Goal: Task Accomplishment & Management: Complete application form

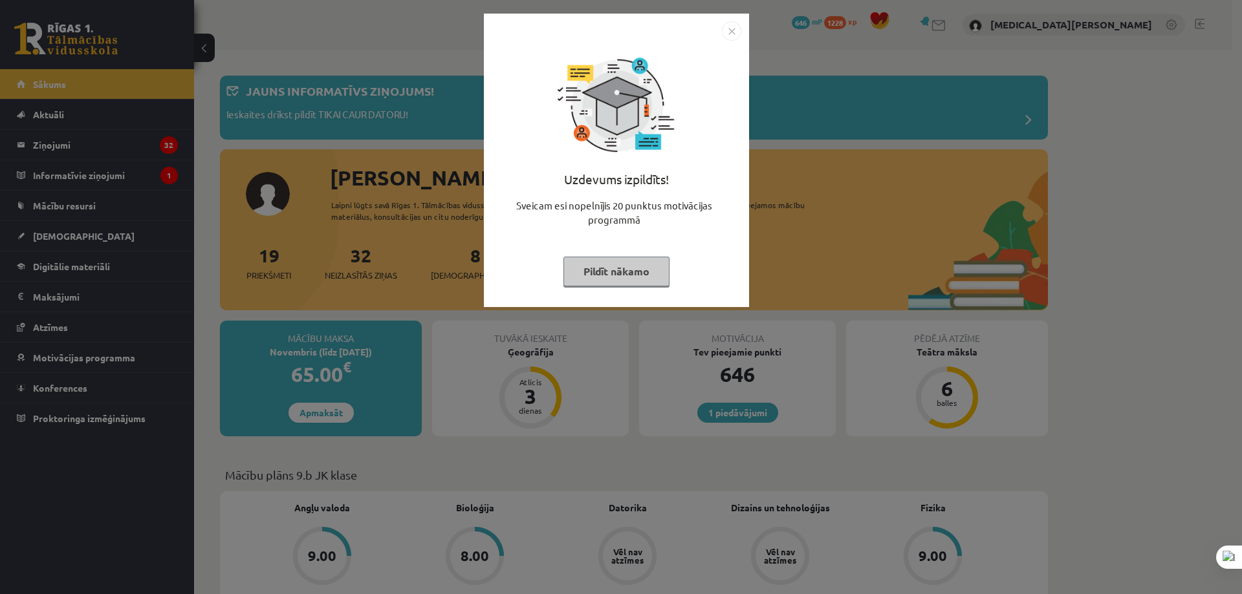
click at [724, 29] on img "Close" at bounding box center [731, 30] width 19 height 19
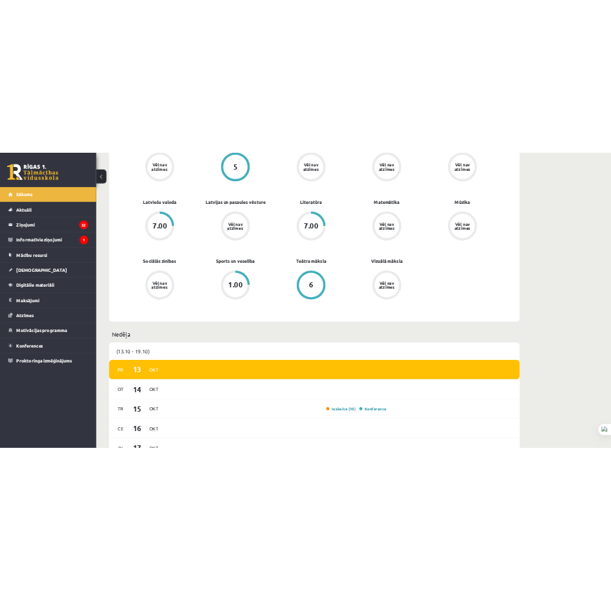
scroll to position [453, 0]
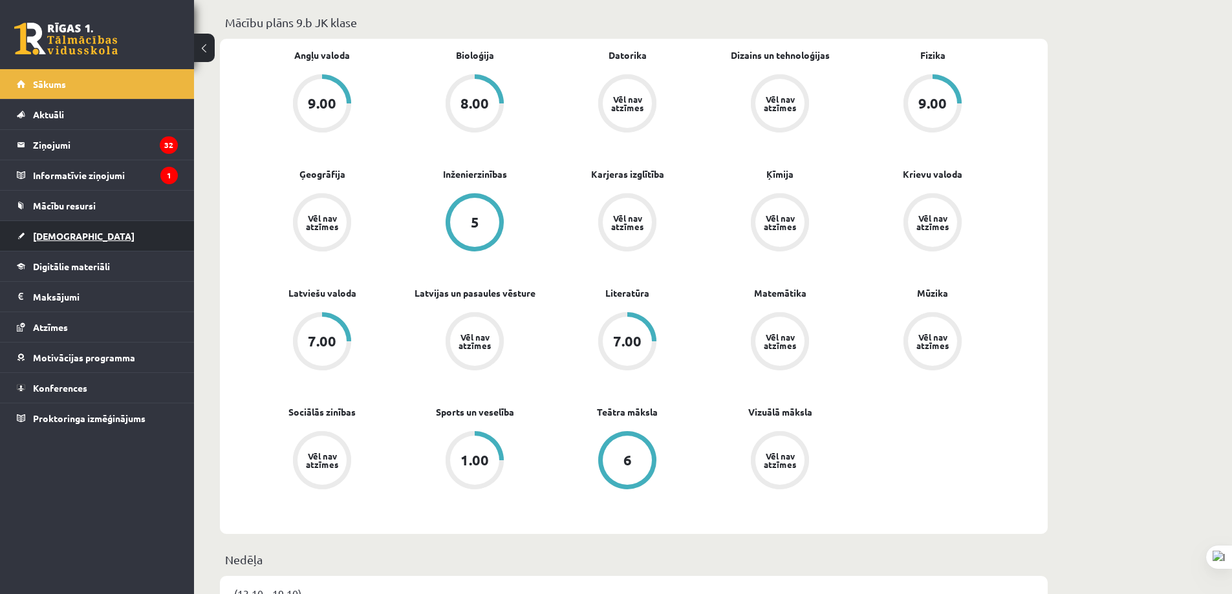
click at [118, 236] on link "[DEMOGRAPHIC_DATA]" at bounding box center [97, 236] width 161 height 30
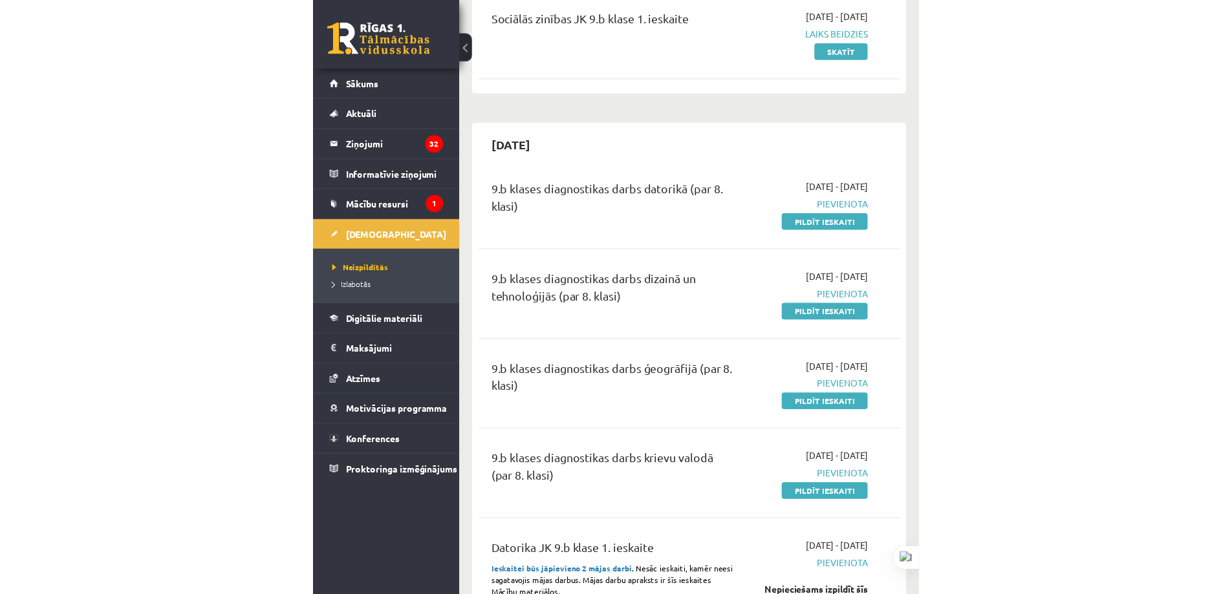
scroll to position [323, 0]
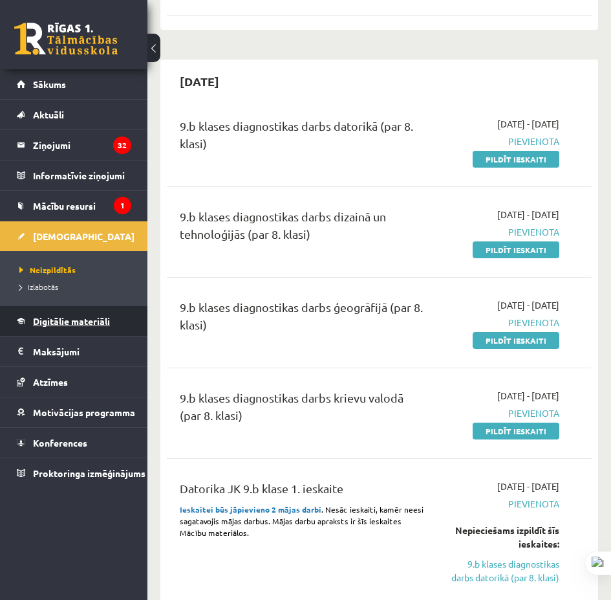
click at [86, 329] on link "Digitālie materiāli" at bounding box center [74, 321] width 114 height 30
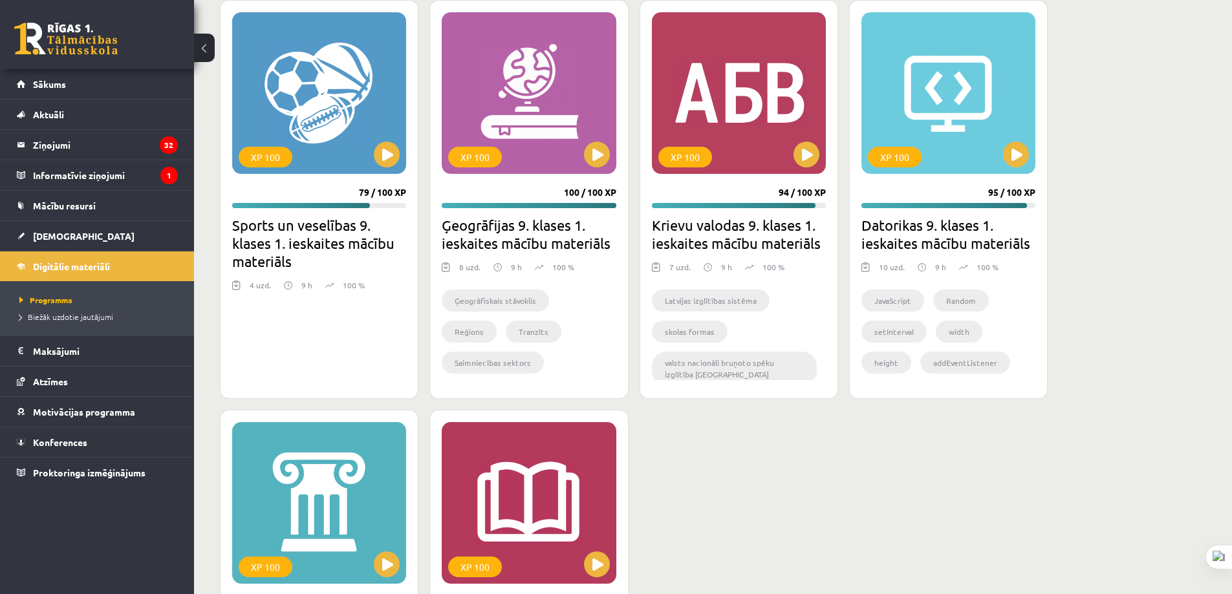
scroll to position [2289, 0]
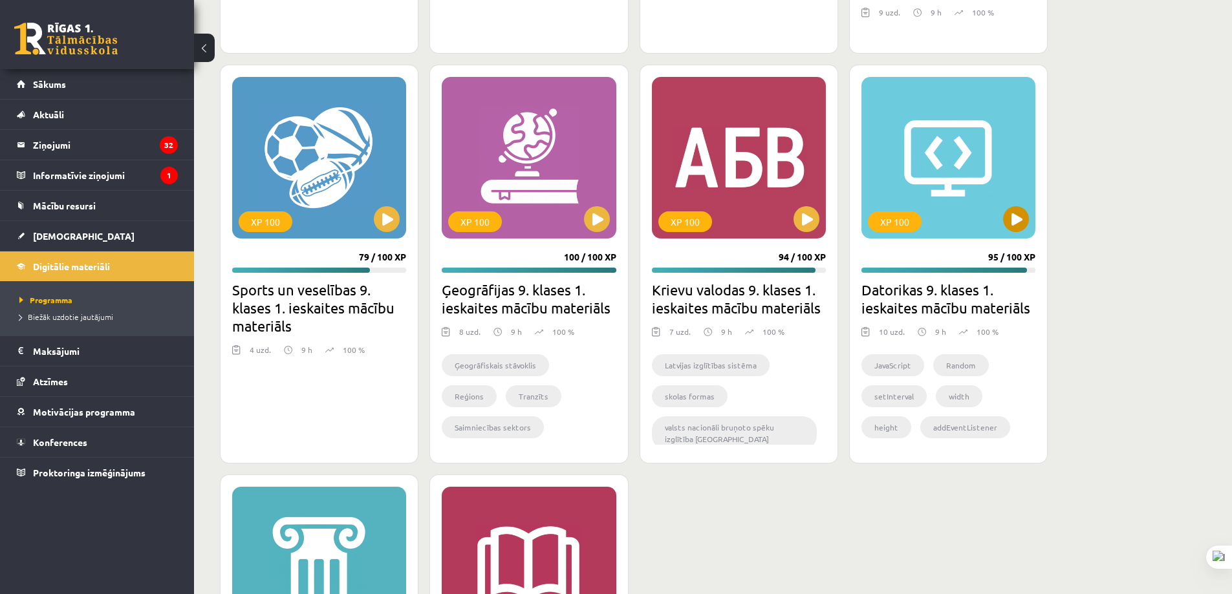
click at [992, 186] on div "XP 100" at bounding box center [948, 158] width 174 height 162
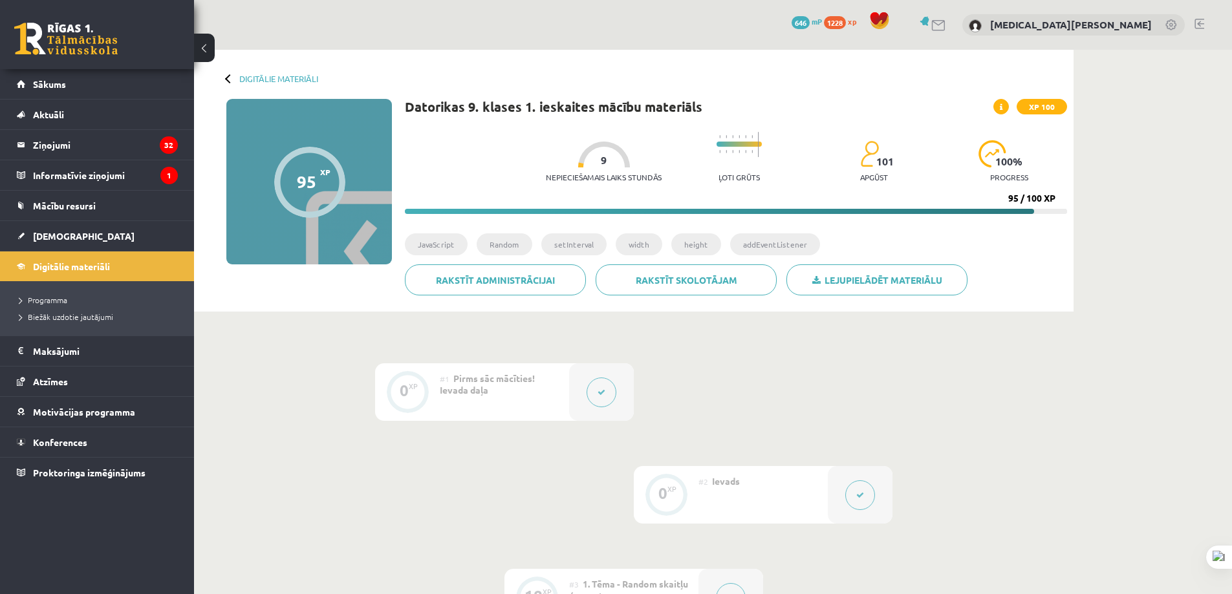
drag, startPoint x: 360, startPoint y: 333, endPoint x: 388, endPoint y: 351, distance: 33.4
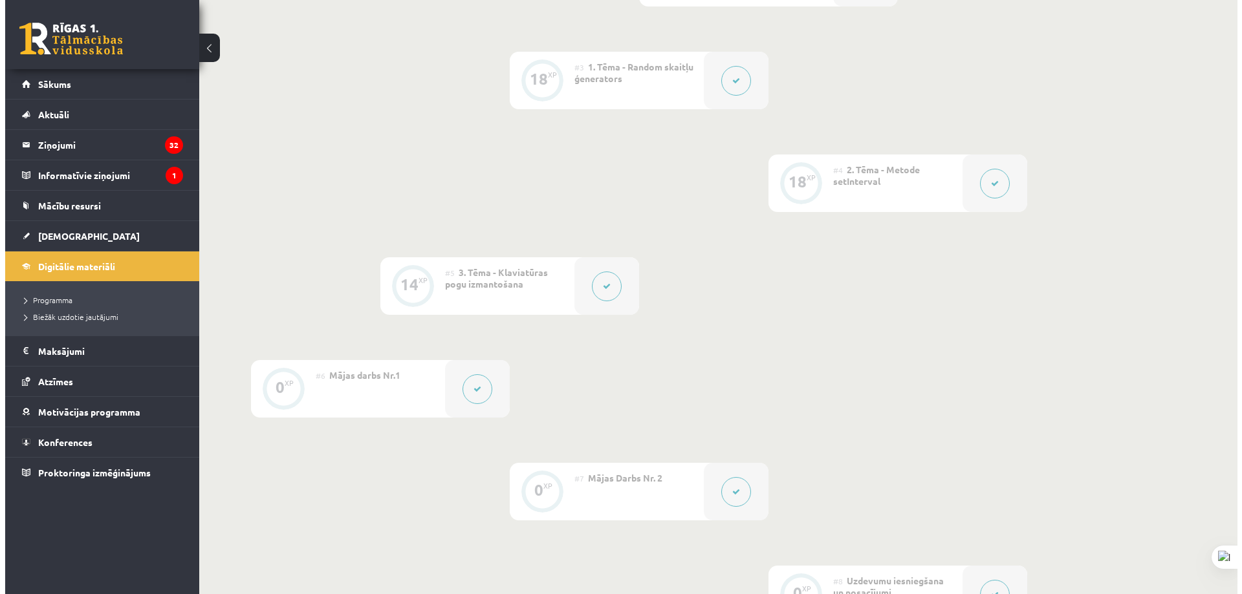
scroll to position [582, 0]
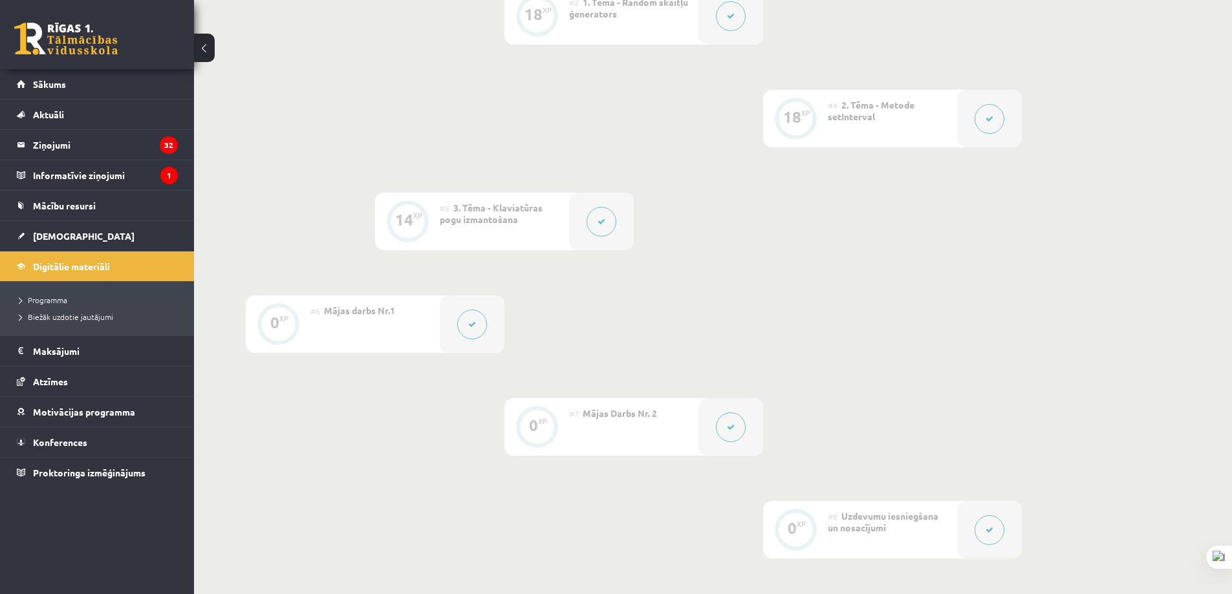
click at [468, 331] on button at bounding box center [472, 325] width 30 height 30
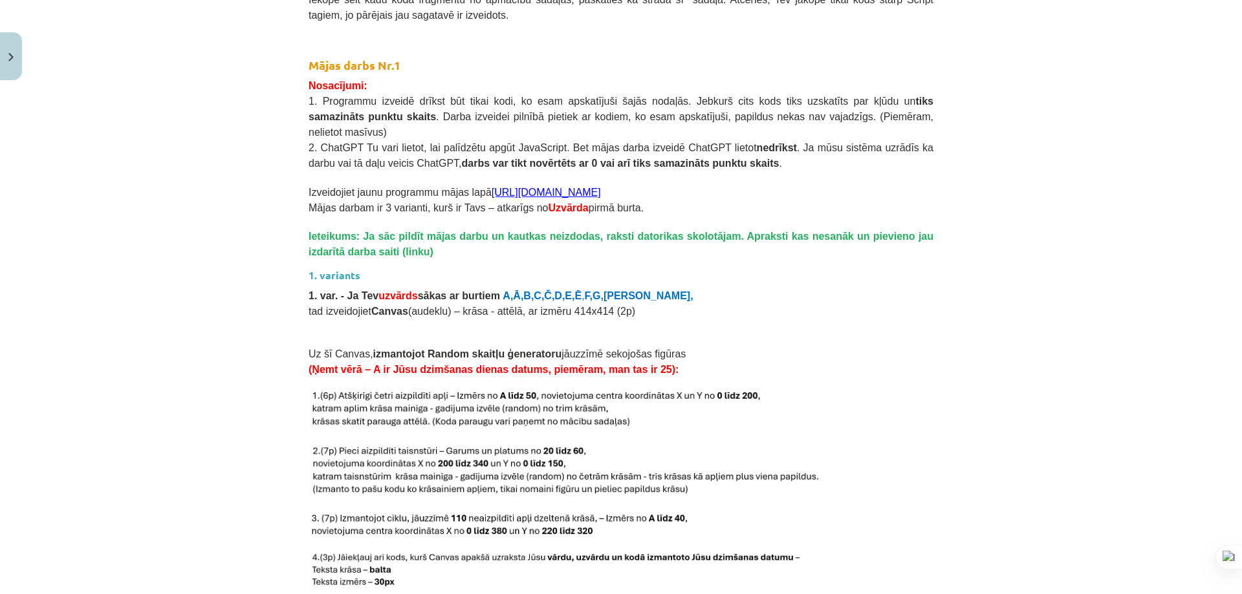
scroll to position [1251, 0]
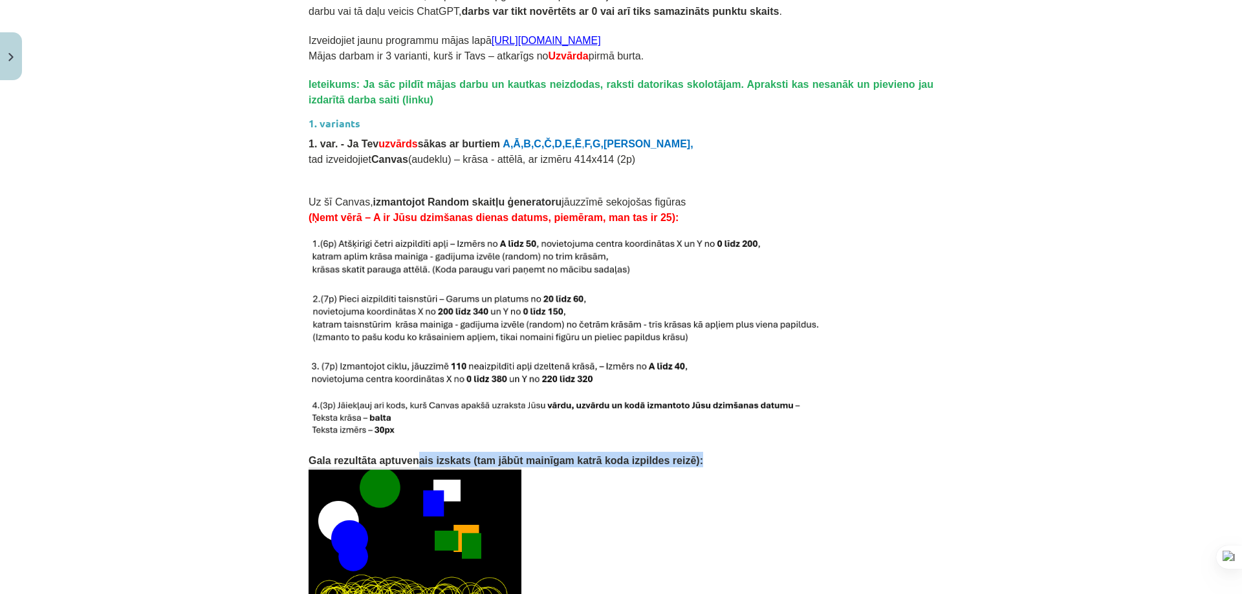
click at [401, 594] on div "Mājas darbs Šajā mācību materiālā apguvām JavaScript valodā Random skaitļu ģene…" at bounding box center [620, 416] width 625 height 2873
click at [738, 387] on p at bounding box center [620, 394] width 625 height 14
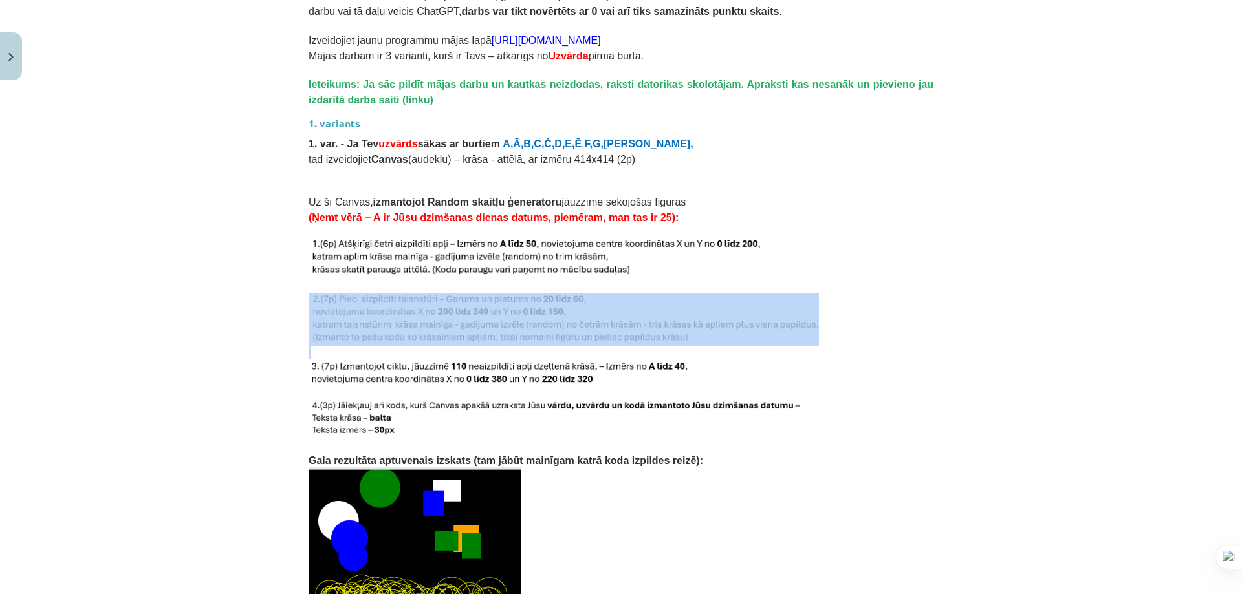
click at [914, 323] on div "Mājas darbs Šajā mācību materiālā apguvām JavaScript valodā Random skaitļu ģene…" at bounding box center [620, 416] width 625 height 2873
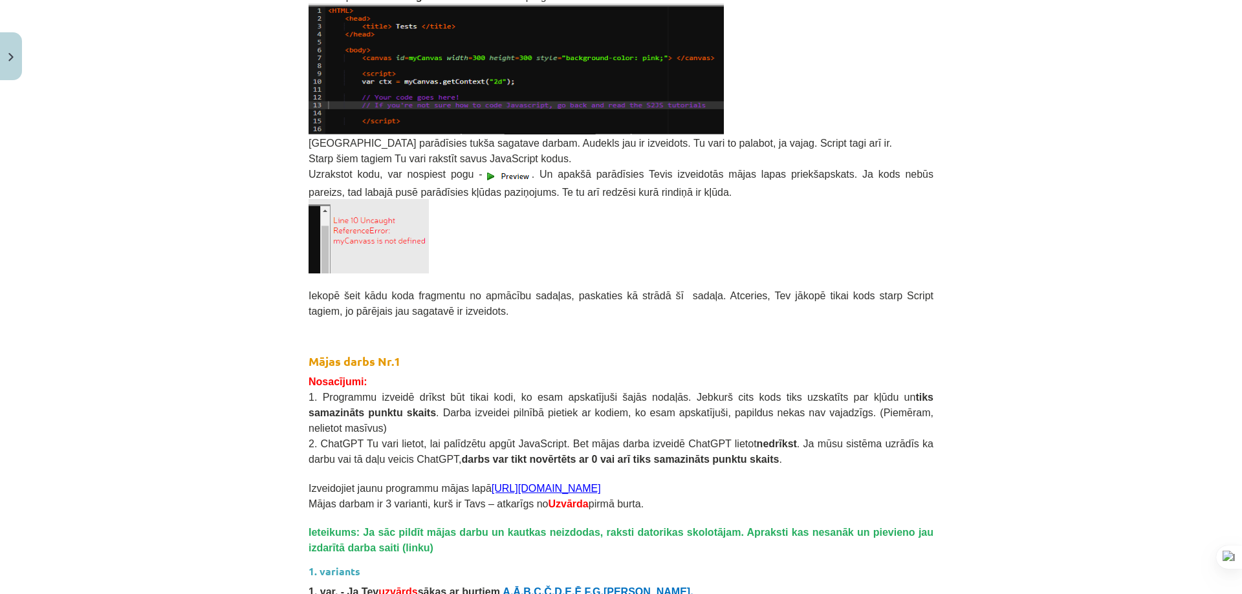
scroll to position [997, 0]
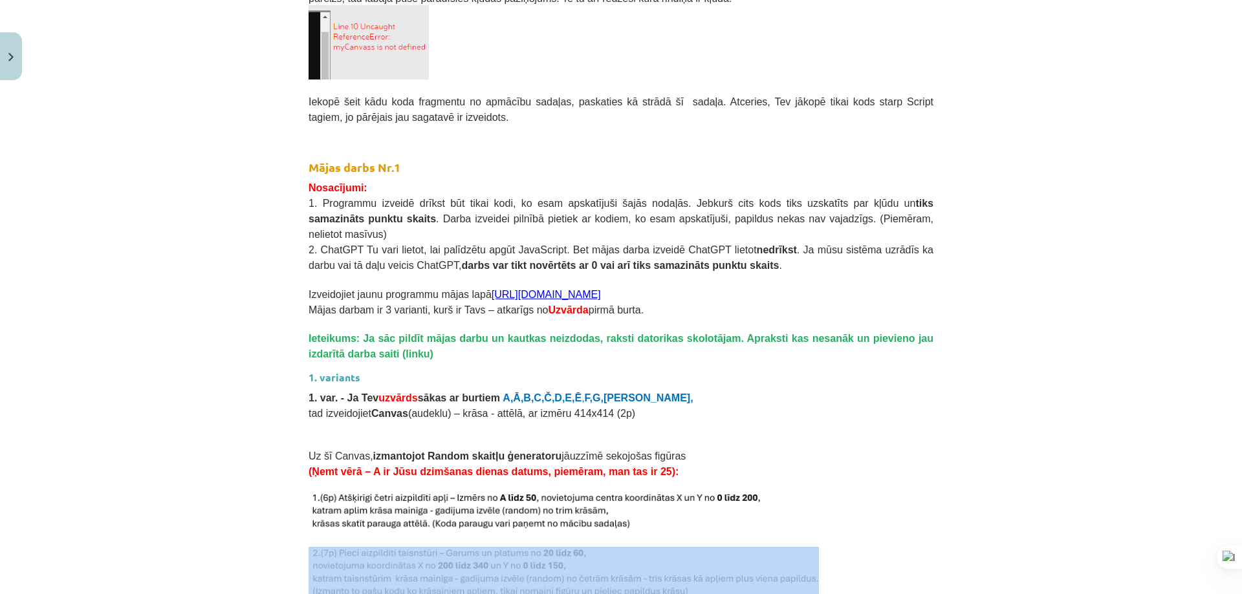
click at [503, 289] on link "[URL][DOMAIN_NAME]" at bounding box center [546, 294] width 109 height 11
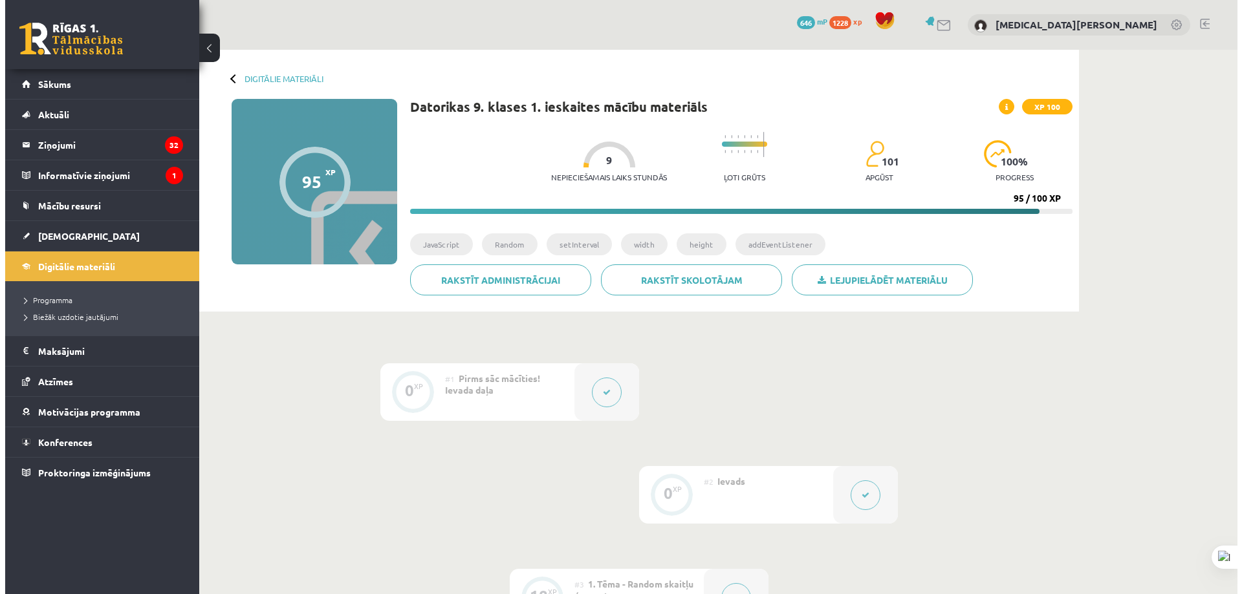
scroll to position [582, 0]
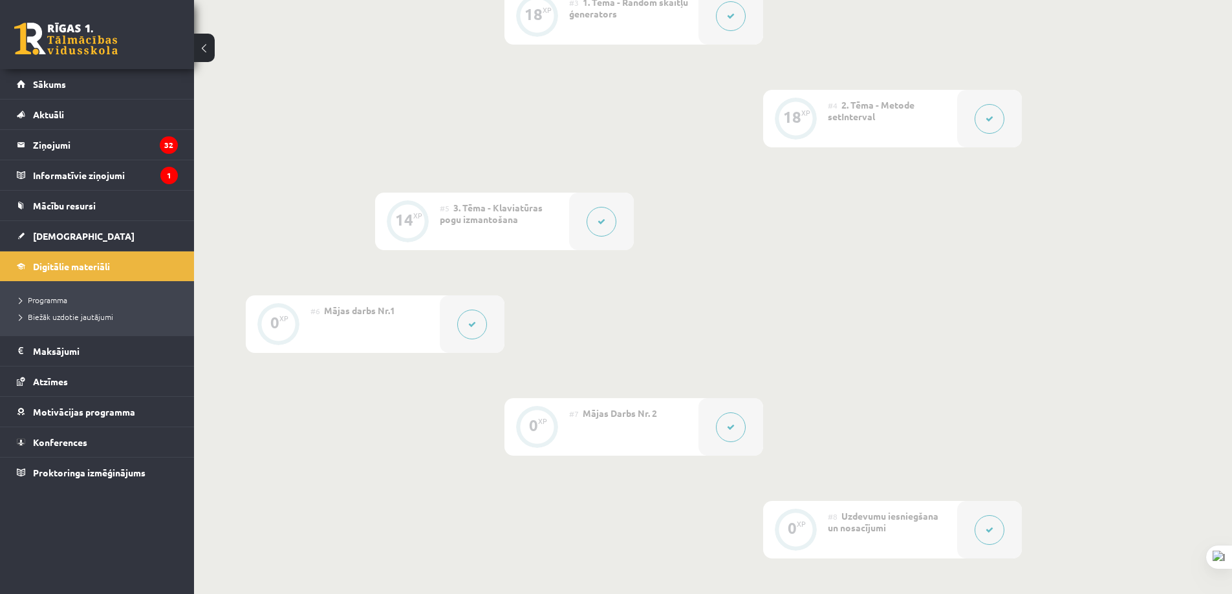
click at [482, 338] on div at bounding box center [472, 325] width 65 height 58
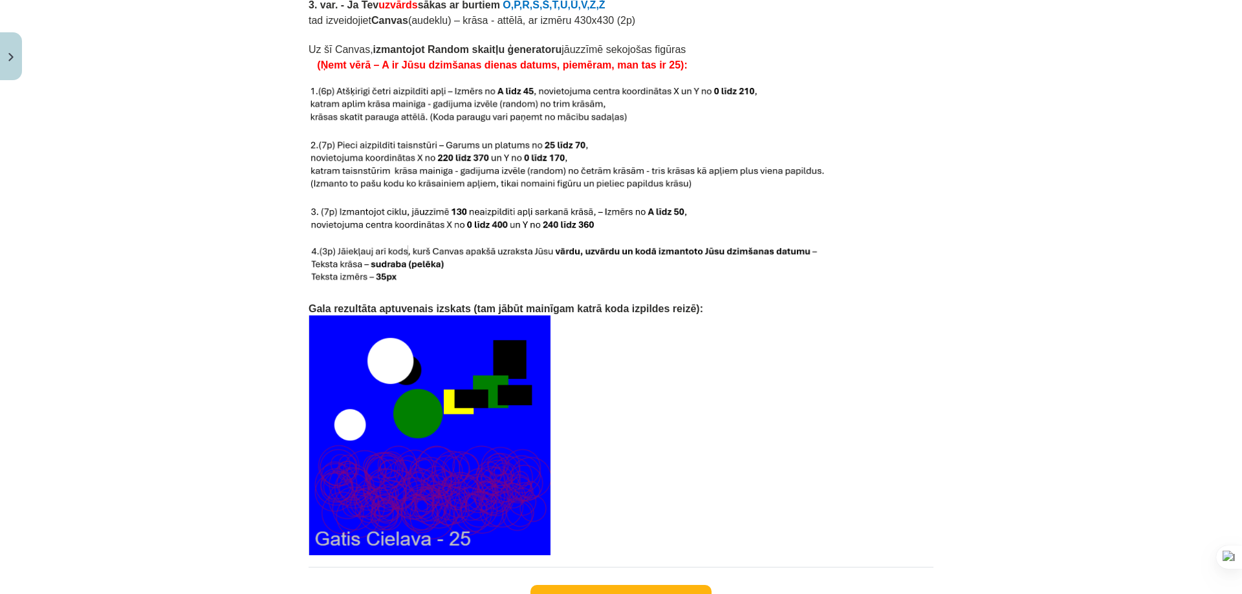
scroll to position [2679, 0]
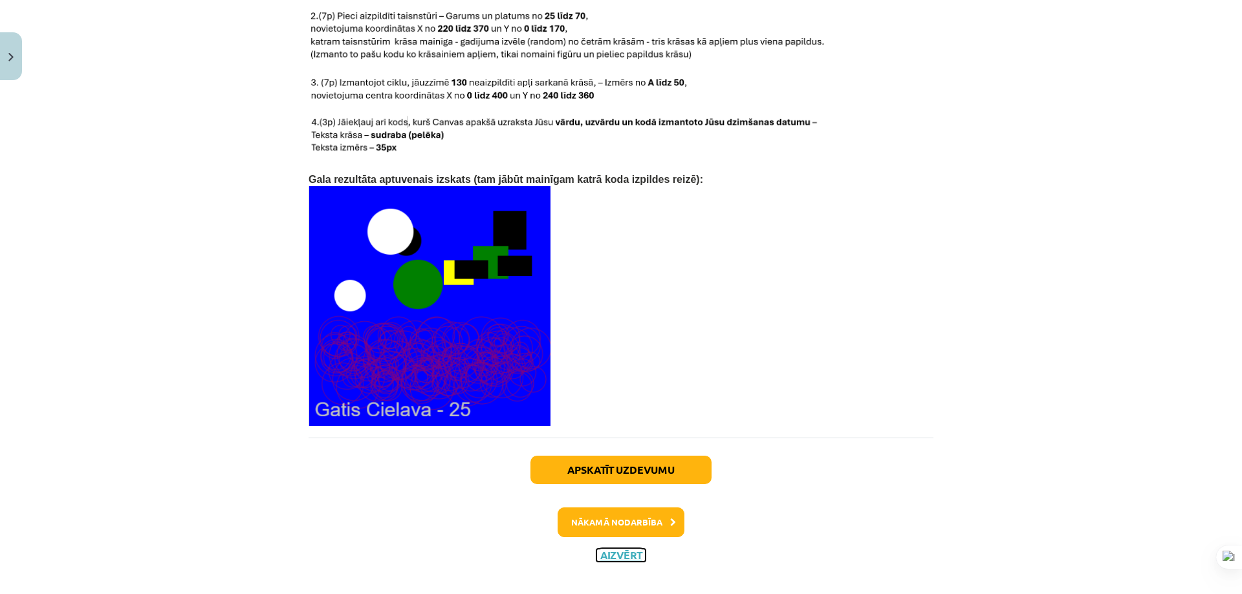
click at [596, 549] on button "Aizvērt" at bounding box center [620, 555] width 49 height 13
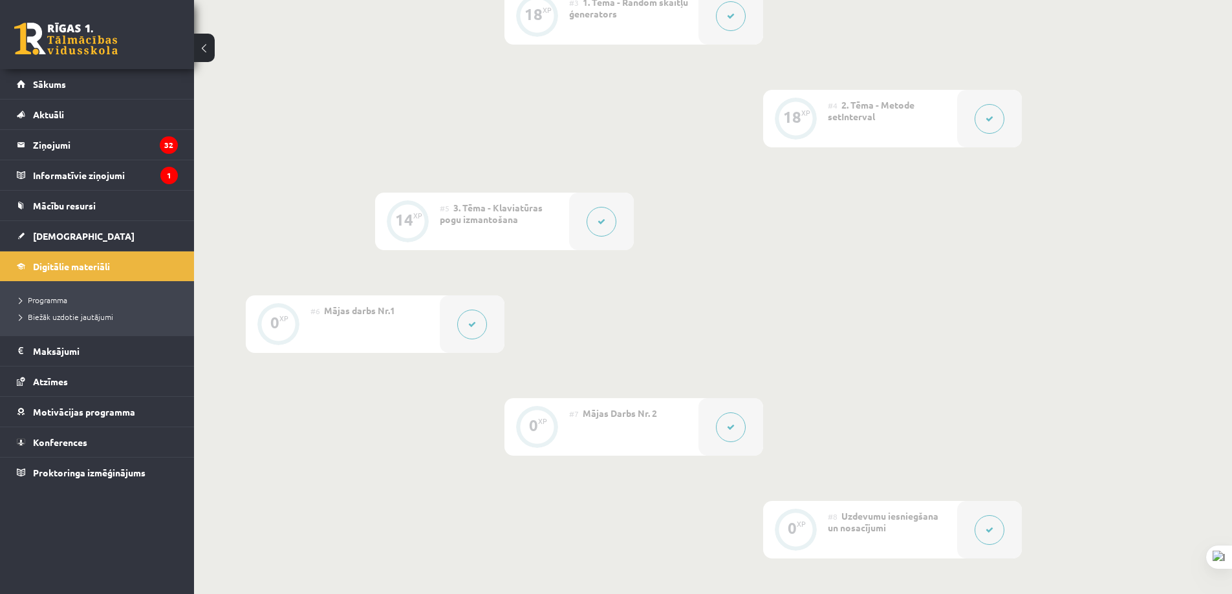
click at [739, 437] on button at bounding box center [731, 428] width 30 height 30
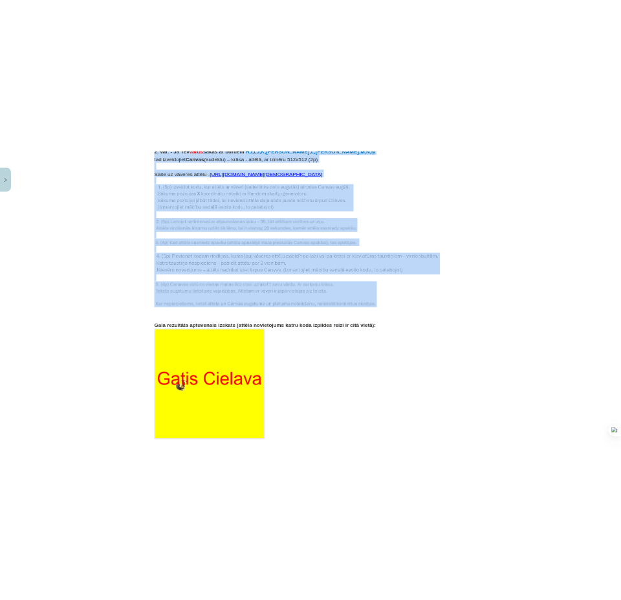
scroll to position [1293, 0]
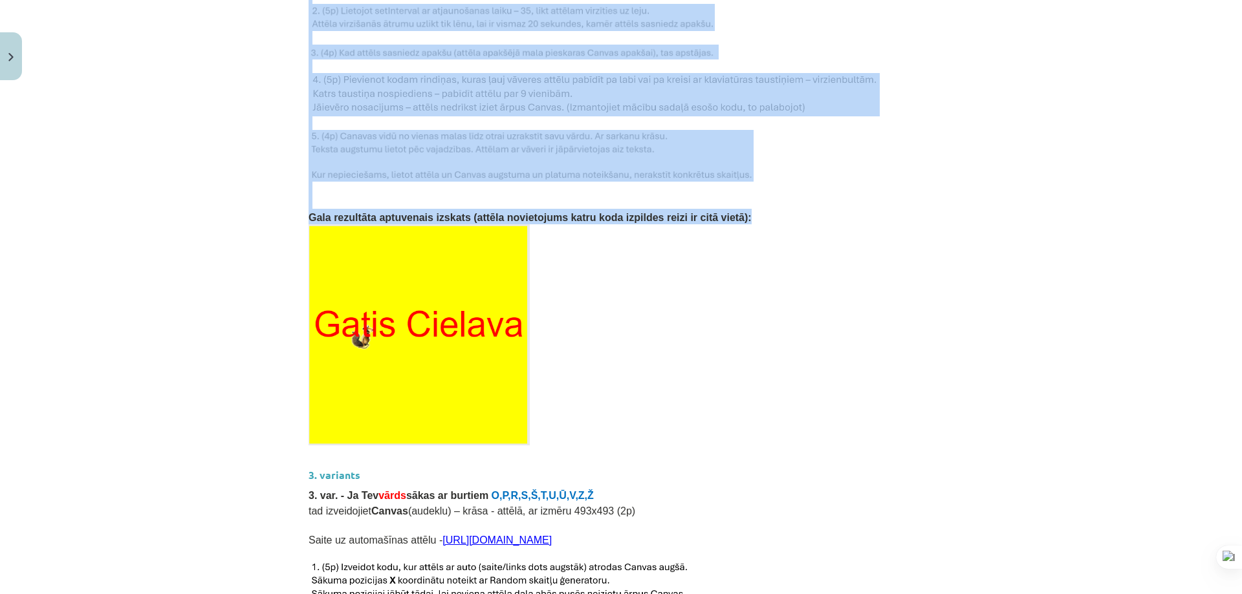
drag, startPoint x: 300, startPoint y: 302, endPoint x: 748, endPoint y: 204, distance: 458.7
click at [750, 204] on div "0 XP Saņemsi Grūts 101 pilda Apraksts Uzdevums Palīdzība Mājas darbs Nr. 2 Nosa…" at bounding box center [621, 17] width 640 height 2449
copy div "2. var. - Ja Tev vārds sākas ar burtiem H,I,Ī,J,K,Ķ,L,Ļ,M,N,Ņ tad izveidojiet C…"
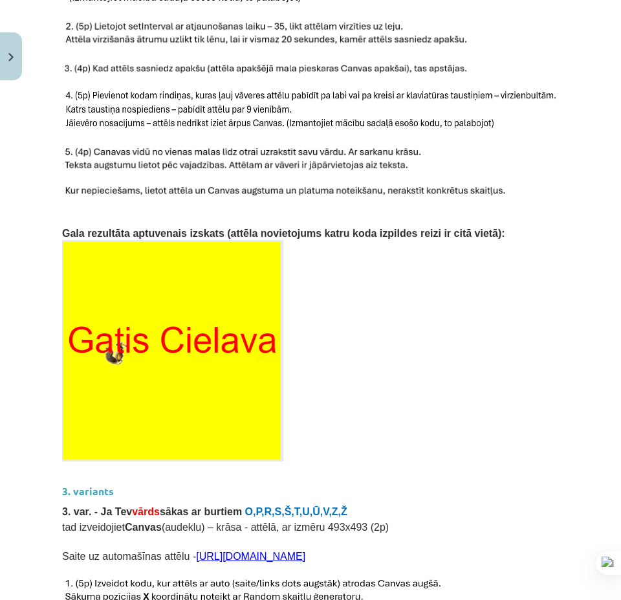
click at [449, 343] on p at bounding box center [310, 350] width 497 height 221
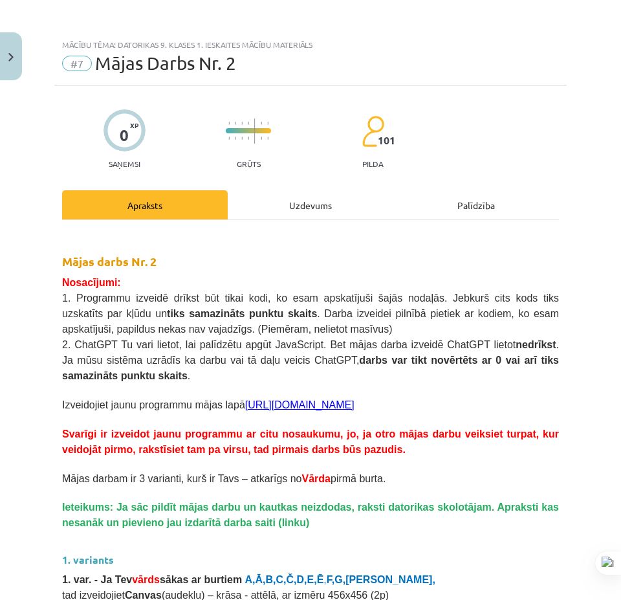
scroll to position [194, 0]
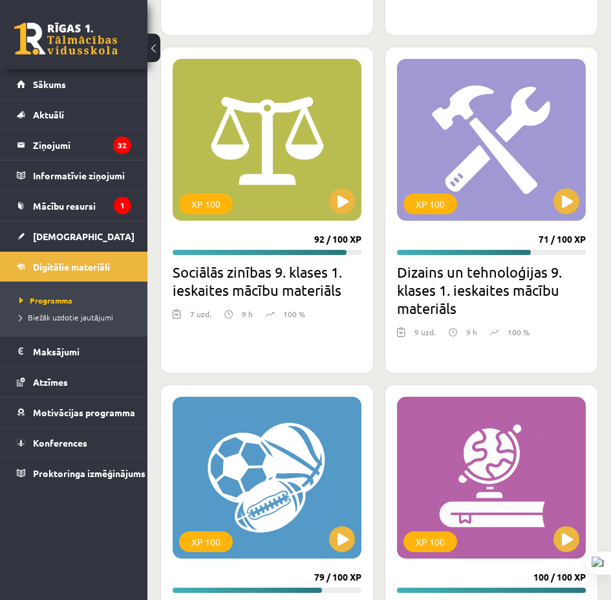
scroll to position [4298, 0]
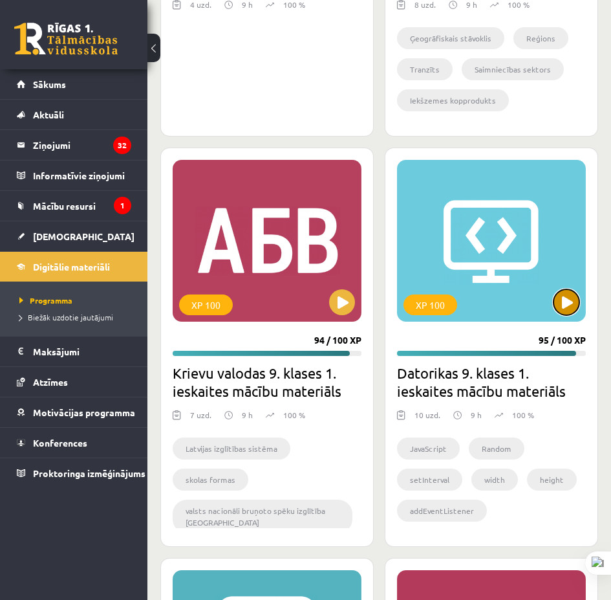
click at [568, 303] on button at bounding box center [567, 302] width 26 height 26
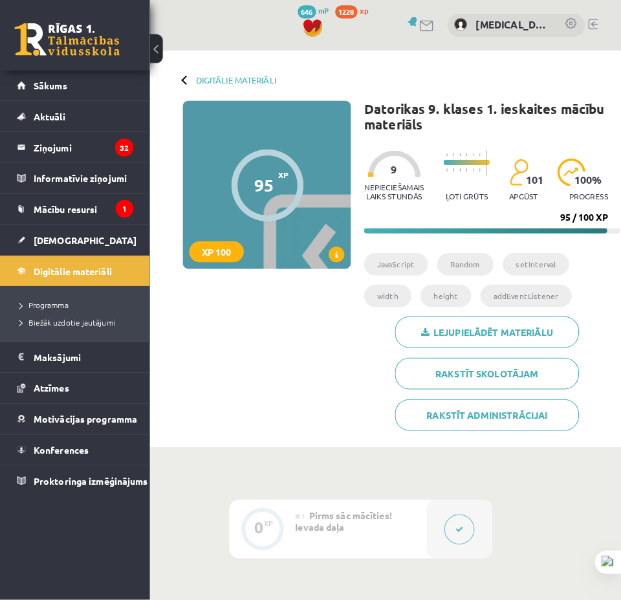
scroll to position [194, 0]
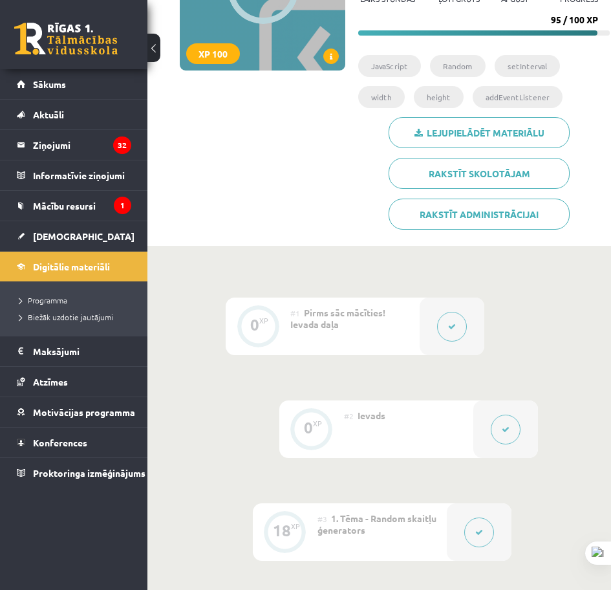
click at [449, 321] on button at bounding box center [452, 327] width 30 height 30
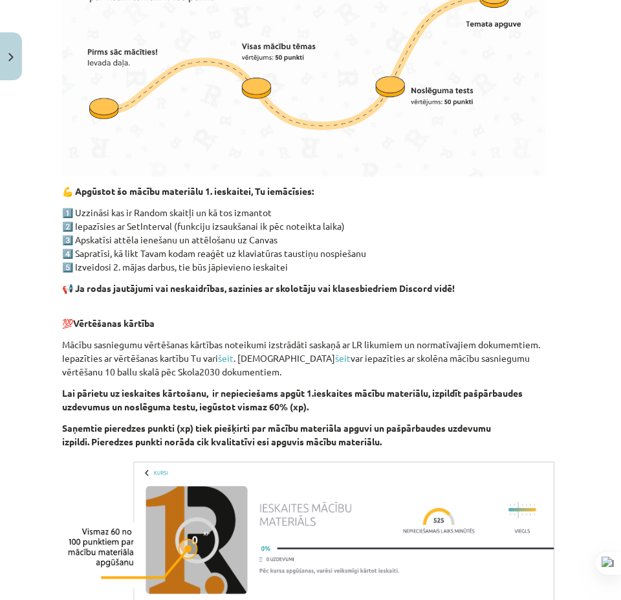
scroll to position [752, 0]
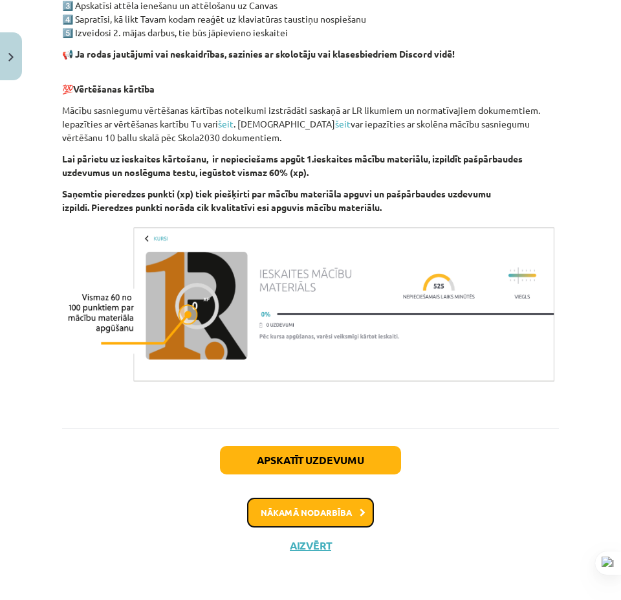
click at [321, 510] on button "Nākamā nodarbība" at bounding box center [310, 512] width 127 height 30
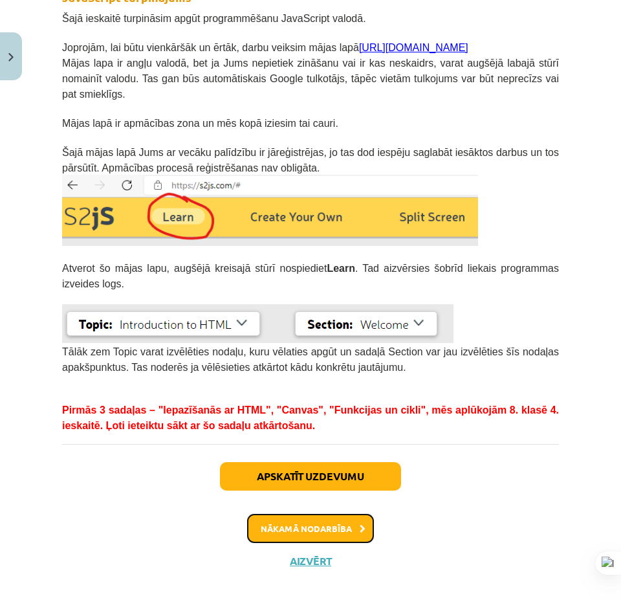
scroll to position [0, 0]
click at [293, 514] on button "Nākamā nodarbība" at bounding box center [310, 529] width 127 height 30
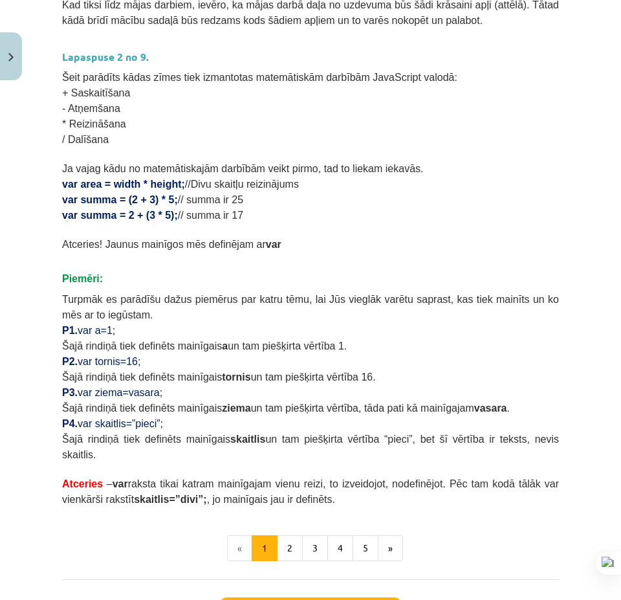
scroll to position [737, 0]
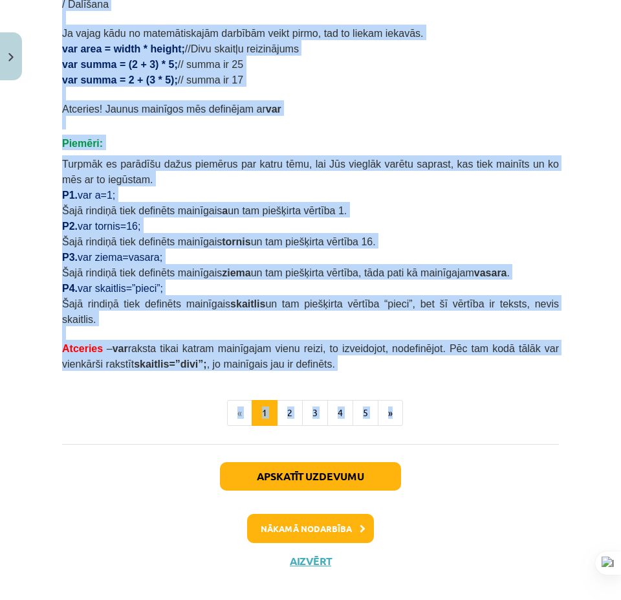
drag, startPoint x: 45, startPoint y: 288, endPoint x: 474, endPoint y: 360, distance: 434.8
click at [458, 364] on div "Mācību tēma: Datorikas 9. klases 1. ieskaites mācību materiāls #3 1. Tēma - Ran…" at bounding box center [310, 300] width 621 height 600
copy div "Lapaspuse 1 no 9. Stūrītī spiežot Next , varam pāriet uz nākamo nodaļas lapaspu…"
click at [334, 464] on button "Apskatīt uzdevumu" at bounding box center [310, 476] width 181 height 28
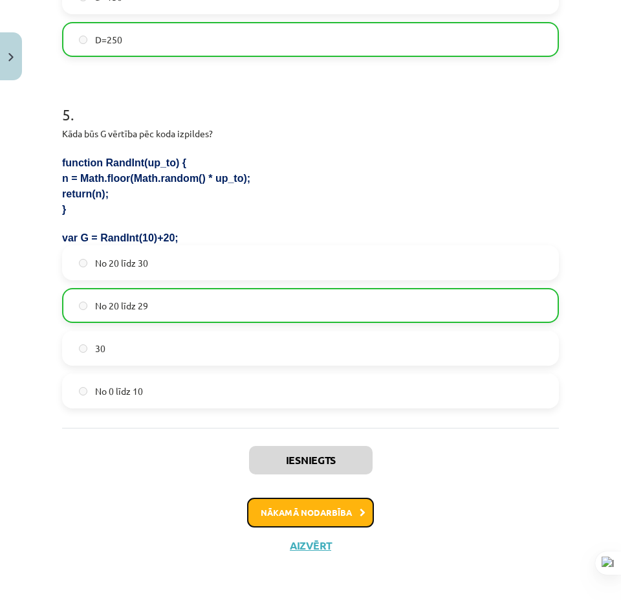
click at [316, 506] on button "Nākamā nodarbība" at bounding box center [310, 512] width 127 height 30
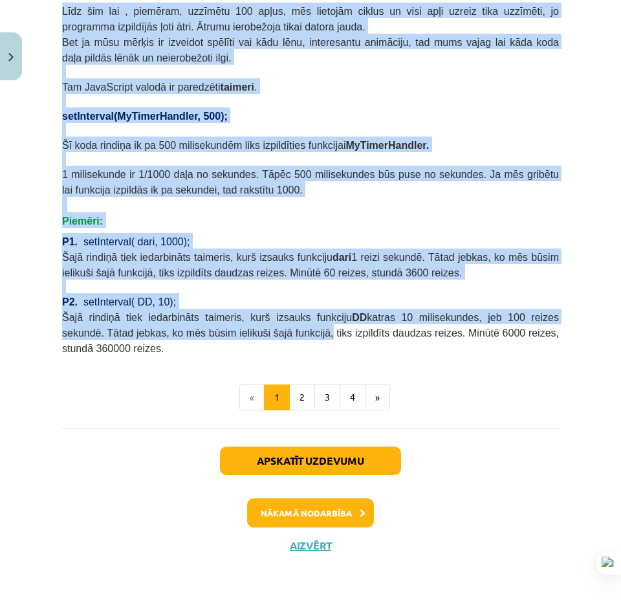
scroll to position [460, 0]
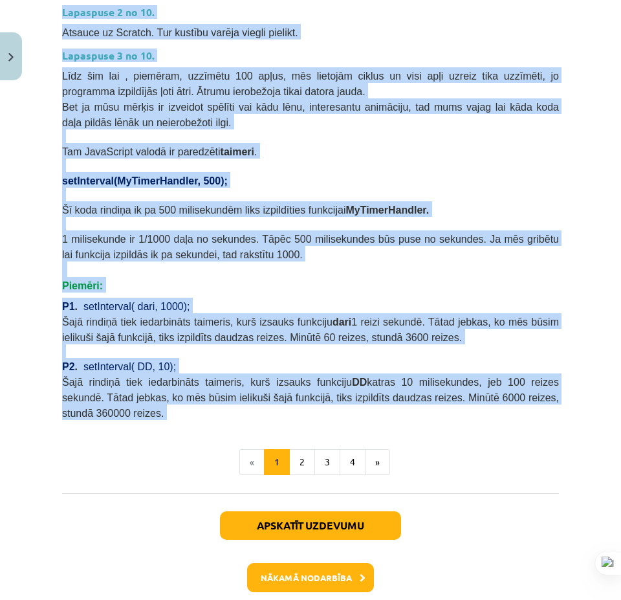
drag, startPoint x: 41, startPoint y: 252, endPoint x: 617, endPoint y: 446, distance: 607.6
click at [402, 420] on div "Mācību tēma: Datorikas 9. klases 1. ieskaites mācību materiāls #4 2. Tēma - Met…" at bounding box center [310, 300] width 621 height 600
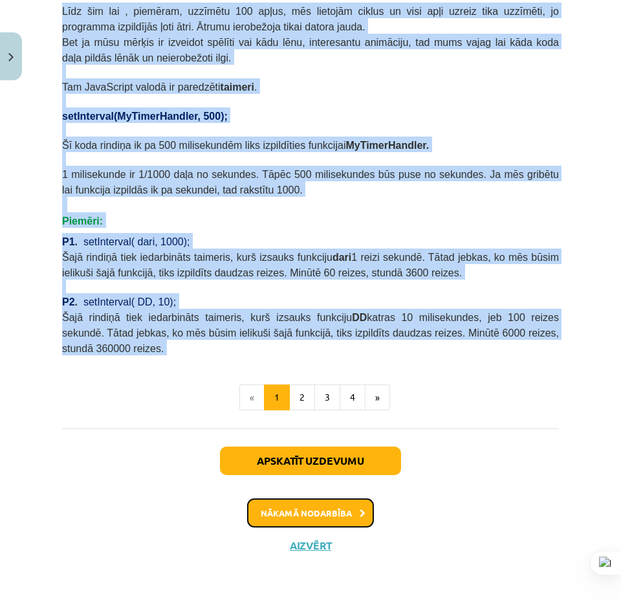
click at [312, 513] on button "Nākamā nodarbība" at bounding box center [310, 513] width 127 height 30
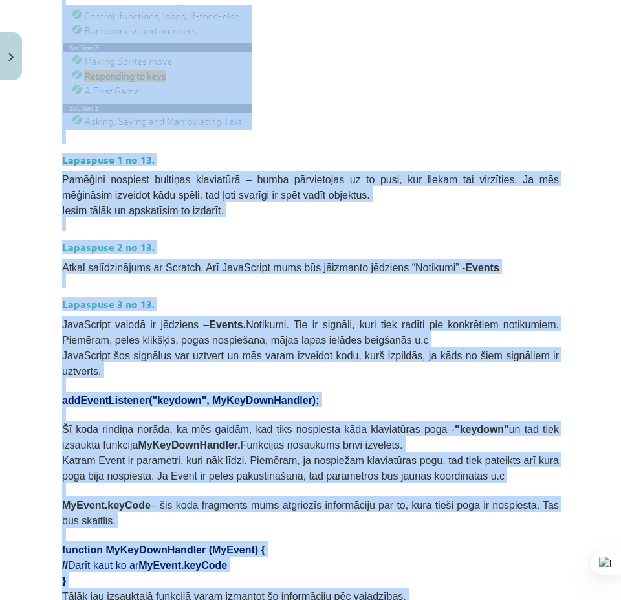
click at [420, 189] on p "Pamēģini nospiest bultiņas klaviatūrā – bumba pārvietojas uz to pusi, kur lieka…" at bounding box center [310, 186] width 497 height 31
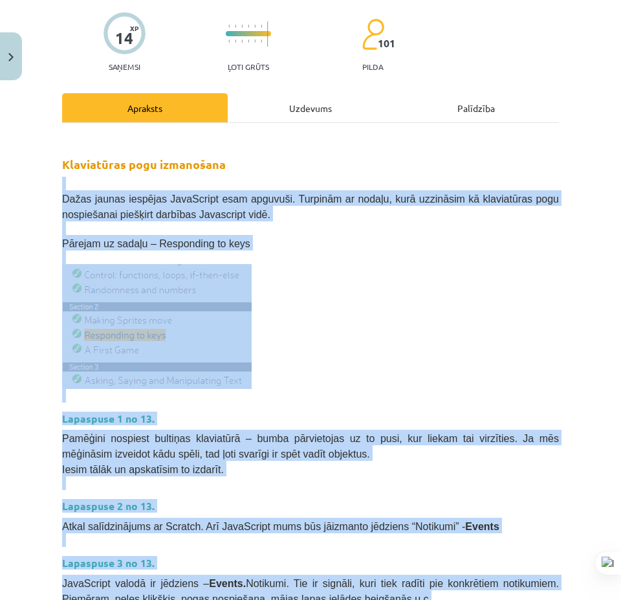
scroll to position [614, 0]
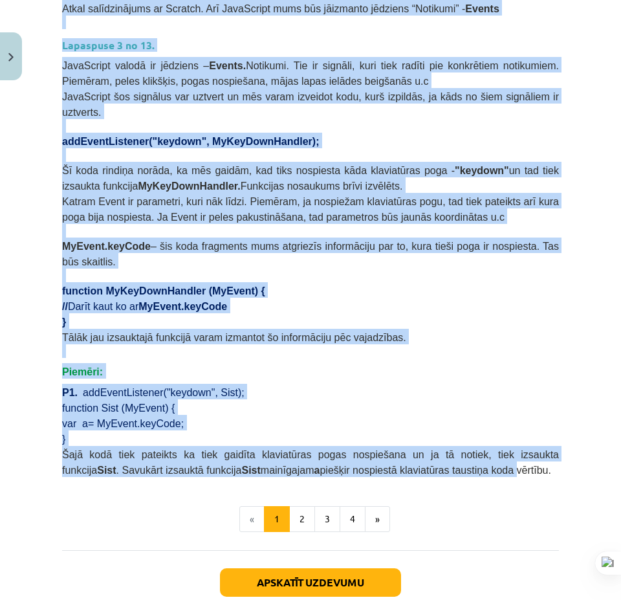
drag, startPoint x: 180, startPoint y: 304, endPoint x: 514, endPoint y: 468, distance: 371.1
click at [434, 450] on div "Mācību tēma: Datorikas 9. klases 1. ieskaites mācību materiāls #5 3. Tēma - Kla…" at bounding box center [310, 300] width 621 height 600
copy div "Dažas jaunas iespējas JavaScript esam apguvuši. Turpinām ar nodaļu, kurā uzzinā…"
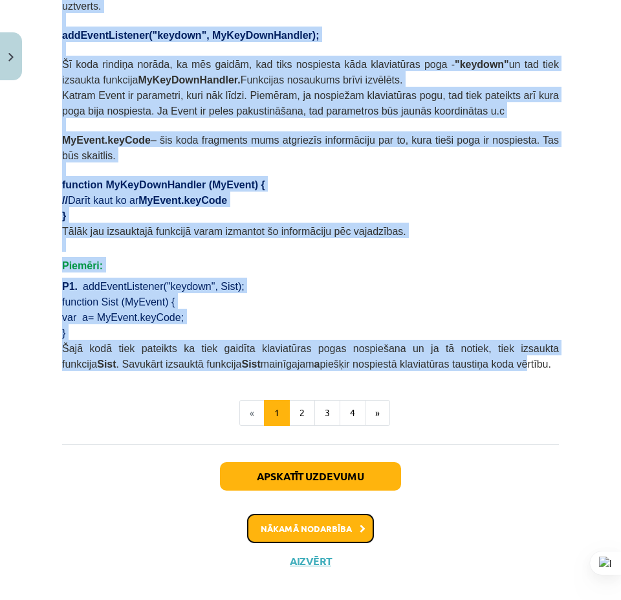
click at [312, 514] on button "Nākamā nodarbība" at bounding box center [310, 529] width 127 height 30
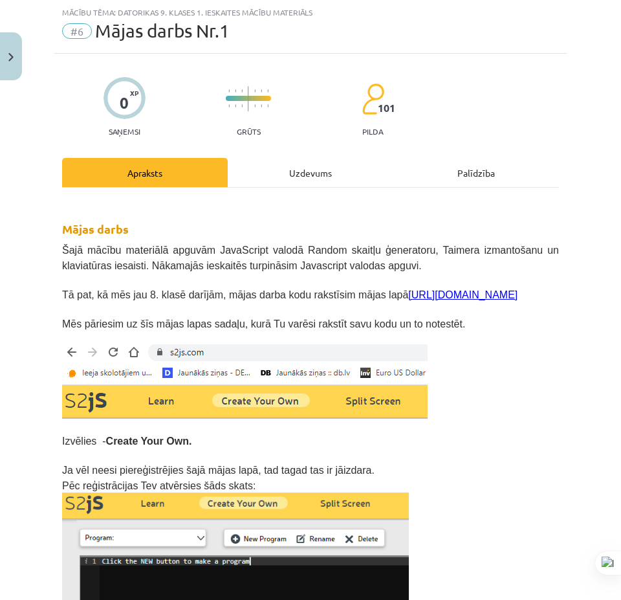
scroll to position [0, 0]
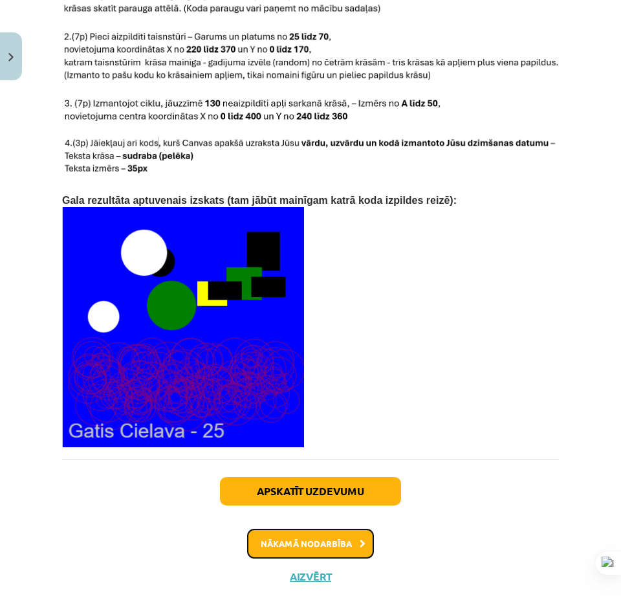
click at [302, 528] on button "Nākamā nodarbība" at bounding box center [310, 543] width 127 height 30
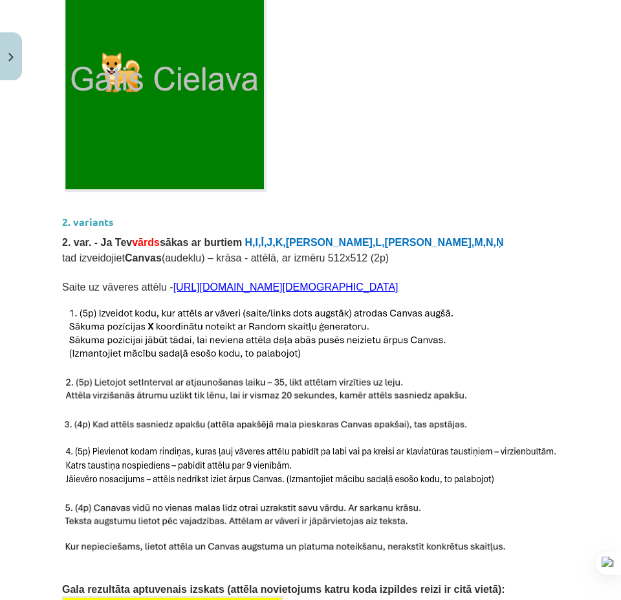
scroll to position [1455, 0]
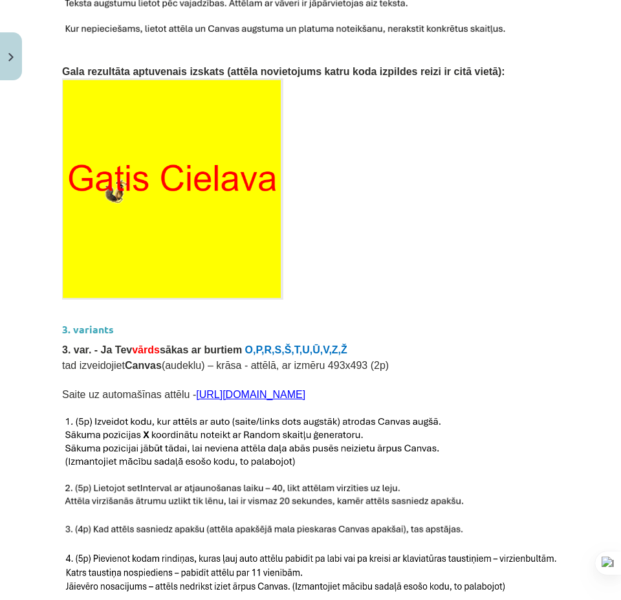
drag, startPoint x: 424, startPoint y: 269, endPoint x: 437, endPoint y: 253, distance: 20.3
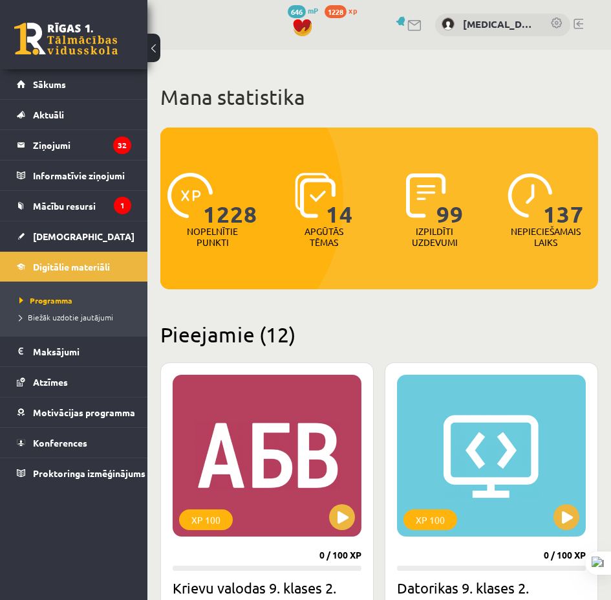
scroll to position [4298, 0]
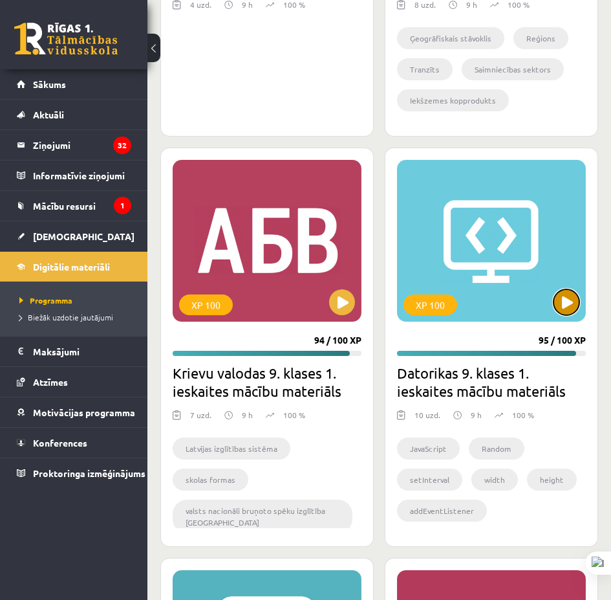
click at [560, 306] on button at bounding box center [567, 302] width 26 height 26
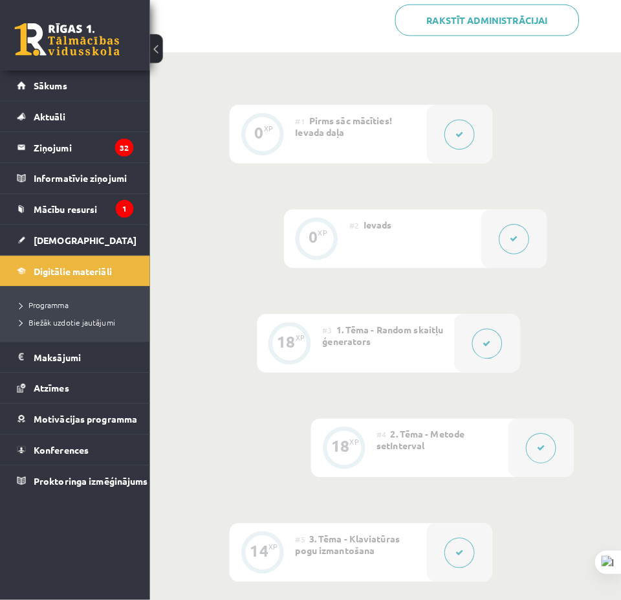
scroll to position [711, 0]
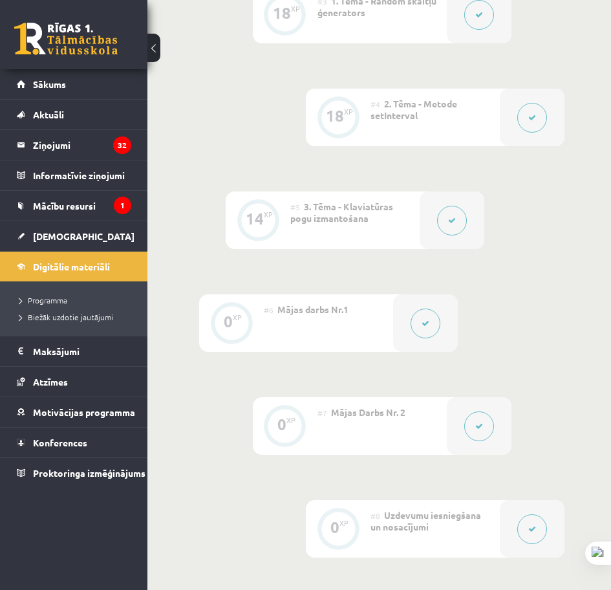
click at [478, 431] on button at bounding box center [479, 426] width 30 height 30
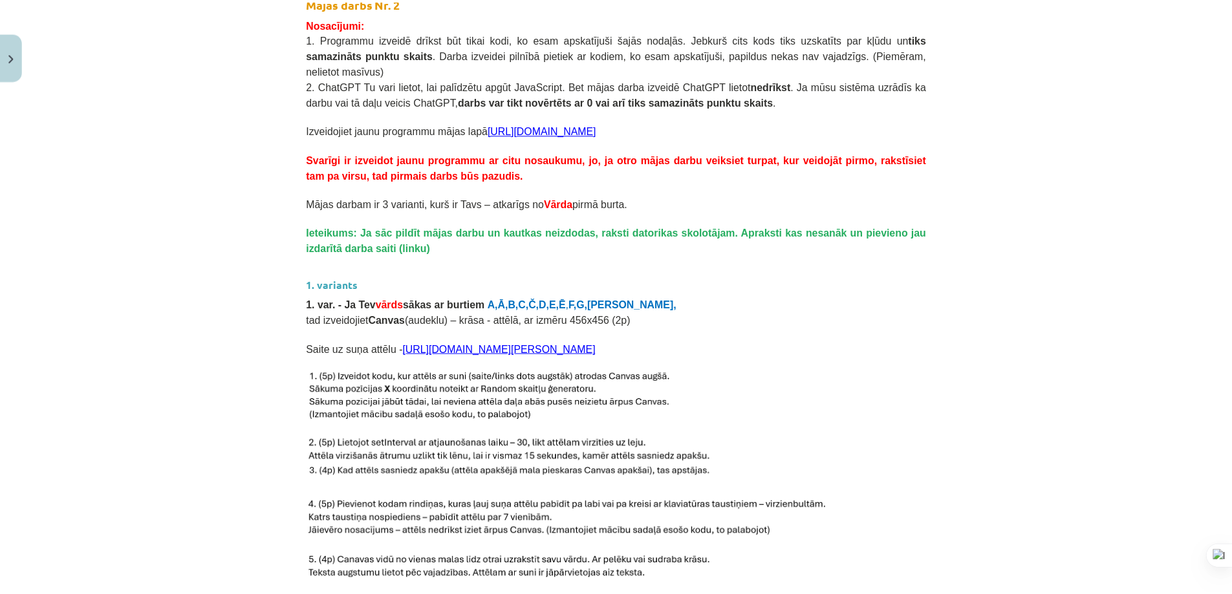
scroll to position [0, 0]
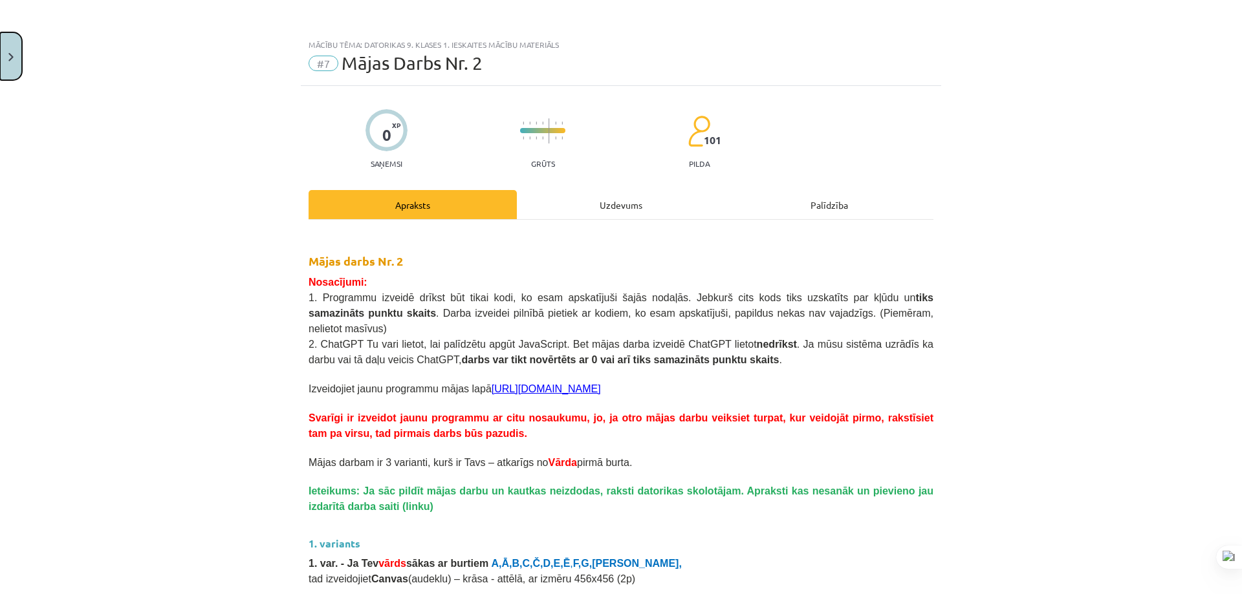
click at [16, 39] on button "Close" at bounding box center [11, 56] width 22 height 48
click at [96, 238] on div "Mācību tēma: Datorikas 9. klases 1. ieskaites mācību materiāls #7 Mājas Darbs N…" at bounding box center [621, 297] width 1242 height 594
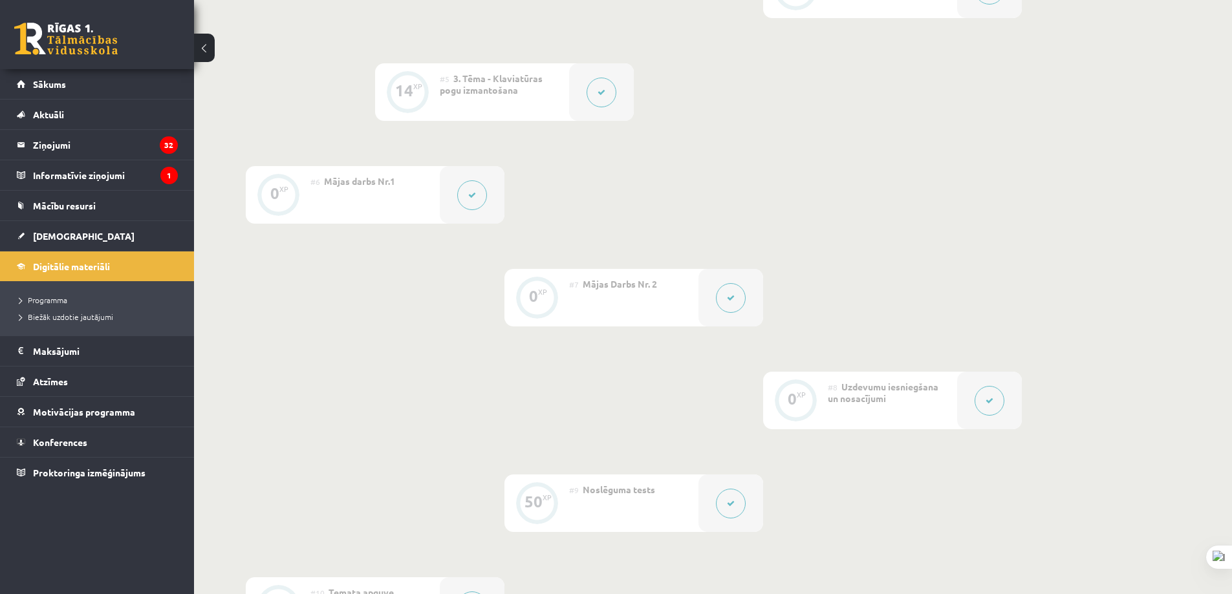
click at [96, 238] on link "[DEMOGRAPHIC_DATA]" at bounding box center [97, 236] width 161 height 30
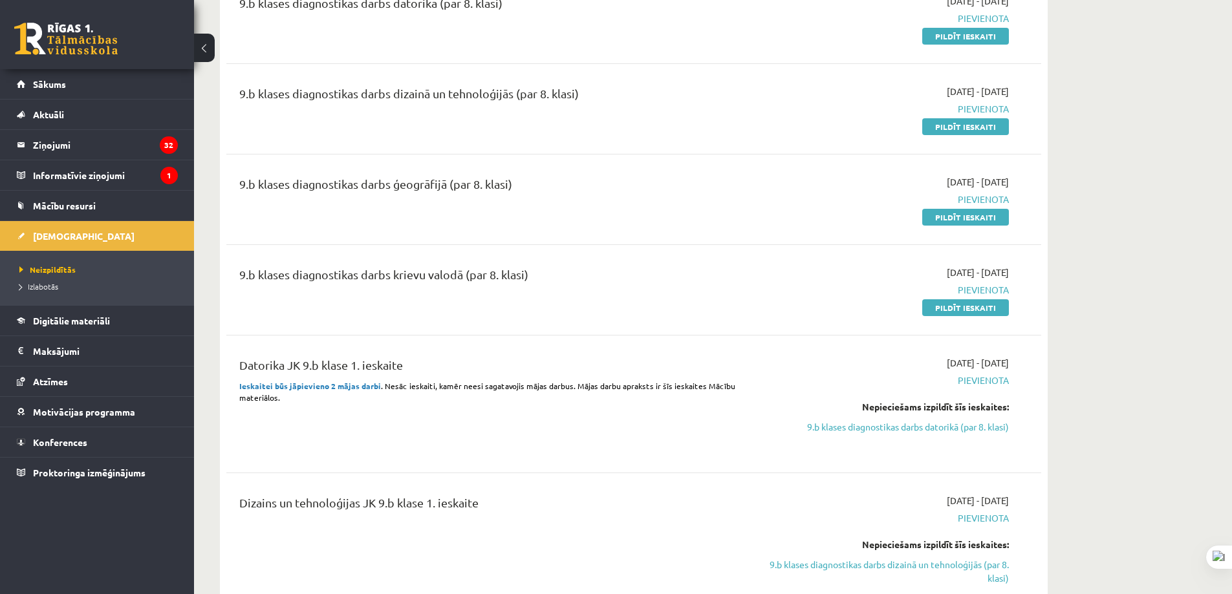
scroll to position [323, 0]
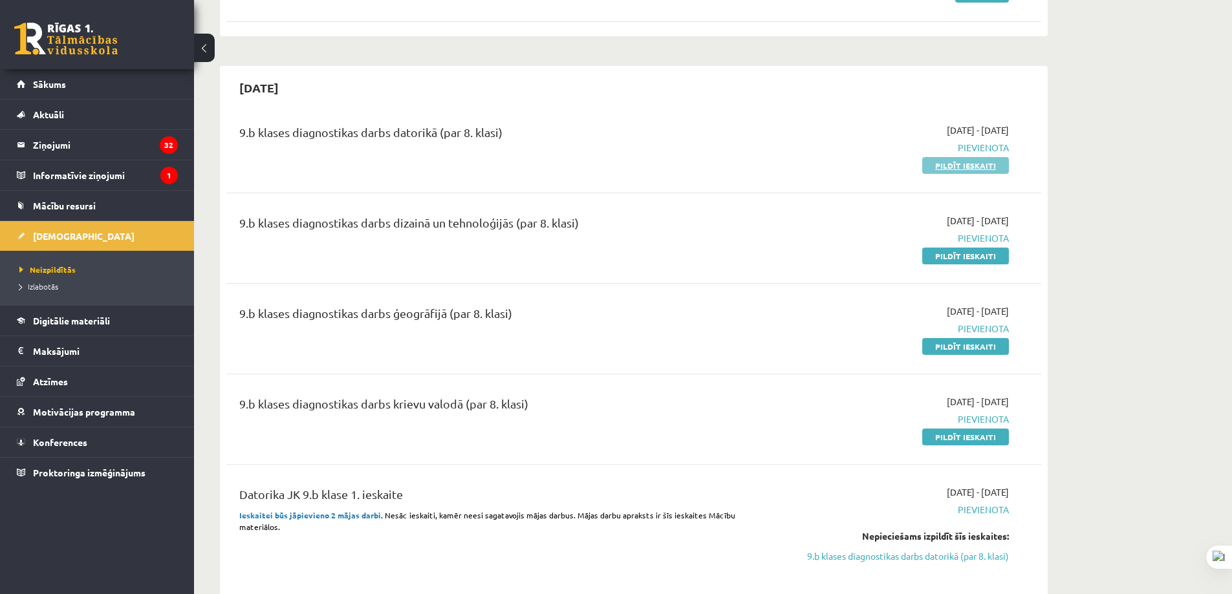
click at [611, 159] on link "Pildīt ieskaiti" at bounding box center [965, 165] width 87 height 17
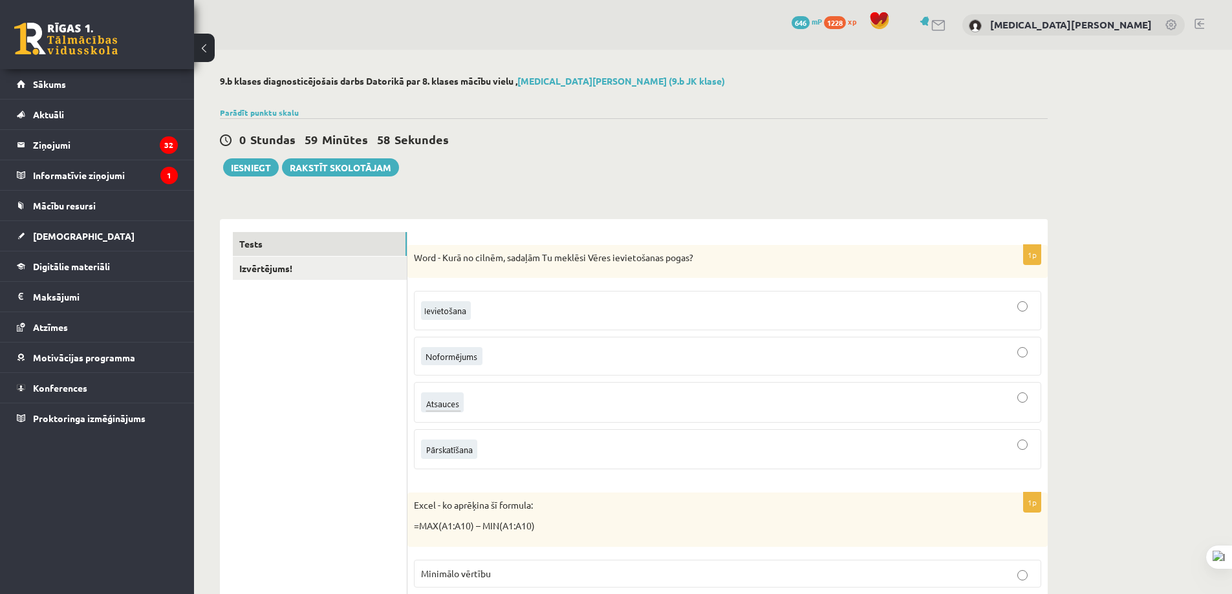
scroll to position [129, 0]
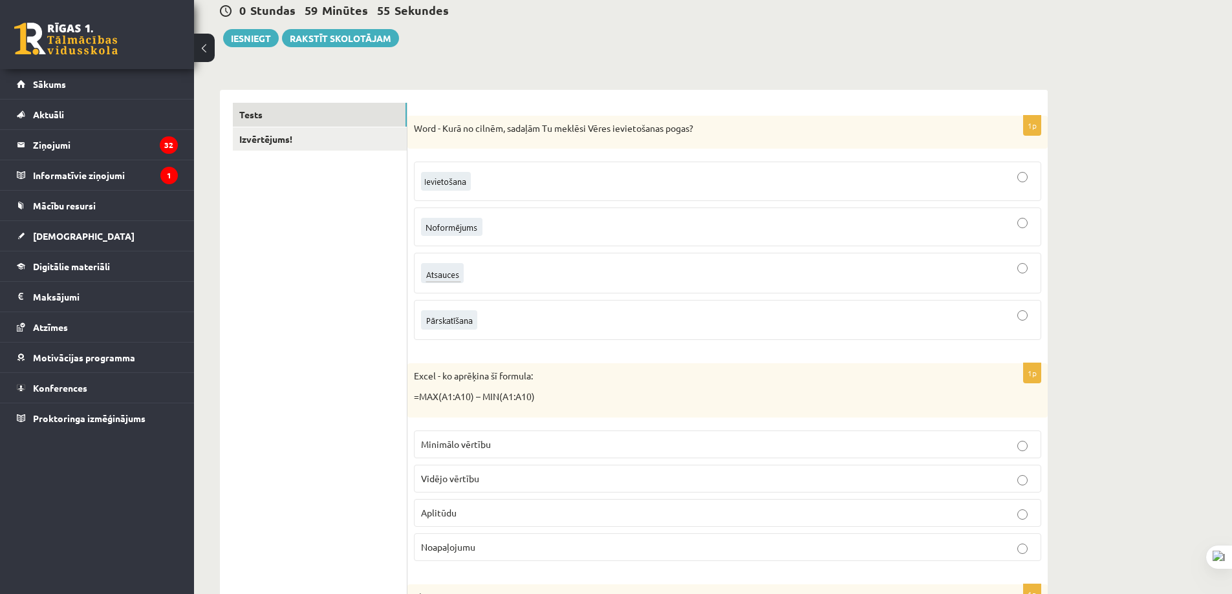
drag, startPoint x: 479, startPoint y: 222, endPoint x: 329, endPoint y: 319, distance: 178.1
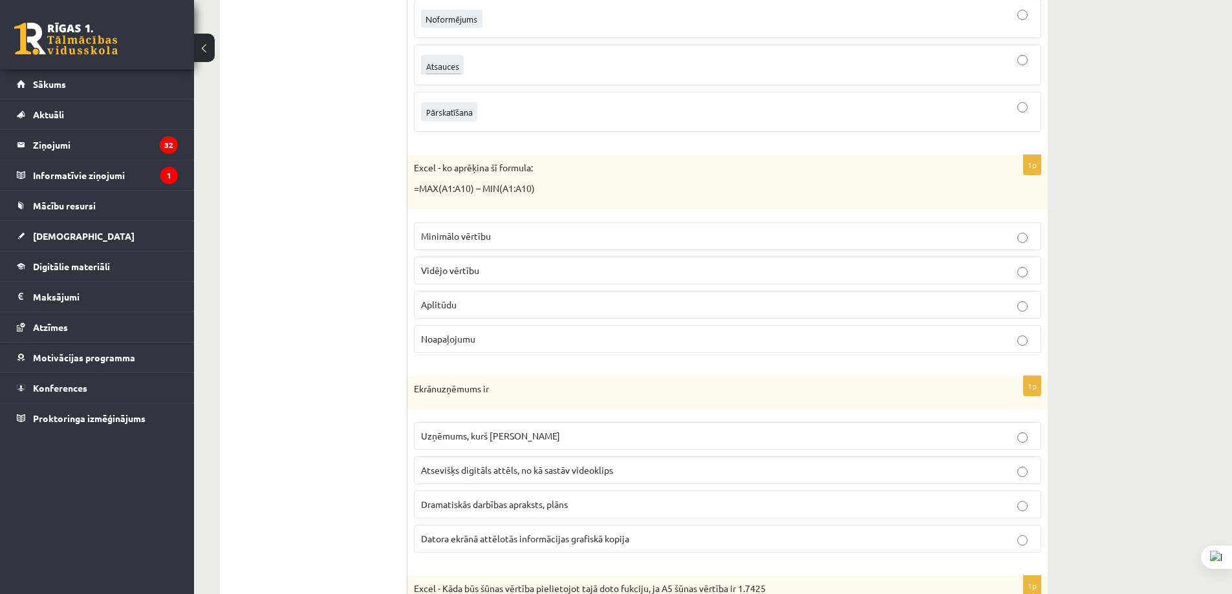
scroll to position [0, 0]
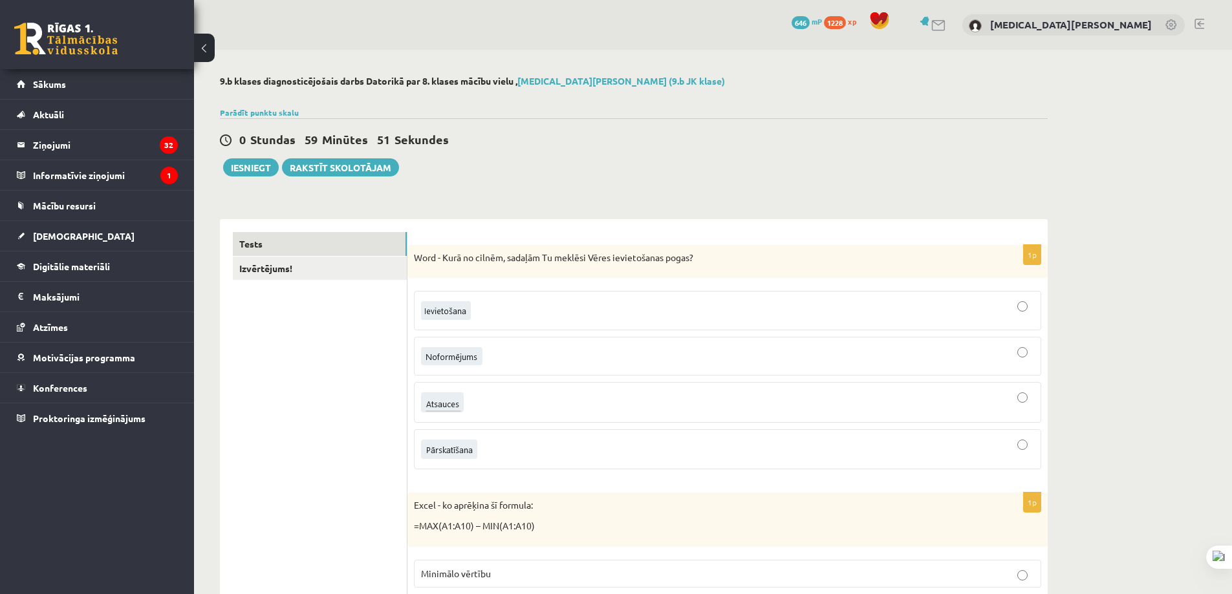
click at [828, 140] on div "0 Stundas 59 Minūtes 51 Sekundes" at bounding box center [634, 140] width 828 height 17
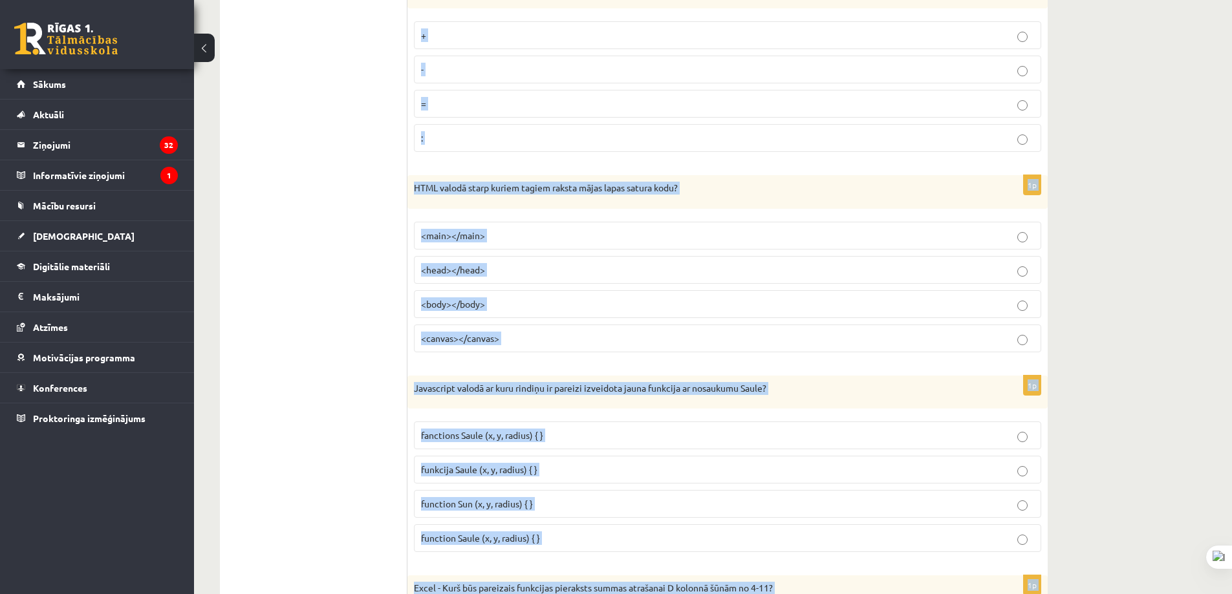
scroll to position [5848, 0]
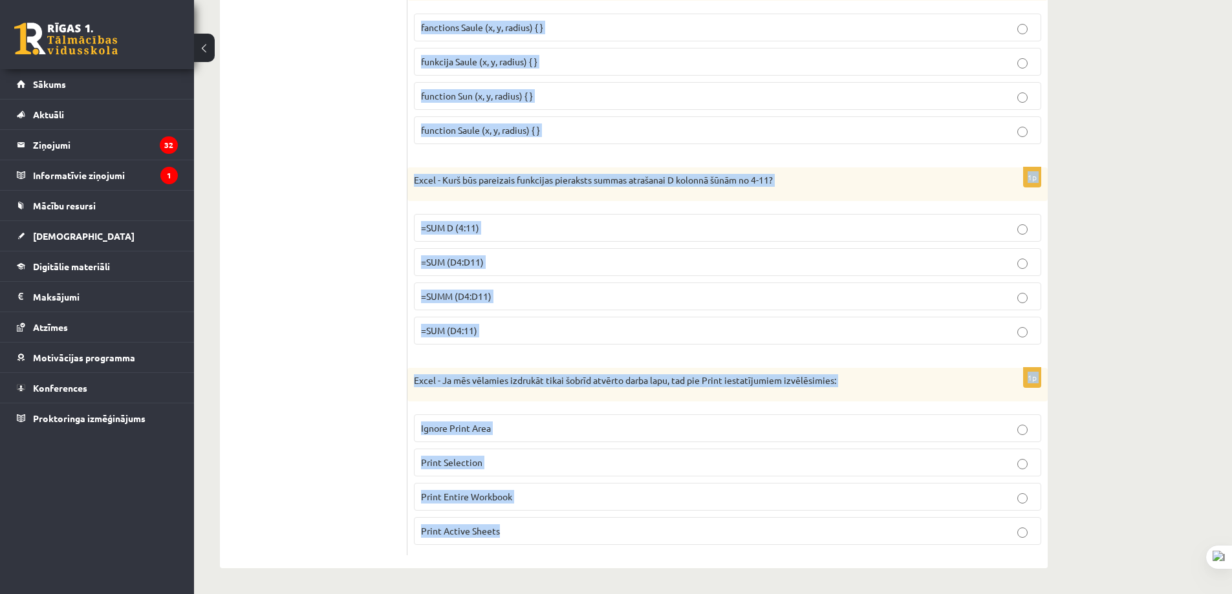
drag, startPoint x: 410, startPoint y: 252, endPoint x: 606, endPoint y: 364, distance: 225.7
copy form "Lore - Ipsu do sitame, consect Ad elitsed Doeiu temporincidi utlab? 2e Dolor - …"
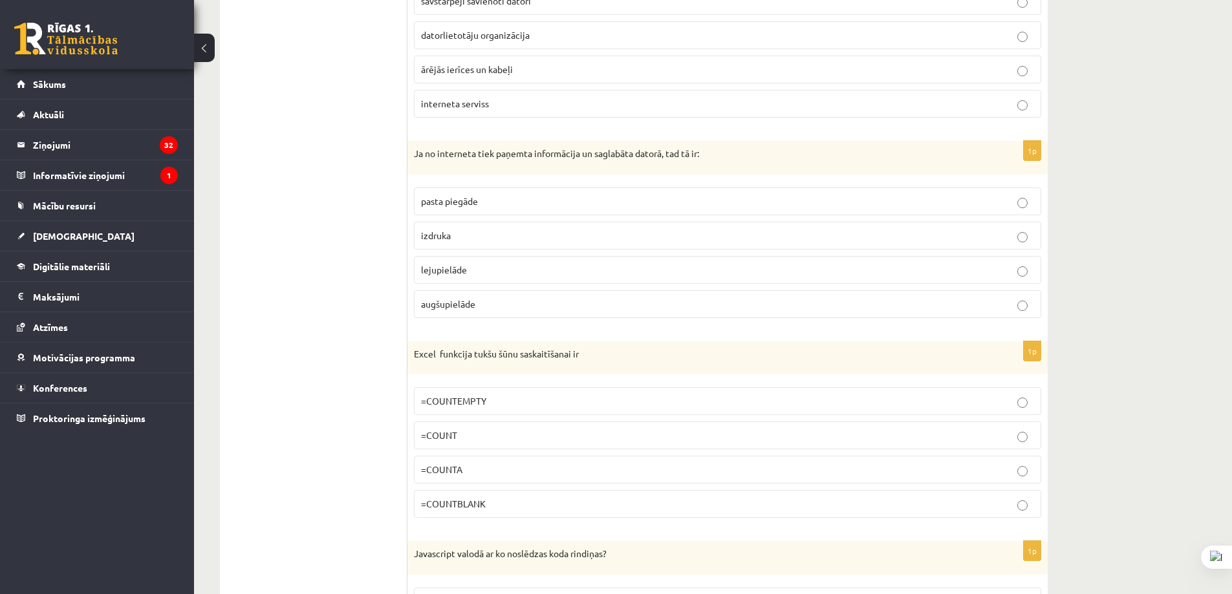
drag, startPoint x: 351, startPoint y: 225, endPoint x: 371, endPoint y: 11, distance: 215.1
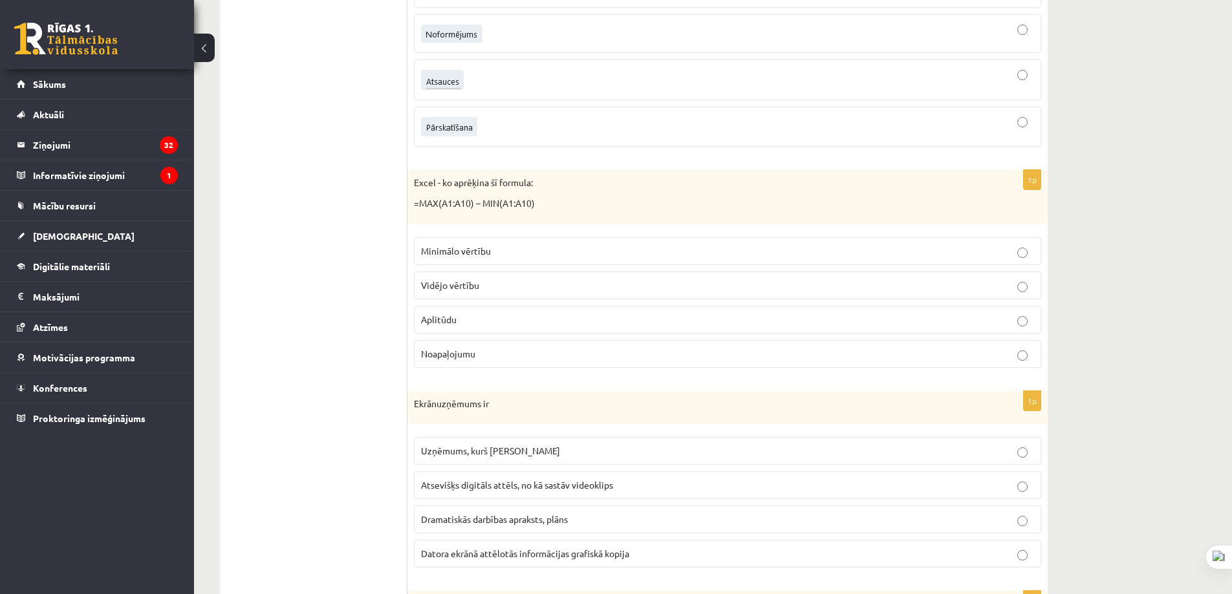
scroll to position [0, 0]
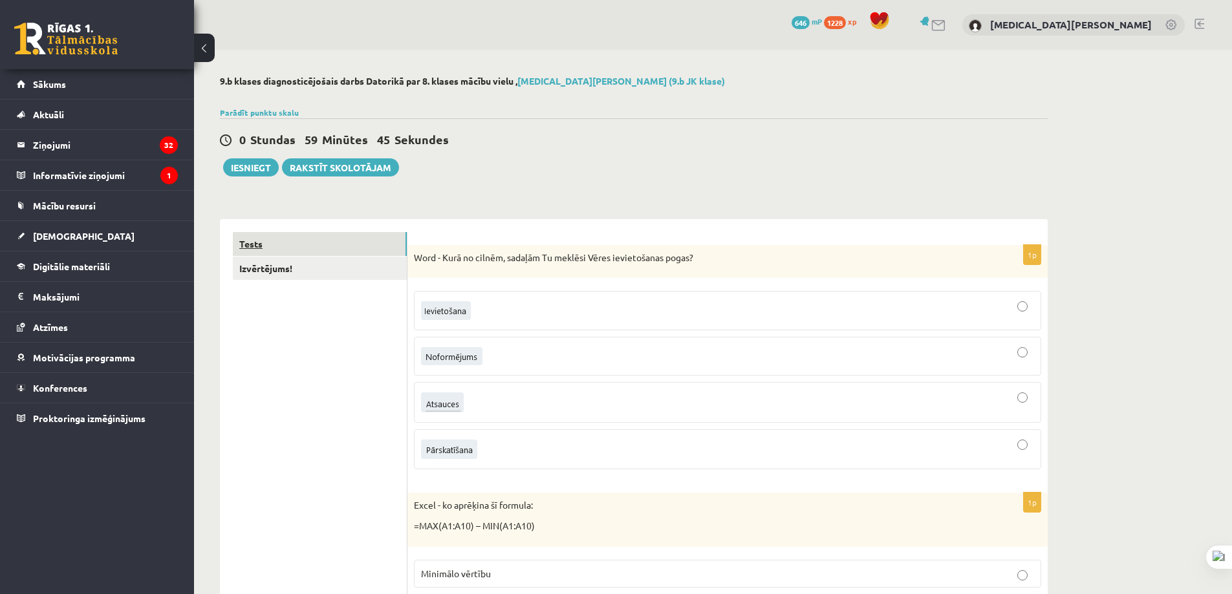
drag, startPoint x: 338, startPoint y: 200, endPoint x: 367, endPoint y: 254, distance: 60.8
click at [343, 275] on link "Izvērtējums!" at bounding box center [320, 269] width 174 height 24
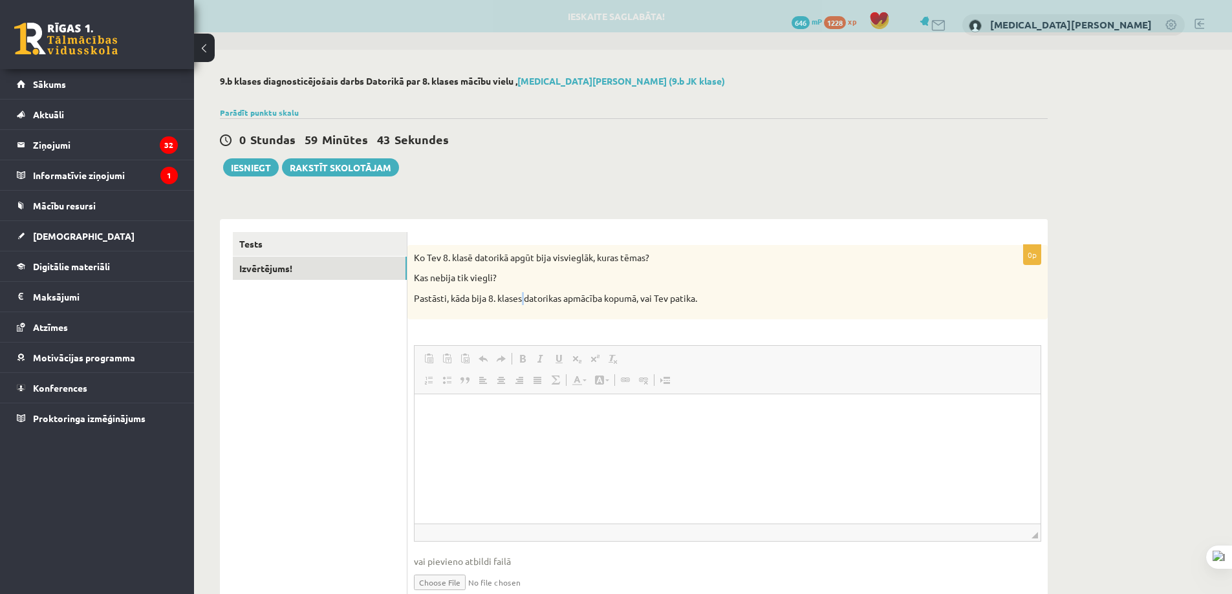
click at [530, 317] on div "Ko Tev 8. klasē datorikā apgūt bija visvieglāk, kuras tēmas? Kas nebija tik vie…" at bounding box center [727, 282] width 640 height 74
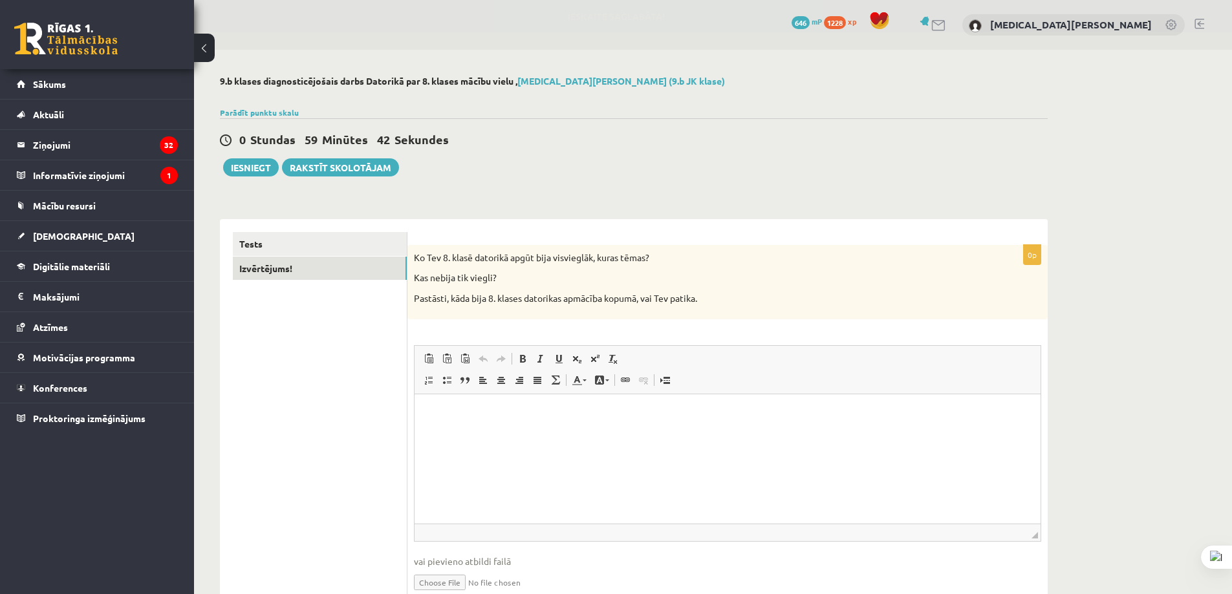
drag, startPoint x: 356, startPoint y: 334, endPoint x: 406, endPoint y: 339, distance: 49.4
click at [367, 336] on ul "Tests Izvērtējums!" at bounding box center [320, 423] width 175 height 382
click at [556, 274] on p "Kas nebija tik viegli?" at bounding box center [695, 278] width 563 height 13
click at [262, 236] on link "Tests" at bounding box center [320, 244] width 174 height 24
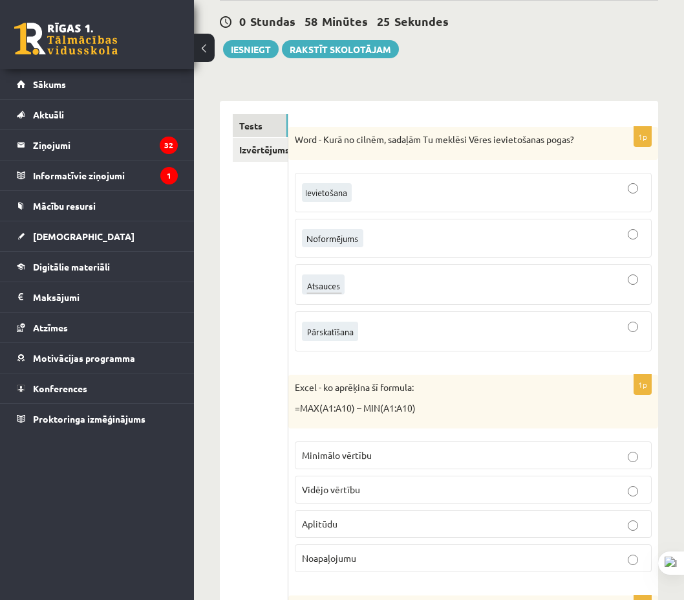
scroll to position [259, 0]
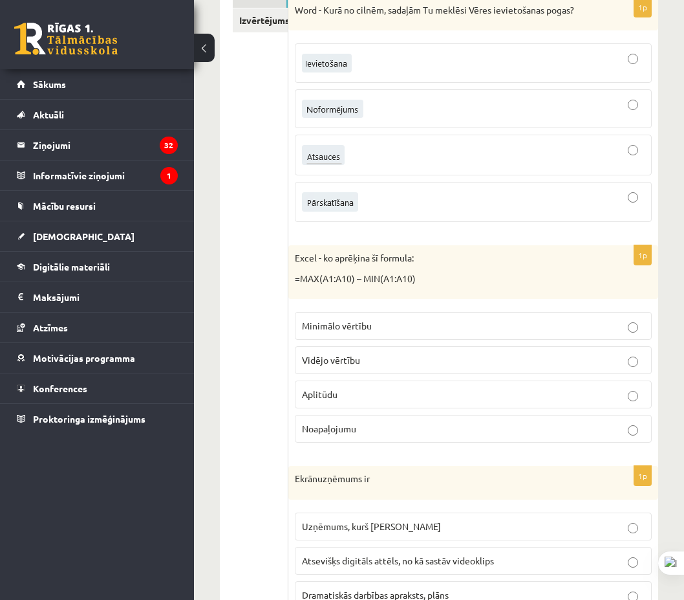
click at [401, 387] on p "Aplitūdu" at bounding box center [473, 394] width 343 height 14
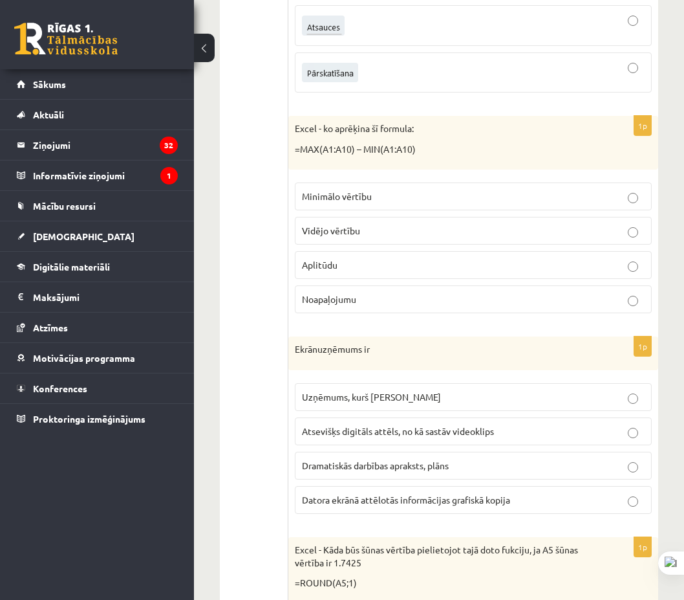
click at [411, 493] on span "Datora ekrānā attēlotās informācijas grafiskā kopija" at bounding box center [406, 499] width 208 height 12
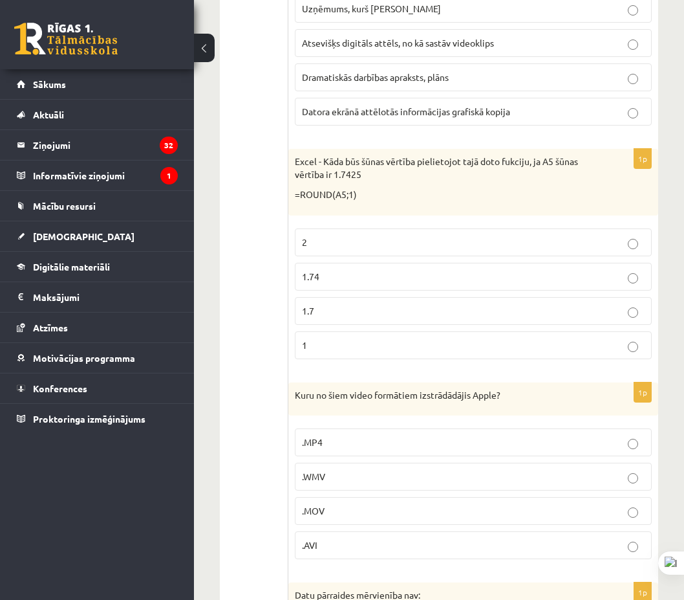
drag, startPoint x: 346, startPoint y: 303, endPoint x: 341, endPoint y: 314, distance: 11.9
click at [345, 304] on p "1.7" at bounding box center [473, 311] width 343 height 14
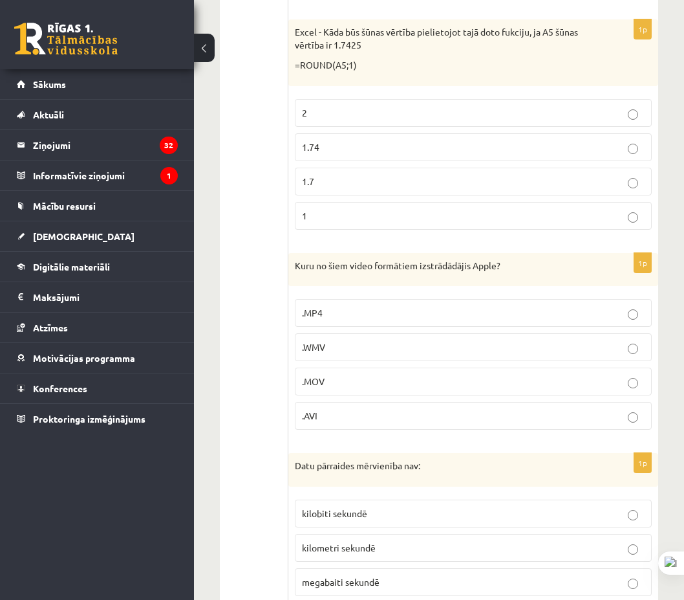
scroll to position [1099, 0]
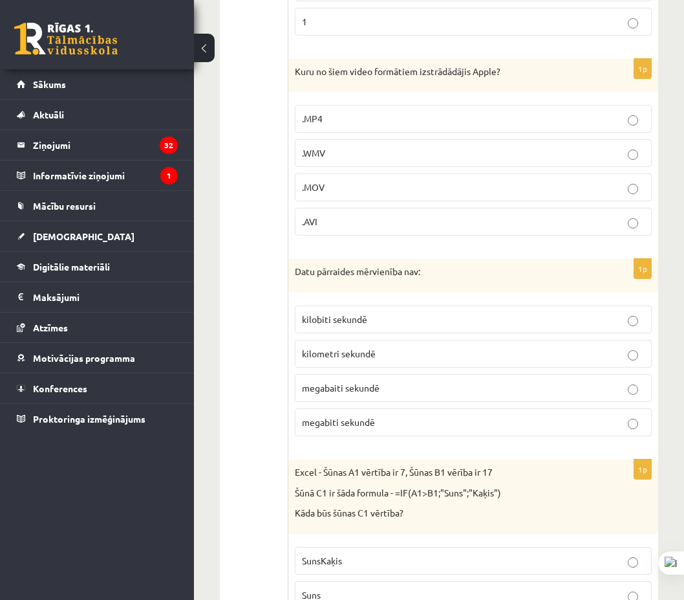
click at [409, 180] on p ".MOV" at bounding box center [473, 187] width 343 height 14
drag, startPoint x: 660, startPoint y: 236, endPoint x: 640, endPoint y: 222, distance: 24.2
click at [353, 347] on span "kilometri sekundē" at bounding box center [339, 353] width 74 height 12
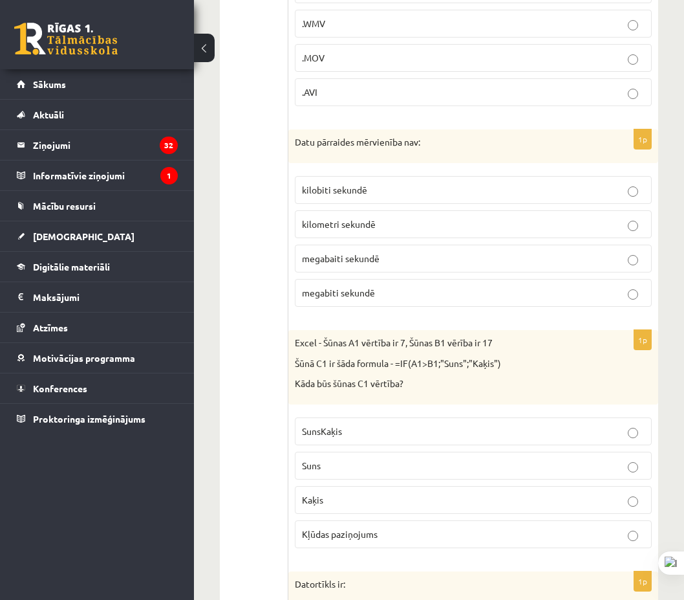
scroll to position [1293, 0]
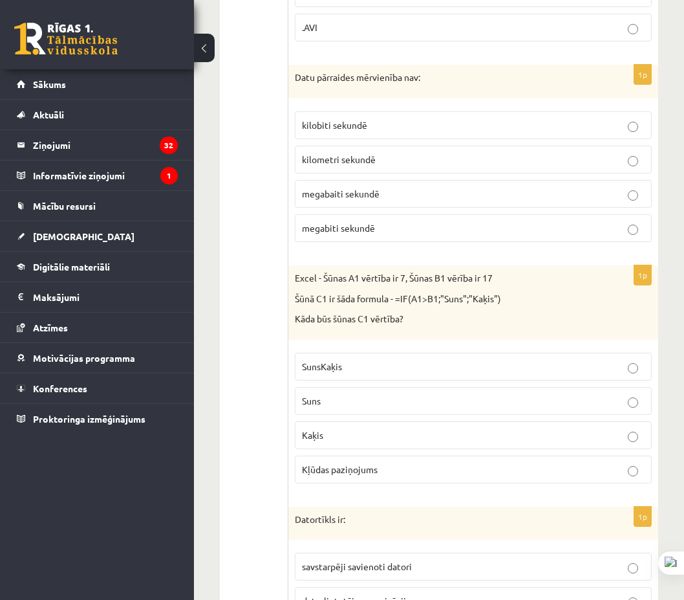
click at [362, 428] on p "Kaķis" at bounding box center [473, 435] width 343 height 14
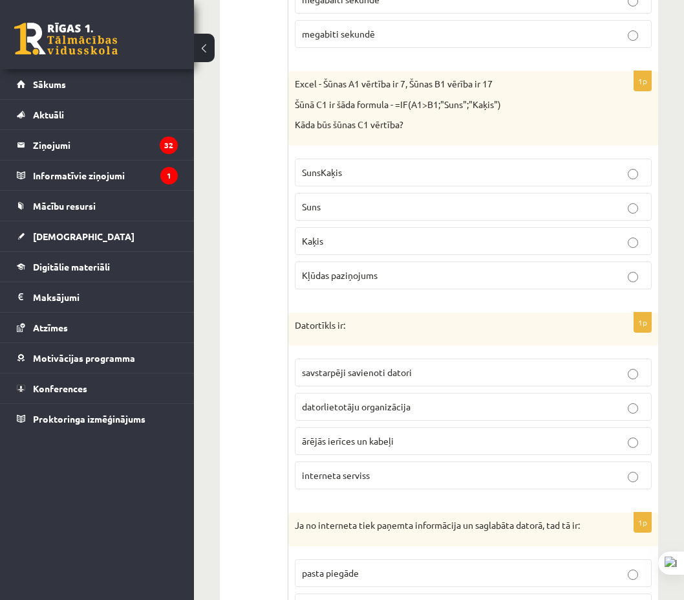
click at [381, 373] on label "savstarpēji savienoti datori" at bounding box center [473, 372] width 357 height 28
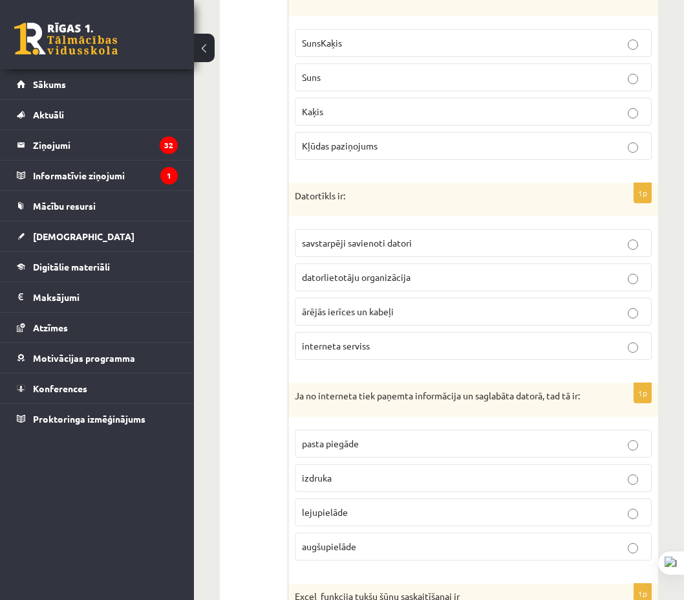
scroll to position [1682, 0]
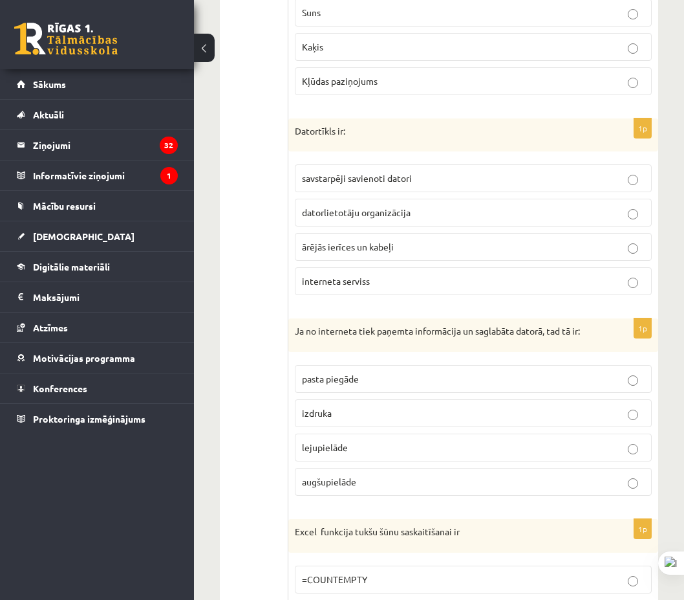
click at [380, 442] on p "lejupielāde" at bounding box center [473, 447] width 343 height 14
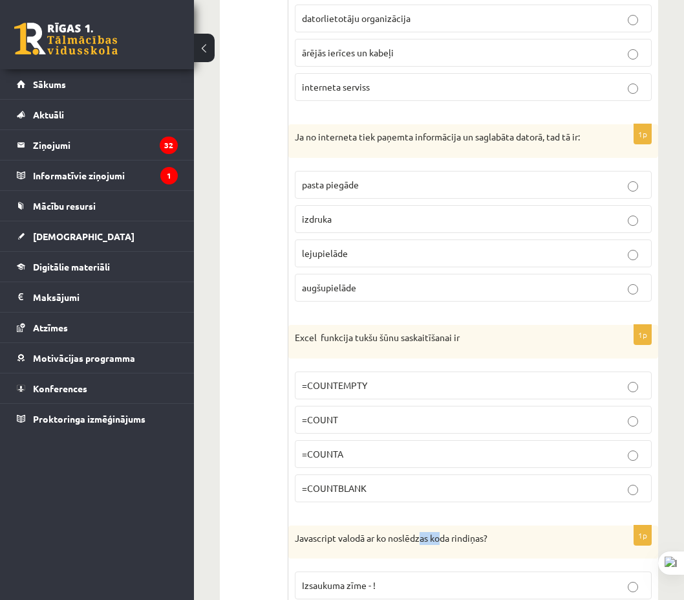
click at [433, 525] on div "Javascript valodā ar ko noslēdzas koda rindiņas?" at bounding box center [473, 542] width 370 height 34
click at [392, 481] on p "=COUNTBLANK" at bounding box center [473, 488] width 343 height 14
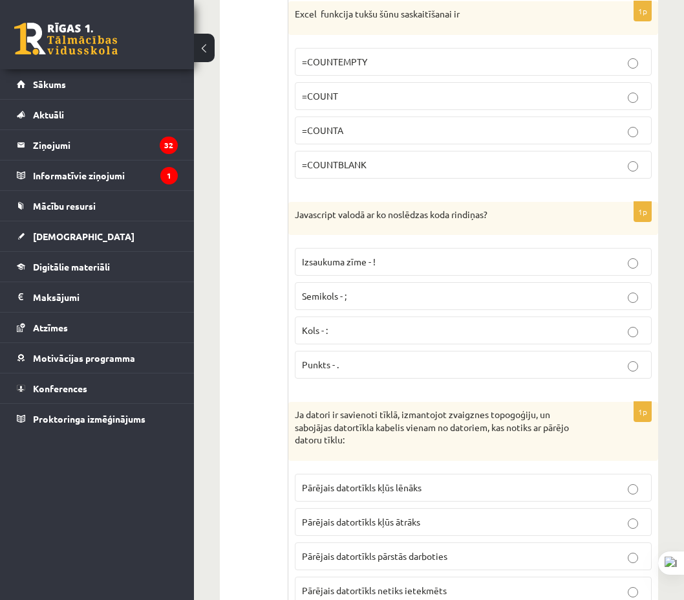
click at [376, 282] on label "Semikols - ;" at bounding box center [473, 296] width 357 height 28
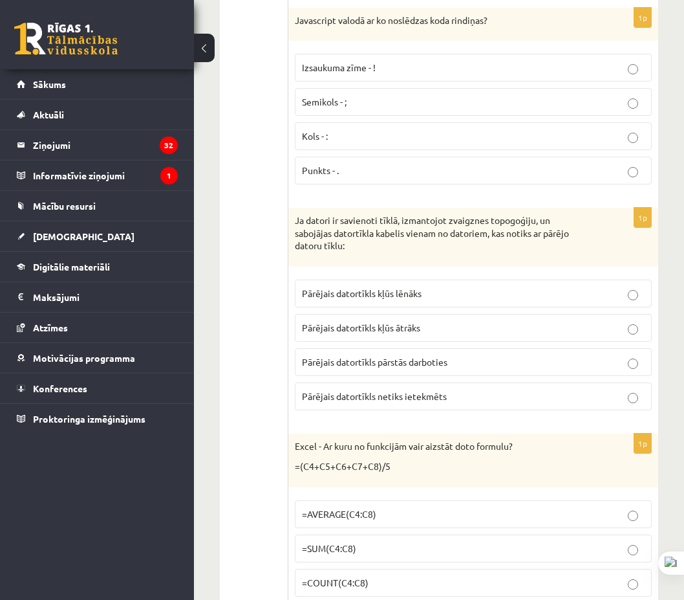
click at [442, 390] on span "Pārējais datortīkls netiks ietekmēts" at bounding box center [374, 396] width 145 height 12
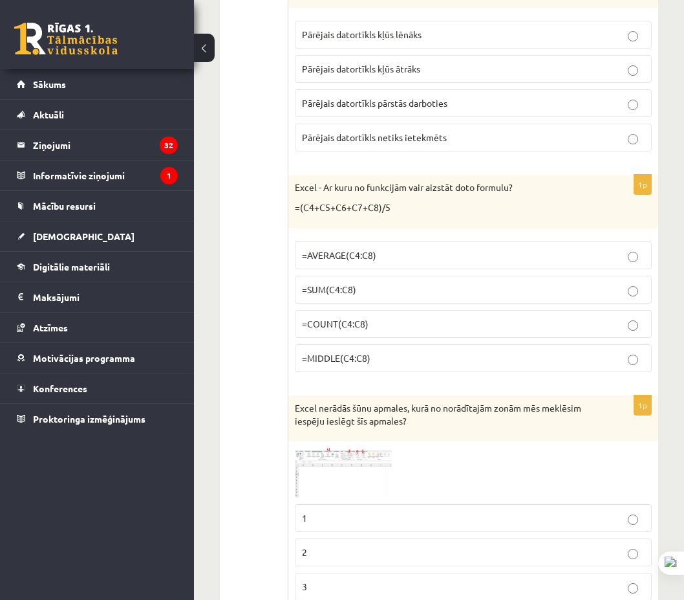
click at [369, 249] on span "=AVERAGE(C4:C8)" at bounding box center [339, 255] width 74 height 12
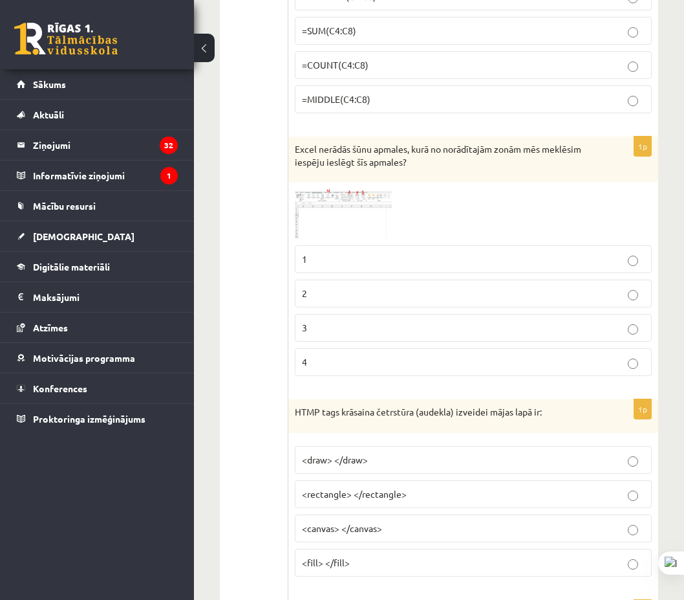
drag, startPoint x: 356, startPoint y: 244, endPoint x: 352, endPoint y: 252, distance: 8.7
click at [356, 245] on label "1" at bounding box center [473, 259] width 357 height 28
click at [345, 287] on p "2" at bounding box center [473, 294] width 343 height 14
click at [363, 189] on img at bounding box center [343, 214] width 97 height 50
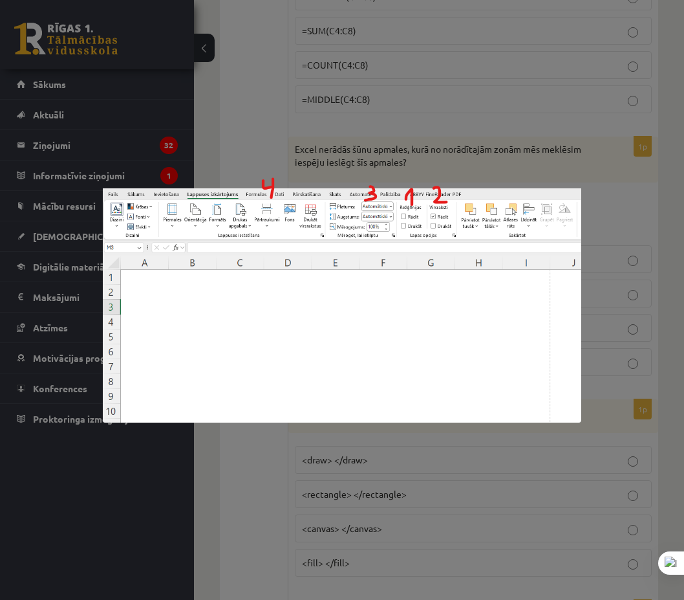
click at [360, 163] on div at bounding box center [342, 300] width 684 height 600
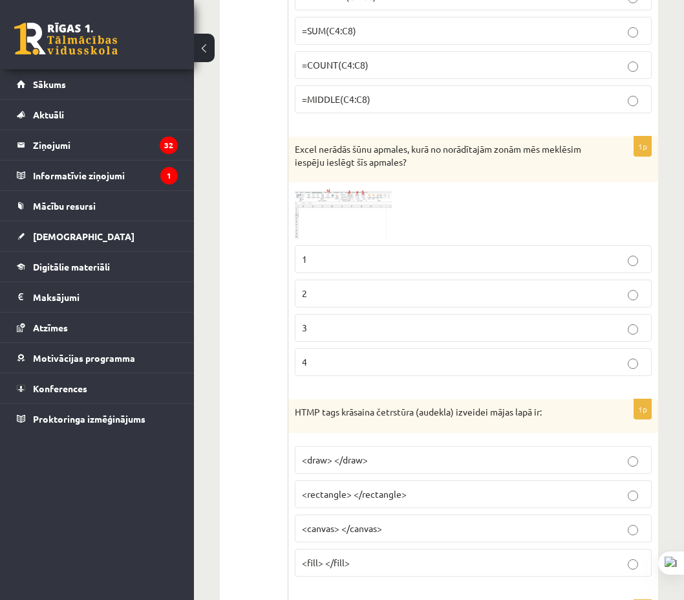
click at [363, 189] on img at bounding box center [343, 214] width 97 height 50
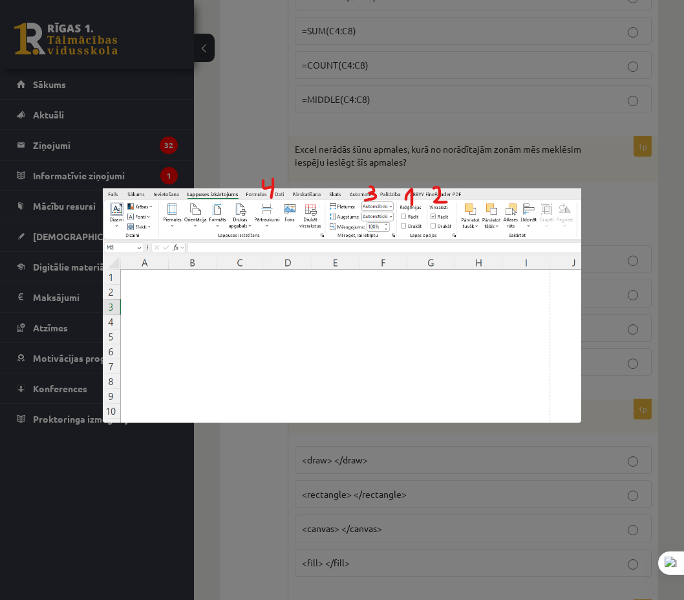
click at [363, 186] on img at bounding box center [342, 299] width 479 height 245
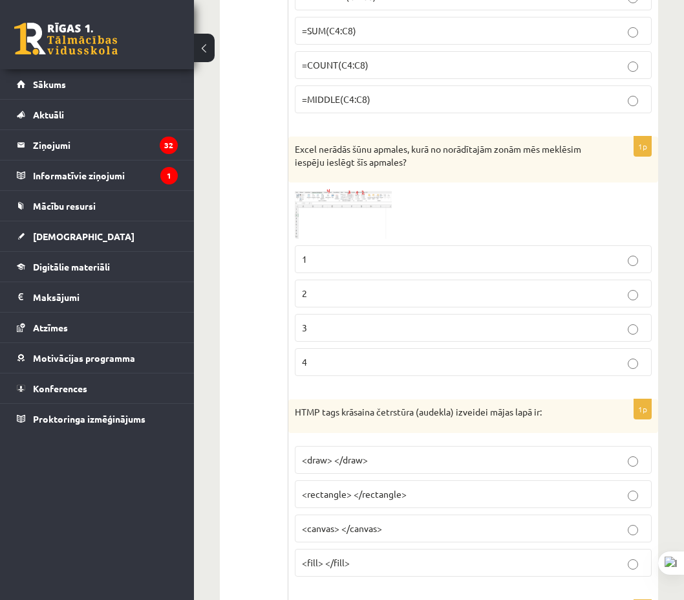
click at [361, 189] on img at bounding box center [343, 214] width 97 height 50
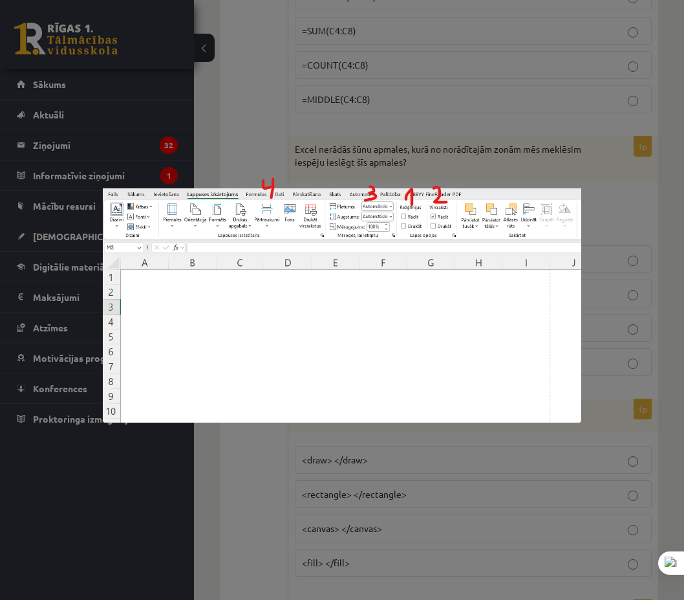
click at [421, 144] on div at bounding box center [342, 300] width 684 height 600
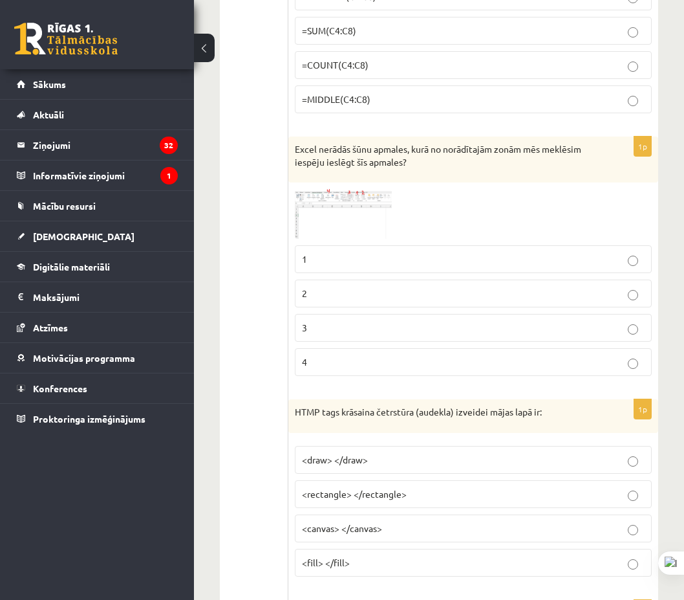
drag, startPoint x: 290, startPoint y: 187, endPoint x: 284, endPoint y: 190, distance: 6.7
click at [284, 190] on div "**********" at bounding box center [439, 456] width 438 height 6273
click at [313, 189] on img at bounding box center [343, 214] width 97 height 50
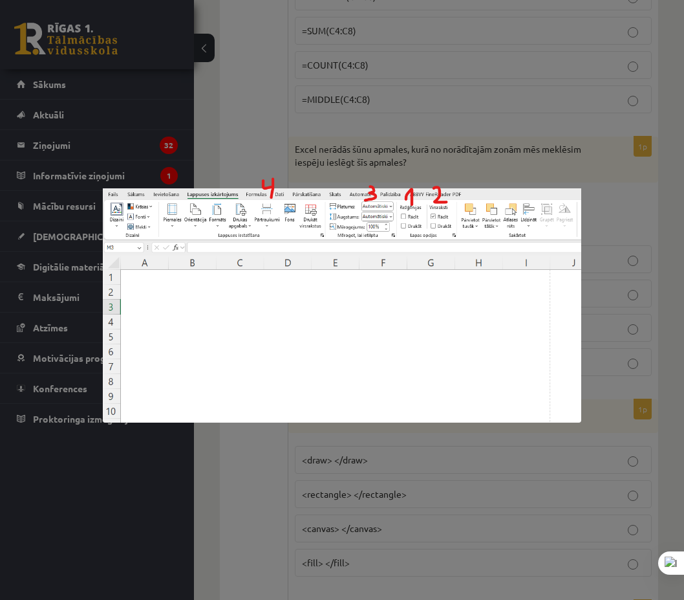
click at [318, 164] on div at bounding box center [342, 300] width 684 height 600
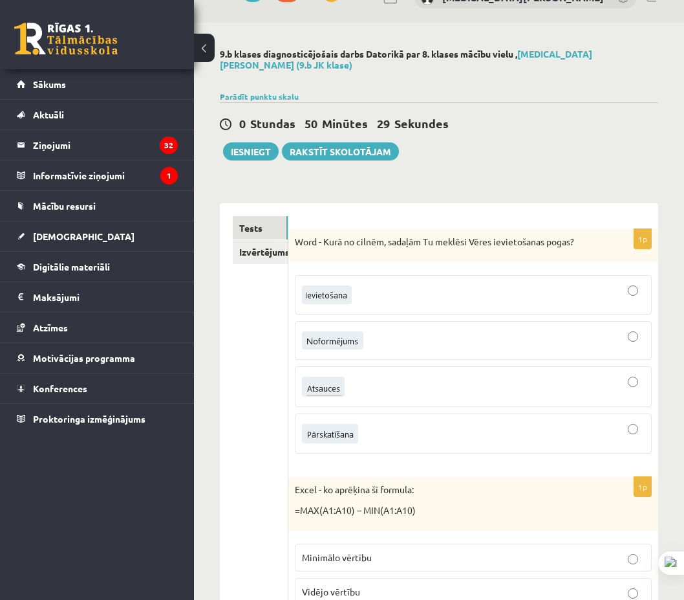
scroll to position [0, 0]
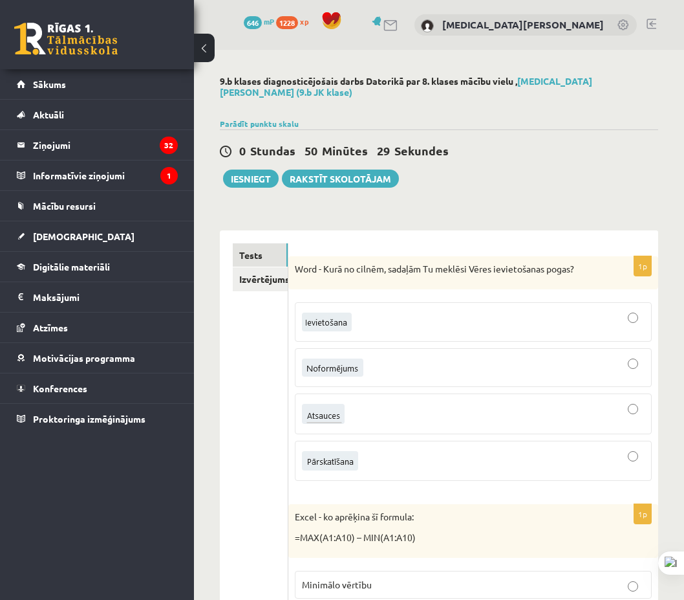
drag, startPoint x: 266, startPoint y: 408, endPoint x: 227, endPoint y: 199, distance: 213.2
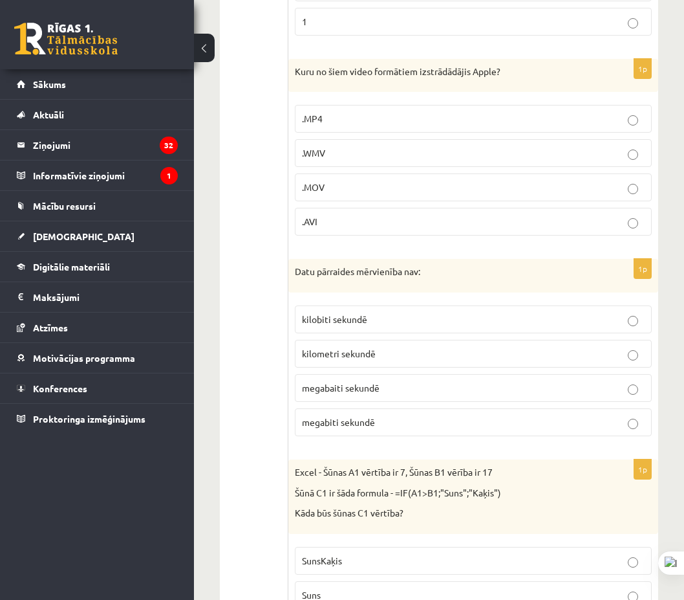
scroll to position [1293, 0]
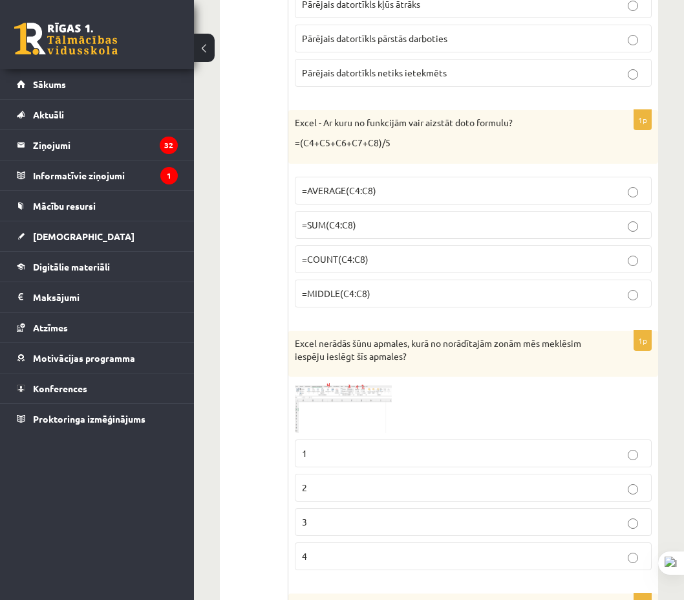
scroll to position [3169, 0]
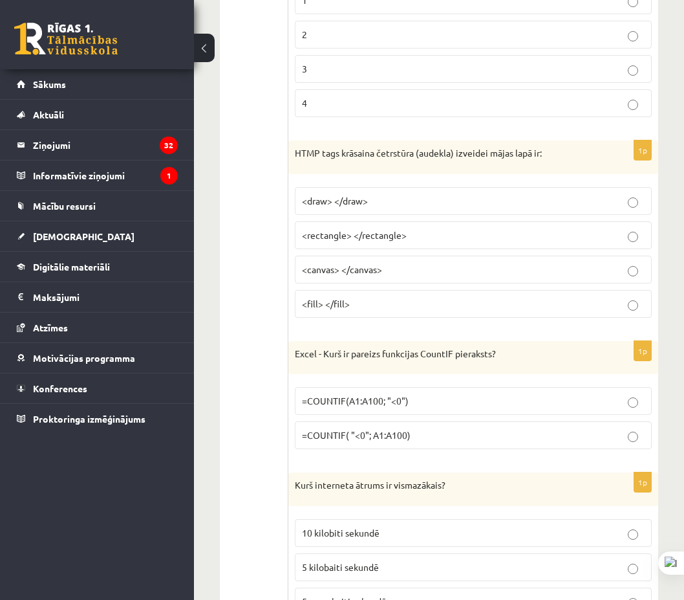
drag, startPoint x: 358, startPoint y: 245, endPoint x: 352, endPoint y: 241, distance: 7.0
click at [356, 263] on span "<canvas> </canvas>" at bounding box center [342, 269] width 80 height 12
click at [391, 255] on label "<canvas> </canvas>" at bounding box center [473, 269] width 357 height 28
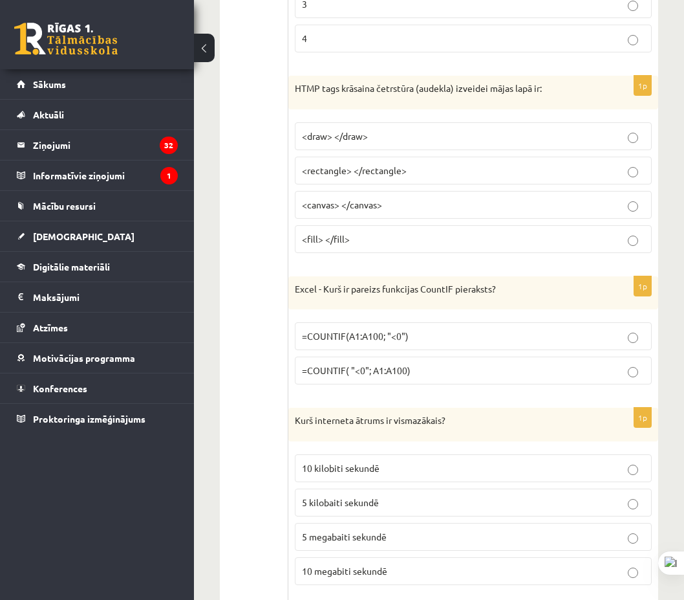
click at [435, 322] on label "=COUNTIF(A1:A100; "<0")" at bounding box center [473, 336] width 357 height 28
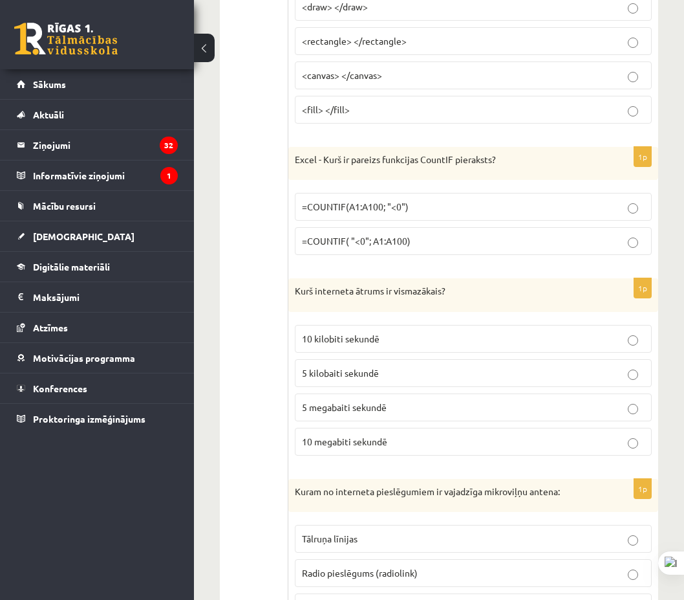
click at [420, 366] on p "5 kilobaiti sekundē" at bounding box center [473, 373] width 343 height 14
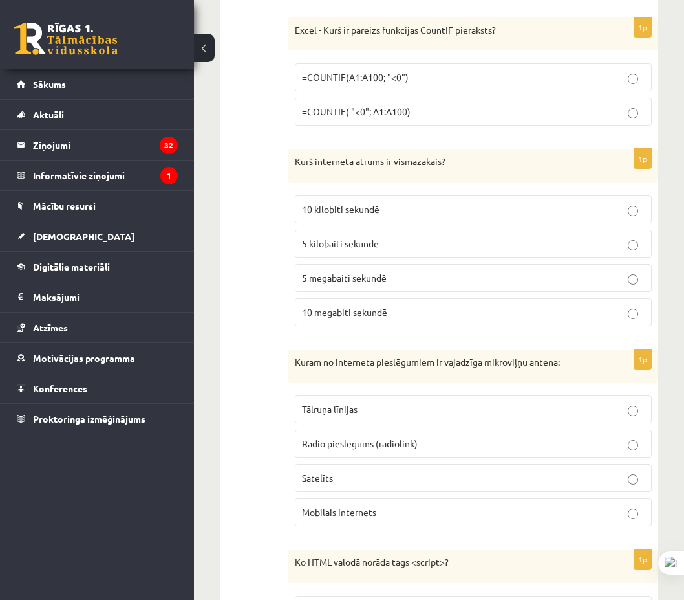
click at [426, 437] on p "Radio pieslēgums (radiolink)" at bounding box center [473, 444] width 343 height 14
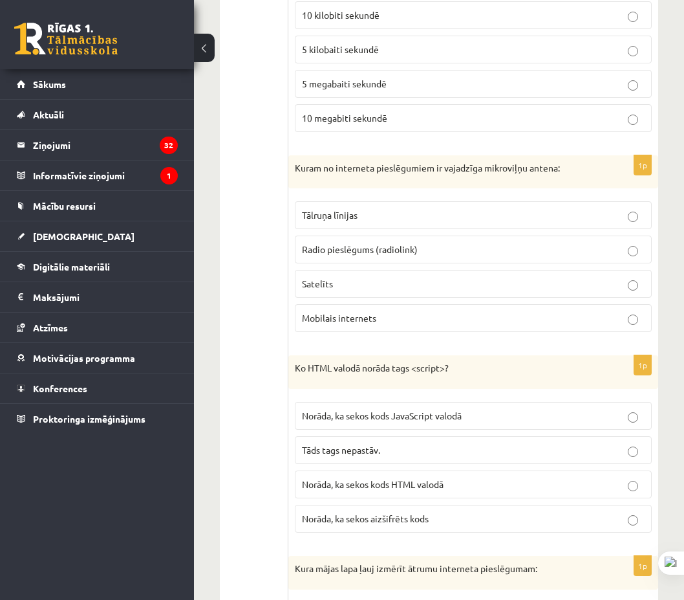
click at [396, 407] on fieldset "Norāda, ka sekos kods JavaScript valodā Tāds tags nepastāv. Norāda, ka sekos ko…" at bounding box center [473, 465] width 357 height 141
click at [465, 409] on p "Norāda, ka sekos kods JavaScript valodā" at bounding box center [473, 416] width 343 height 14
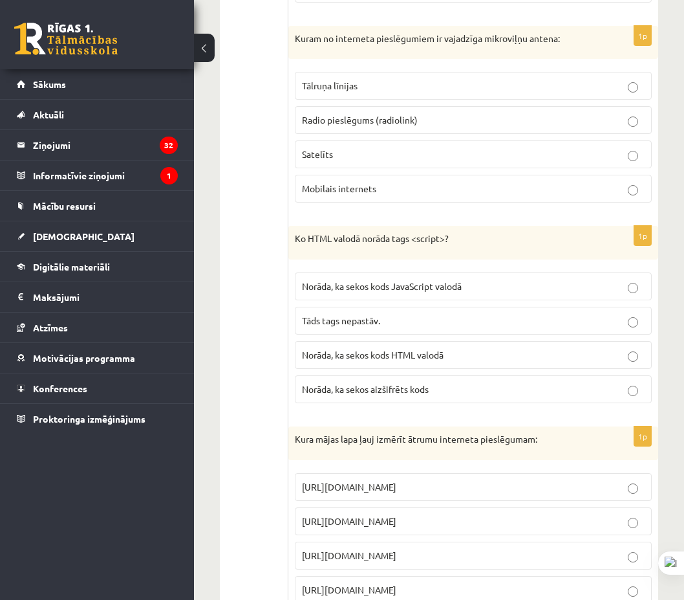
scroll to position [3945, 0]
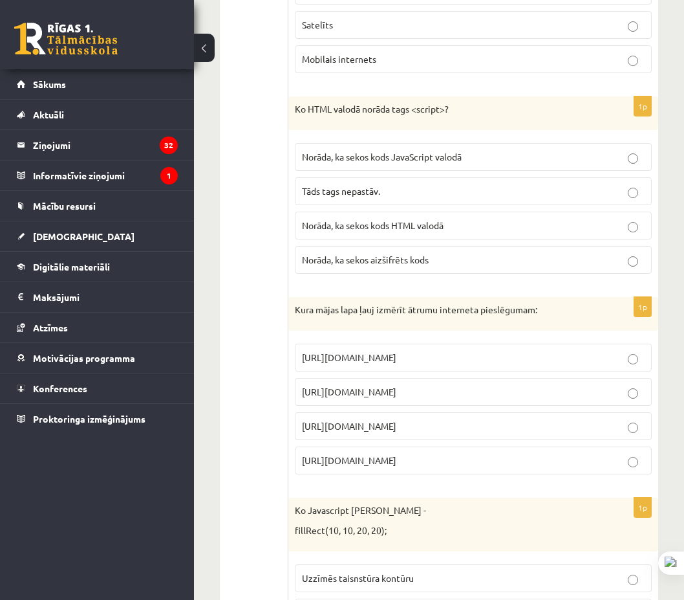
click at [418, 385] on p "https://www.speedtest.net" at bounding box center [473, 392] width 343 height 14
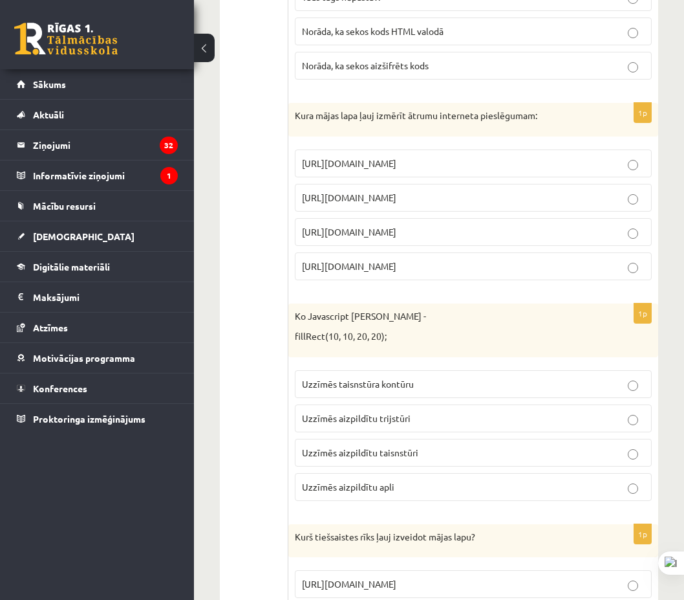
click at [410, 411] on p "Uzzīmēs aizpildītu trijstūri" at bounding box center [473, 418] width 343 height 14
click at [448, 438] on label "Uzzīmēs aizpildītu taisnstūri" at bounding box center [473, 452] width 357 height 28
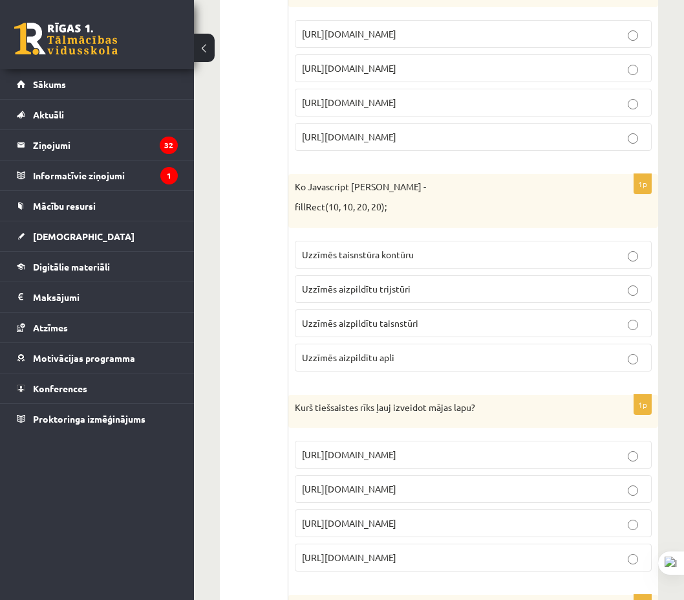
click at [410, 516] on p "https://www.mozello.lv" at bounding box center [473, 523] width 343 height 14
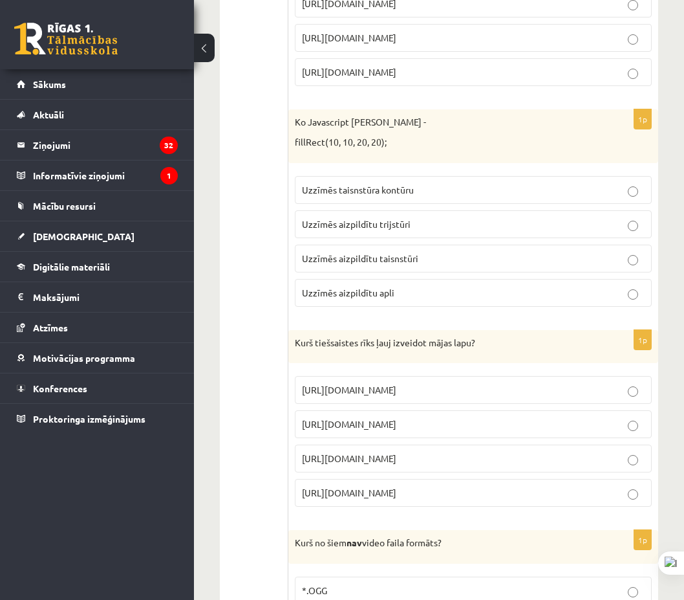
scroll to position [4592, 0]
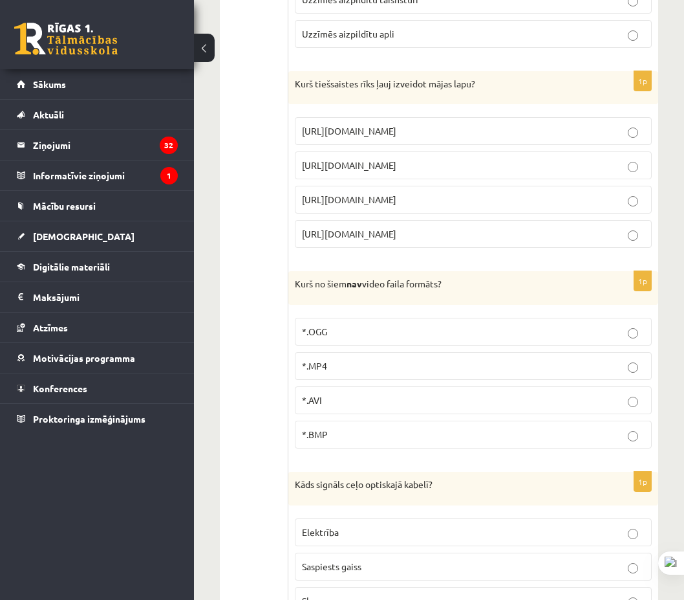
click at [343, 427] on p "*.BMP" at bounding box center [473, 434] width 343 height 14
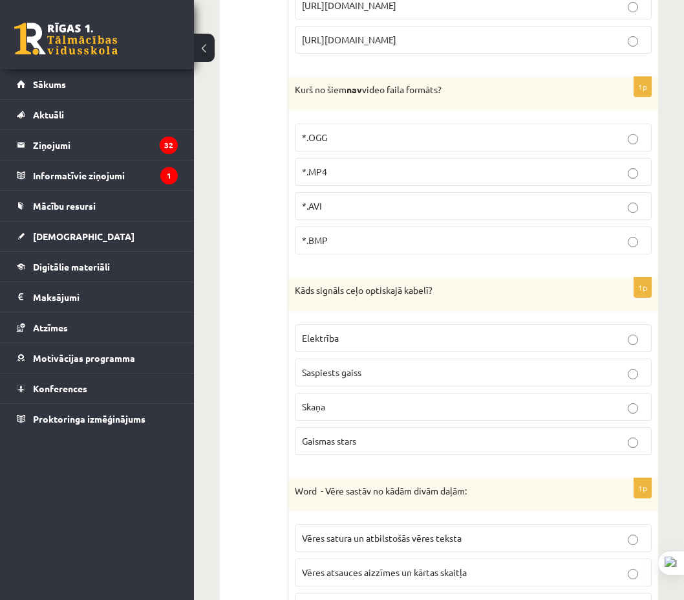
drag, startPoint x: 368, startPoint y: 414, endPoint x: 358, endPoint y: 409, distance: 11.0
click at [365, 434] on p "Gaismas stars" at bounding box center [473, 441] width 343 height 14
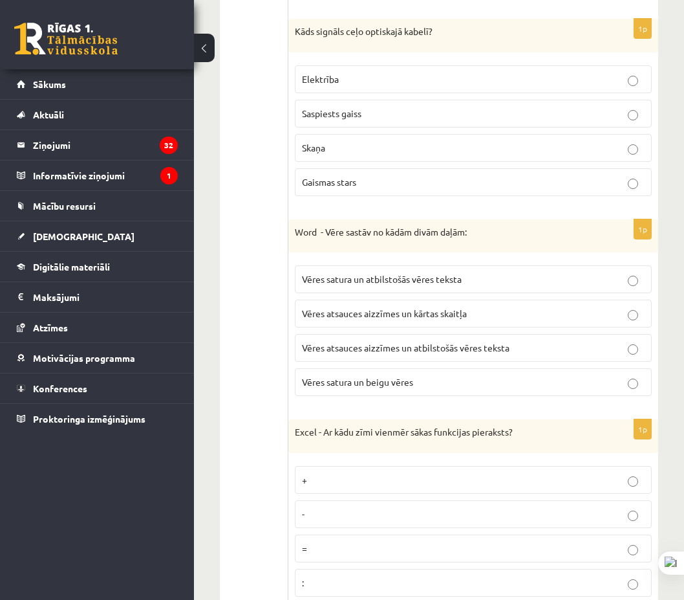
click at [485, 341] on span "Vēres atsauces aizzīmes un atbilstošās vēres teksta" at bounding box center [406, 347] width 208 height 12
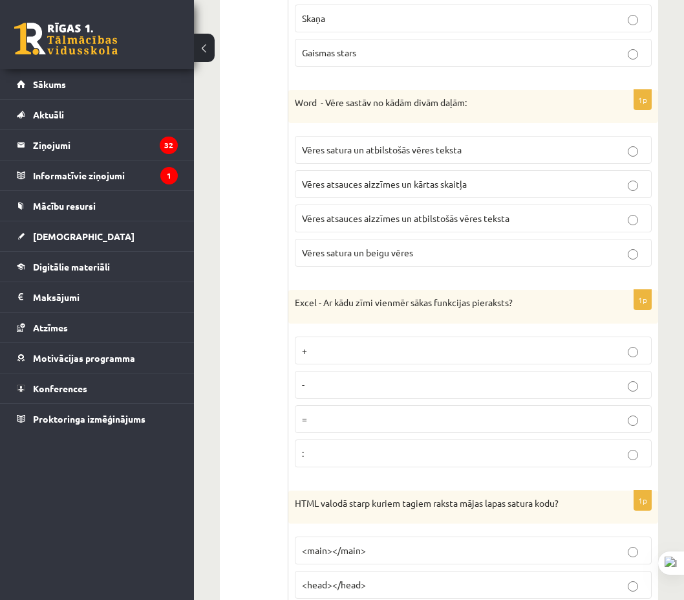
click at [358, 412] on p "=" at bounding box center [473, 419] width 343 height 14
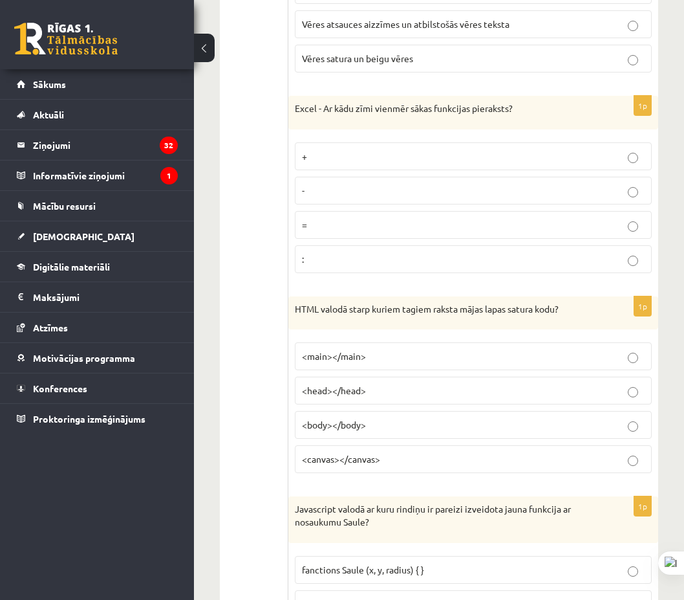
click at [373, 418] on p "<body></body>" at bounding box center [473, 425] width 343 height 14
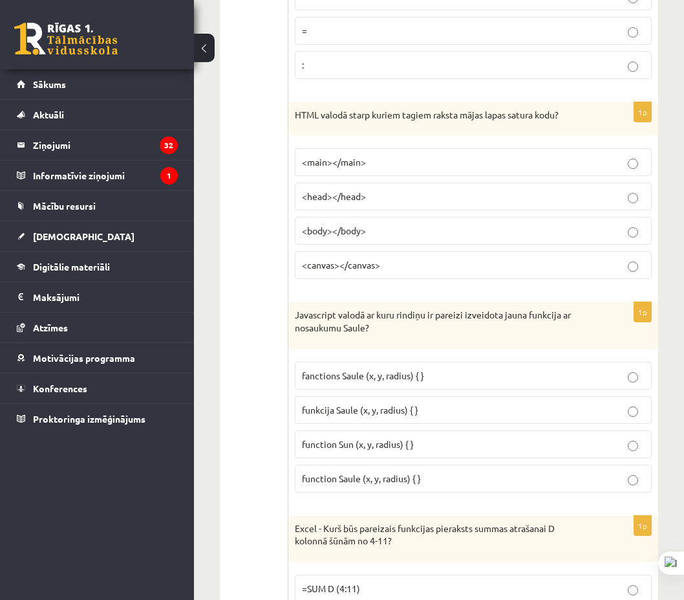
click at [426, 369] on p "fanctions Saule (x, y, radius) { }" at bounding box center [473, 376] width 343 height 14
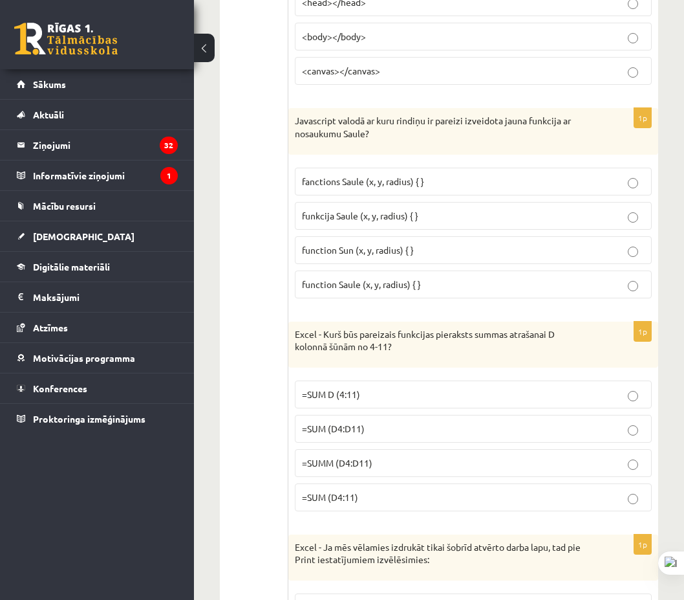
click at [396, 278] on span "function Saule (x, y, radius) { }" at bounding box center [361, 284] width 119 height 12
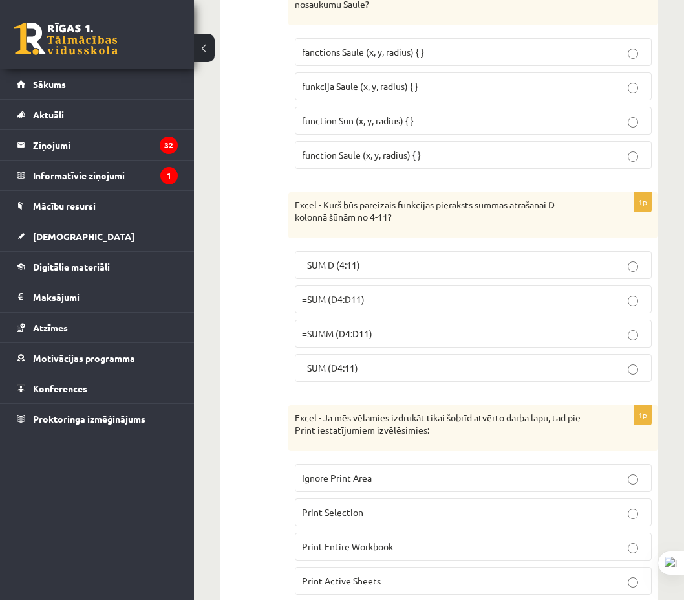
click at [384, 292] on p "=SUM (D4:D11)" at bounding box center [473, 299] width 343 height 14
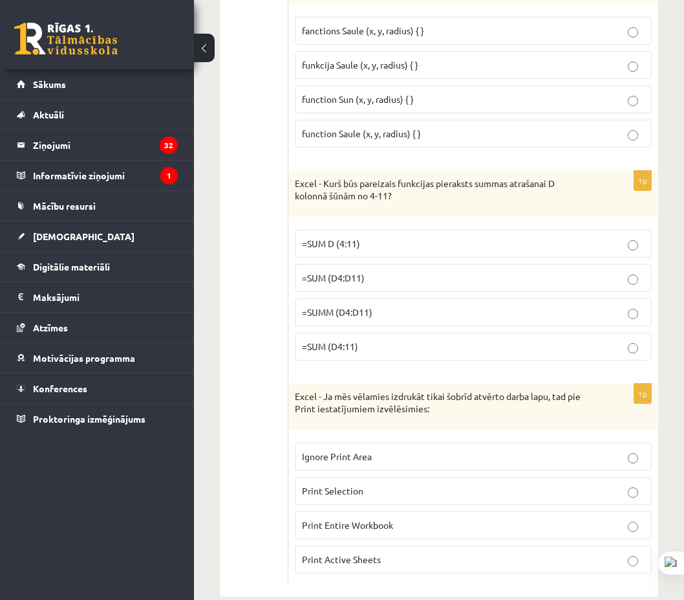
click at [383, 552] on p "Print Active Sheets" at bounding box center [473, 559] width 343 height 14
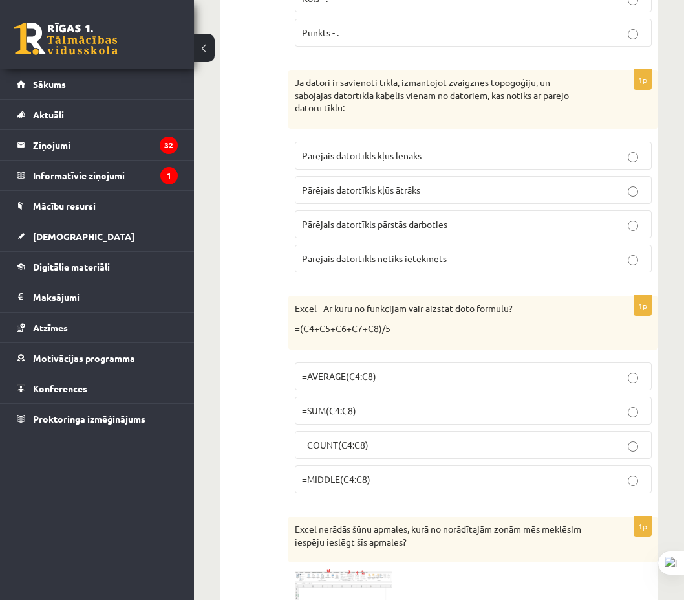
scroll to position [0, 0]
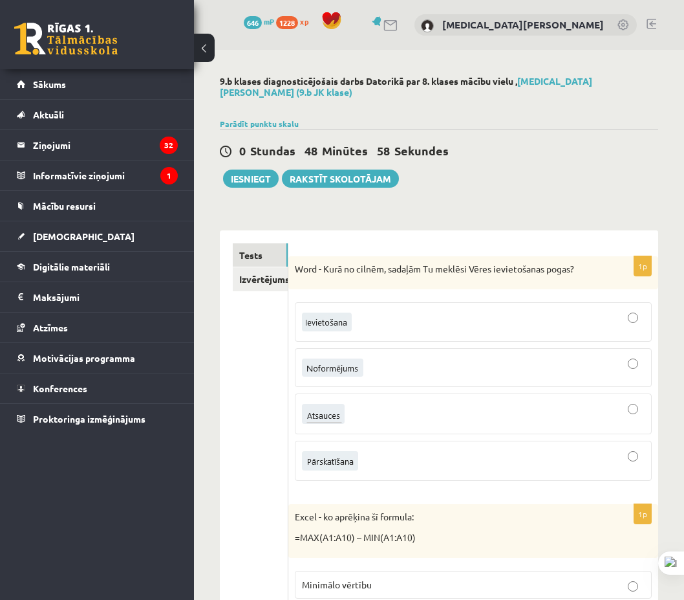
drag, startPoint x: 234, startPoint y: 369, endPoint x: 268, endPoint y: 140, distance: 232.1
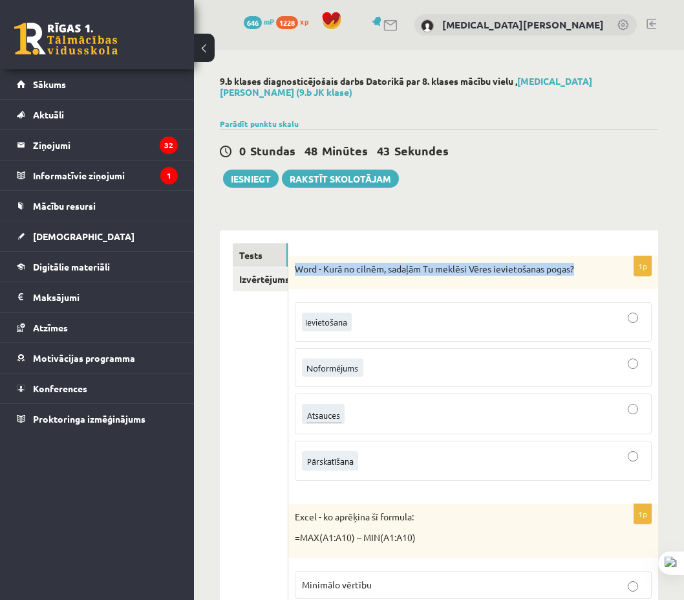
drag, startPoint x: 297, startPoint y: 259, endPoint x: 690, endPoint y: 297, distance: 395.1
click at [610, 256] on div "Word - Kurā no cilnēm, sadaļām Tu meklēsi Vēres ievietošanas pogas?" at bounding box center [473, 273] width 370 height 34
copy p "Word - Kurā no cilnēm, sadaļām Tu meklēsi Vēres ievietošanas pogas?"
drag, startPoint x: 236, startPoint y: 557, endPoint x: 324, endPoint y: 309, distance: 263.5
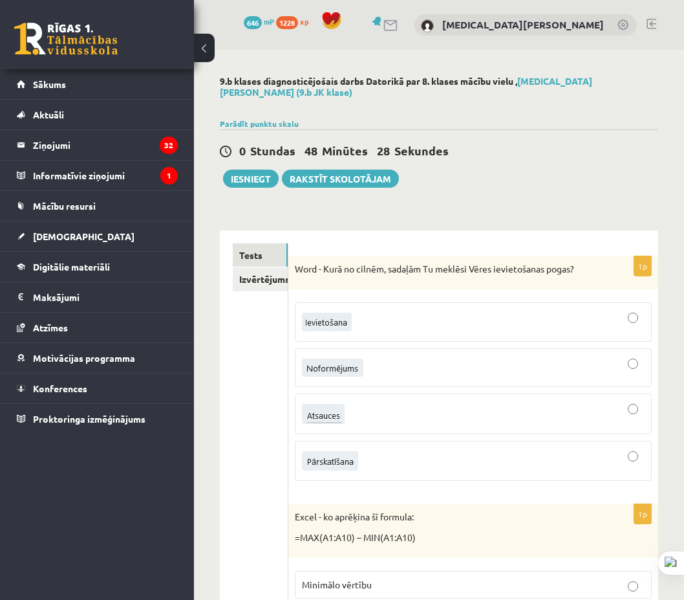
click at [440, 411] on div at bounding box center [473, 413] width 343 height 27
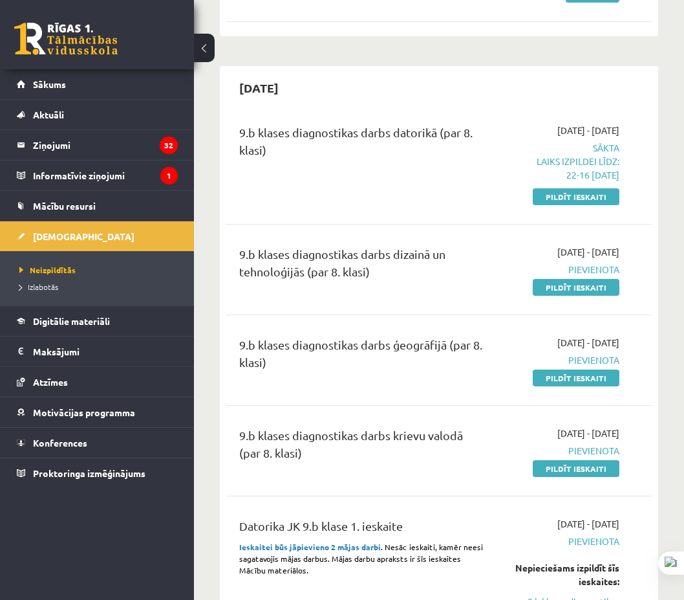
scroll to position [388, 0]
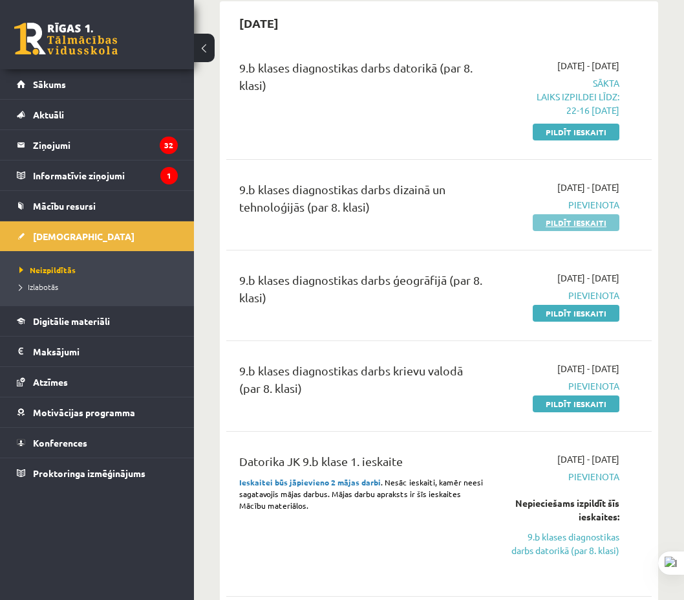
click at [565, 214] on link "Pildīt ieskaiti" at bounding box center [576, 222] width 87 height 17
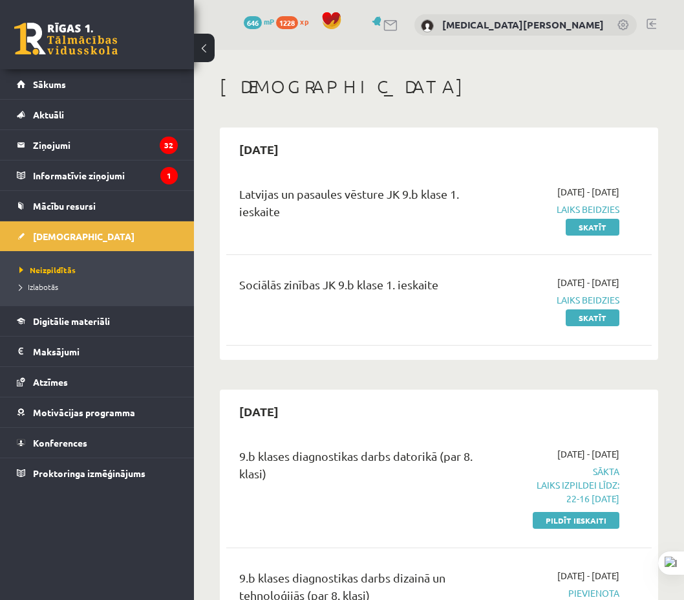
scroll to position [323, 0]
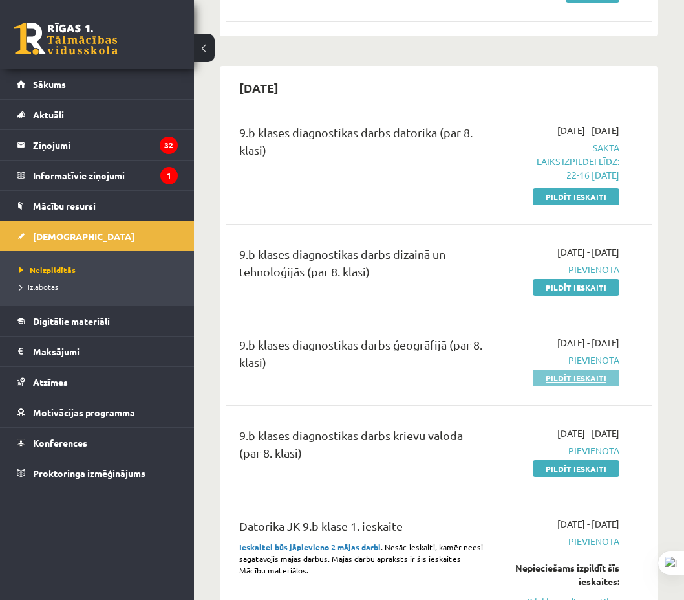
click at [541, 378] on link "Pildīt ieskaiti" at bounding box center [576, 377] width 87 height 17
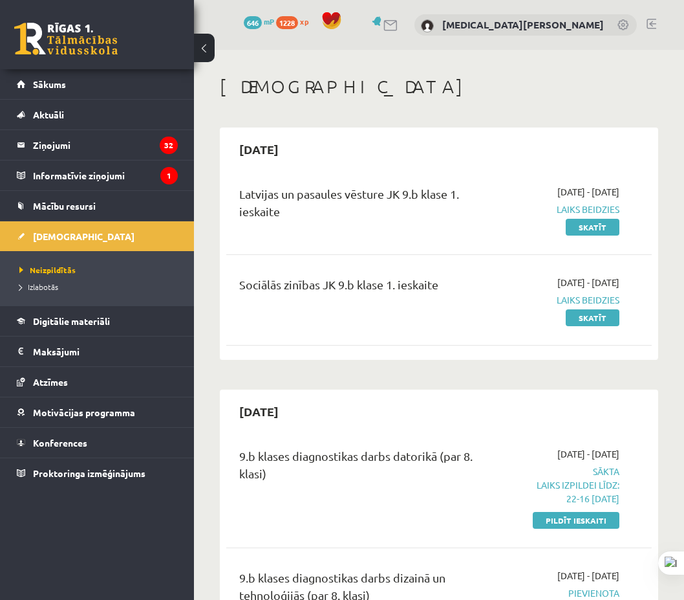
scroll to position [388, 0]
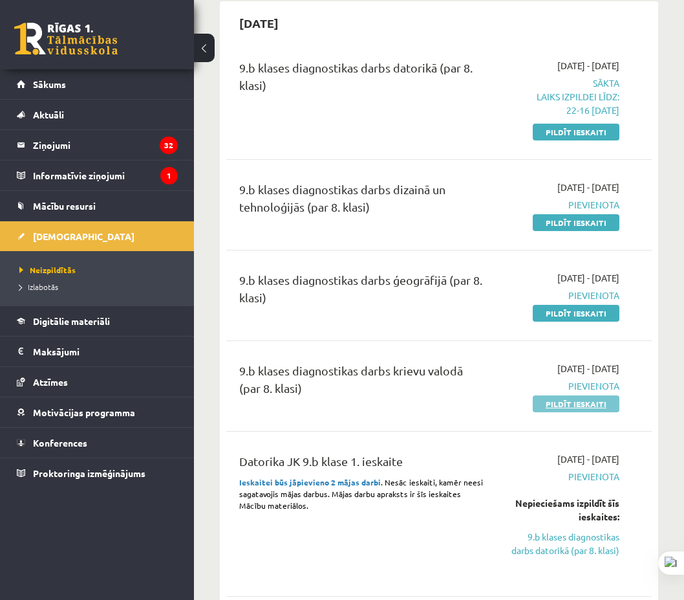
click at [561, 401] on link "Pildīt ieskaiti" at bounding box center [576, 403] width 87 height 17
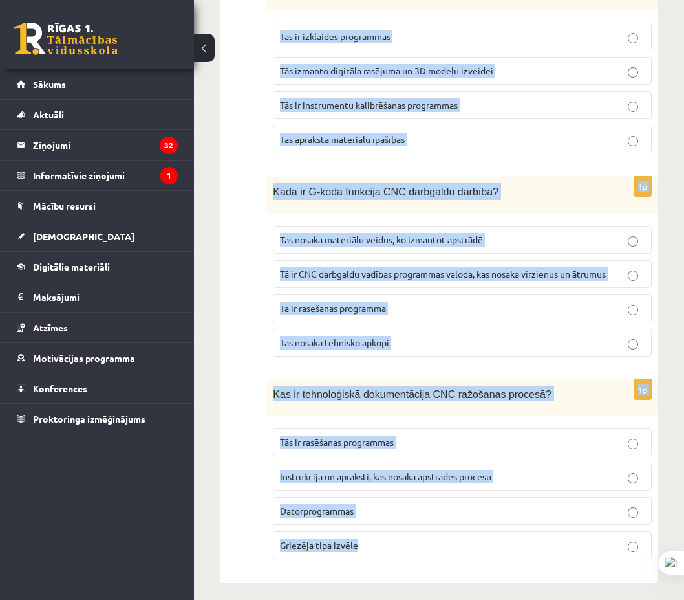
scroll to position [5808, 0]
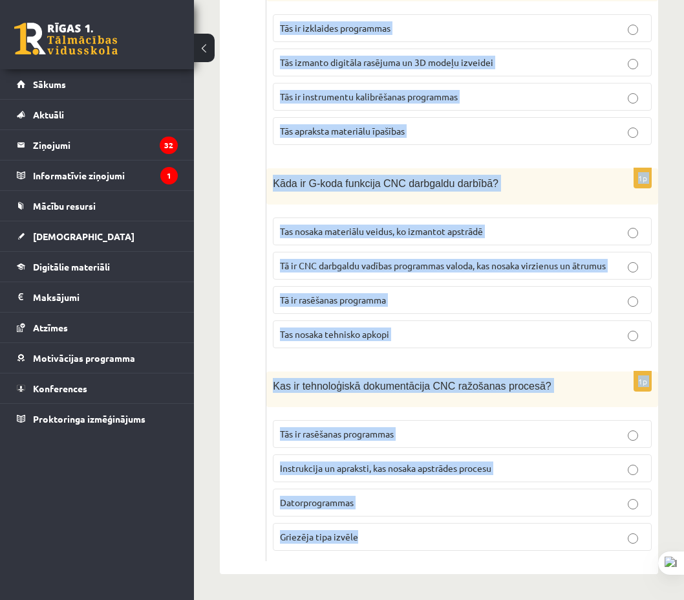
drag, startPoint x: 270, startPoint y: 286, endPoint x: 415, endPoint y: 511, distance: 267.3
copy form "Ko nozīmē ķermeņa mērīšana šūšanas procesā? Auduma piegriešana pēc piegrieztnes…"
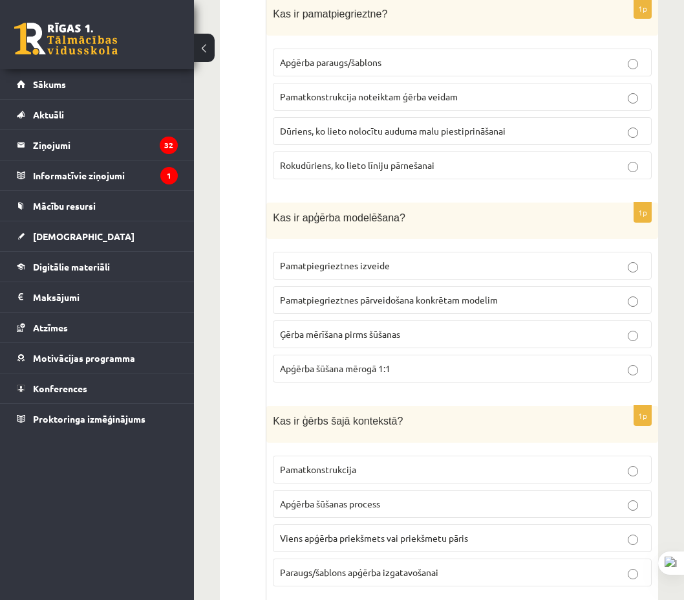
scroll to position [0, 0]
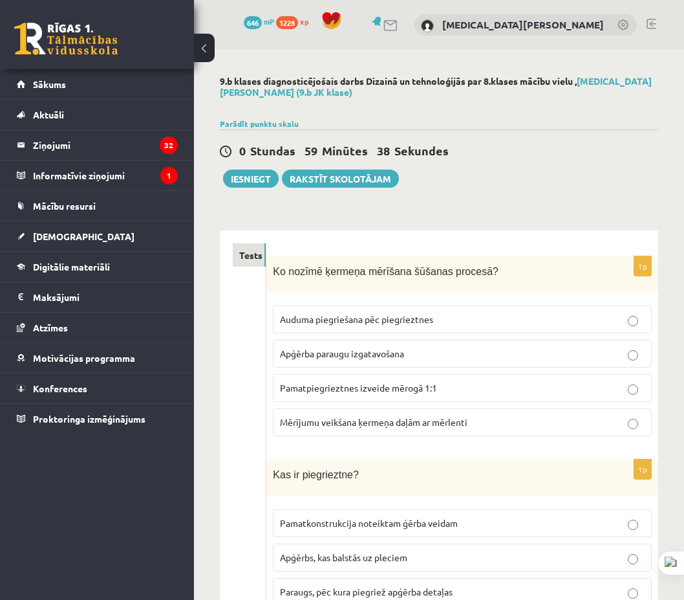
drag, startPoint x: 270, startPoint y: 290, endPoint x: 291, endPoint y: 68, distance: 223.4
click at [406, 415] on p "Mērījumu veikšana ķermeņa daļām ar mērlenti" at bounding box center [462, 422] width 365 height 14
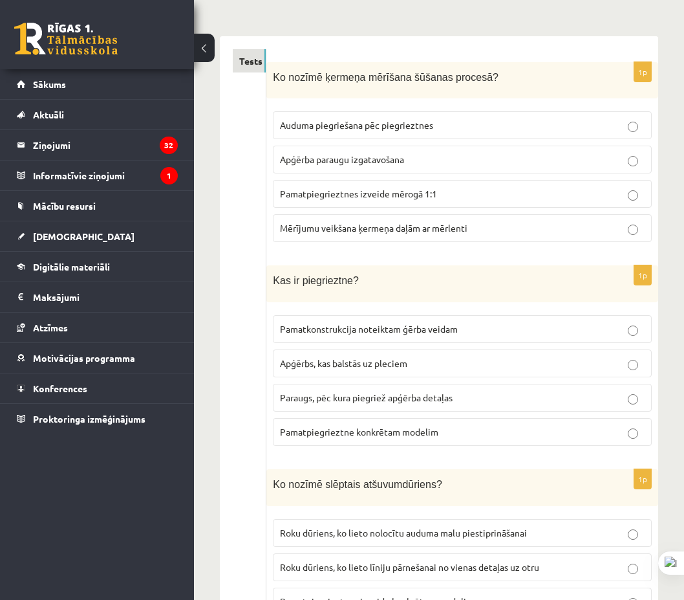
click at [363, 397] on span "Paraugs, pēc kura piegriež apģērba detaļas" at bounding box center [366, 397] width 173 height 12
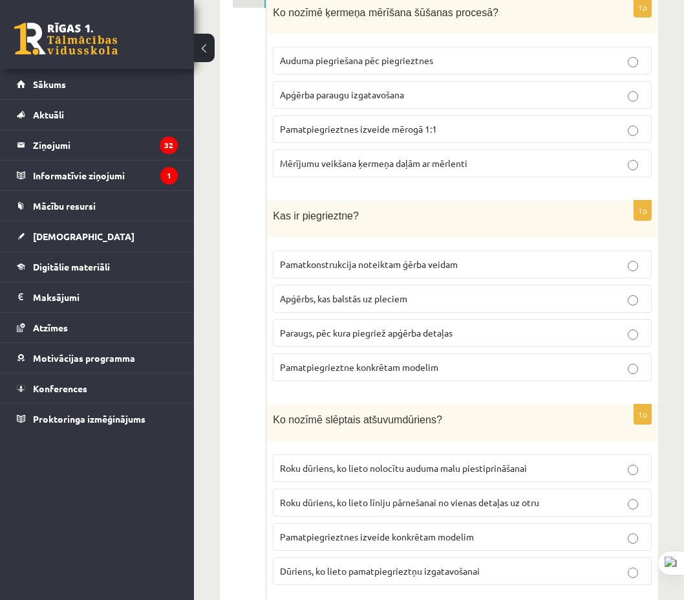
scroll to position [388, 0]
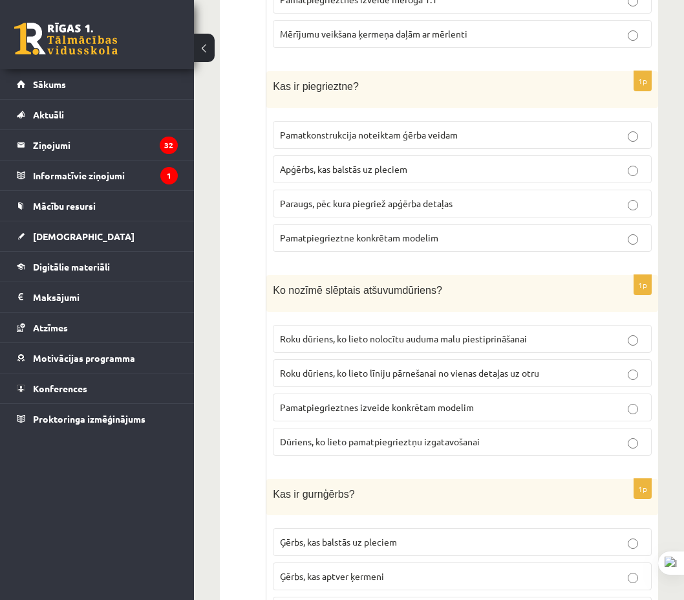
click at [429, 348] on label "Roku dūriens, ko lieto nolocītu auduma malu piestiprināšanai" at bounding box center [462, 339] width 379 height 28
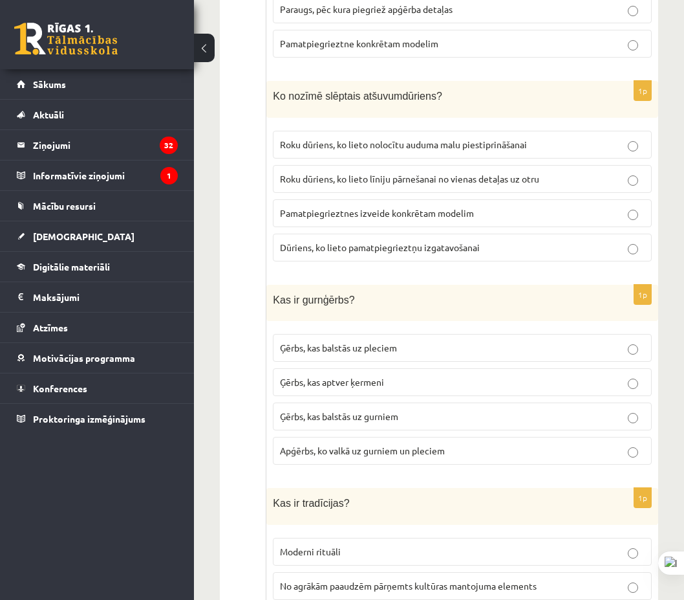
scroll to position [647, 0]
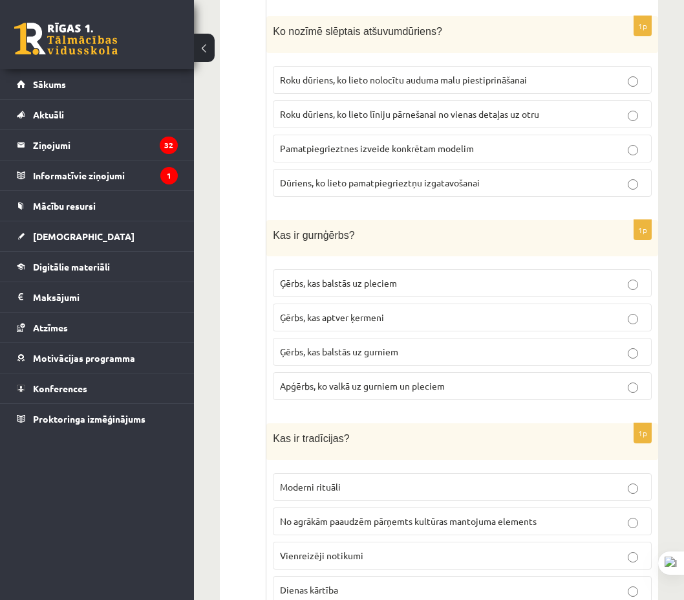
click at [409, 291] on label "Ģērbs, kas balstās uz pleciem" at bounding box center [462, 283] width 379 height 28
click at [411, 347] on p "Ģērbs, kas balstās uz gurniem" at bounding box center [462, 352] width 365 height 14
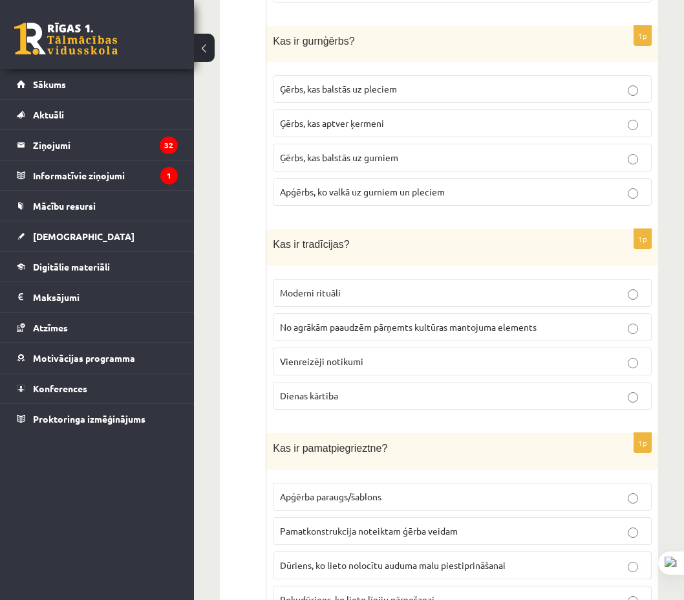
click at [415, 333] on p "No agrākām paaudzēm pārņemts kultūras mantojuma elements" at bounding box center [462, 327] width 365 height 14
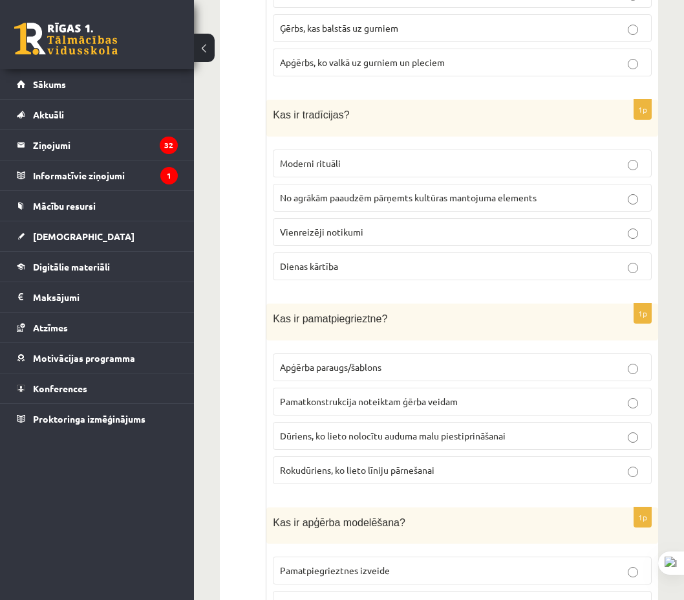
scroll to position [1035, 0]
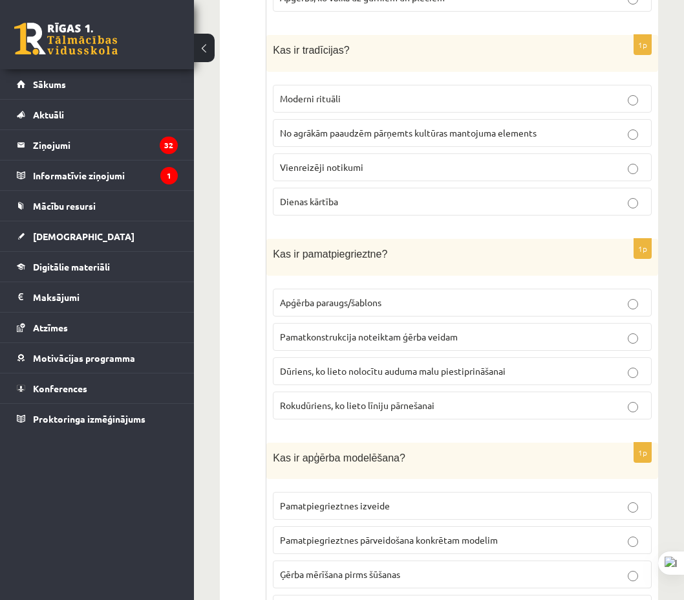
click at [379, 330] on span "Pamatkonstrukcija noteiktam ģērba veidam" at bounding box center [369, 336] width 178 height 12
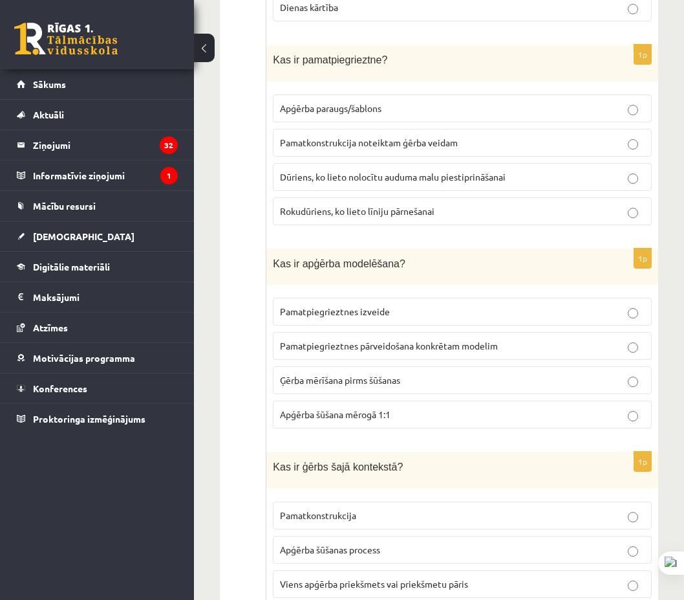
click at [379, 352] on p "Pamatpiegrieztnes pārveidošana konkrētam modelim" at bounding box center [462, 346] width 365 height 14
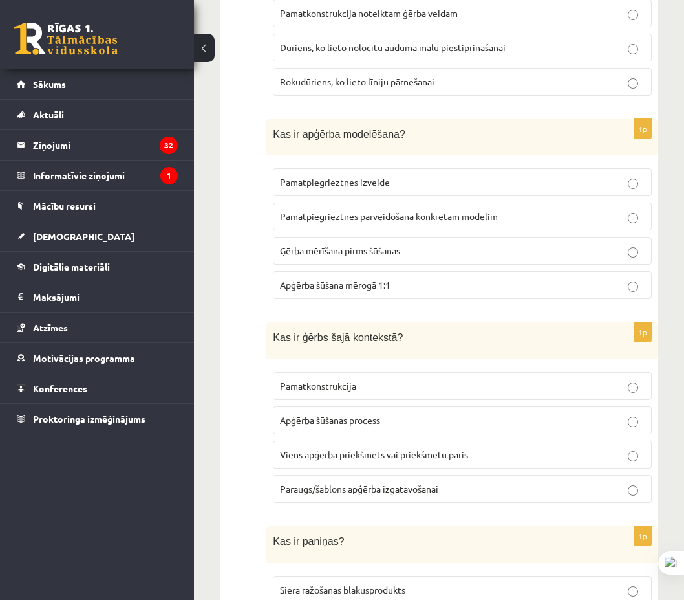
click at [386, 459] on span "Viens apģērba priekšmets vai priekšmetu pāris" at bounding box center [374, 454] width 188 height 12
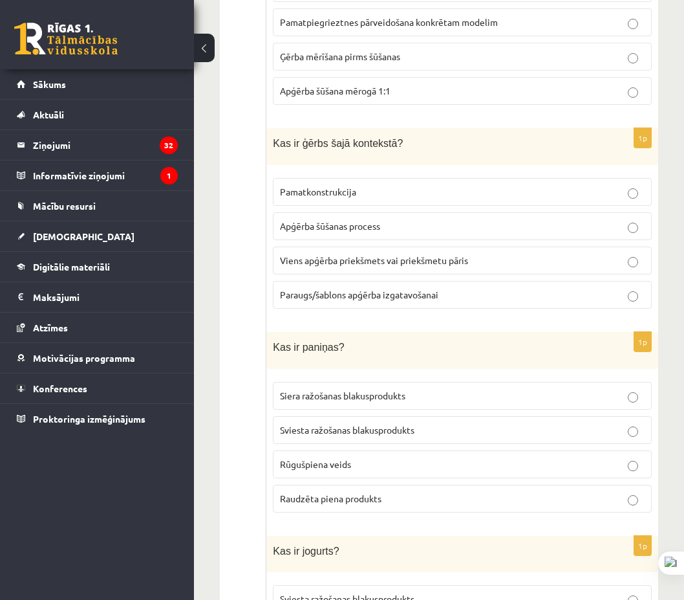
click at [347, 430] on span "Sviesta ražošanas blakusprodukts" at bounding box center [347, 430] width 135 height 12
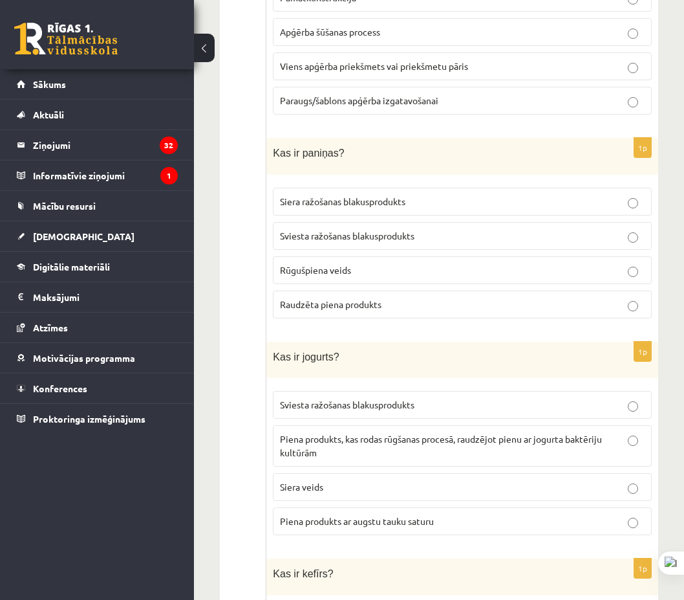
click at [347, 444] on span "Piena produkts, kas rodas rūgšanas procesā, raudzējot pienu ar jogurta baktērij…" at bounding box center [441, 445] width 322 height 25
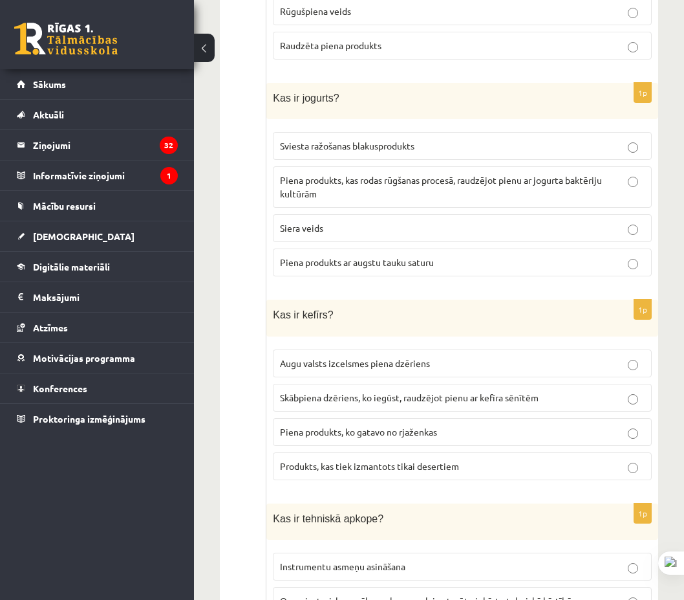
scroll to position [2070, 0]
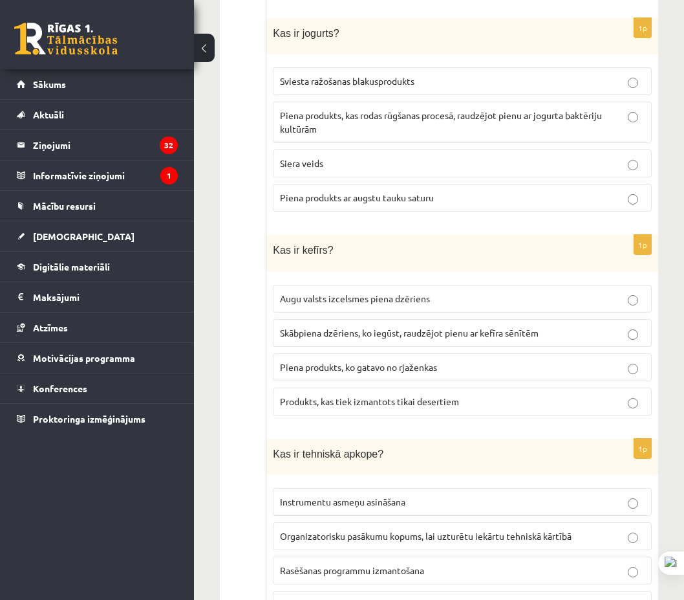
drag, startPoint x: 345, startPoint y: 452, endPoint x: 251, endPoint y: 435, distance: 95.3
click at [395, 338] on span "Skābpiena dzēriens, ko iegūst, raudzējot pienu ar kefīra sēnītēm" at bounding box center [409, 333] width 259 height 12
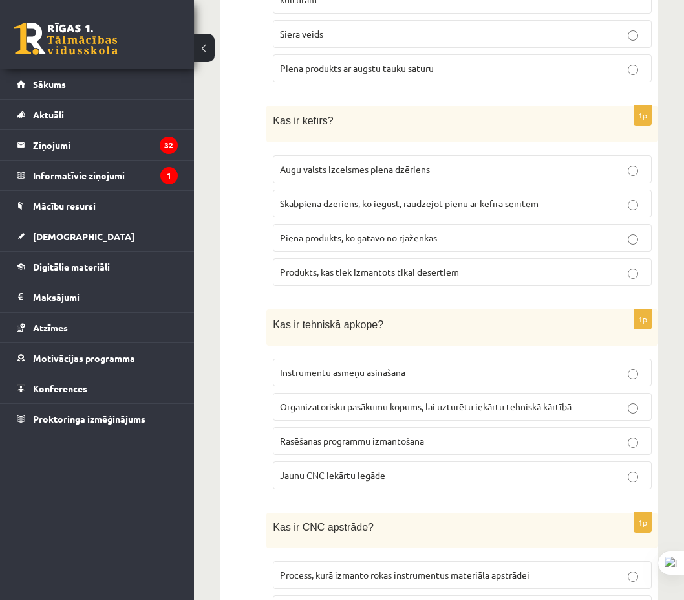
click at [355, 415] on label "Organizatorisku pasākumu kopums, lai uzturētu iekārtu tehniskā kārtībā" at bounding box center [462, 407] width 379 height 28
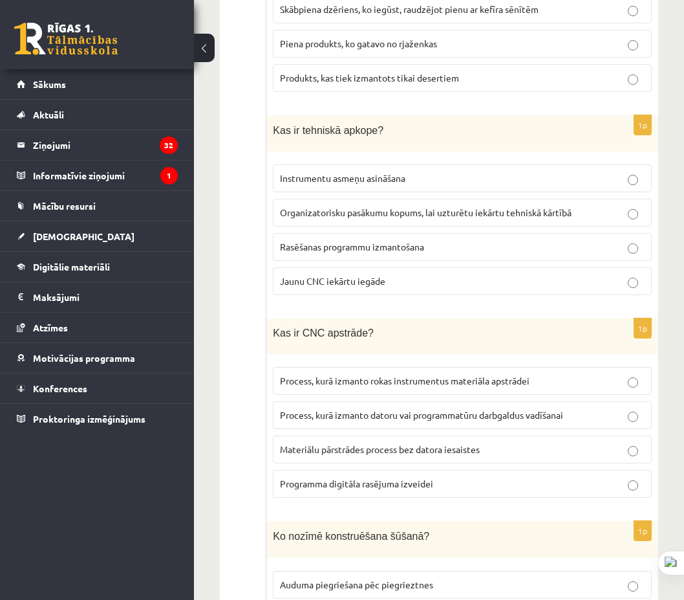
click at [392, 418] on span "Process, kurā izmanto datoru vai programmatūru darbgaldus vadīšanai" at bounding box center [421, 415] width 283 height 12
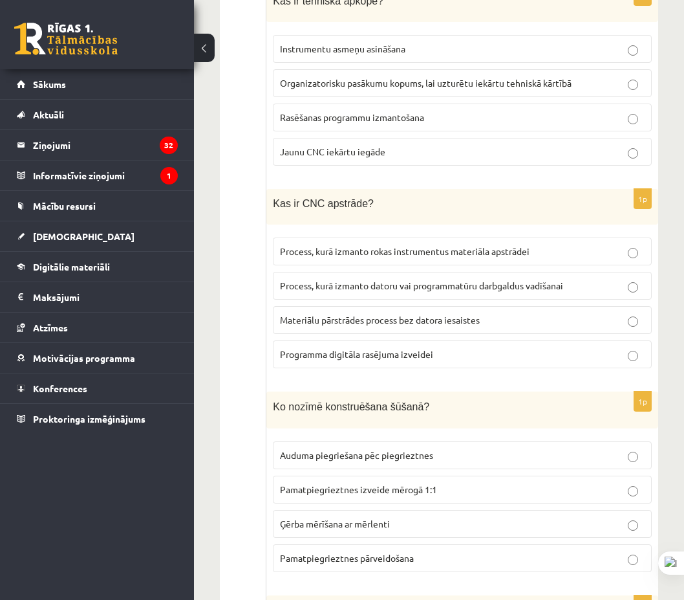
scroll to position [2652, 0]
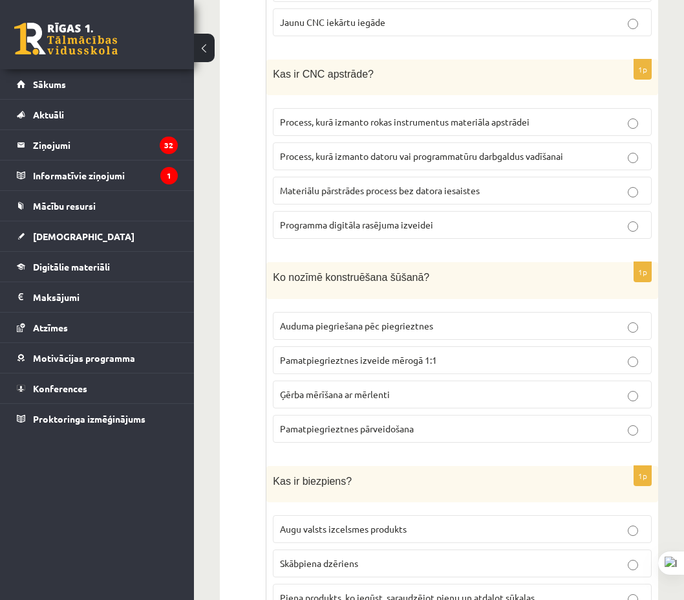
click at [400, 364] on span "Pamatpiegrieztnes izveide mērogā 1:1" at bounding box center [358, 360] width 157 height 12
click at [329, 435] on label "Pamatpiegrieztnes pārveidošana" at bounding box center [462, 429] width 379 height 28
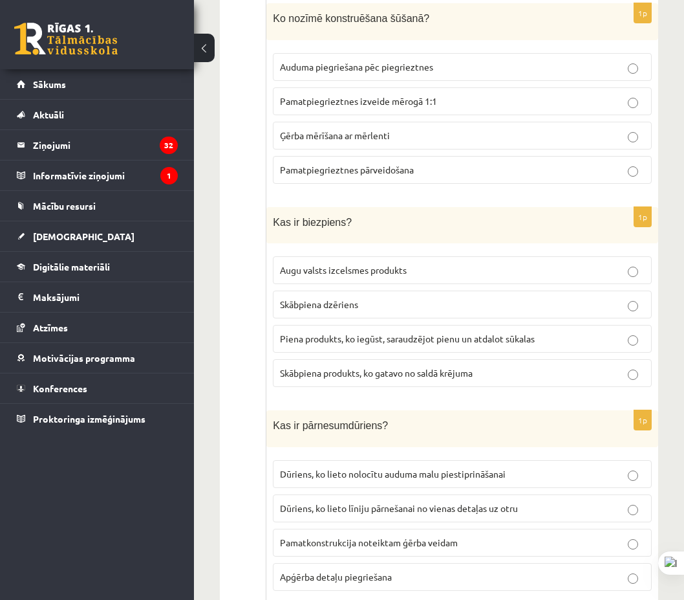
click at [372, 343] on span "Piena produkts, ko iegūst, saraudzējot pienu un atdalot sūkalas" at bounding box center [407, 338] width 255 height 12
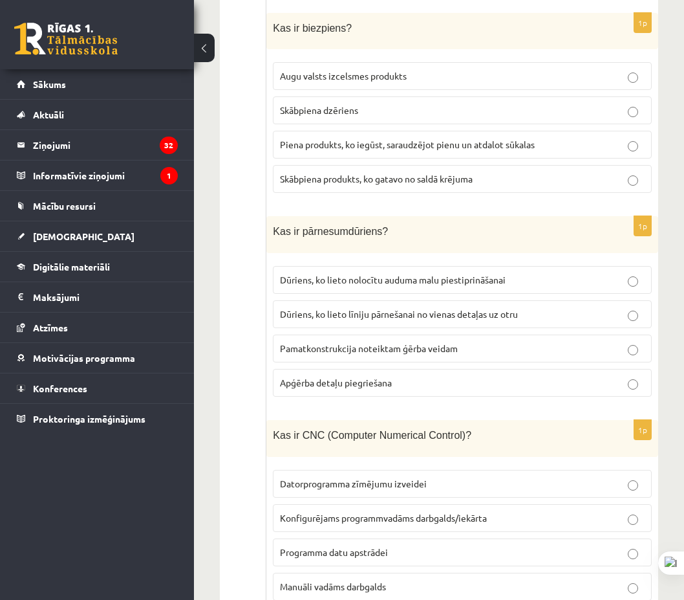
click at [382, 321] on label "Dūriens, ko lieto līniju pārnešanai no vienas detaļas uz otru" at bounding box center [462, 314] width 379 height 28
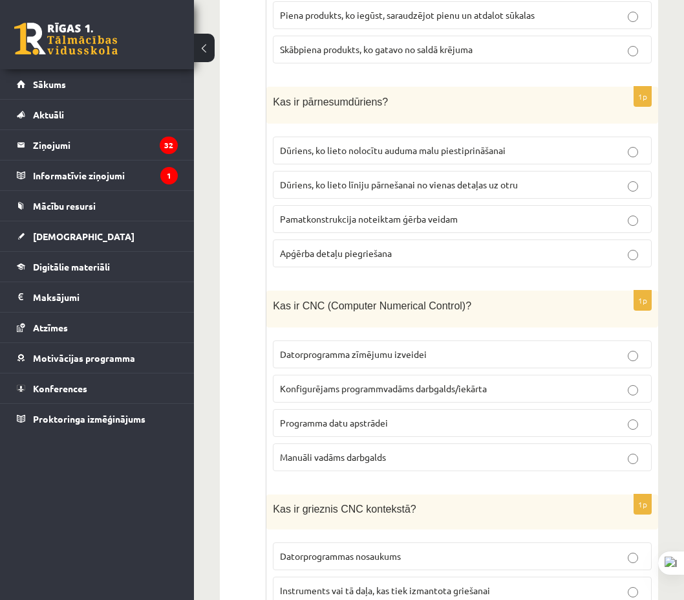
click at [377, 392] on span "Konfigurējams programmvadāms darbgalds/iekārta" at bounding box center [383, 388] width 207 height 12
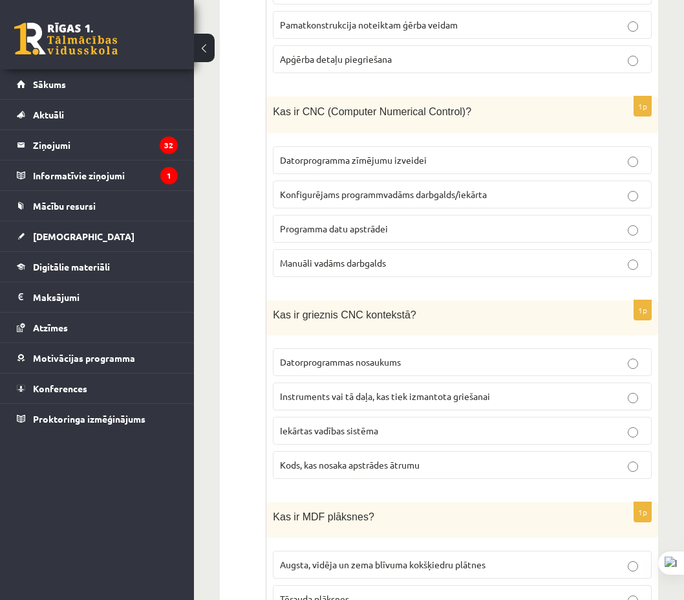
click at [379, 398] on span "Instruments vai tā daļa, kas tiek izmantota griešanai" at bounding box center [385, 396] width 210 height 12
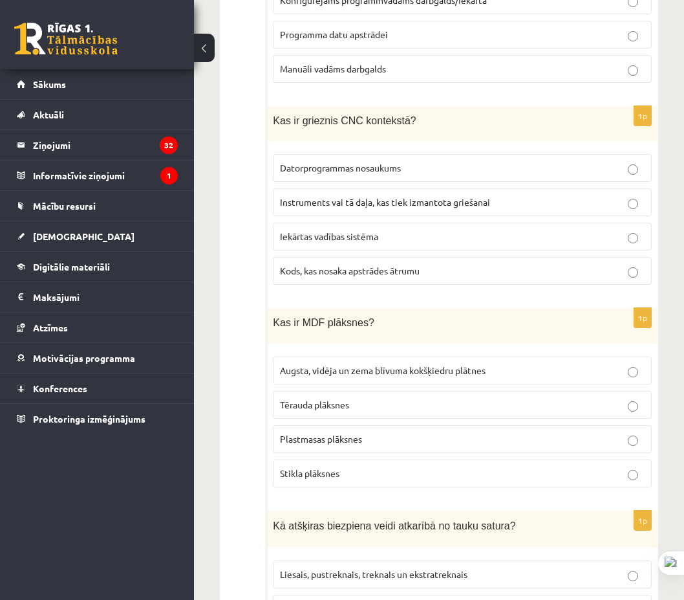
scroll to position [3686, 0]
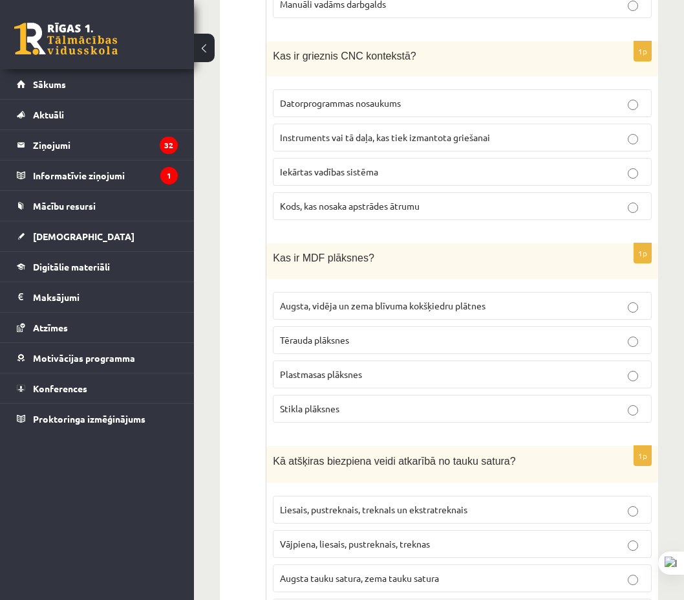
click at [396, 307] on span "Augsta, vidēja un zema blīvuma kokšķiedru plātnes" at bounding box center [383, 305] width 206 height 12
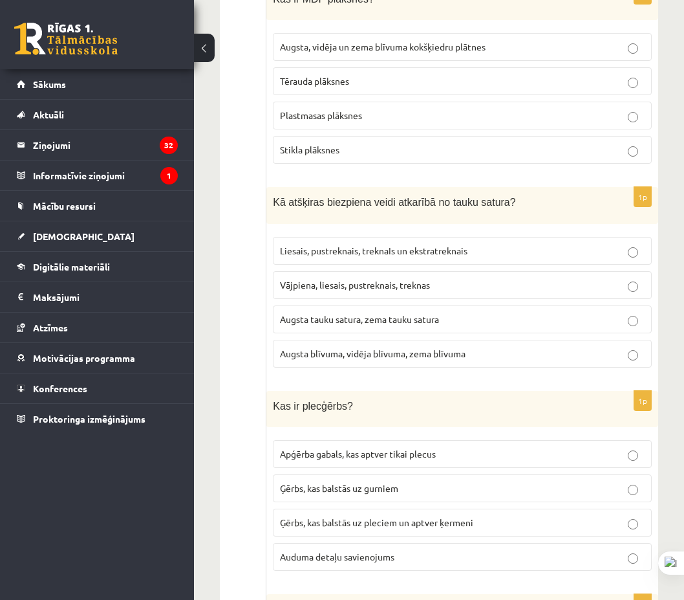
drag, startPoint x: 386, startPoint y: 239, endPoint x: 370, endPoint y: 279, distance: 42.6
click at [385, 239] on label "Liesais, pustreknais, treknaIs un ekstratreknais" at bounding box center [462, 251] width 379 height 28
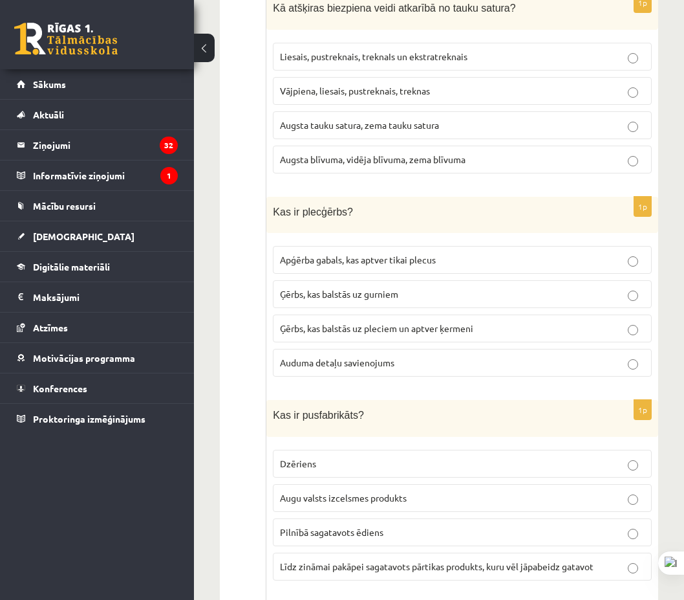
click at [357, 294] on span "Ģērbs, kas balstās uz gurniem" at bounding box center [339, 294] width 118 height 12
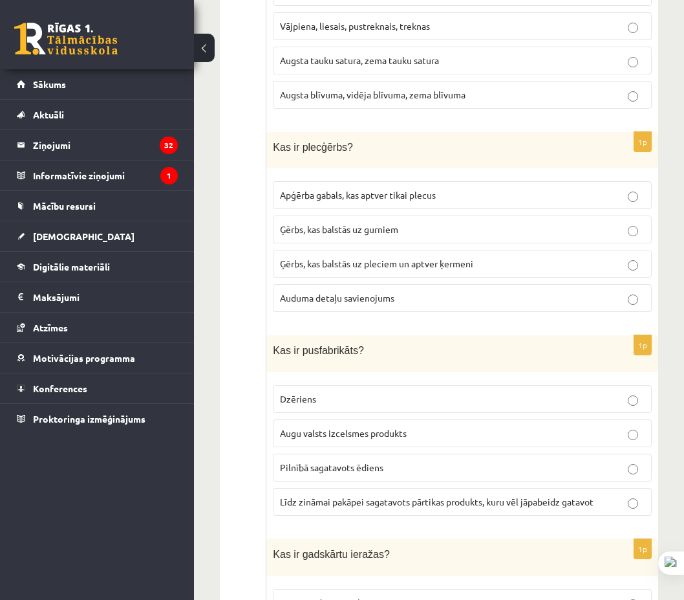
scroll to position [4333, 0]
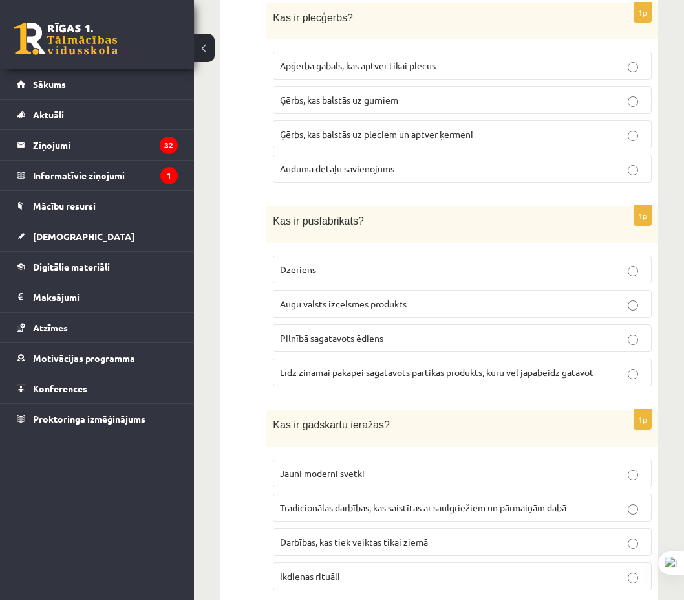
click at [361, 369] on span "Līdz zināmai pakāpei sagatavots pārtikas produkts, kuru vēl jāpabeidz gatavot" at bounding box center [437, 372] width 314 height 12
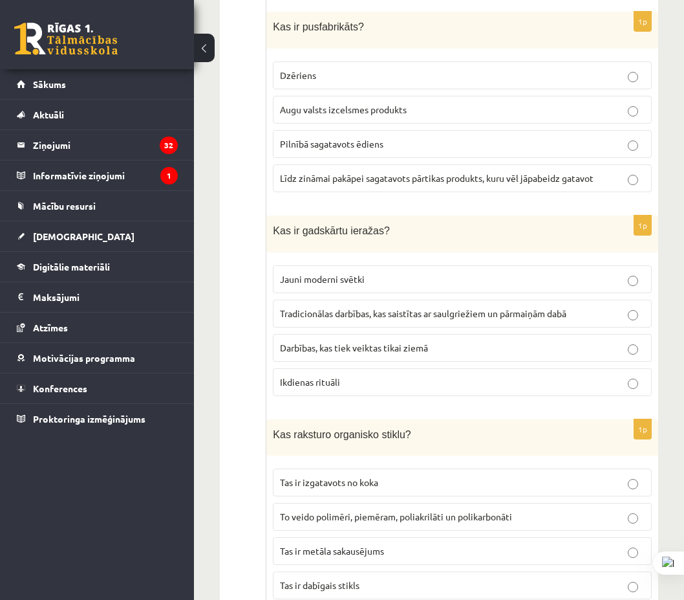
click at [404, 189] on label "Līdz zināmai pakāpei sagatavots pārtikas produkts, kuru vēl jāpabeidz gatavot" at bounding box center [462, 178] width 379 height 28
click at [370, 308] on span "Tradicionālas darbības, kas saistītas ar saulgriežiem un pārmaiņām dabā" at bounding box center [423, 313] width 287 height 12
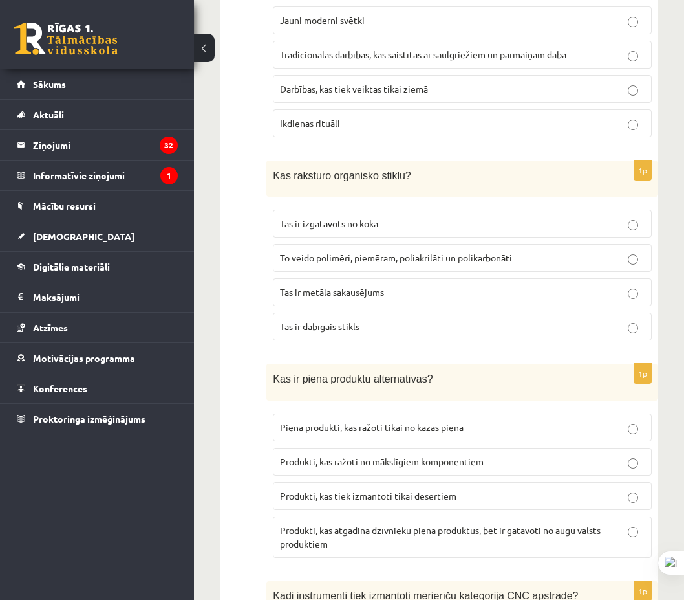
scroll to position [4721, 0]
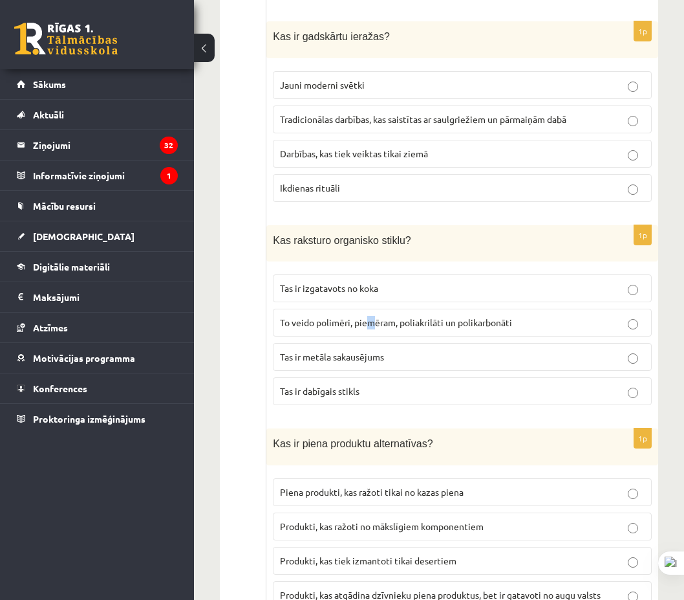
click at [369, 323] on span "To veido polimēri, piemēram, poliakrilāti un polikarbonāti" at bounding box center [396, 322] width 232 height 12
click at [385, 322] on span "To veido polimēri, piemēram, poliakrilāti un polikarbonāti" at bounding box center [396, 322] width 232 height 12
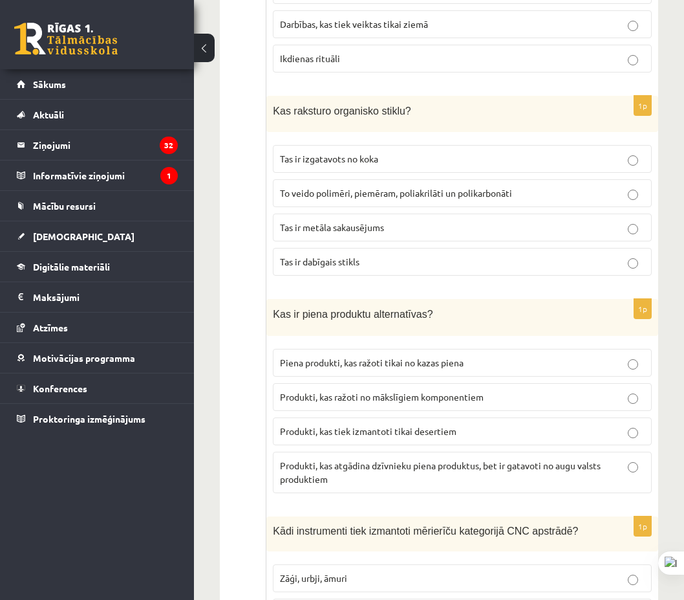
click at [406, 477] on p "Produkti, kas atgādina dzīvnieku piena produktus, bet ir gatavoti no augu valst…" at bounding box center [462, 472] width 365 height 27
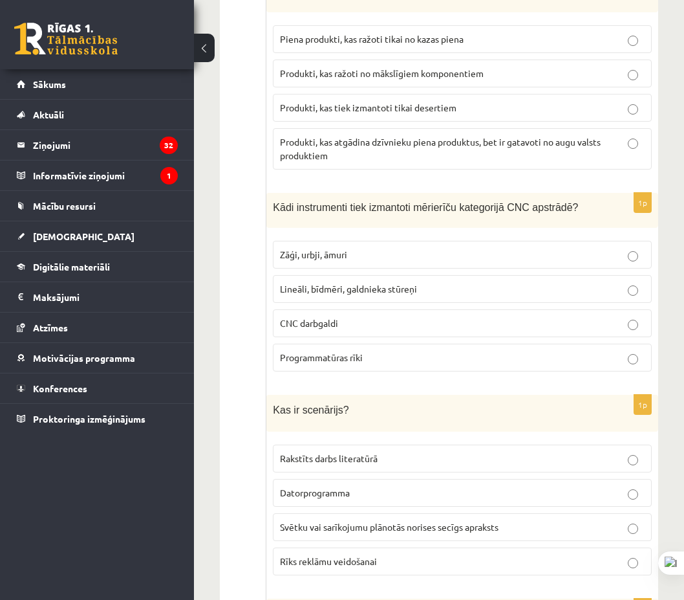
click at [383, 294] on span "Lineāli, bīdmēri, galdnieka stūreņi" at bounding box center [348, 289] width 137 height 12
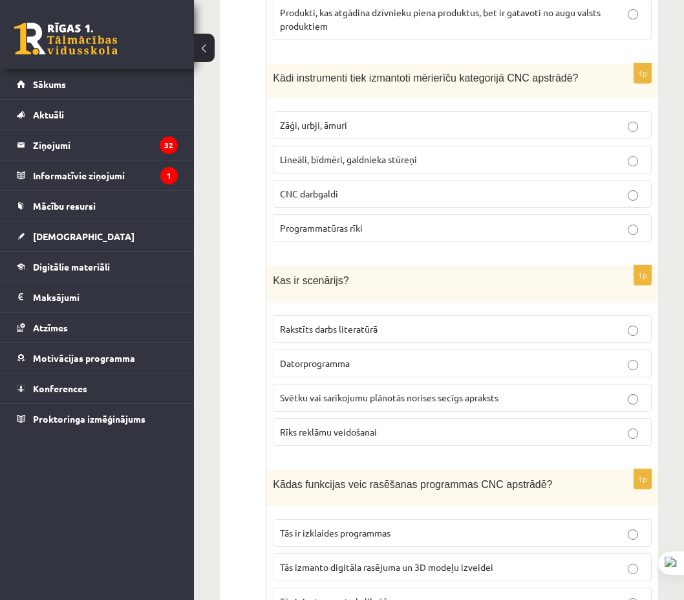
scroll to position [5433, 0]
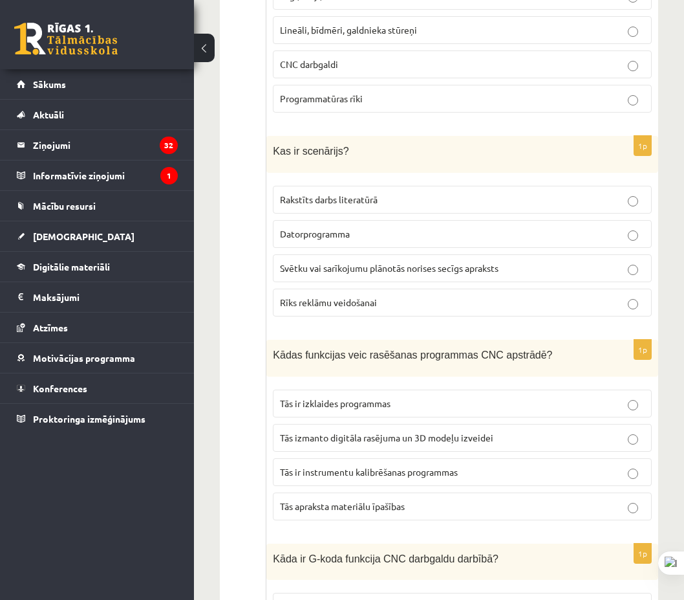
click at [382, 274] on p "Svētku vai sarīkojumu plānotās norises secīgs apraksts" at bounding box center [462, 268] width 365 height 14
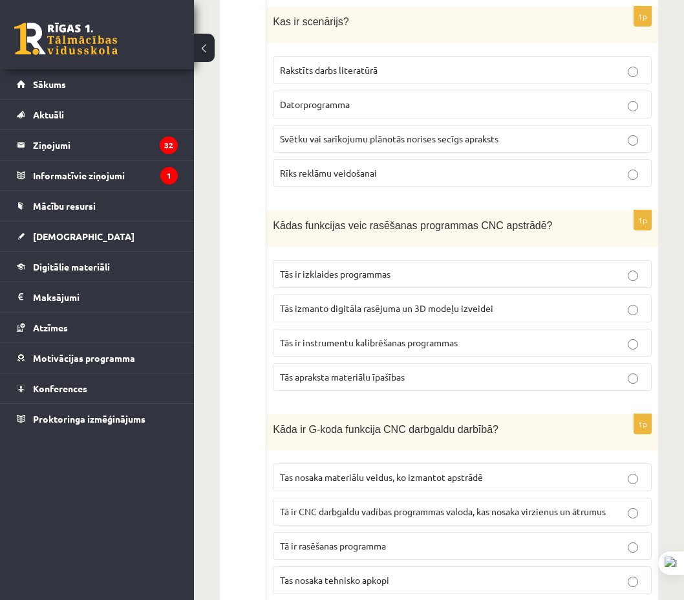
click at [383, 312] on span "Tās izmanto digitāla rasējuma un 3D modeļu izveidei" at bounding box center [386, 308] width 213 height 12
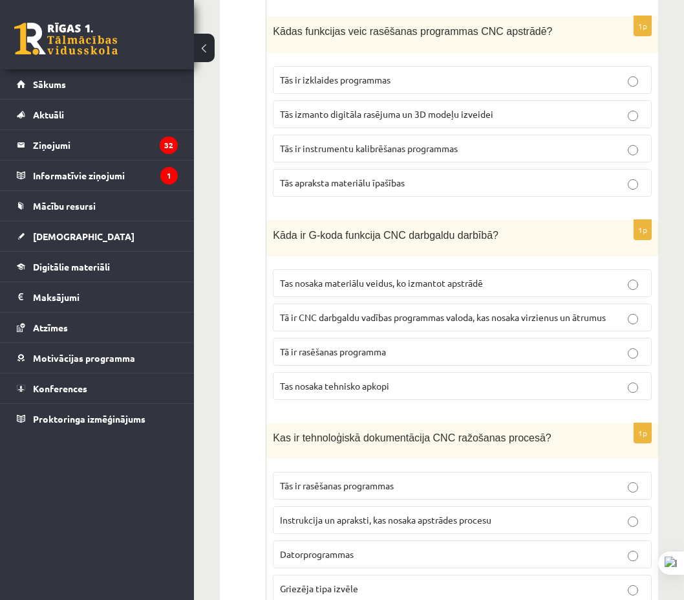
click at [376, 320] on span "Tā ir CNC darbgaldu vadības programmas valoda, kas nosaka virzienus un ātrumus" at bounding box center [443, 317] width 326 height 12
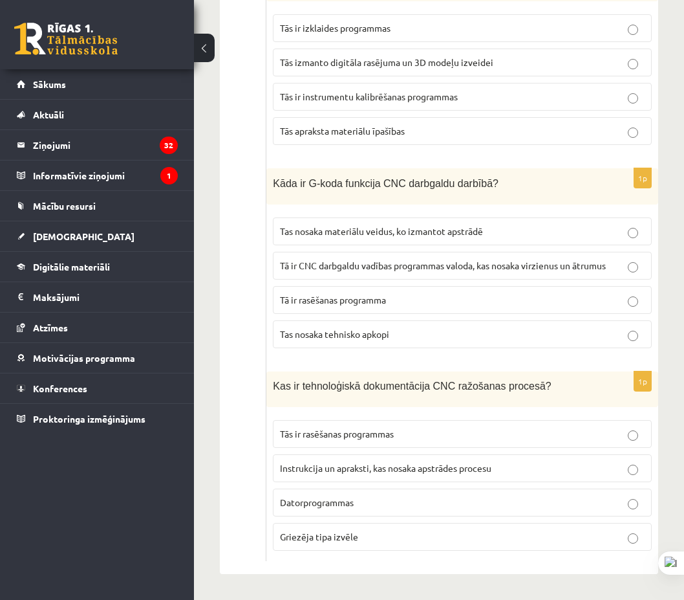
click at [357, 472] on span "Instrukcija un apraksti, kas nosaka apstrādes procesu" at bounding box center [385, 468] width 211 height 12
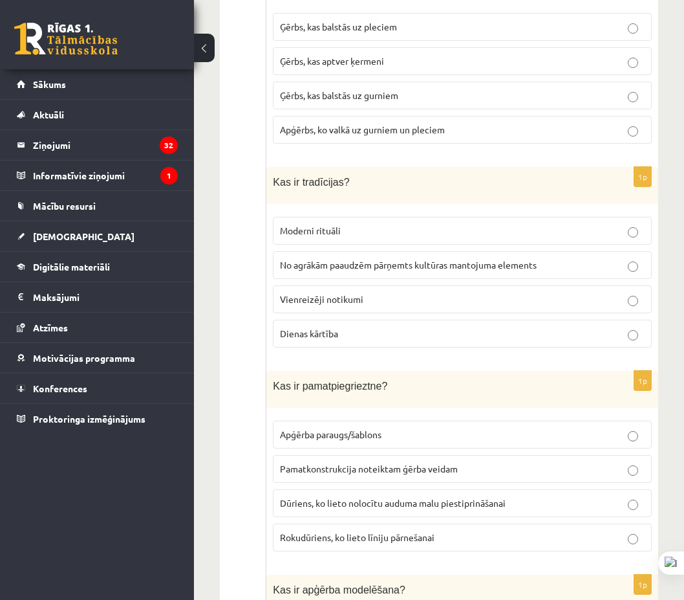
scroll to position [0, 0]
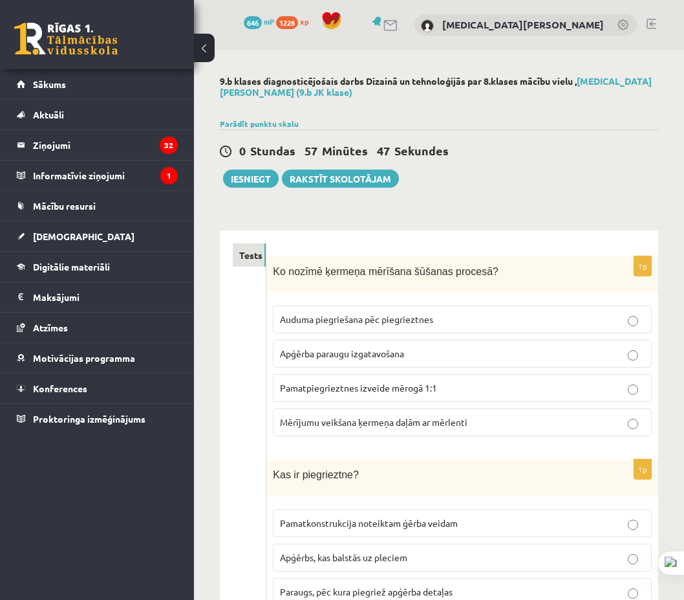
drag, startPoint x: 218, startPoint y: 501, endPoint x: 226, endPoint y: 151, distance: 350.6
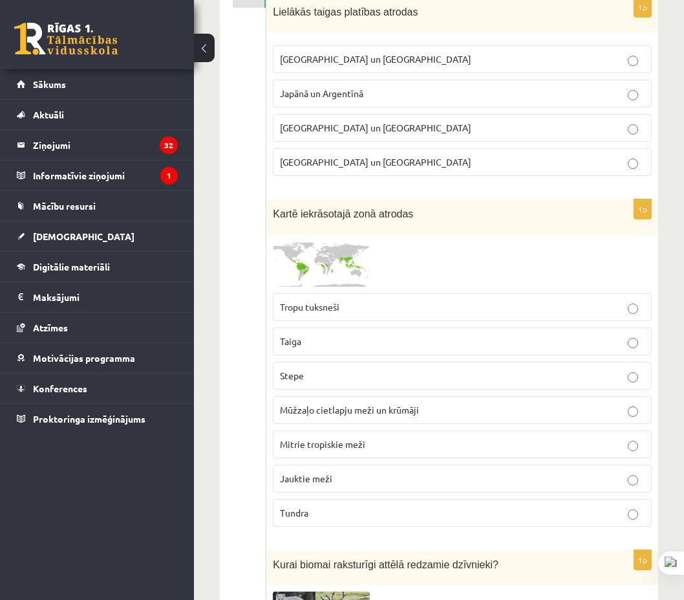
scroll to position [65, 0]
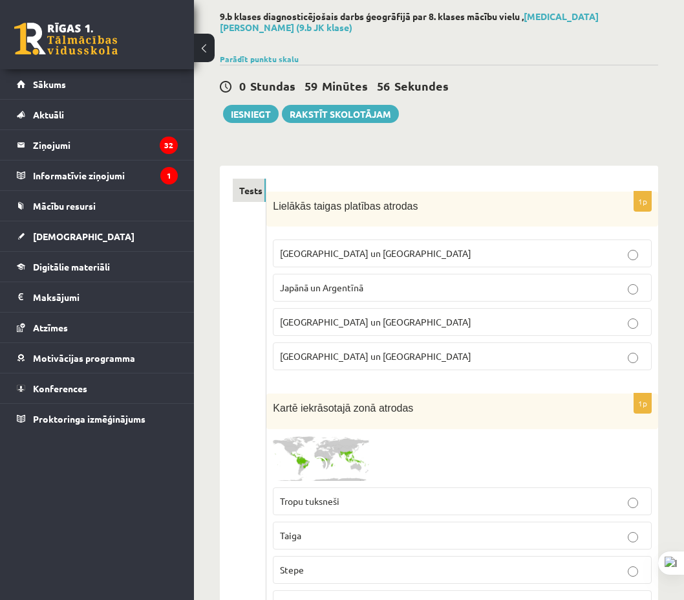
click at [382, 259] on fieldset "[GEOGRAPHIC_DATA] un [GEOGRAPHIC_DATA] [GEOGRAPHIC_DATA] un [GEOGRAPHIC_DATA] […" at bounding box center [462, 303] width 379 height 141
drag, startPoint x: 312, startPoint y: 248, endPoint x: 303, endPoint y: 240, distance: 12.4
click at [315, 249] on p "[GEOGRAPHIC_DATA] un [GEOGRAPHIC_DATA]" at bounding box center [462, 253] width 365 height 14
click at [285, 211] on div "Lielākās taigas platības atrodas" at bounding box center [462, 209] width 392 height 36
click at [287, 246] on p "[GEOGRAPHIC_DATA] un [GEOGRAPHIC_DATA]" at bounding box center [462, 253] width 365 height 14
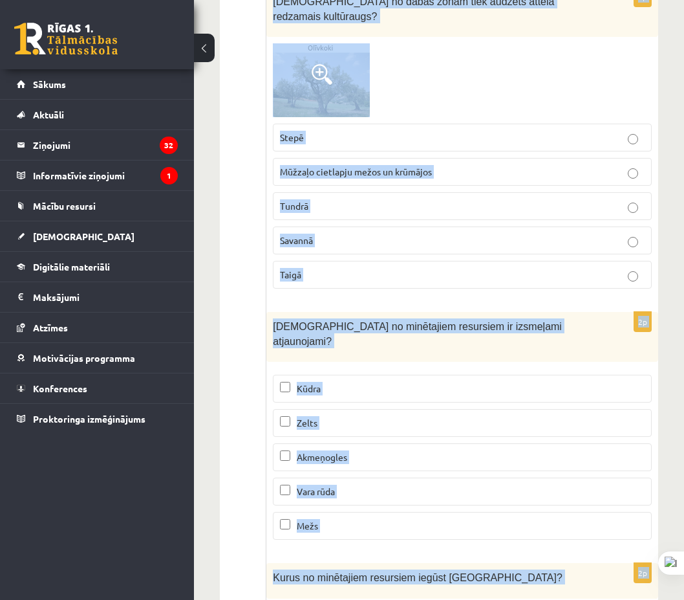
scroll to position [7867, 0]
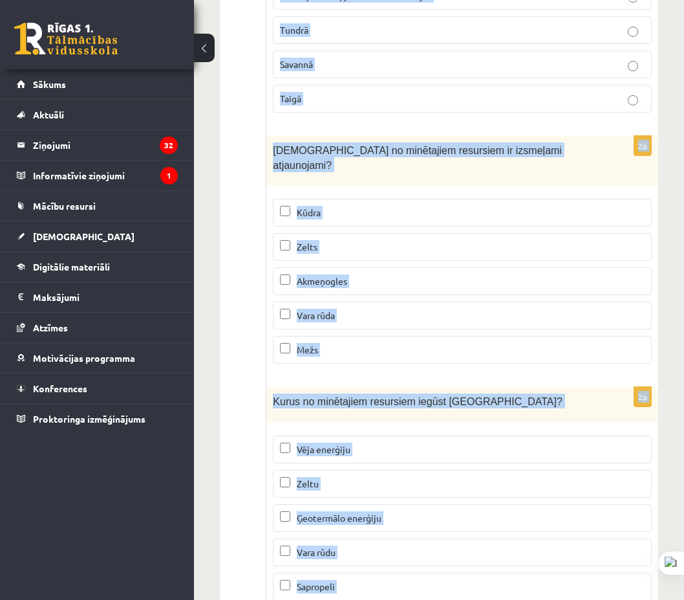
drag, startPoint x: 272, startPoint y: 196, endPoint x: 357, endPoint y: 427, distance: 246.5
copy form "Loremips dolors ametcons adipisc Elitsedd ei Tempor Incidi ut Laboreetd Magnaal…"
click at [657, 266] on div "2p Kuri no minētajiem resursiem ir izsmeļami atjaunojami? [GEOGRAPHIC_DATA] [GE…" at bounding box center [462, 255] width 392 height 238
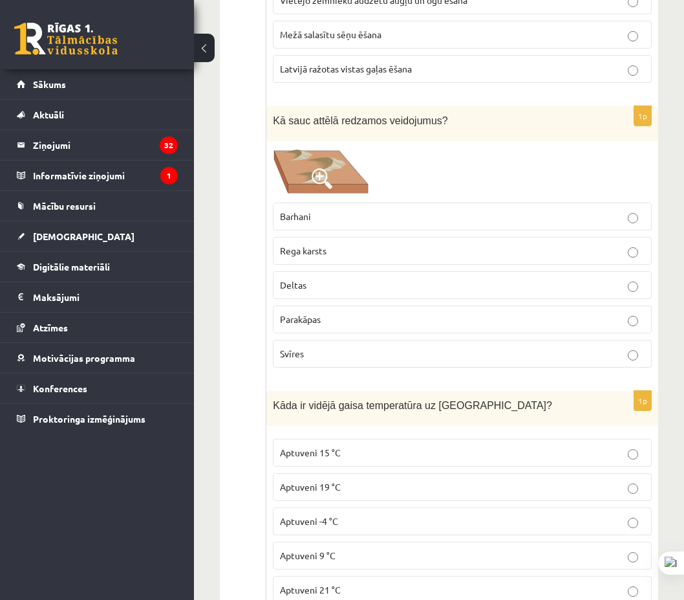
scroll to position [0, 0]
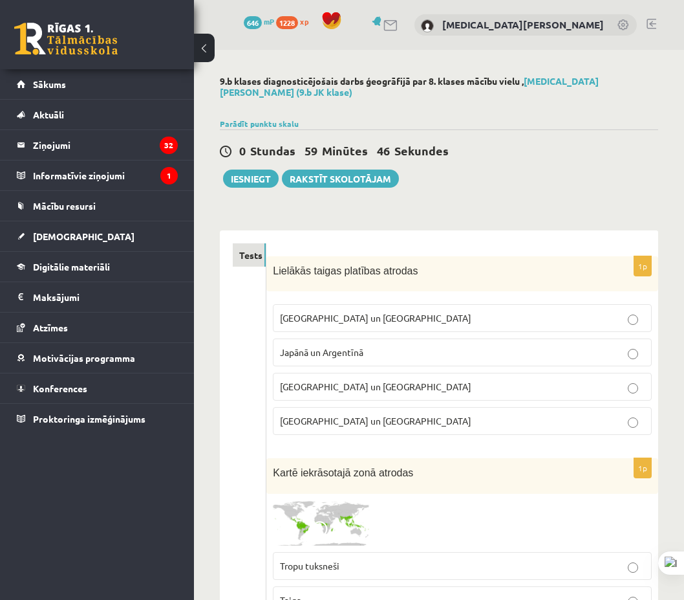
drag, startPoint x: 656, startPoint y: 140, endPoint x: 387, endPoint y: 314, distance: 320.4
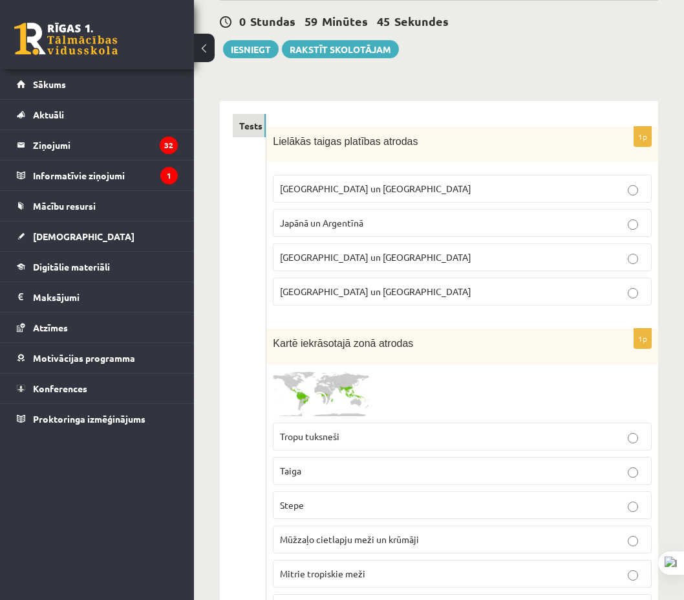
scroll to position [259, 0]
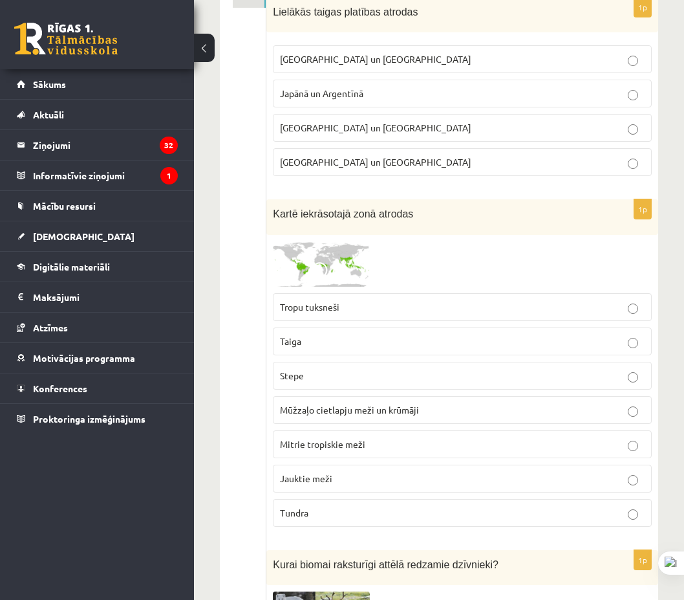
click at [318, 334] on p "Taiga" at bounding box center [462, 341] width 365 height 14
click at [323, 262] on span at bounding box center [322, 272] width 21 height 21
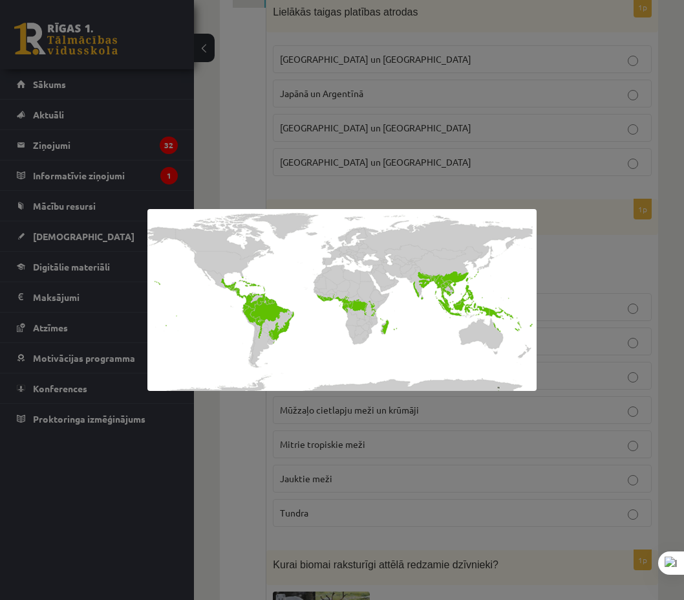
click at [445, 165] on div at bounding box center [342, 300] width 684 height 600
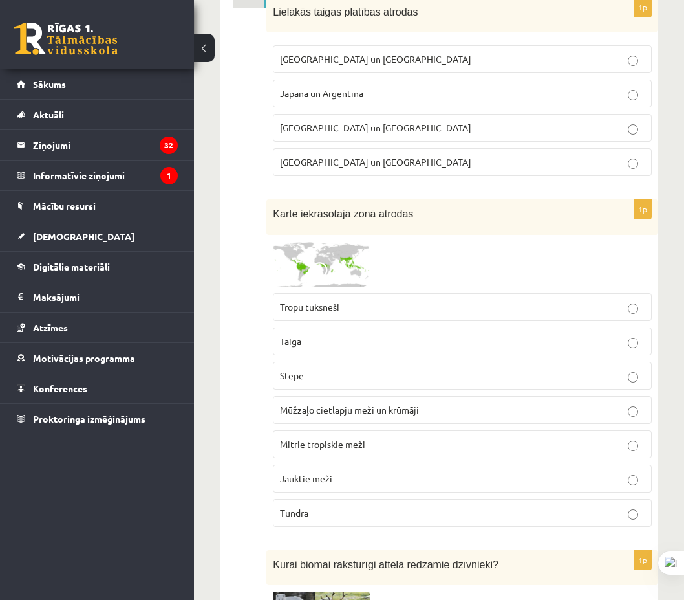
drag, startPoint x: 260, startPoint y: 294, endPoint x: 314, endPoint y: 299, distance: 54.0
drag, startPoint x: 271, startPoint y: 303, endPoint x: 406, endPoint y: 250, distance: 145.0
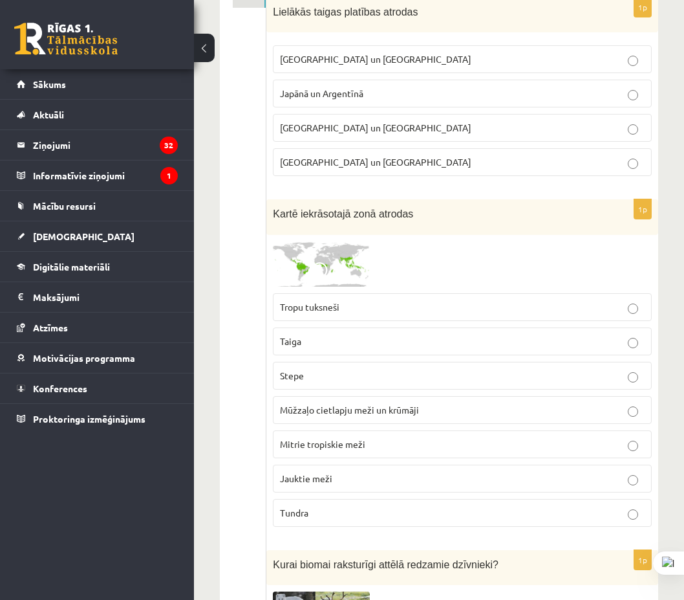
click at [411, 248] on div at bounding box center [462, 263] width 379 height 45
click at [445, 250] on div at bounding box center [462, 263] width 379 height 45
drag, startPoint x: 381, startPoint y: 294, endPoint x: 586, endPoint y: 189, distance: 230.2
click at [268, 287] on div "1p Kartē iekrāsotajā zonā atrodas Tropu tuksneši [GEOGRAPHIC_DATA][PERSON_NAME]…" at bounding box center [462, 368] width 392 height 338
copy span "Tropu tuksneši"
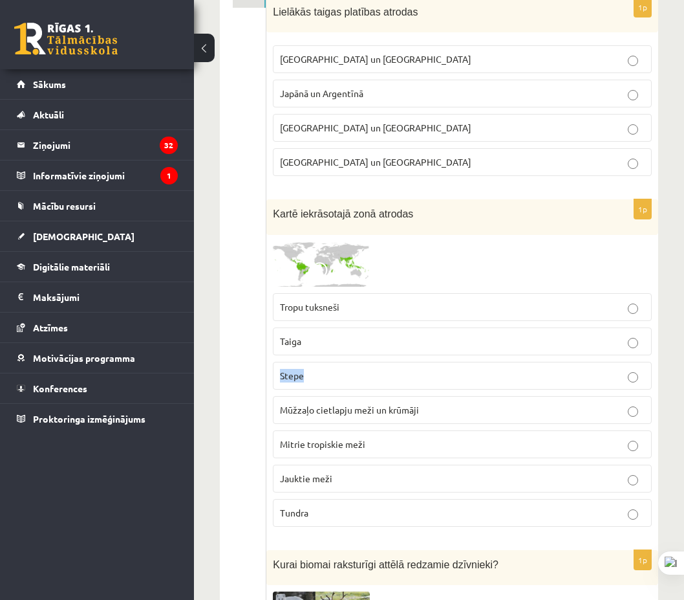
drag, startPoint x: 363, startPoint y: 367, endPoint x: 542, endPoint y: 224, distance: 229.1
click at [267, 367] on div "1p Kartē iekrāsotajā zonā atrodas Tropu tuksneši [GEOGRAPHIC_DATA][PERSON_NAME]…" at bounding box center [462, 368] width 392 height 338
copy span "Stepe"
drag, startPoint x: 448, startPoint y: 400, endPoint x: 260, endPoint y: 396, distance: 188.2
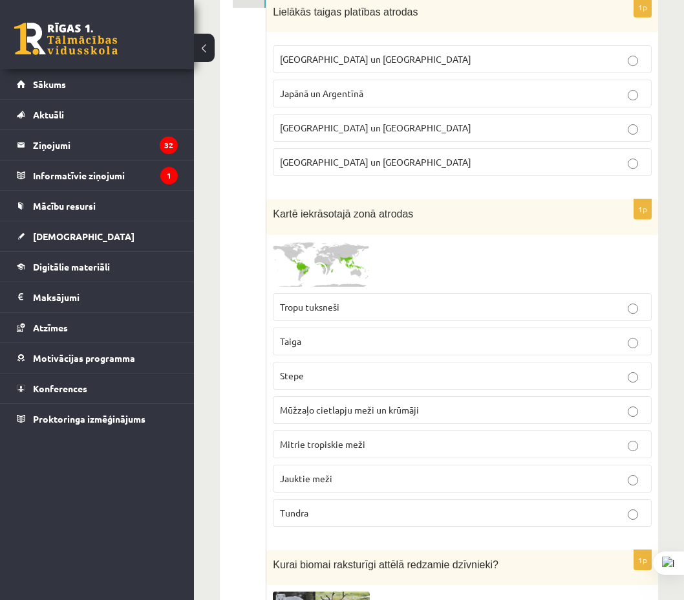
drag, startPoint x: 233, startPoint y: 395, endPoint x: 420, endPoint y: 407, distance: 186.7
drag, startPoint x: 400, startPoint y: 401, endPoint x: 271, endPoint y: 399, distance: 129.4
click at [272, 399] on div "1p Kartē iekrāsotajā zonā atrodas Tropu tuksneši Taiga Stepe Mūžzaļo cietlapju …" at bounding box center [462, 368] width 392 height 338
copy span "Mūžzaļo cietlapju meži un krūmāji"
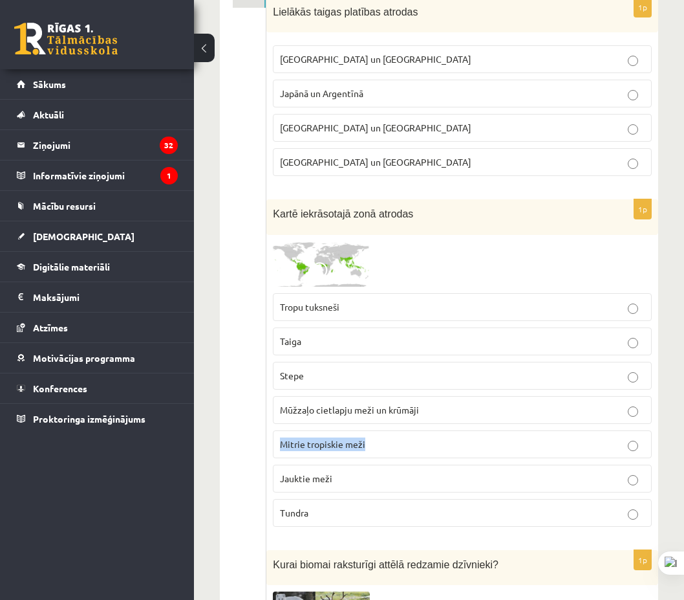
drag, startPoint x: 384, startPoint y: 437, endPoint x: 315, endPoint y: 417, distance: 72.0
click at [276, 431] on label "Mitrie tropiskie meži" at bounding box center [462, 444] width 379 height 28
copy span "Mitrie tropiskie meži"
drag, startPoint x: 370, startPoint y: 475, endPoint x: 265, endPoint y: 468, distance: 105.7
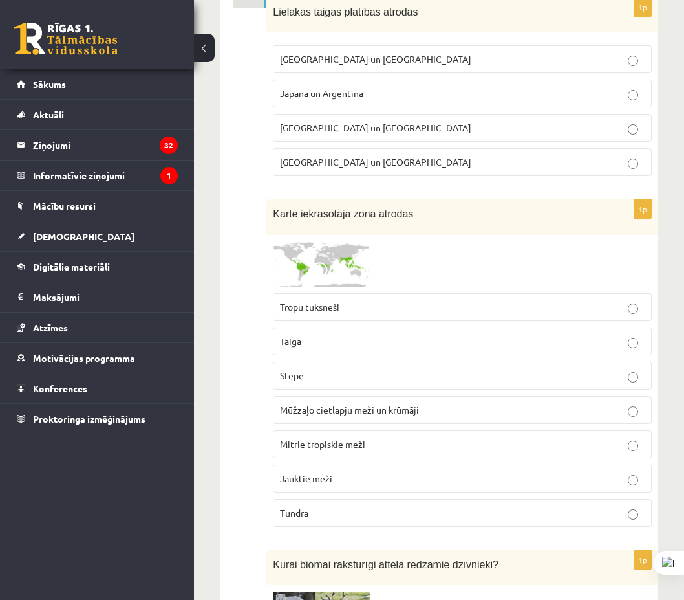
drag, startPoint x: 224, startPoint y: 457, endPoint x: 352, endPoint y: 461, distance: 128.1
drag, startPoint x: 287, startPoint y: 468, endPoint x: 326, endPoint y: 435, distance: 51.4
click at [266, 466] on div "1p Kartē iekrāsotajā zonā atrodas Tropu tuksneši Taiga Stepe Mūžzaļo cietlapju …" at bounding box center [462, 368] width 392 height 338
copy span "Jauktie meži"
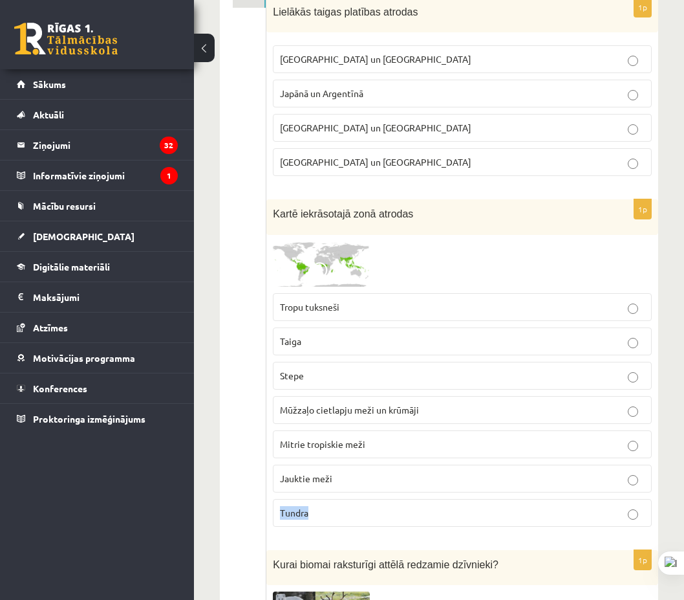
drag, startPoint x: 303, startPoint y: 503, endPoint x: 309, endPoint y: 462, distance: 40.5
click at [268, 501] on div "1p Kartē iekrāsotajā zonā atrodas Tropu tuksneši Taiga Stepe Mūžzaļo cietlapju …" at bounding box center [462, 368] width 392 height 338
copy span "Tundra"
click at [303, 241] on img at bounding box center [321, 263] width 97 height 45
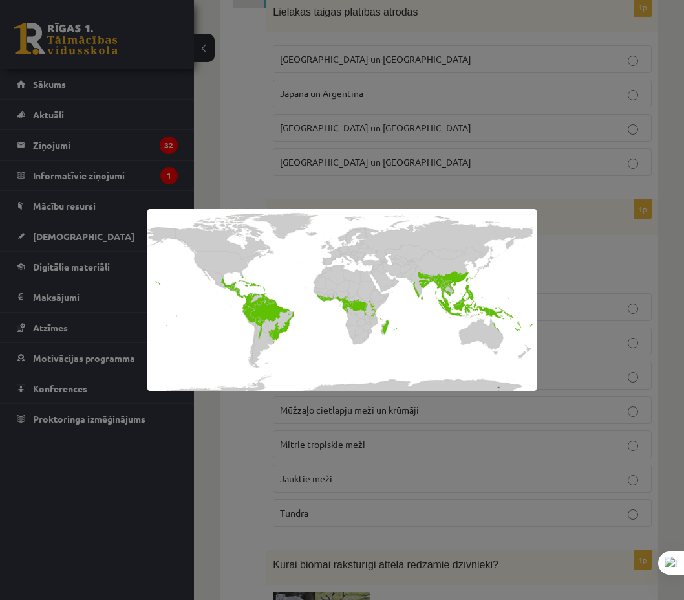
drag, startPoint x: 629, startPoint y: 271, endPoint x: 617, endPoint y: 270, distance: 11.7
click at [629, 271] on div at bounding box center [342, 300] width 684 height 600
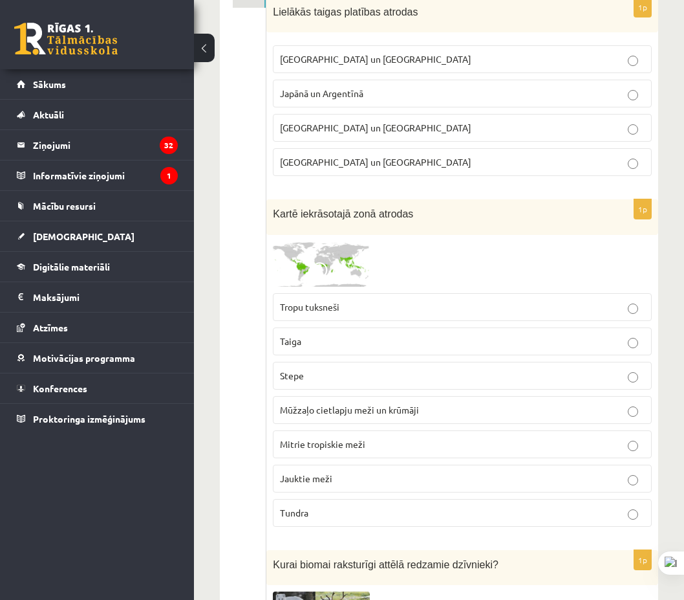
click at [376, 430] on label "Mitrie tropiskie meži" at bounding box center [462, 444] width 379 height 28
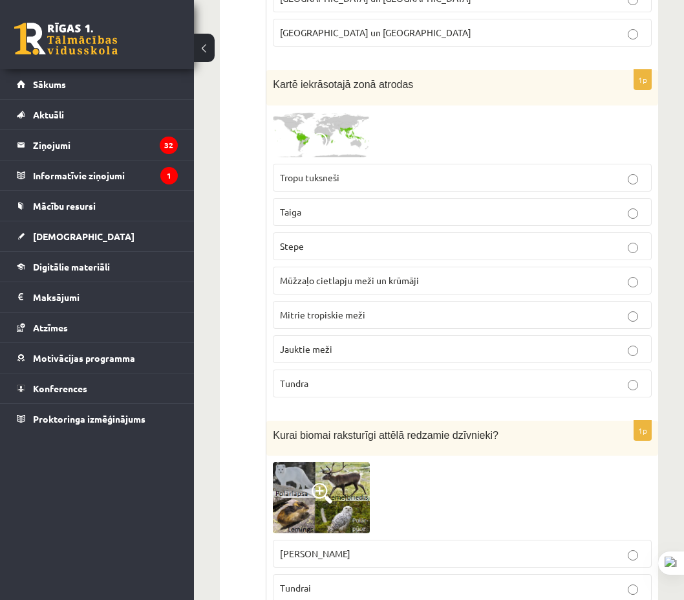
scroll to position [517, 0]
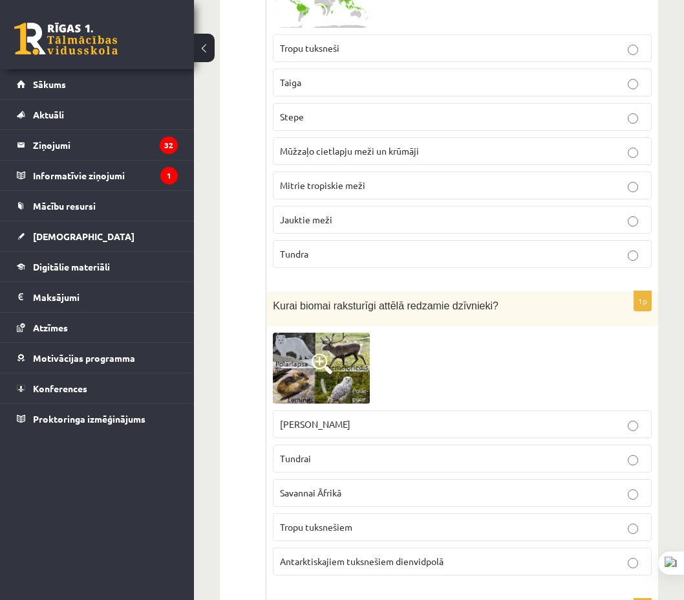
click at [328, 358] on span at bounding box center [322, 363] width 21 height 21
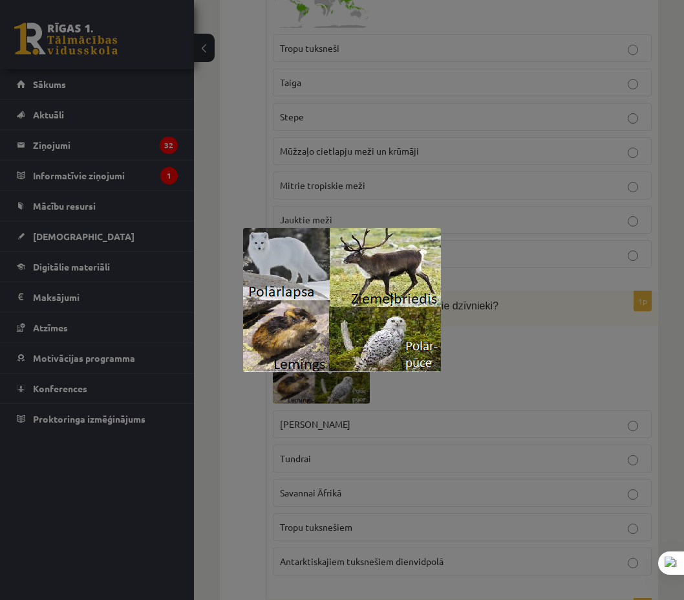
click at [533, 382] on div at bounding box center [342, 300] width 684 height 600
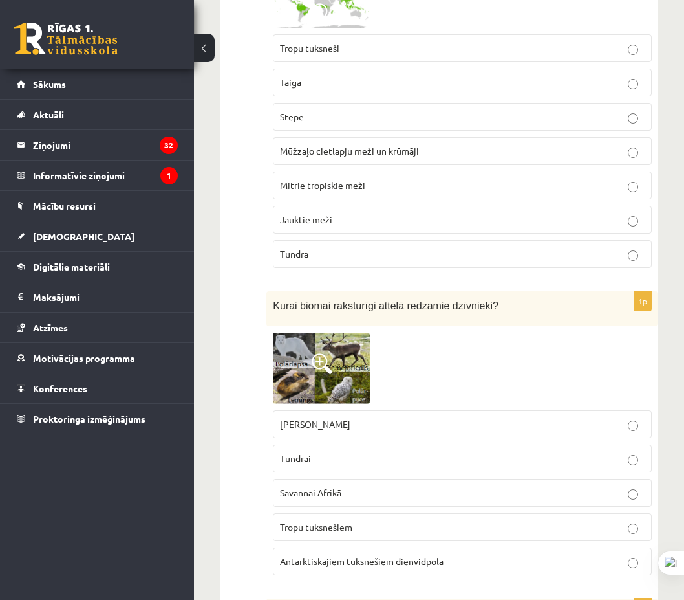
scroll to position [582, 0]
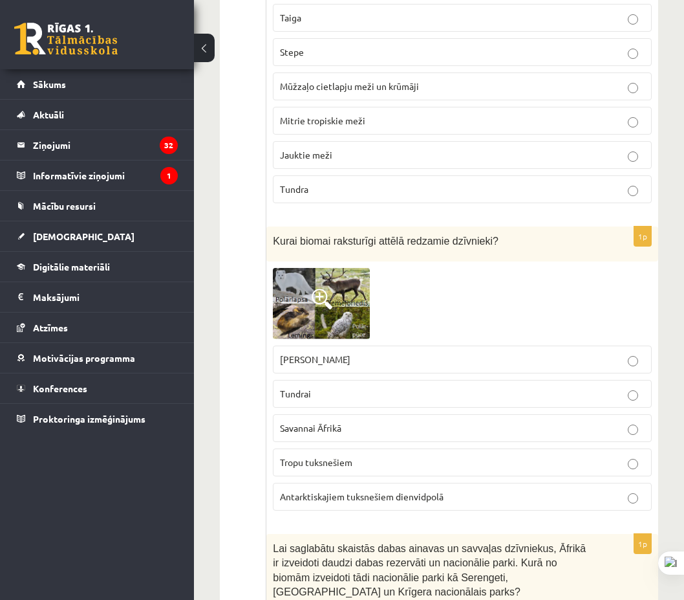
click at [327, 309] on img at bounding box center [321, 303] width 97 height 70
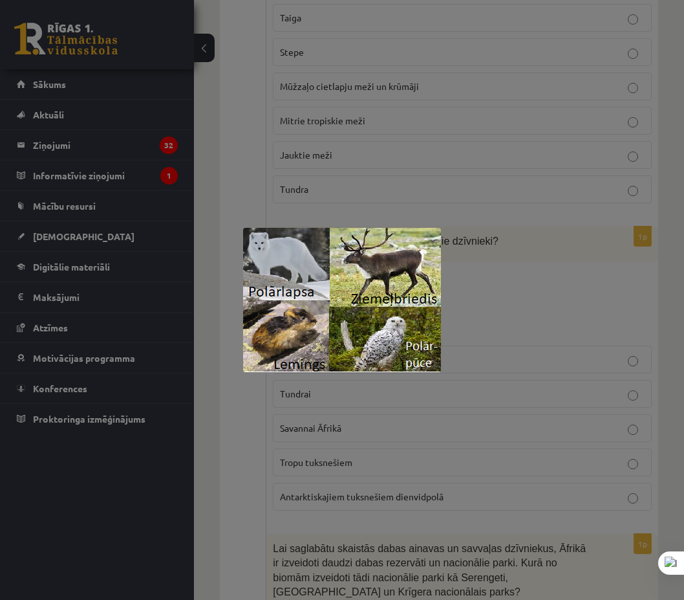
click at [502, 287] on div at bounding box center [342, 300] width 684 height 600
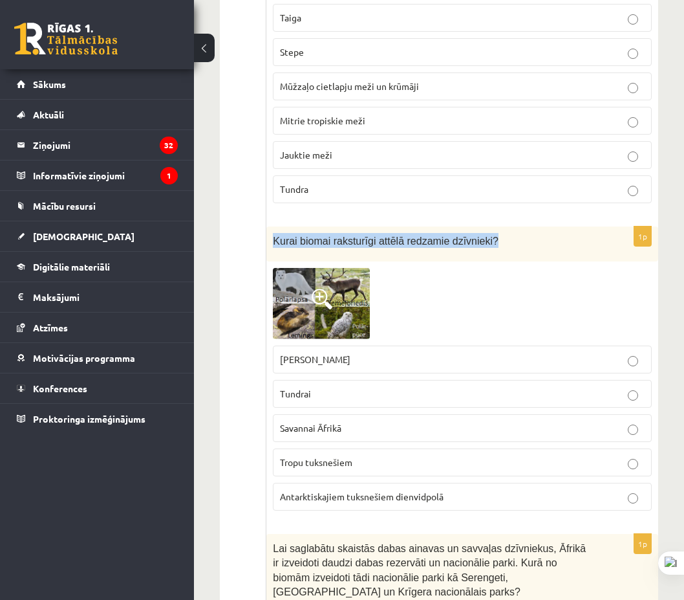
drag, startPoint x: 271, startPoint y: 230, endPoint x: 495, endPoint y: 219, distance: 224.1
click at [495, 226] on div "Kurai biomai raksturīgi attēlā redzamie dzīvnieki?" at bounding box center [462, 244] width 392 height 36
click at [491, 240] on div "Kurai biomai raksturīgi attēlā redzamie dzīvnieki?" at bounding box center [462, 244] width 392 height 36
click at [488, 239] on div "Kurai biomai raksturīgi attēlā redzamie dzīvnieki?" at bounding box center [462, 244] width 392 height 36
click at [343, 287] on img at bounding box center [321, 303] width 97 height 70
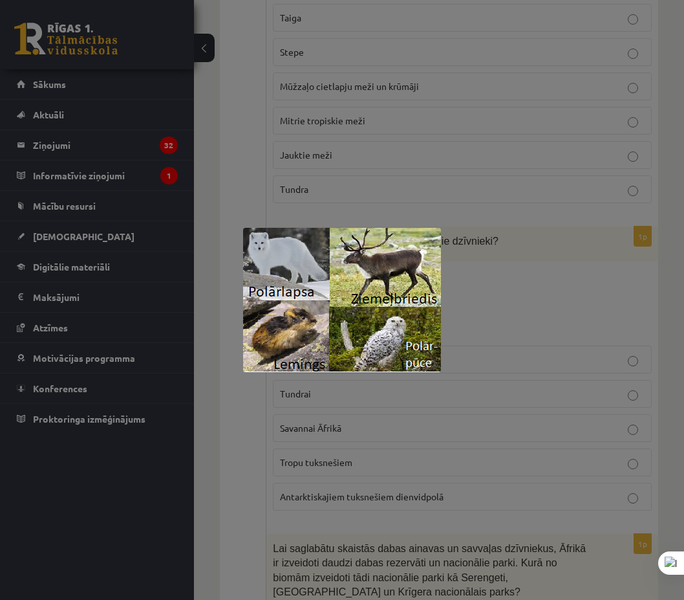
click at [553, 272] on div at bounding box center [342, 300] width 684 height 600
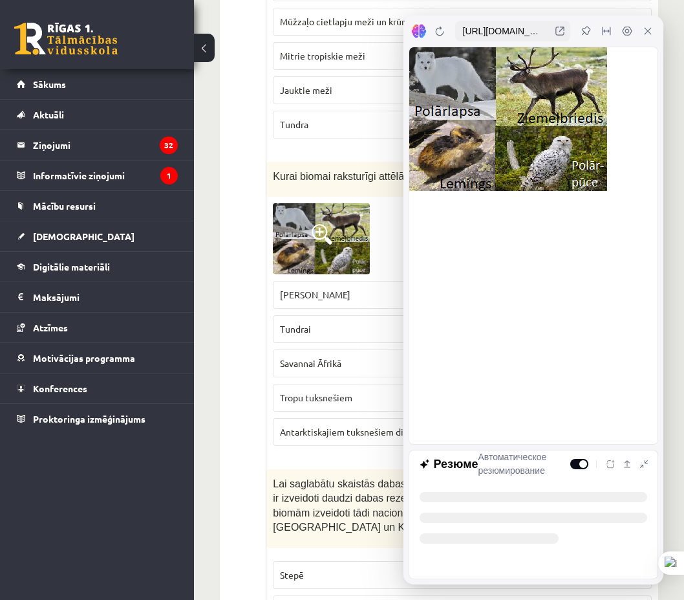
scroll to position [0, 0]
click at [393, 218] on div at bounding box center [462, 238] width 379 height 70
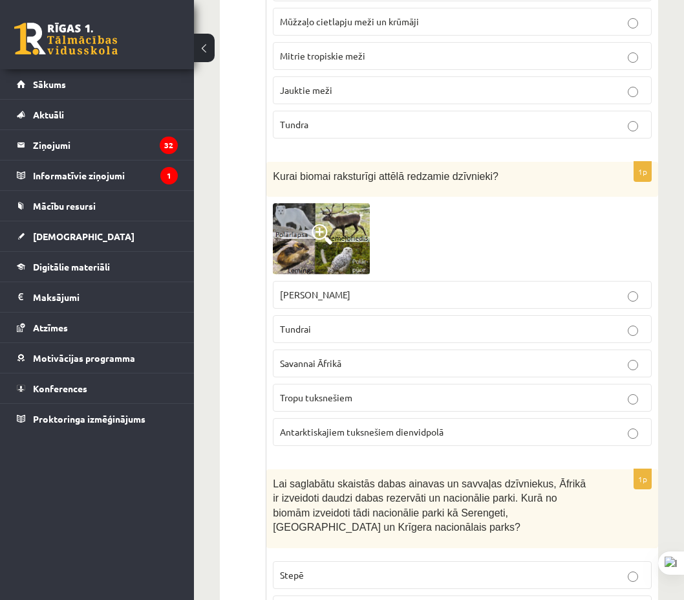
click at [325, 232] on span at bounding box center [322, 234] width 21 height 21
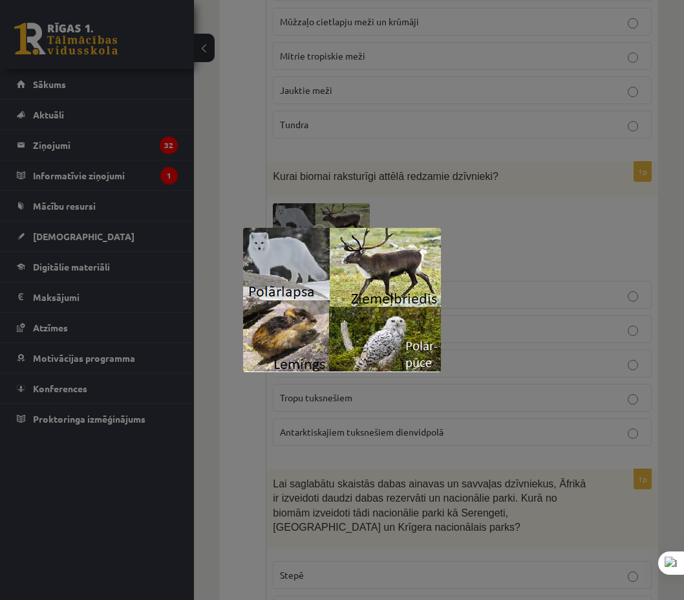
click at [590, 287] on div at bounding box center [342, 300] width 684 height 600
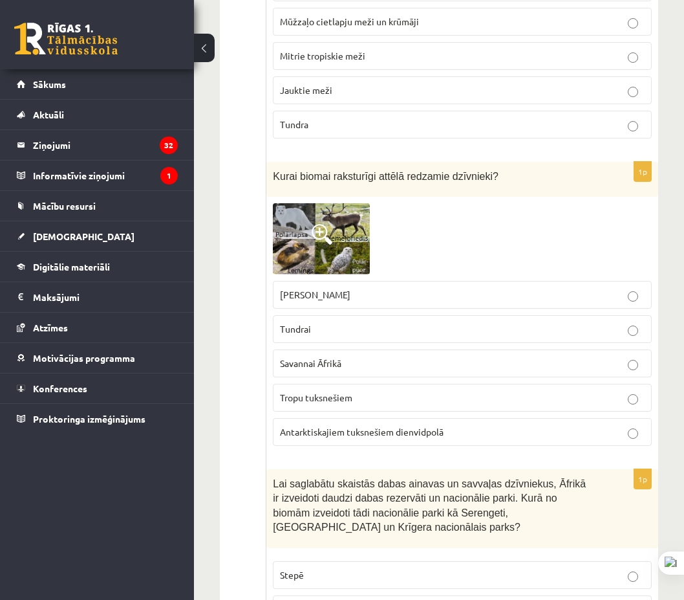
drag, startPoint x: 268, startPoint y: 286, endPoint x: 262, endPoint y: 288, distance: 6.8
drag, startPoint x: 481, startPoint y: 249, endPoint x: 473, endPoint y: 252, distance: 7.6
click at [481, 249] on div at bounding box center [462, 238] width 379 height 70
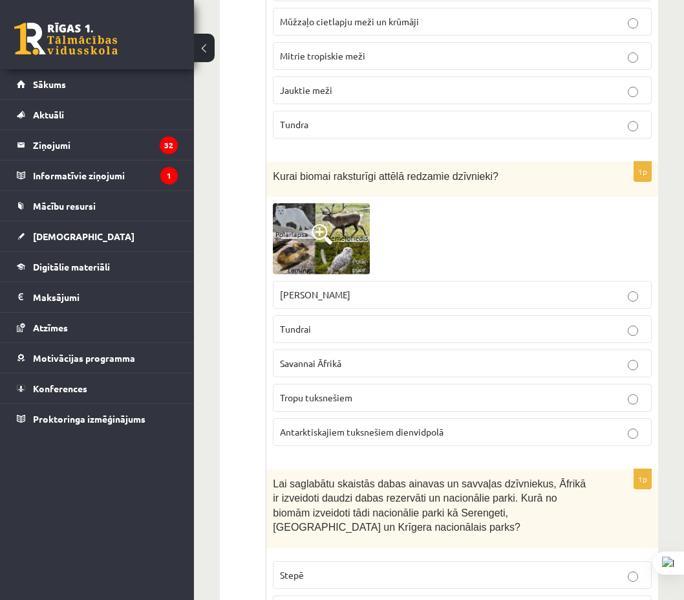
drag, startPoint x: 283, startPoint y: 286, endPoint x: 265, endPoint y: 287, distance: 17.5
copy div "1p Lielākās taigas platības atrodas Krievijā un Kanādā Japānā un Argentīnā Aust…"
click at [445, 222] on div at bounding box center [462, 238] width 379 height 70
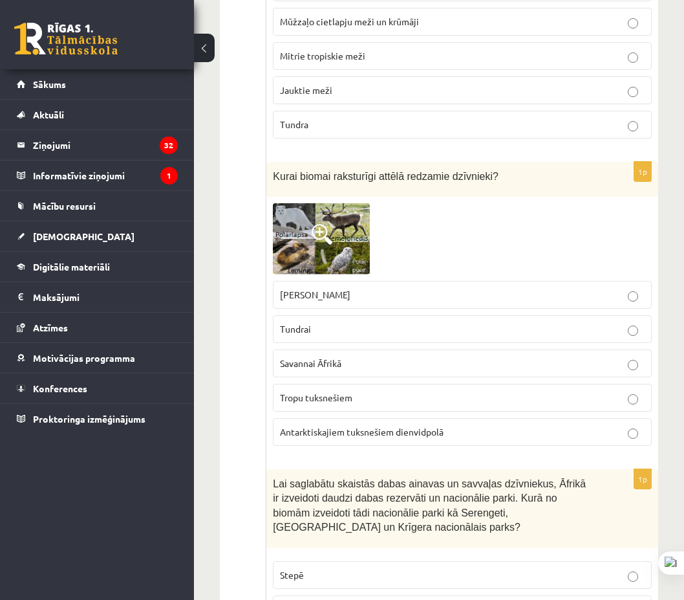
click at [427, 251] on div at bounding box center [462, 238] width 379 height 70
drag, startPoint x: 395, startPoint y: 281, endPoint x: 365, endPoint y: 275, distance: 30.3
click at [275, 285] on label "Stepei Ziemeļamerikā" at bounding box center [462, 295] width 379 height 28
copy span "Stepei Ziemeļamerikā"
drag, startPoint x: 331, startPoint y: 318, endPoint x: 277, endPoint y: 323, distance: 54.5
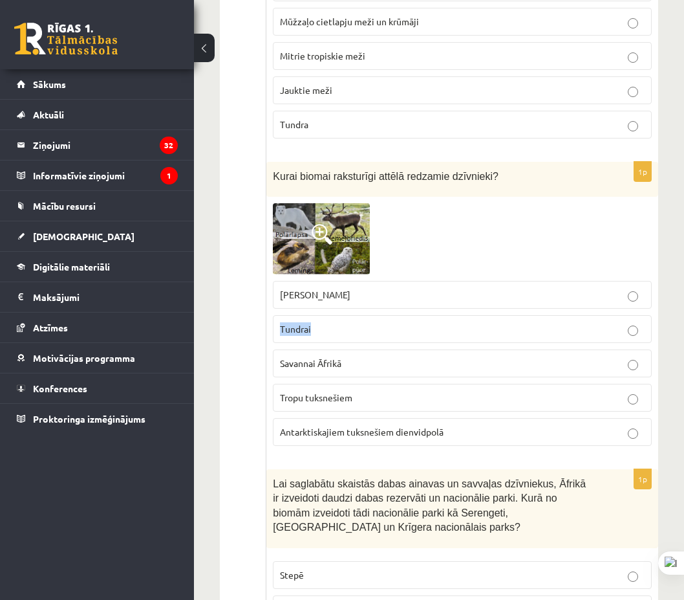
click at [277, 323] on label "Tundrai" at bounding box center [462, 329] width 379 height 28
copy span "Tundrai"
click at [503, 233] on div at bounding box center [462, 238] width 379 height 70
click at [395, 322] on p "Tundrai" at bounding box center [462, 329] width 365 height 14
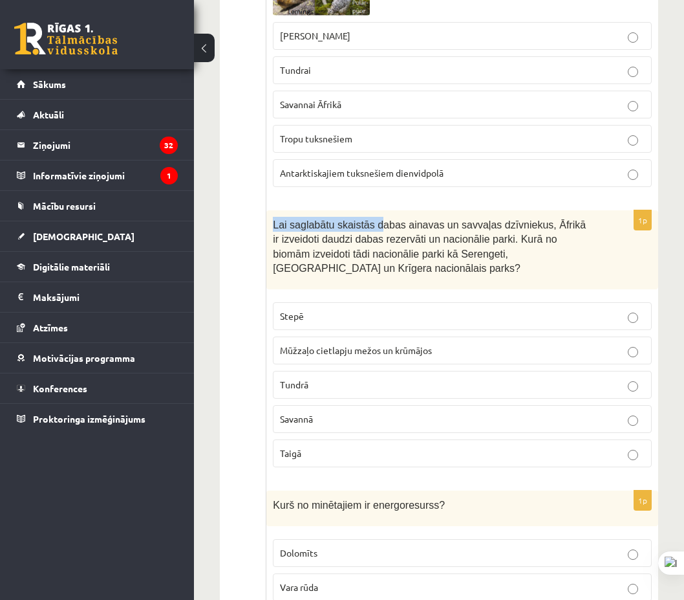
drag, startPoint x: 266, startPoint y: 214, endPoint x: 516, endPoint y: 154, distance: 256.8
click at [376, 210] on div "Lai saglabātu skaistās dabas ainavas un savvaļas dzīvniekus, Āfrikā ir izveidot…" at bounding box center [462, 249] width 392 height 79
click at [330, 439] on label "Taigā" at bounding box center [462, 453] width 379 height 28
click at [331, 419] on label "Savannā" at bounding box center [462, 419] width 379 height 28
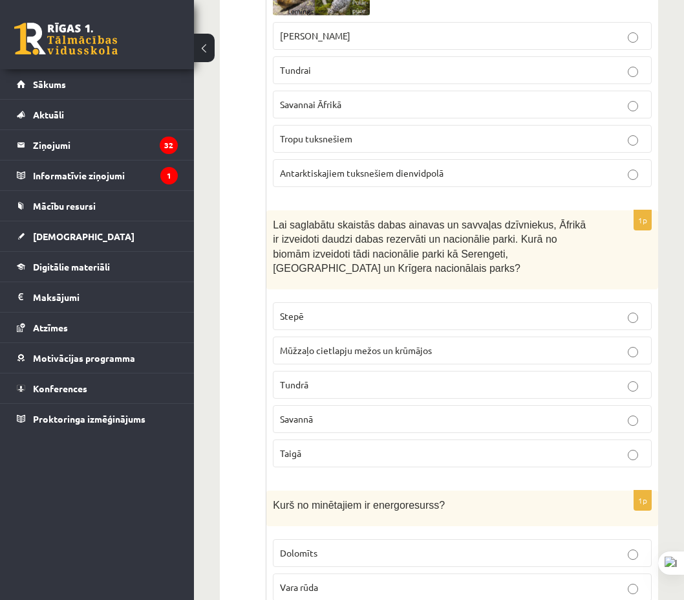
click at [335, 412] on p "Savannā" at bounding box center [462, 419] width 365 height 14
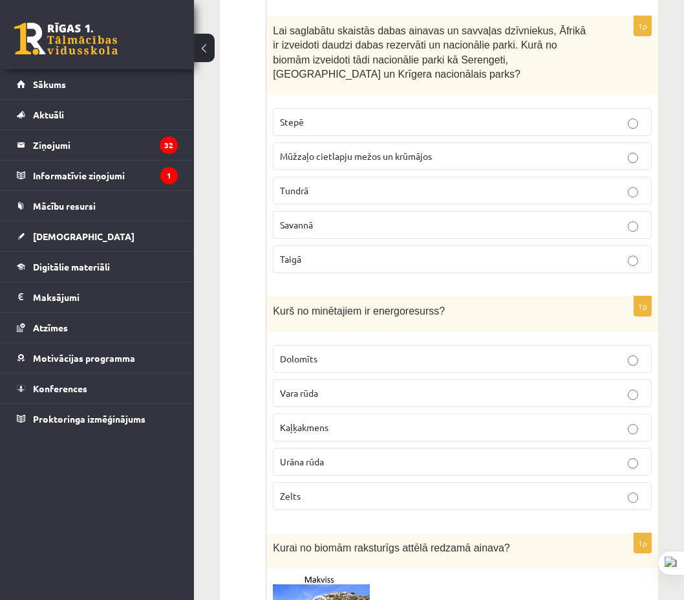
click at [360, 386] on p "Vara rūda" at bounding box center [462, 393] width 365 height 14
click at [358, 455] on p "Urāna rūda" at bounding box center [462, 462] width 365 height 14
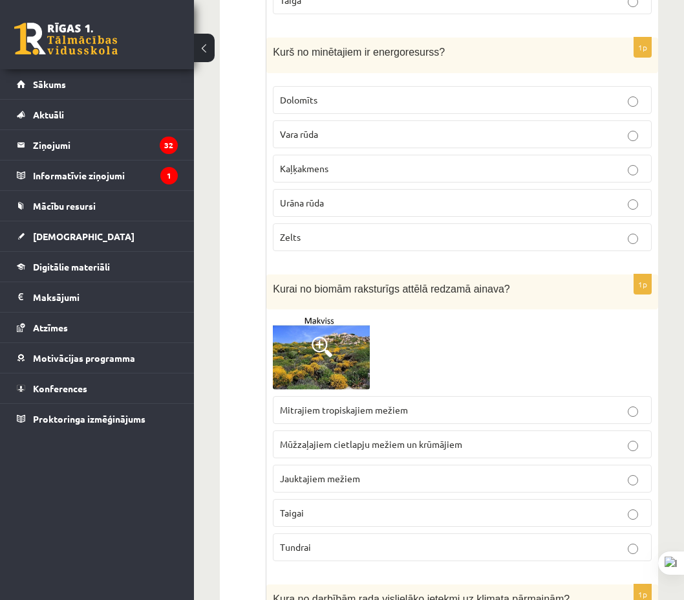
click at [331, 368] on img at bounding box center [321, 353] width 97 height 74
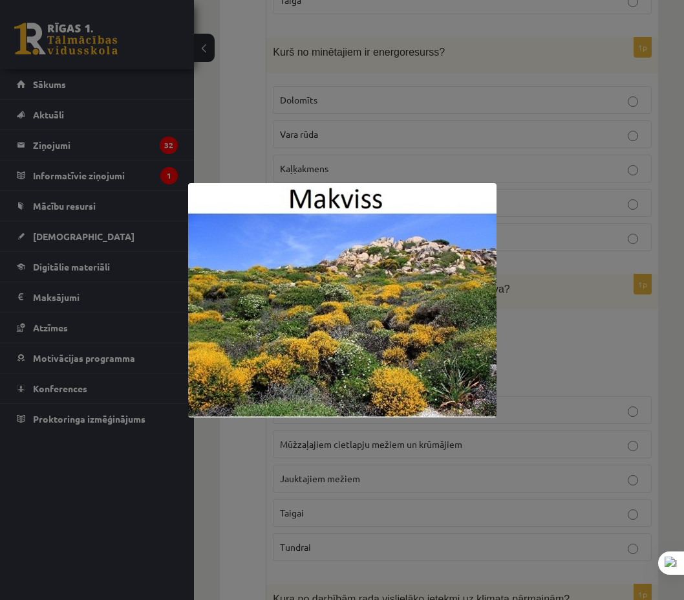
click at [543, 292] on div at bounding box center [342, 300] width 684 height 600
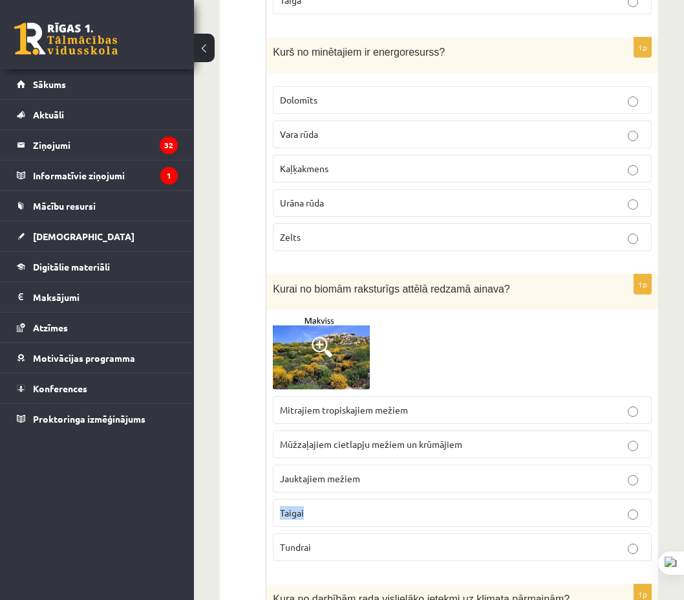
click at [279, 508] on label "Taigai" at bounding box center [462, 513] width 379 height 28
click at [323, 341] on span at bounding box center [322, 346] width 21 height 21
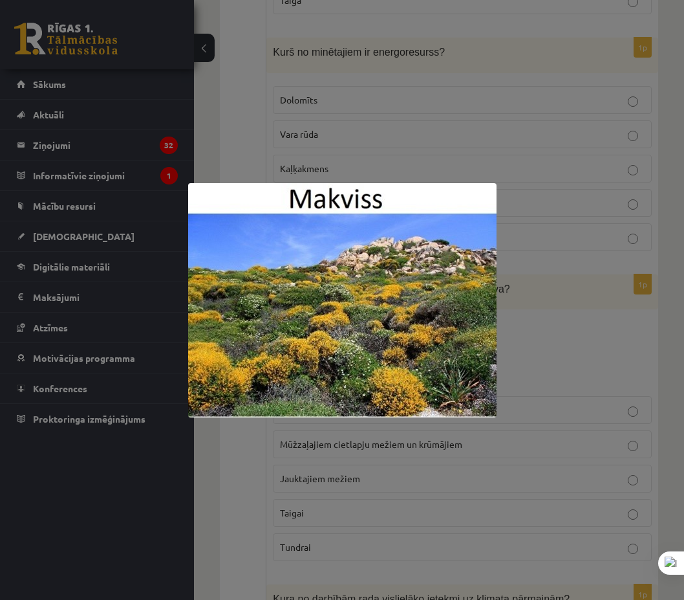
click at [560, 288] on div at bounding box center [342, 300] width 684 height 600
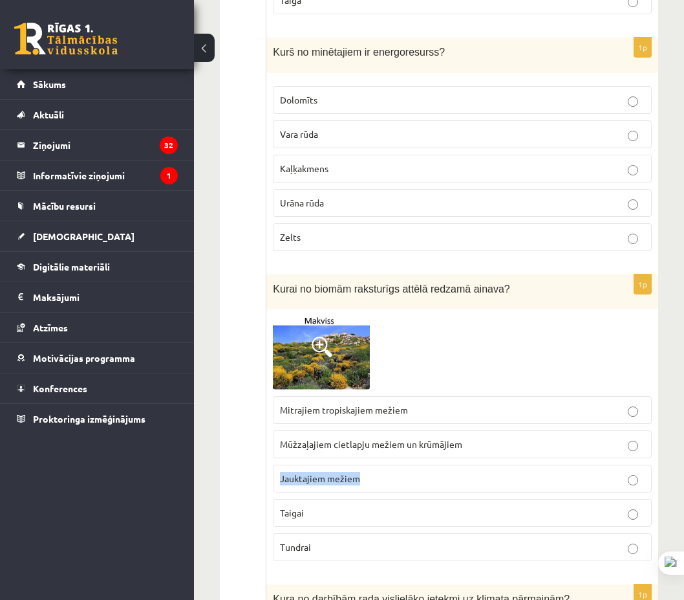
drag, startPoint x: 387, startPoint y: 467, endPoint x: 281, endPoint y: 462, distance: 105.5
click at [273, 468] on label "Jauktajiem mežiem" at bounding box center [462, 478] width 379 height 28
drag, startPoint x: 487, startPoint y: 431, endPoint x: 338, endPoint y: 424, distance: 148.9
click at [278, 438] on label "Mūžzaļajiem cietlapju mežiem un krūmājiem" at bounding box center [462, 444] width 379 height 28
click at [420, 438] on span "Mūžzaļajiem cietlapju mežiem un krūmājiem" at bounding box center [371, 444] width 182 height 12
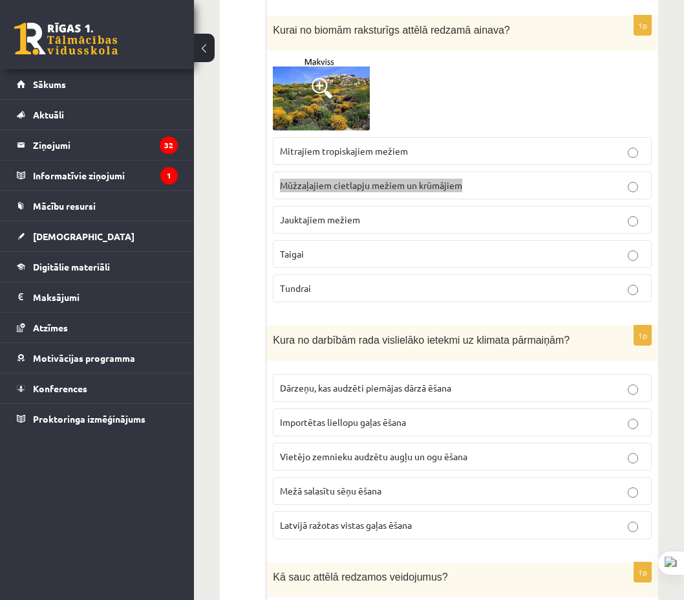
scroll to position [1746, 0]
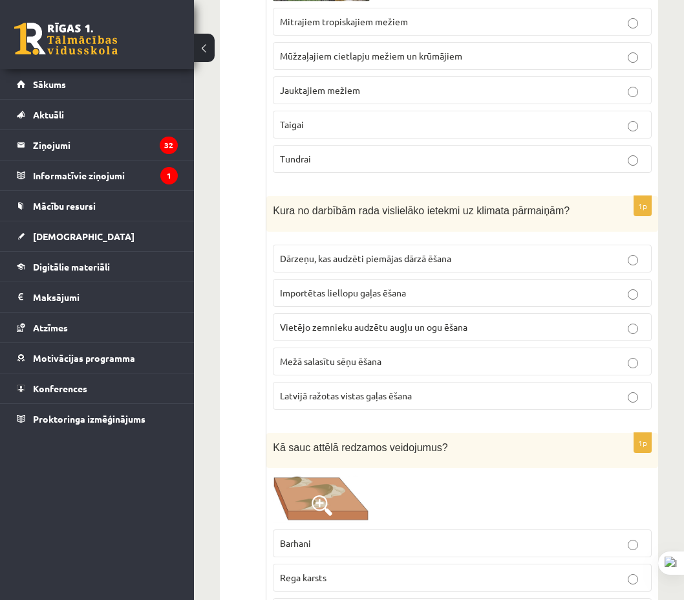
click at [319, 287] on span "Importētas liellopu gaļas ēšana" at bounding box center [343, 293] width 126 height 12
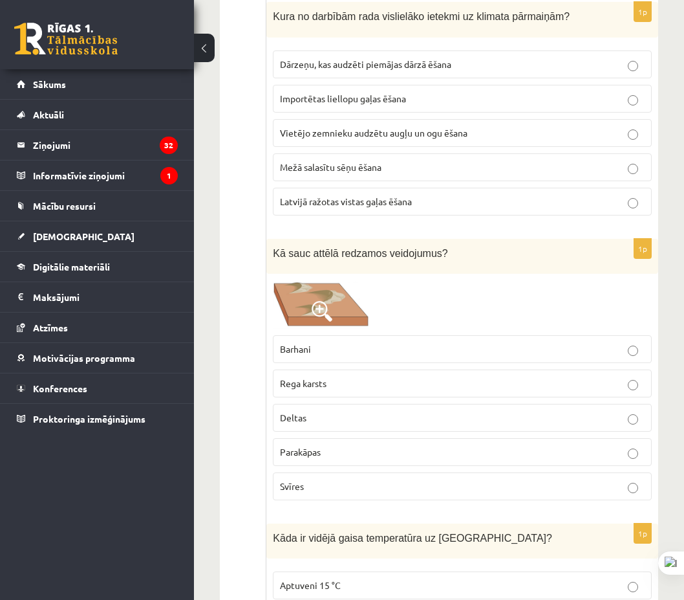
click at [297, 303] on img at bounding box center [321, 304] width 97 height 48
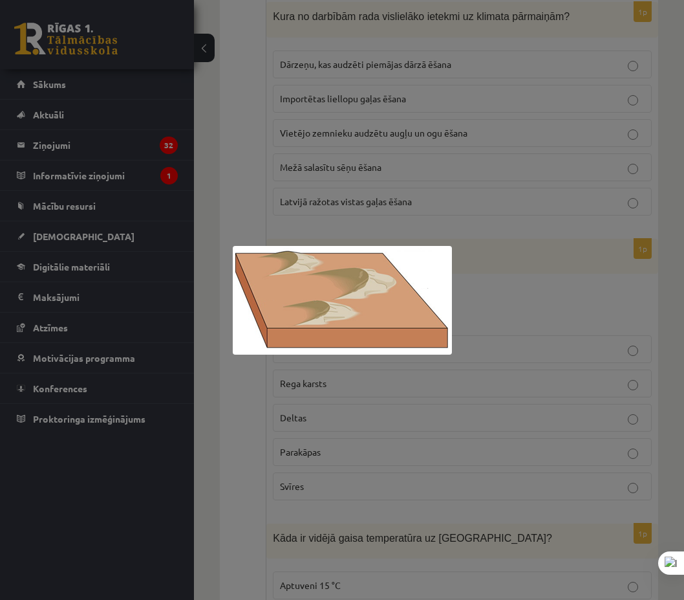
click at [559, 173] on div at bounding box center [342, 300] width 684 height 600
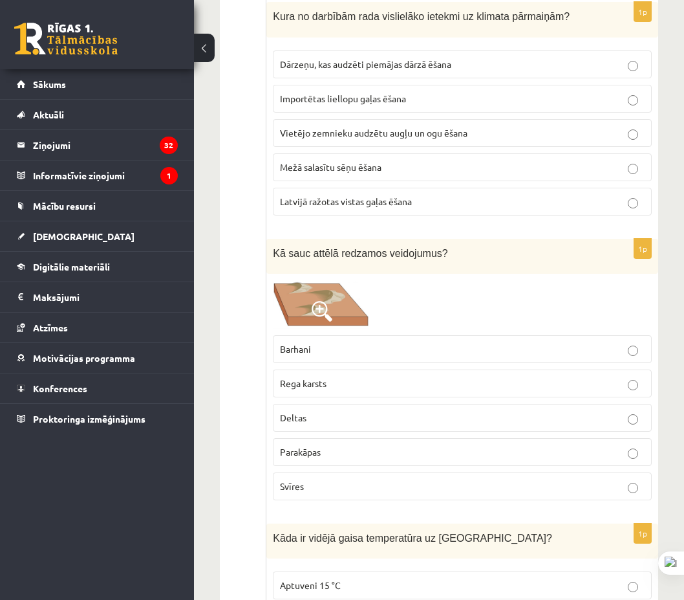
click at [466, 335] on label "Barhani" at bounding box center [462, 349] width 379 height 28
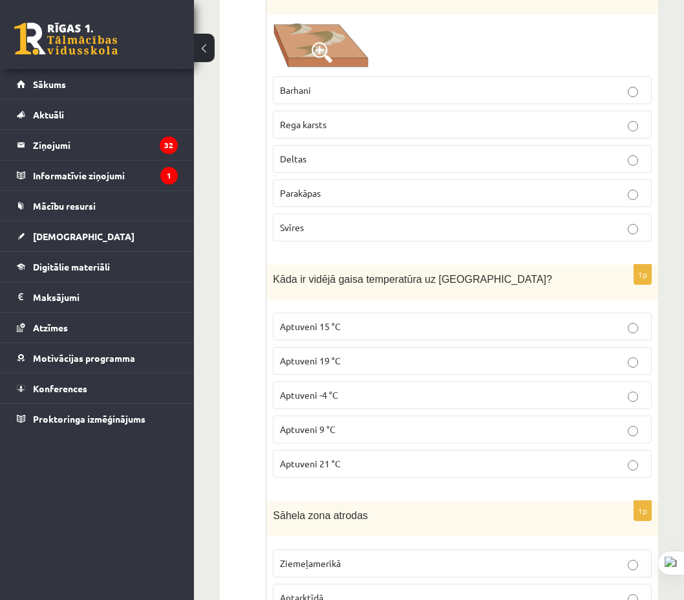
click at [354, 322] on p "Aptuveni 15 °C" at bounding box center [462, 326] width 365 height 14
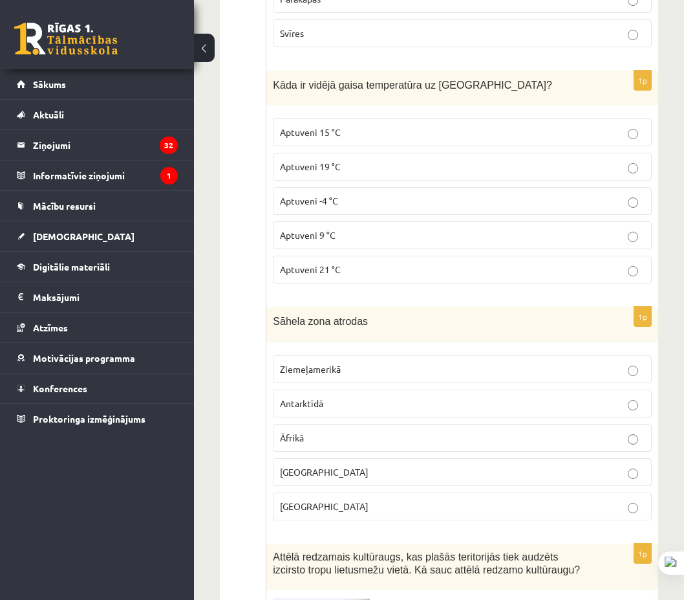
click at [313, 431] on p "Āfrikā" at bounding box center [462, 438] width 365 height 14
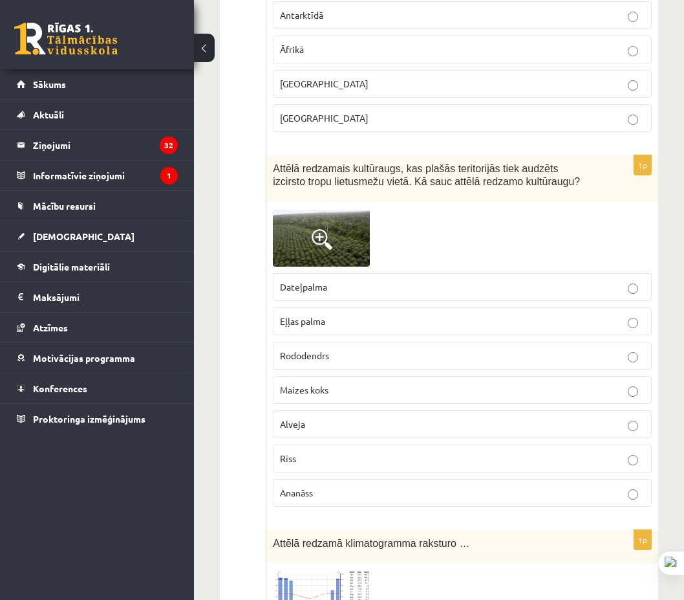
scroll to position [2910, 0]
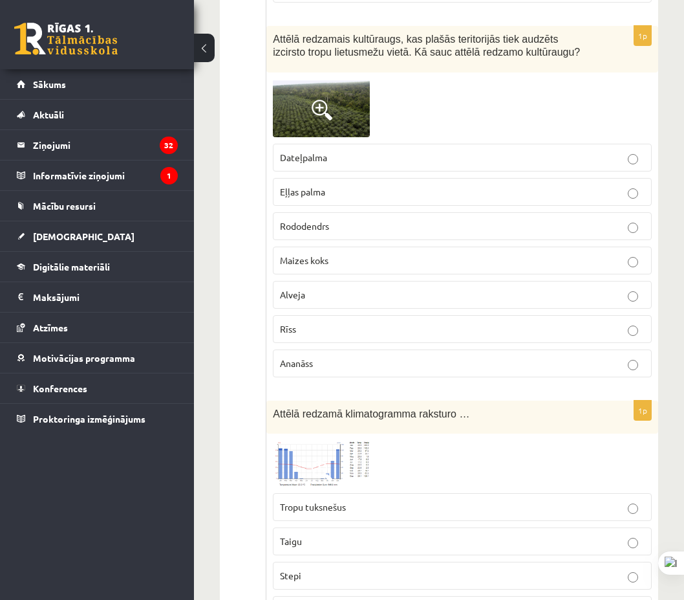
click at [341, 87] on img at bounding box center [321, 108] width 97 height 58
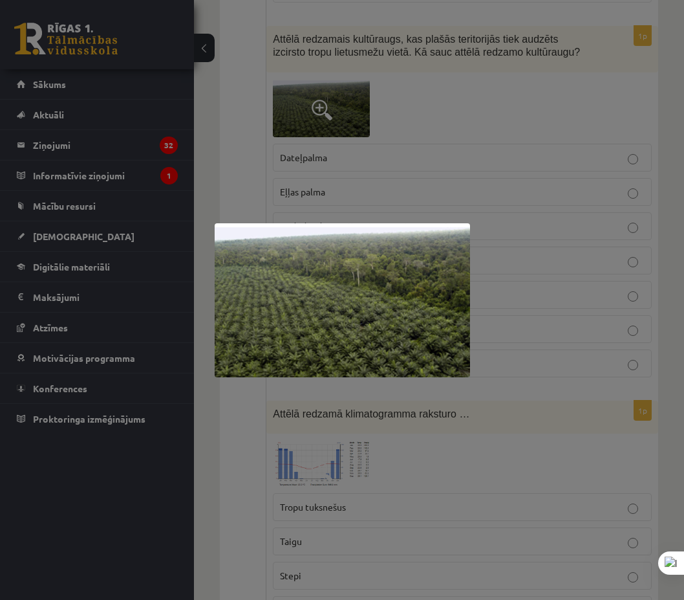
click at [498, 149] on div at bounding box center [342, 300] width 684 height 600
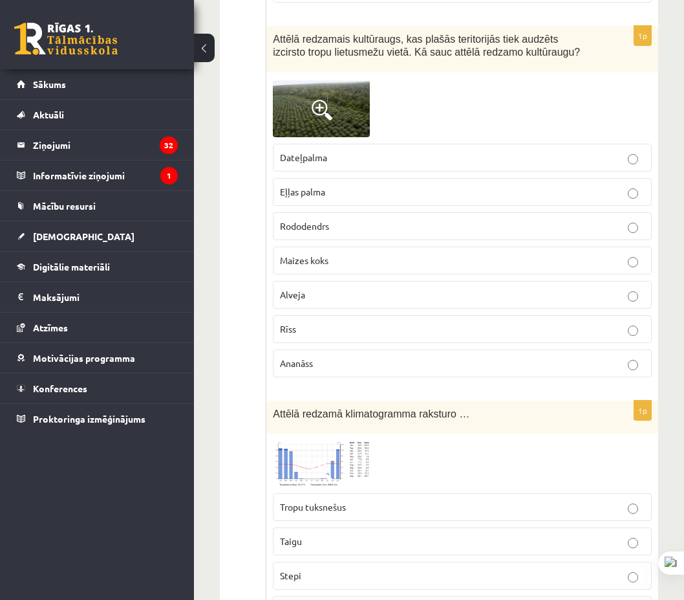
click at [330, 103] on span at bounding box center [322, 110] width 21 height 21
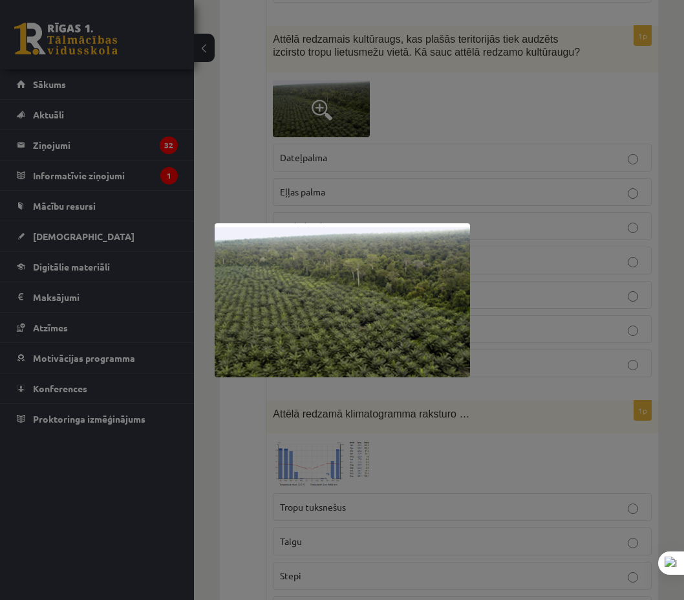
click at [330, 104] on div at bounding box center [342, 300] width 684 height 600
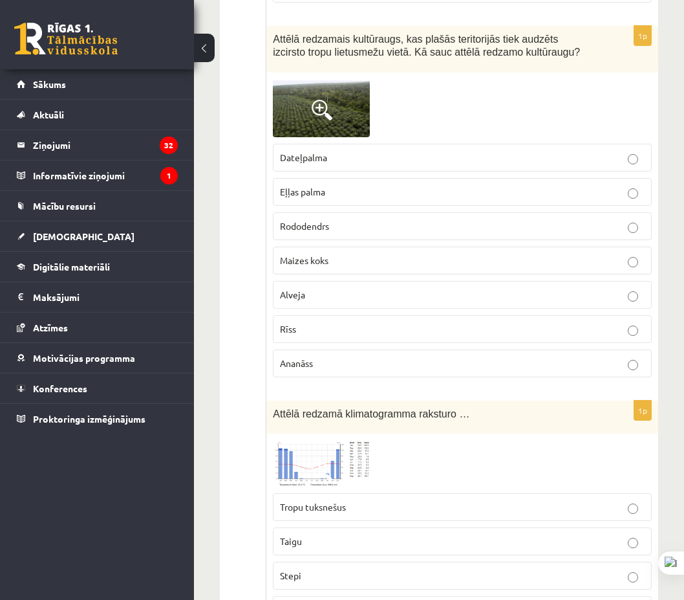
click at [329, 116] on img at bounding box center [321, 108] width 97 height 58
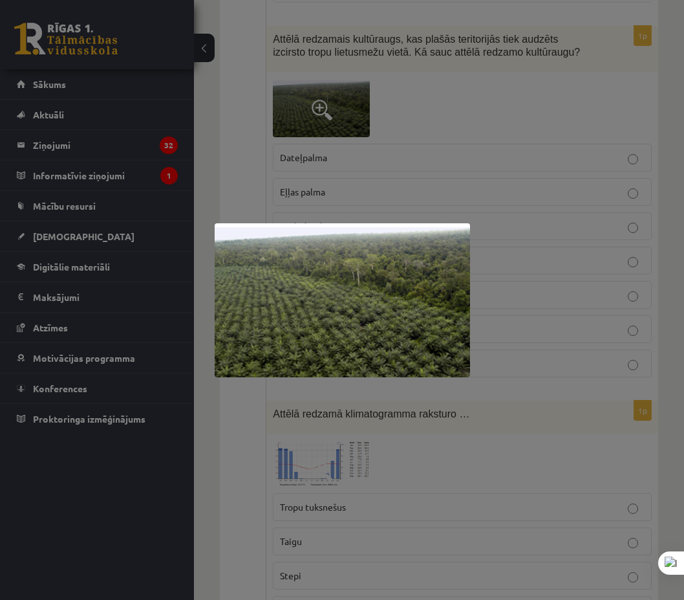
click at [329, 117] on div at bounding box center [342, 300] width 684 height 600
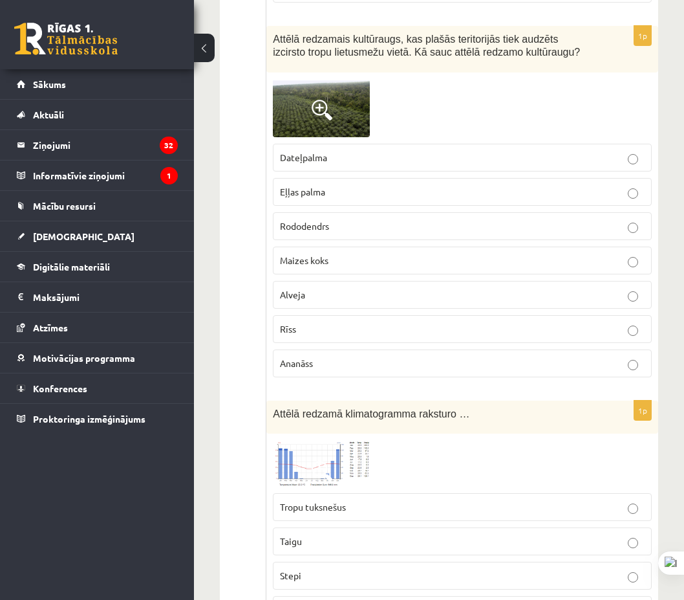
click at [321, 84] on img at bounding box center [321, 108] width 97 height 58
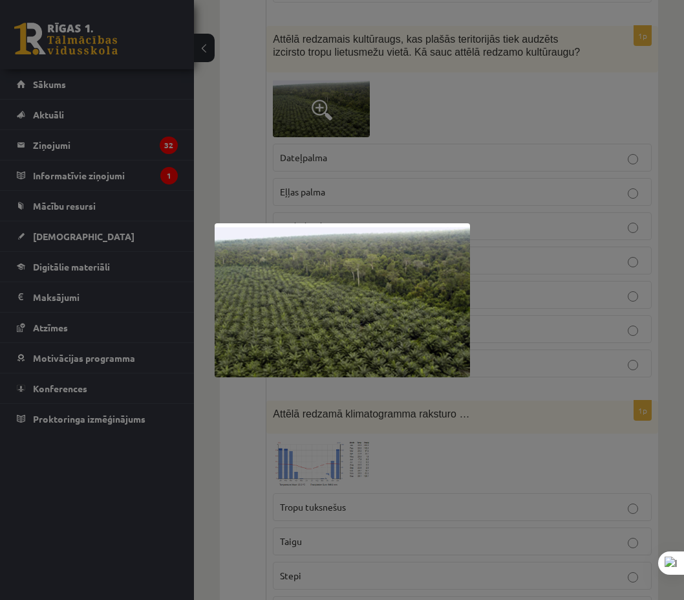
click at [555, 272] on div at bounding box center [342, 300] width 684 height 600
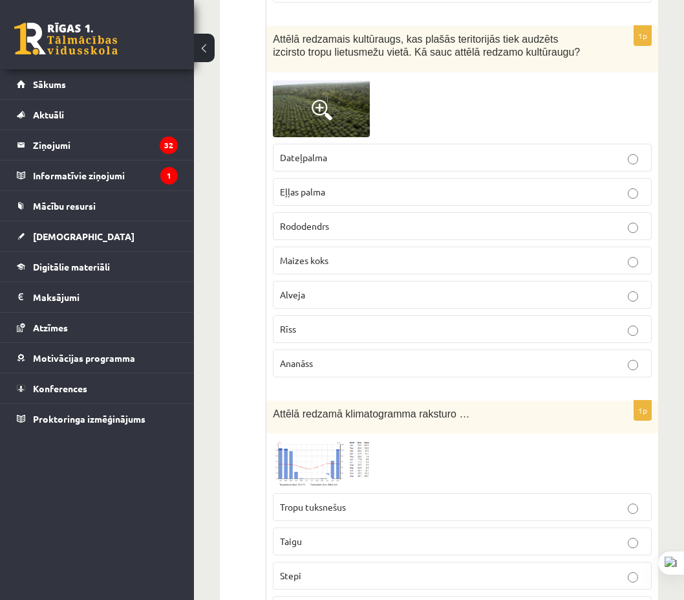
click at [422, 185] on p "Eļļas palma" at bounding box center [462, 192] width 365 height 14
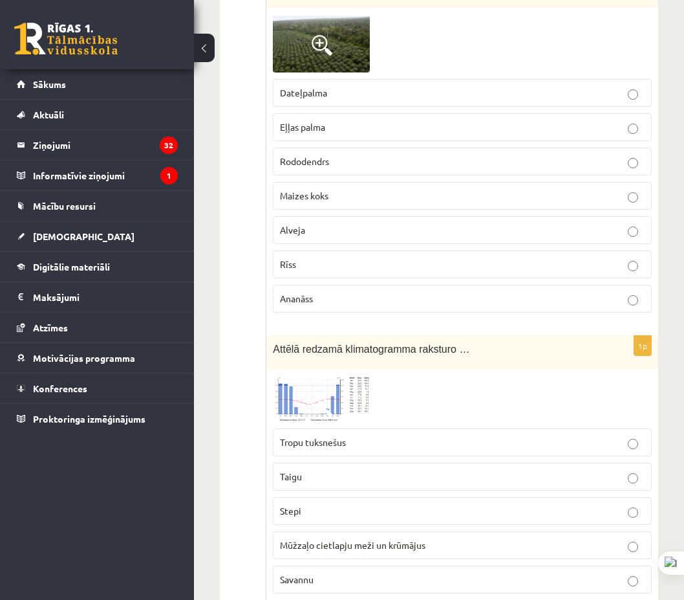
scroll to position [3040, 0]
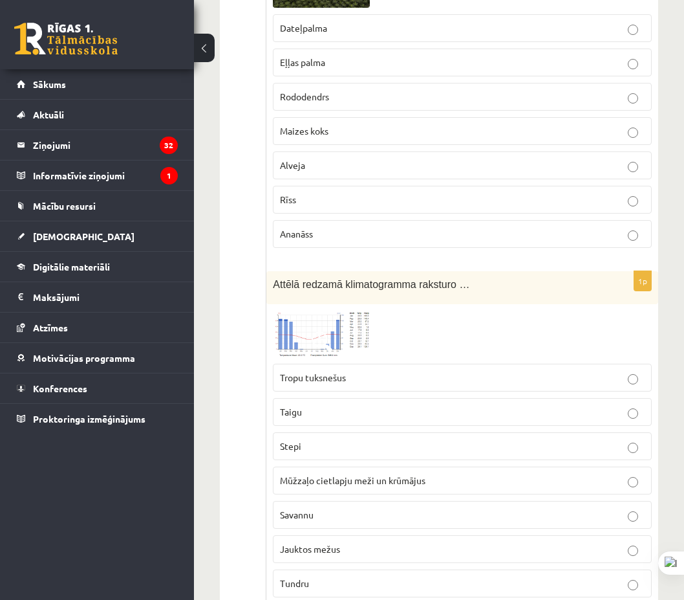
click at [338, 329] on img at bounding box center [321, 333] width 97 height 47
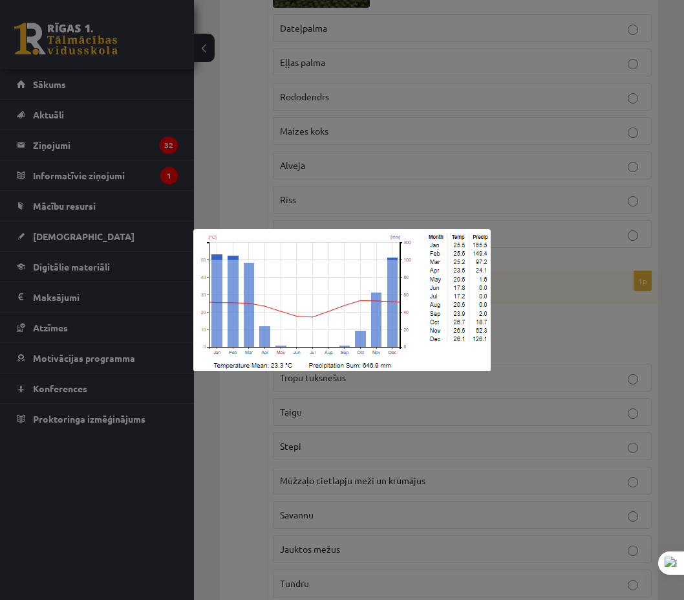
click at [563, 292] on div at bounding box center [342, 300] width 684 height 600
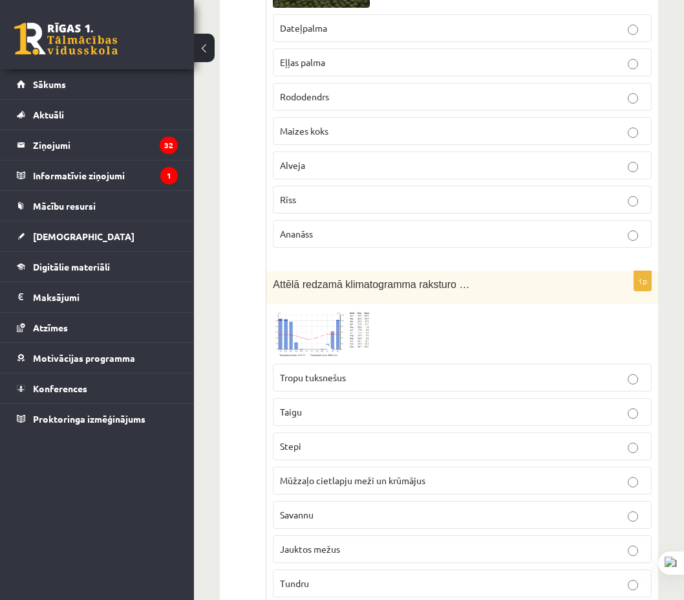
click at [307, 328] on img at bounding box center [321, 333] width 97 height 47
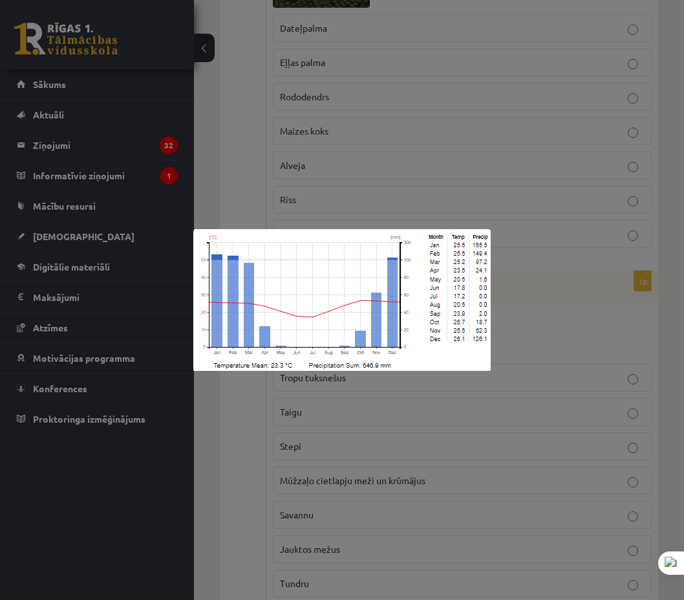
click at [552, 324] on div at bounding box center [342, 300] width 684 height 600
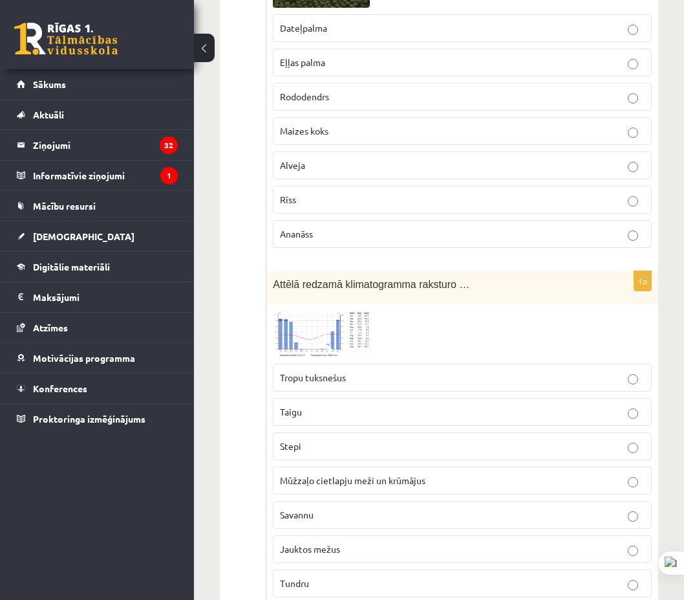
click at [360, 325] on img at bounding box center [321, 333] width 97 height 47
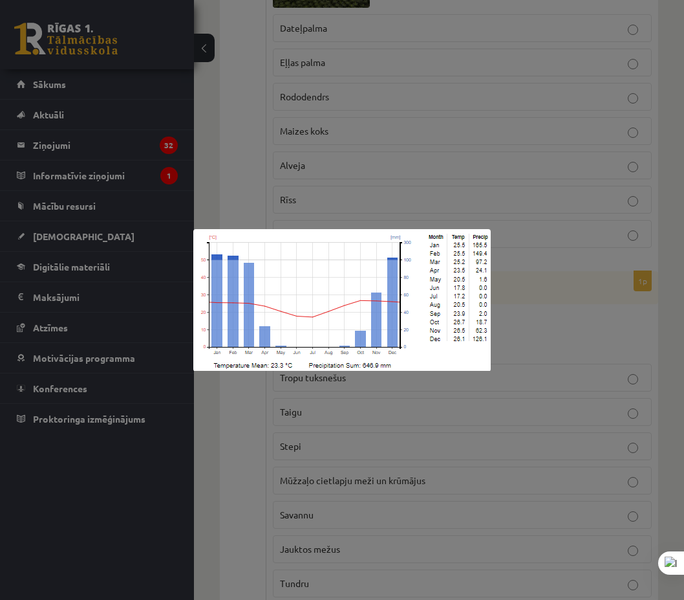
click at [562, 318] on div at bounding box center [342, 300] width 684 height 600
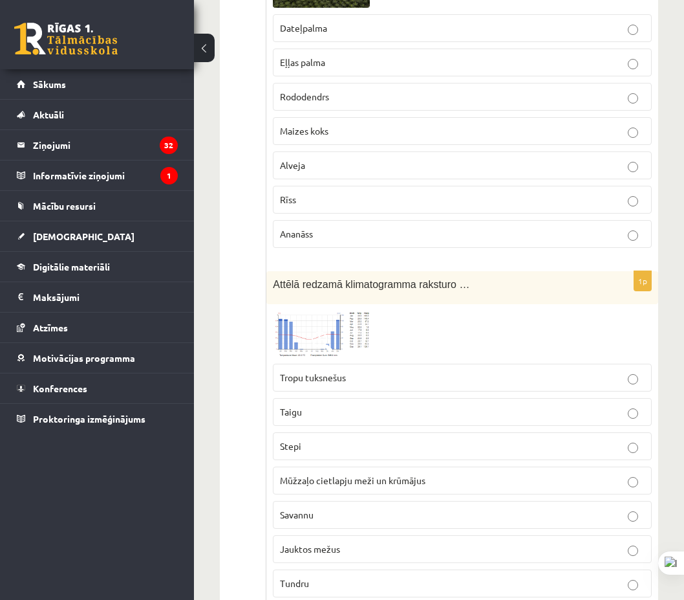
scroll to position [3104, 0]
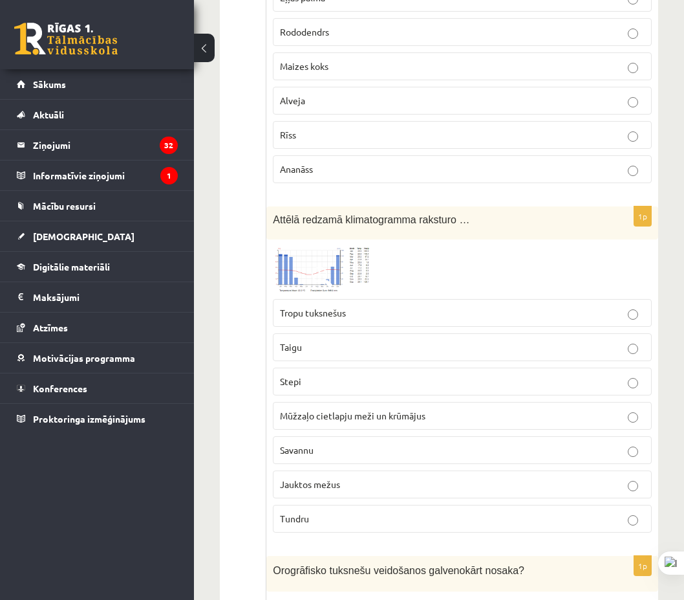
click at [327, 270] on span at bounding box center [322, 276] width 21 height 21
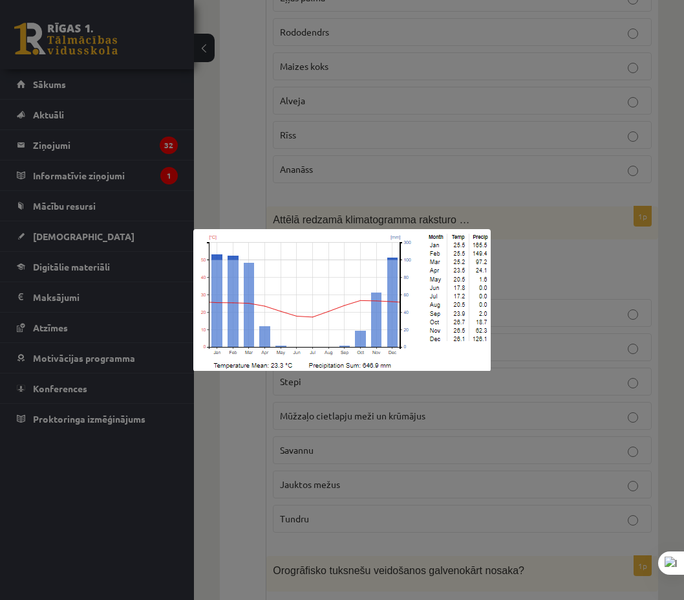
drag, startPoint x: 543, startPoint y: 283, endPoint x: 693, endPoint y: 304, distance: 150.8
click at [557, 279] on div at bounding box center [342, 300] width 684 height 600
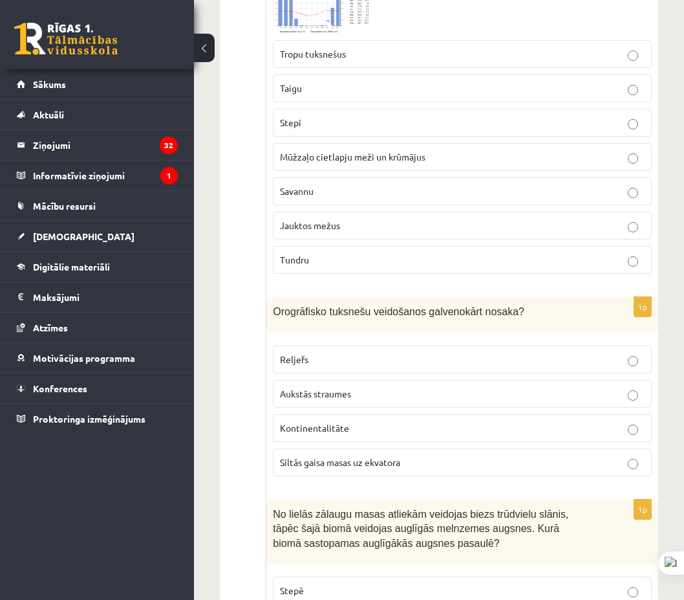
scroll to position [3298, 0]
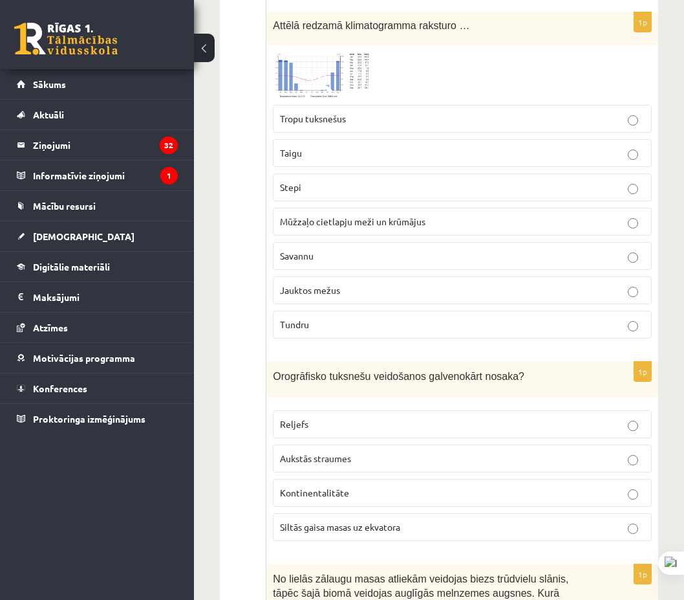
drag, startPoint x: 322, startPoint y: 65, endPoint x: 324, endPoint y: 76, distance: 11.8
click at [322, 72] on span at bounding box center [322, 82] width 21 height 21
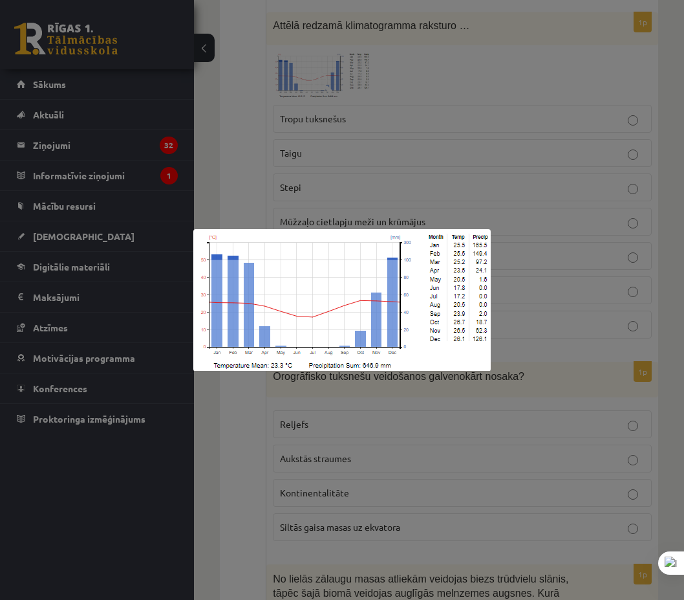
click at [578, 160] on div at bounding box center [342, 300] width 684 height 600
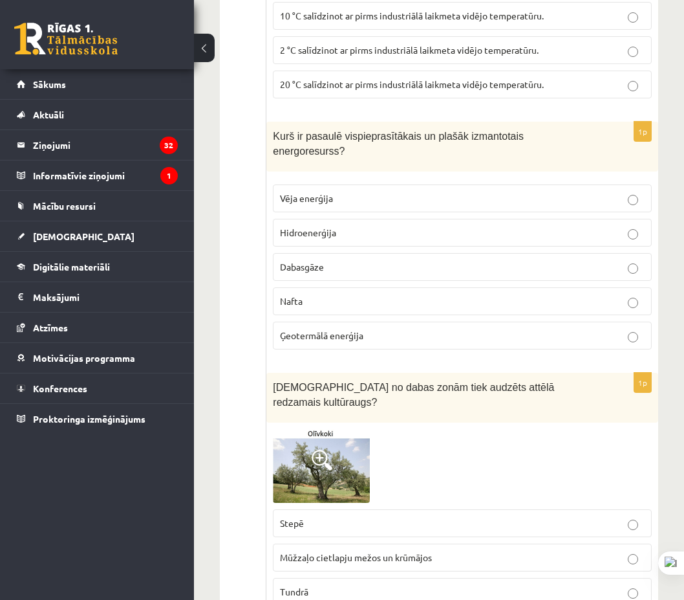
scroll to position [7867, 0]
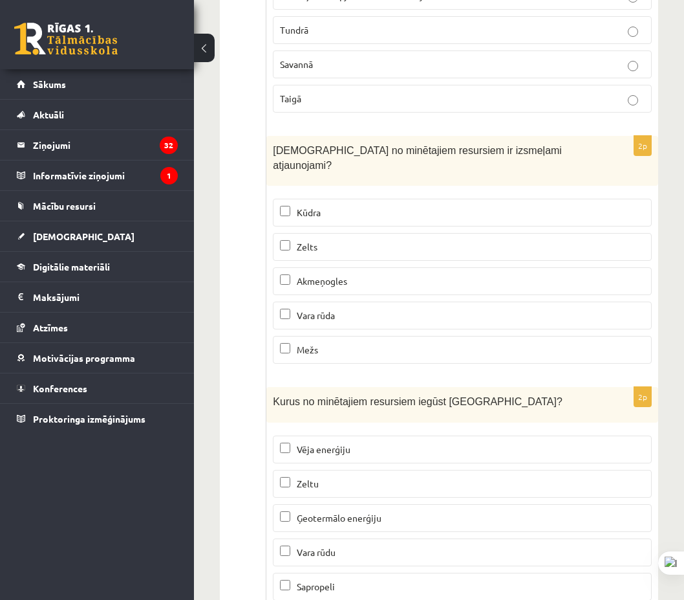
drag, startPoint x: 266, startPoint y: 11, endPoint x: 456, endPoint y: 555, distance: 576.0
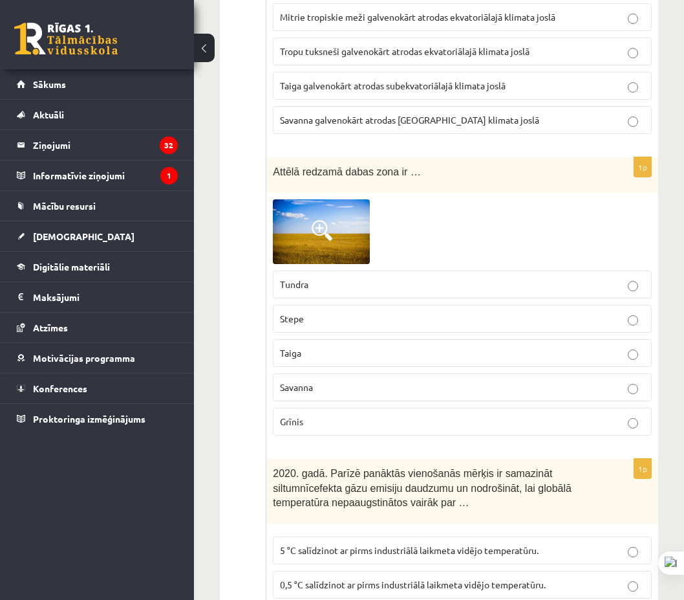
scroll to position [6574, 0]
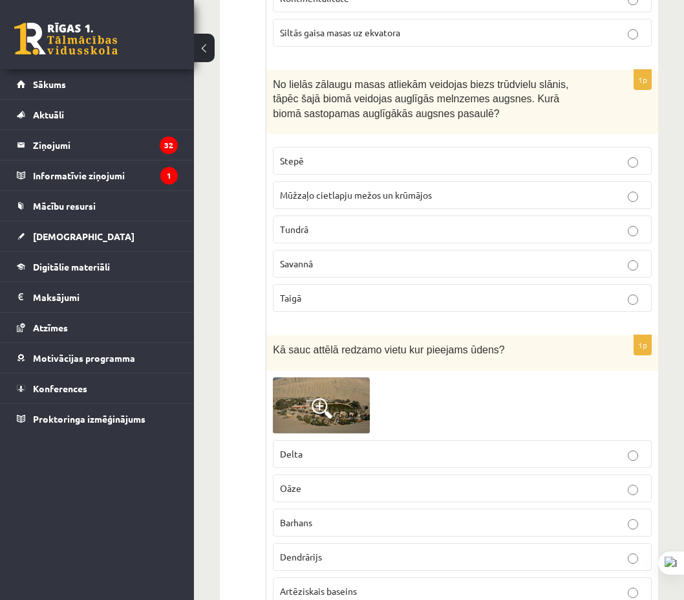
scroll to position [3987, 0]
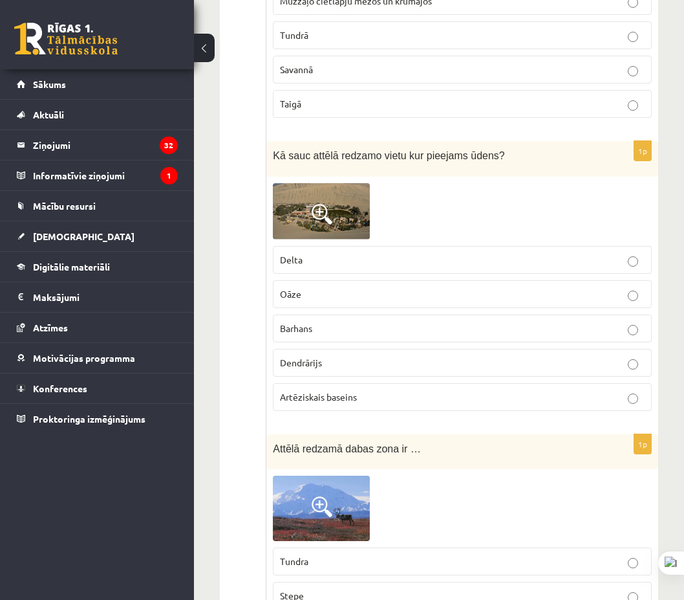
drag, startPoint x: 346, startPoint y: 319, endPoint x: 338, endPoint y: 288, distance: 32.0
click at [345, 321] on p "Barhans" at bounding box center [462, 328] width 365 height 14
click at [334, 221] on img at bounding box center [321, 211] width 97 height 56
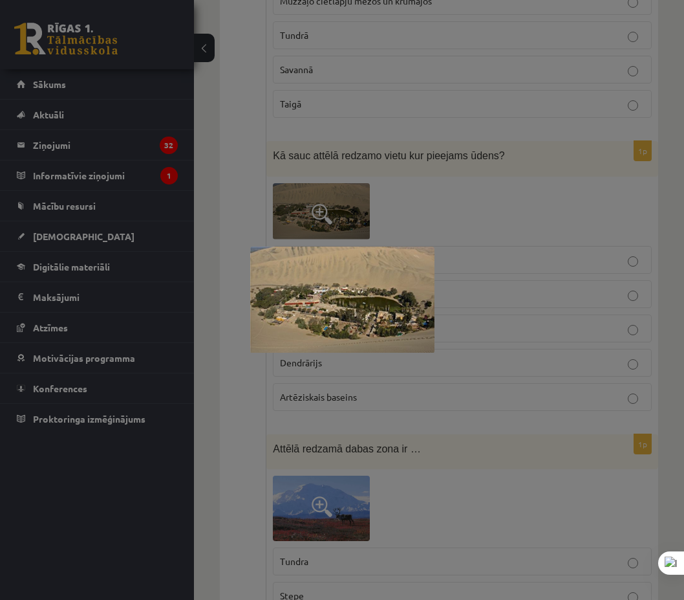
click at [545, 223] on div at bounding box center [342, 300] width 684 height 600
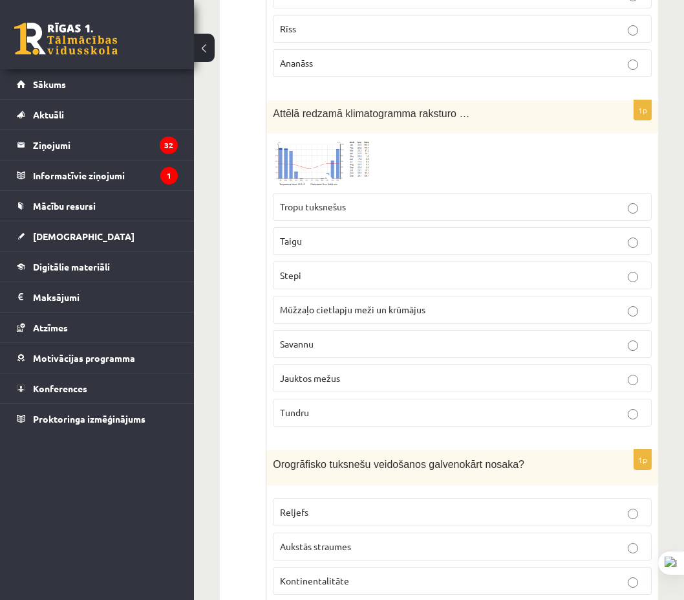
scroll to position [3275, 0]
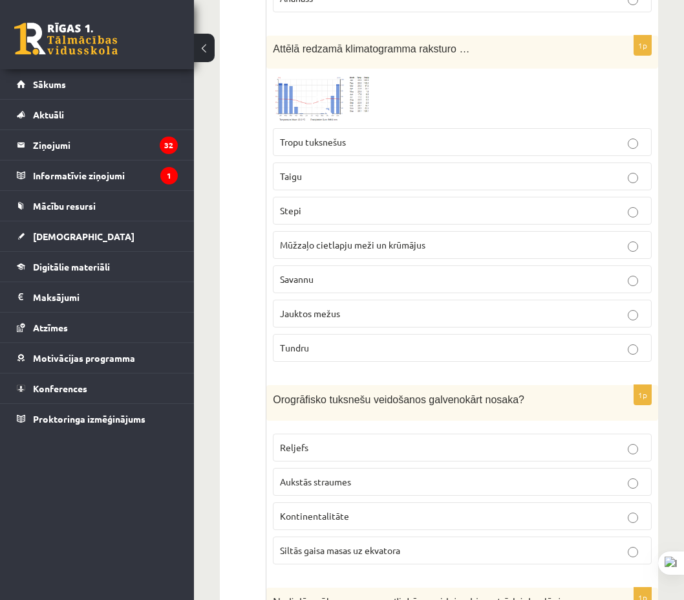
click at [367, 272] on p "Savannu" at bounding box center [462, 279] width 365 height 14
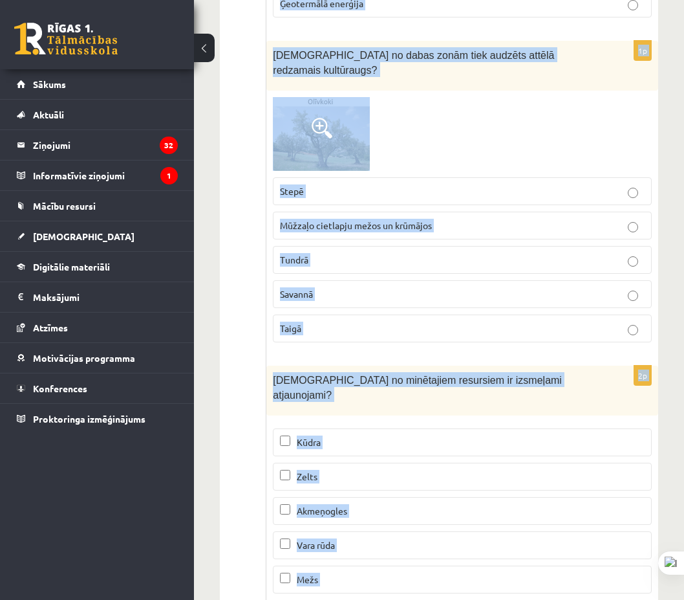
scroll to position [7867, 0]
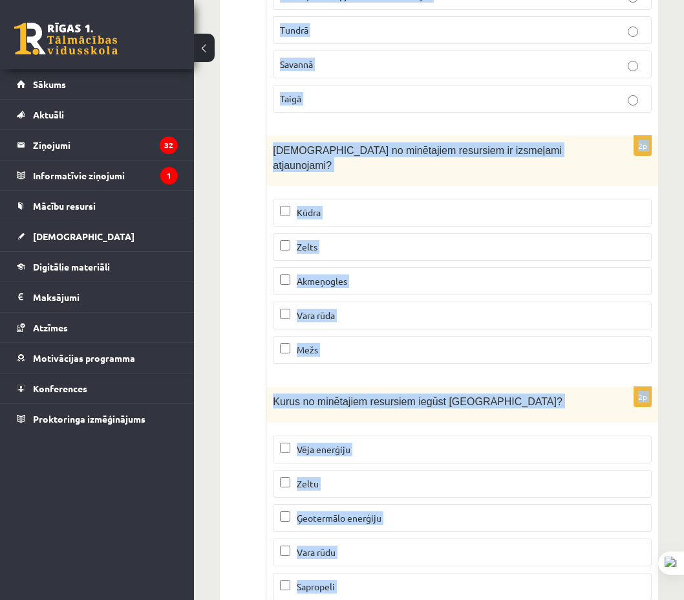
drag, startPoint x: 367, startPoint y: 365, endPoint x: 693, endPoint y: 593, distance: 397.1
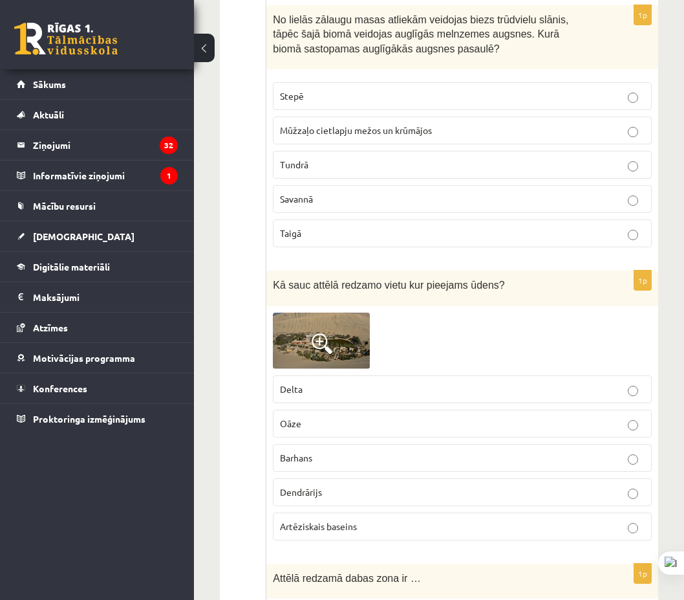
scroll to position [3534, 0]
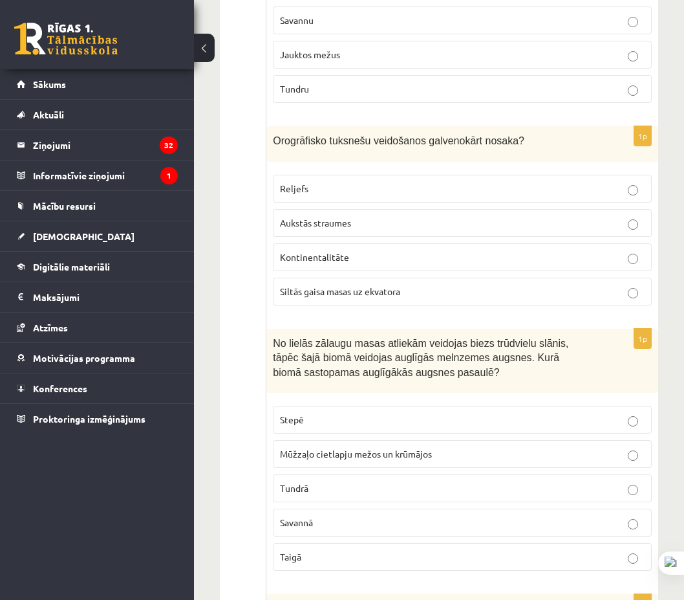
click at [371, 175] on label "Reljefs" at bounding box center [462, 189] width 379 height 28
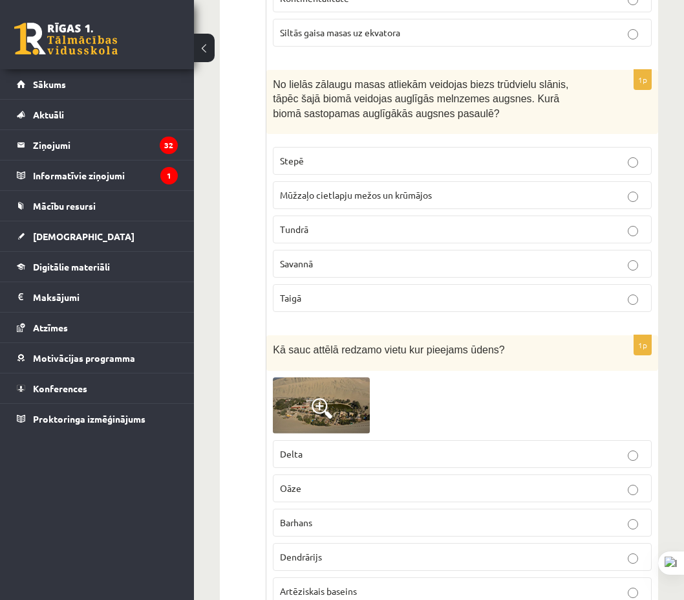
scroll to position [3857, 0]
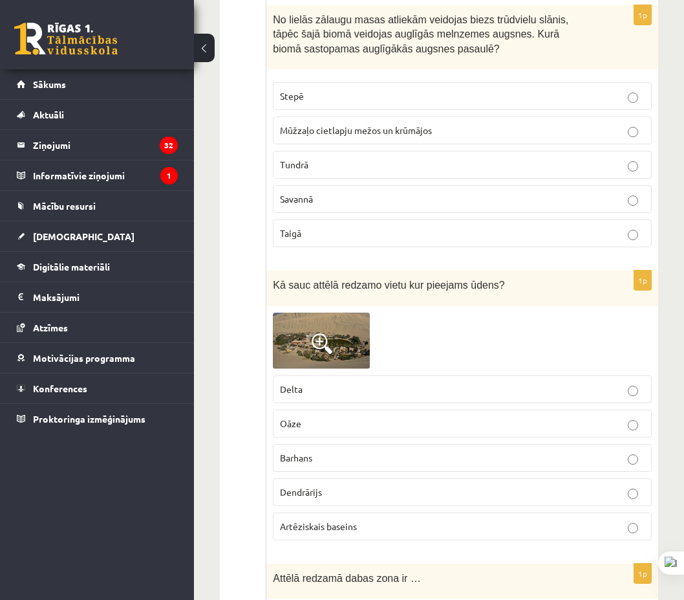
click at [324, 92] on label "Stepē" at bounding box center [462, 96] width 379 height 28
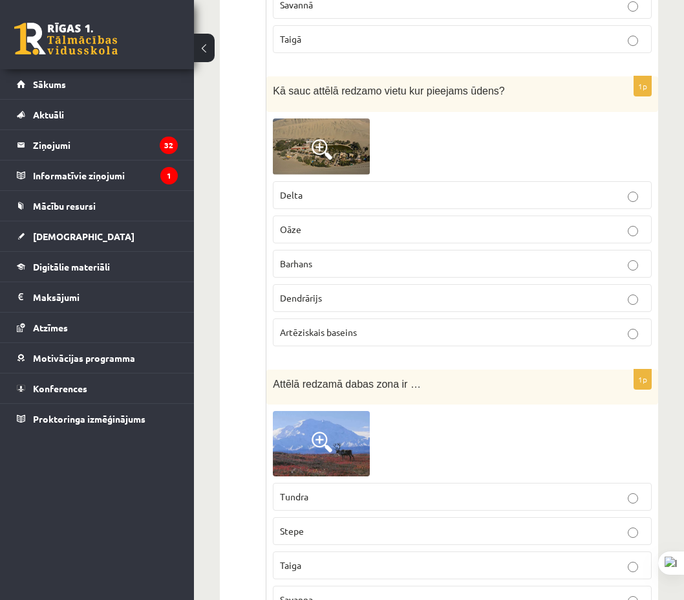
scroll to position [4245, 0]
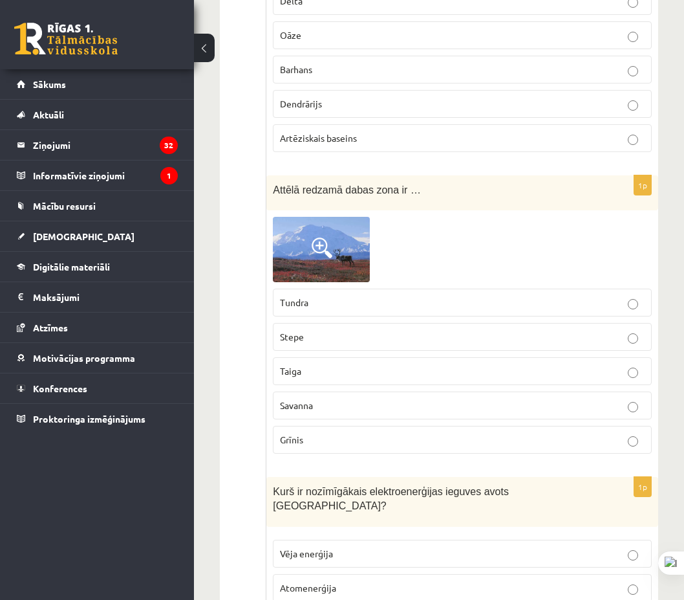
click at [325, 237] on span at bounding box center [322, 247] width 21 height 21
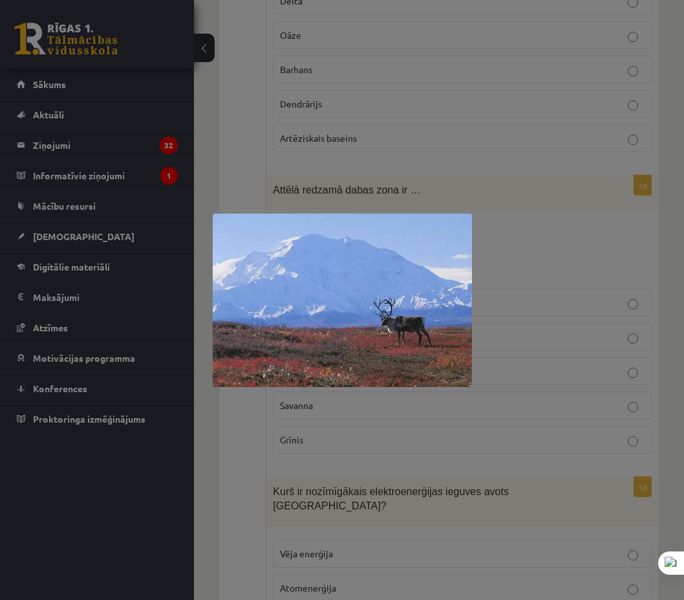
click at [561, 233] on div at bounding box center [342, 300] width 684 height 600
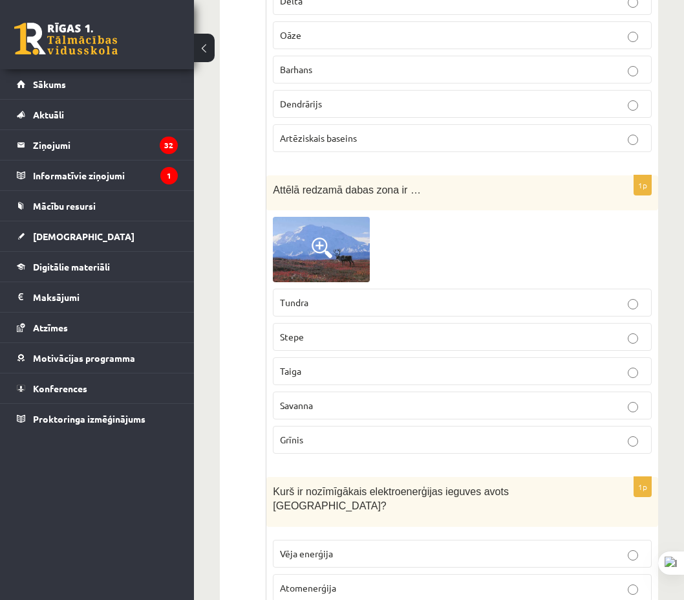
click at [298, 225] on img at bounding box center [321, 249] width 97 height 65
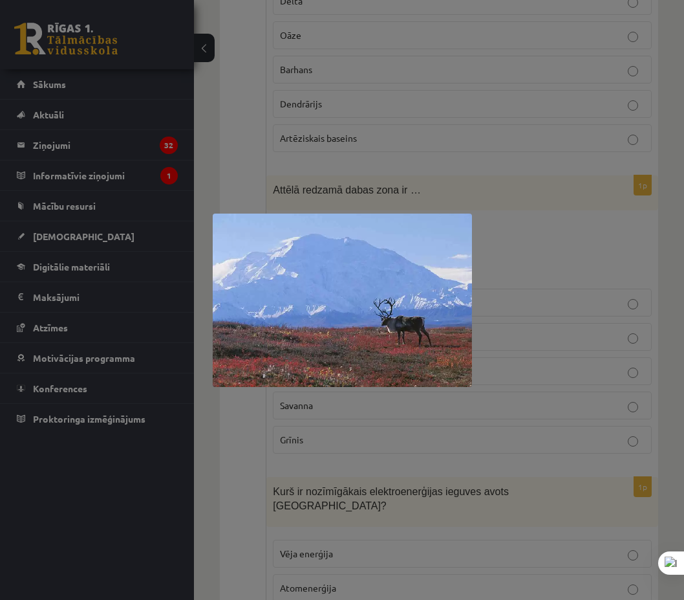
click at [540, 217] on div at bounding box center [342, 300] width 684 height 600
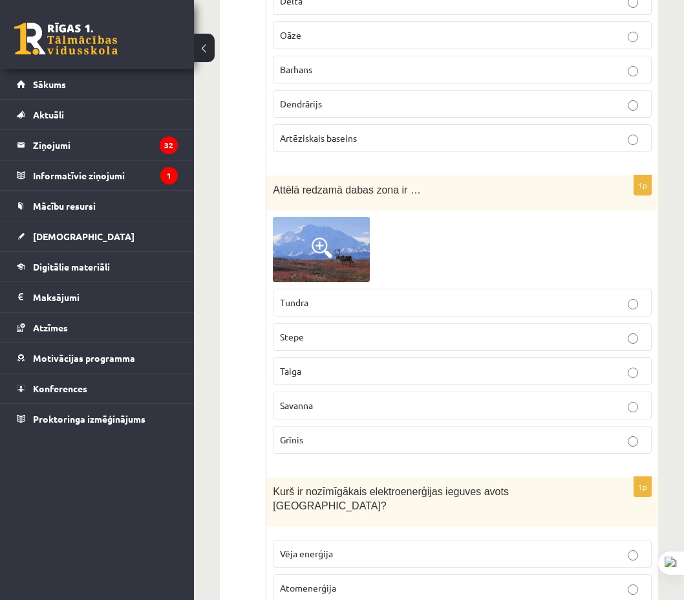
click at [367, 296] on p "Tundra" at bounding box center [462, 303] width 365 height 14
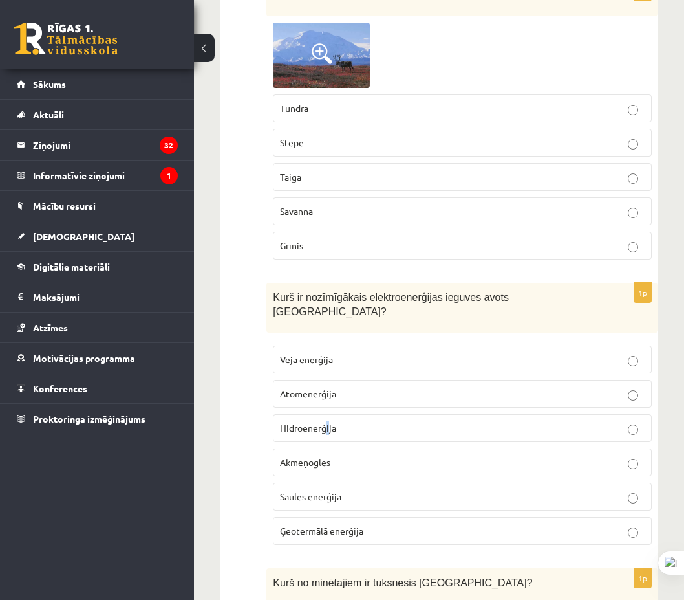
click at [327, 414] on label "Hidroenerģija" at bounding box center [462, 428] width 379 height 28
click at [336, 421] on p "Hidroenerģija" at bounding box center [462, 428] width 365 height 14
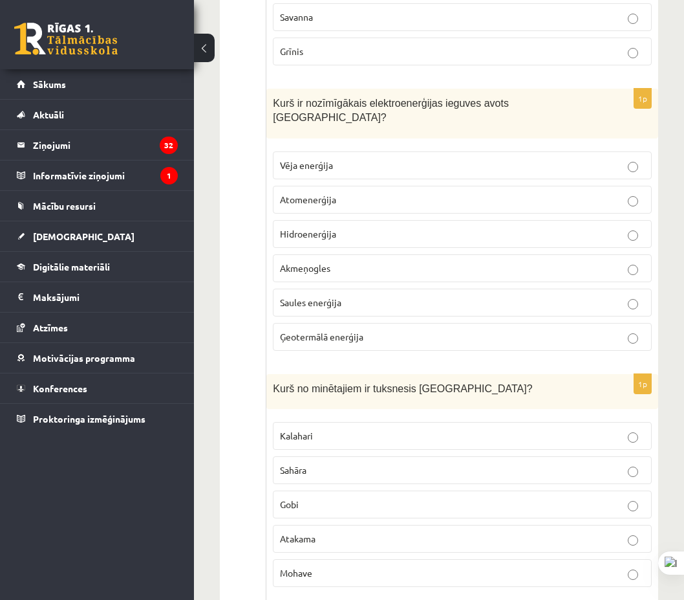
scroll to position [4698, 0]
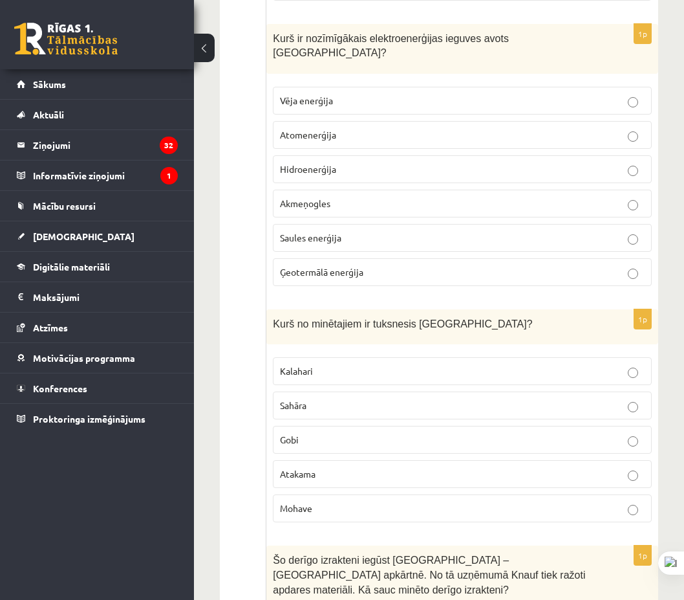
click at [362, 430] on fieldset "Kalahari Sahāra Gobi Atakama Mohave" at bounding box center [462, 438] width 379 height 175
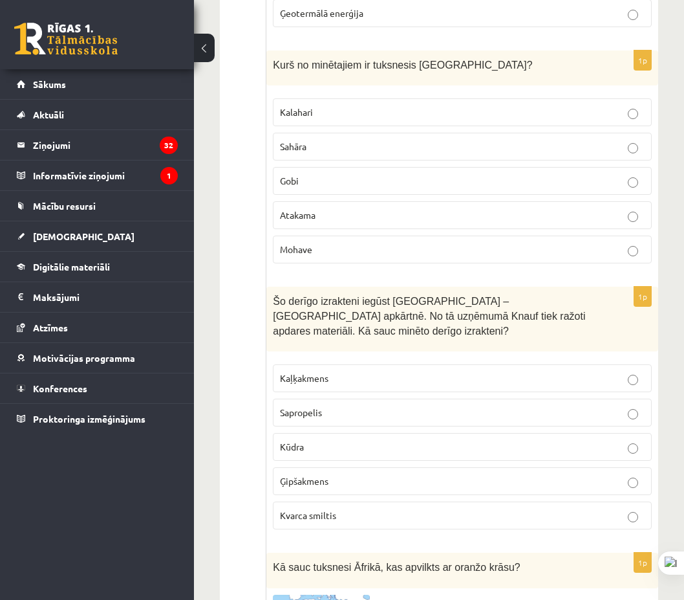
click at [498, 167] on label "Gobi" at bounding box center [462, 181] width 379 height 28
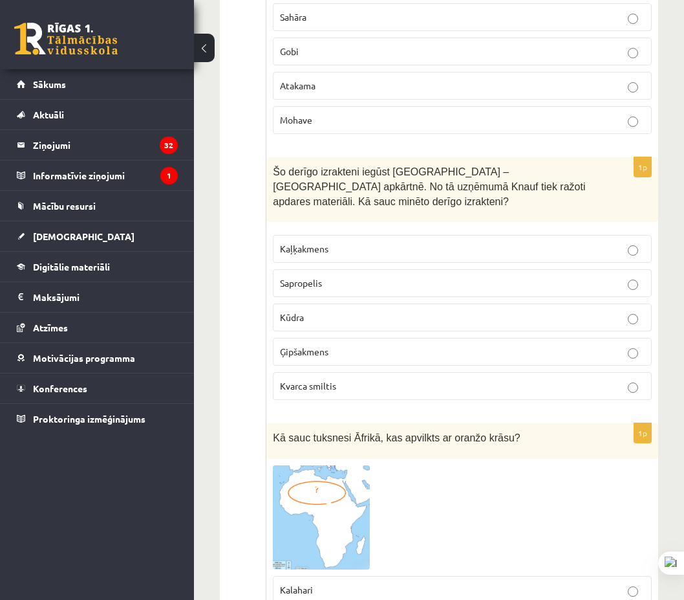
click at [334, 345] on p "Ģipšakmens" at bounding box center [462, 352] width 365 height 14
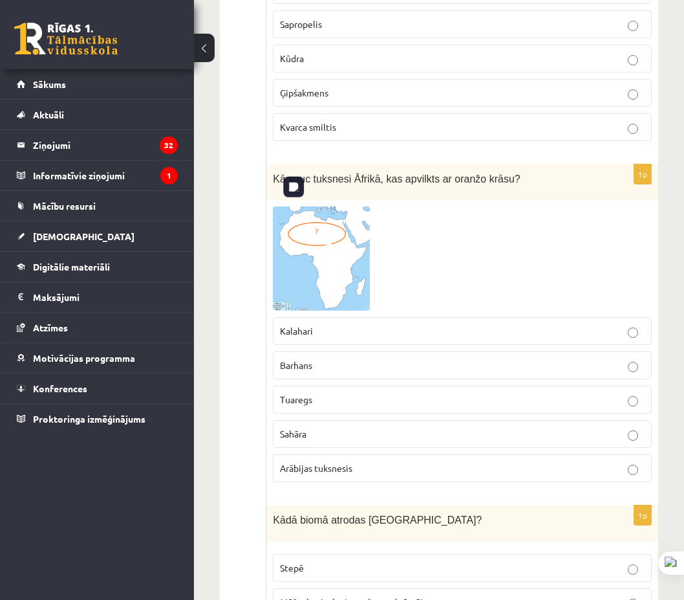
click at [322, 233] on img at bounding box center [321, 258] width 97 height 104
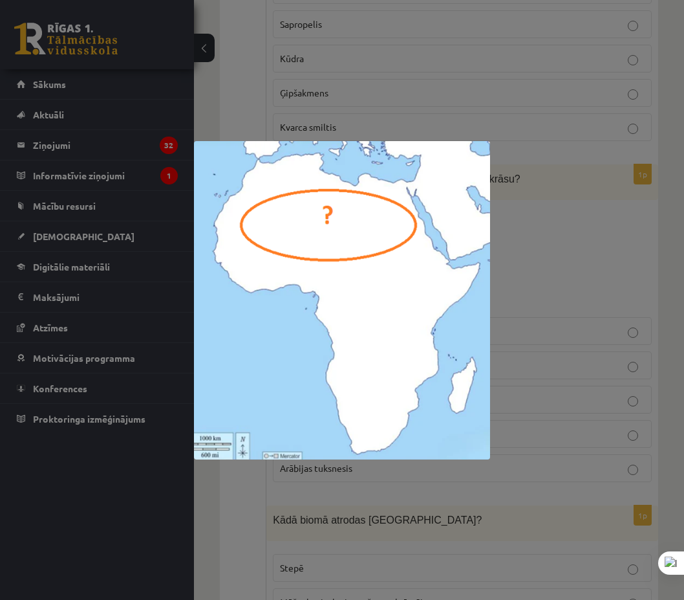
scroll to position [4820, 0]
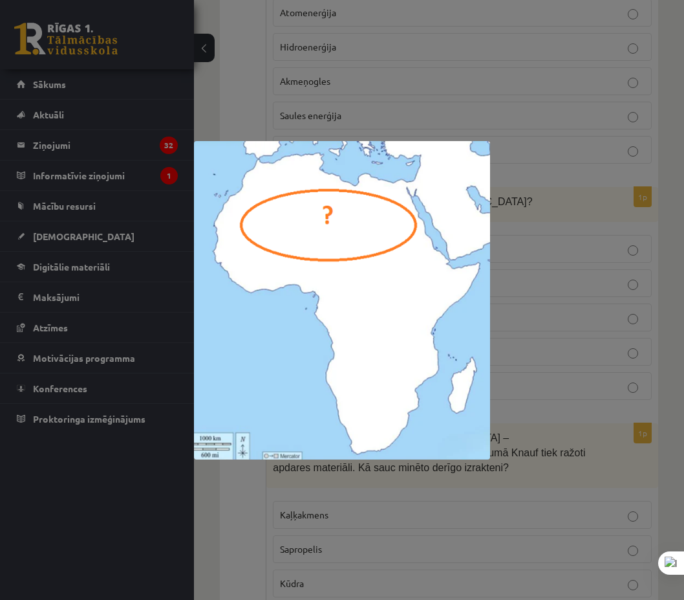
click at [640, 212] on div at bounding box center [342, 300] width 684 height 600
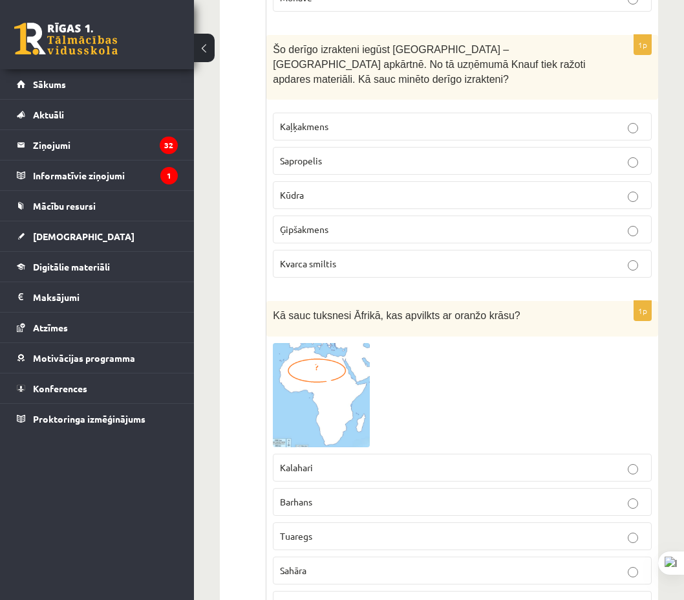
scroll to position [5402, 0]
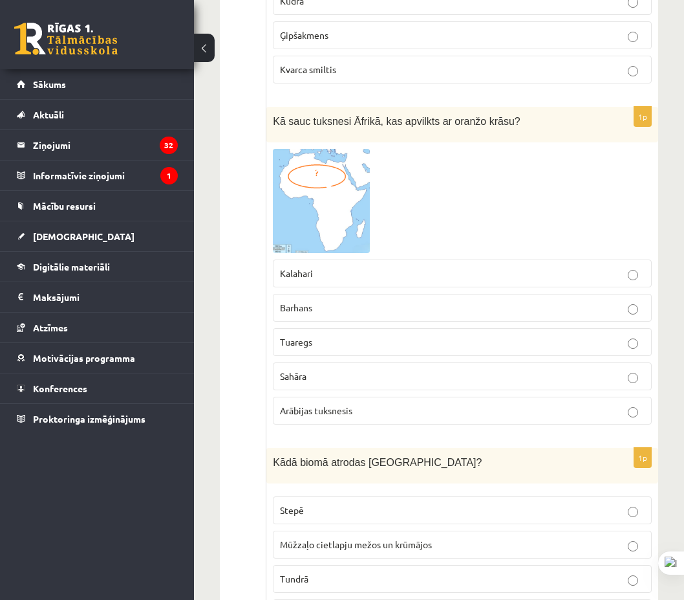
drag, startPoint x: 307, startPoint y: 255, endPoint x: 232, endPoint y: 168, distance: 115.0
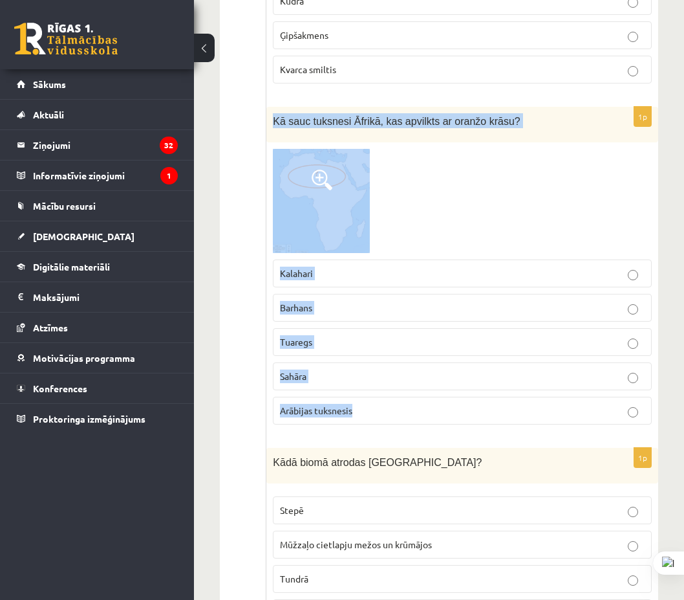
drag, startPoint x: 352, startPoint y: 111, endPoint x: 360, endPoint y: 168, distance: 58.1
click at [420, 359] on div "1p Kā sauc tuksnesi Āfrikā, kas apvilkts ar oranžo krāsu? Kalahari Barhans Tuar…" at bounding box center [462, 271] width 392 height 328
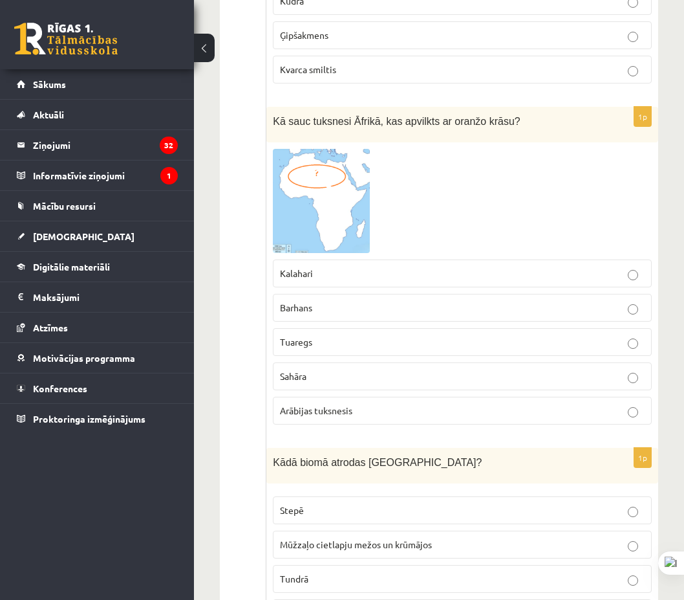
click at [338, 321] on fieldset "Kalahari Barhans Tuaregs Sahāra Arābijas tuksnesis" at bounding box center [462, 340] width 379 height 175
click at [320, 369] on p "Sahāra" at bounding box center [462, 376] width 365 height 14
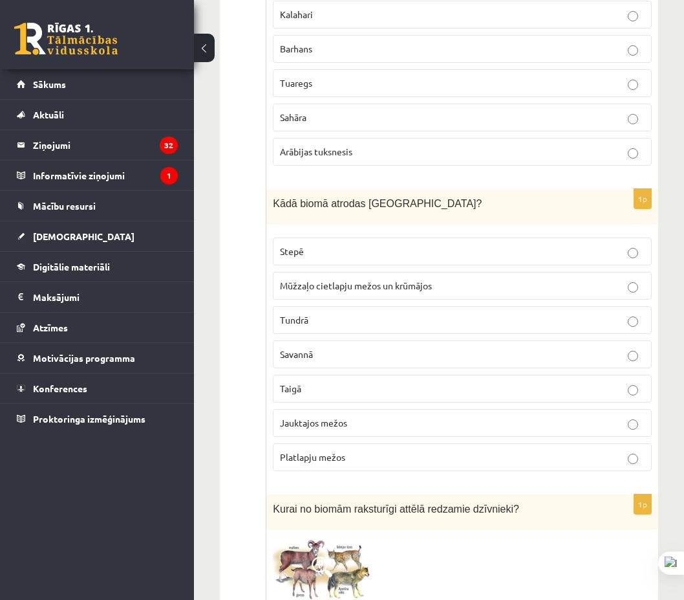
click at [355, 416] on p "Jauktajos mežos" at bounding box center [462, 423] width 365 height 14
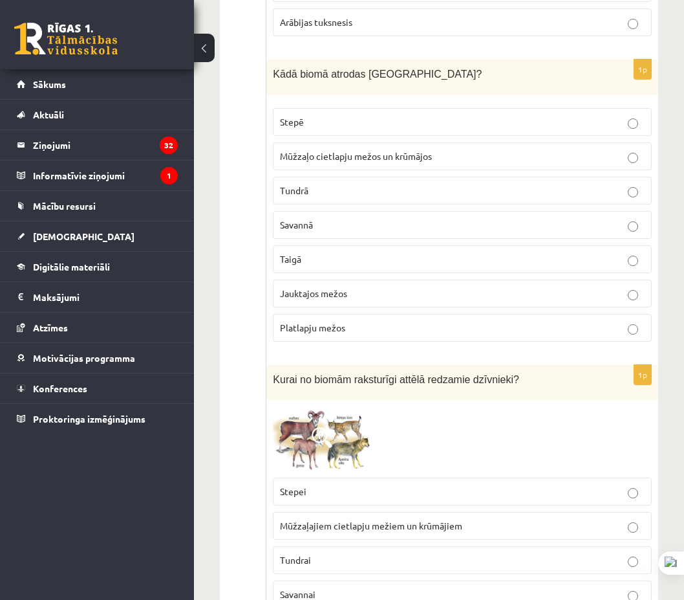
scroll to position [5855, 0]
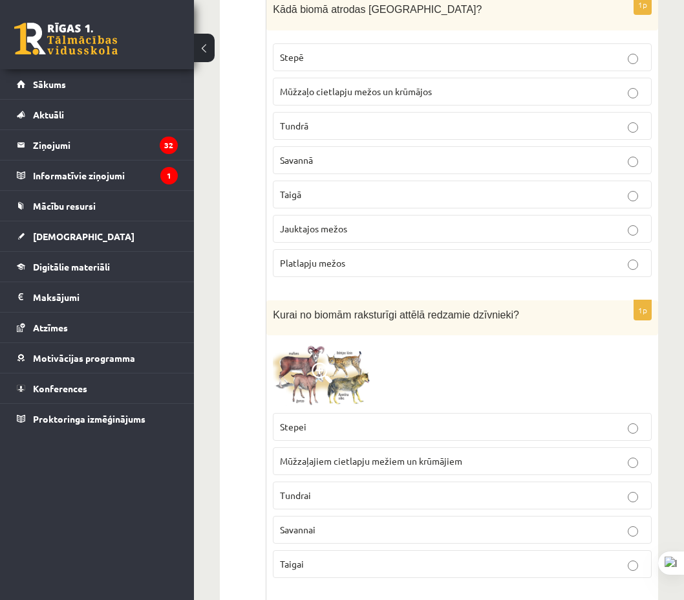
click at [325, 362] on span at bounding box center [322, 372] width 21 height 21
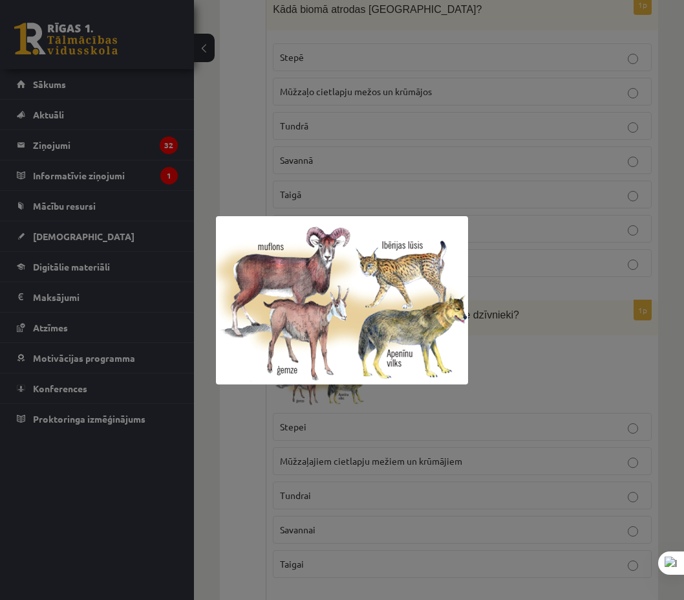
click at [501, 318] on div at bounding box center [342, 300] width 684 height 600
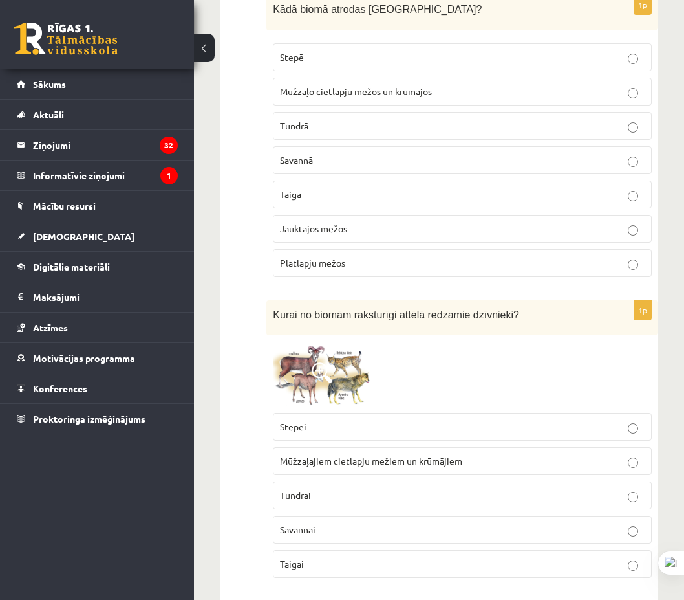
click at [332, 362] on span at bounding box center [322, 372] width 21 height 21
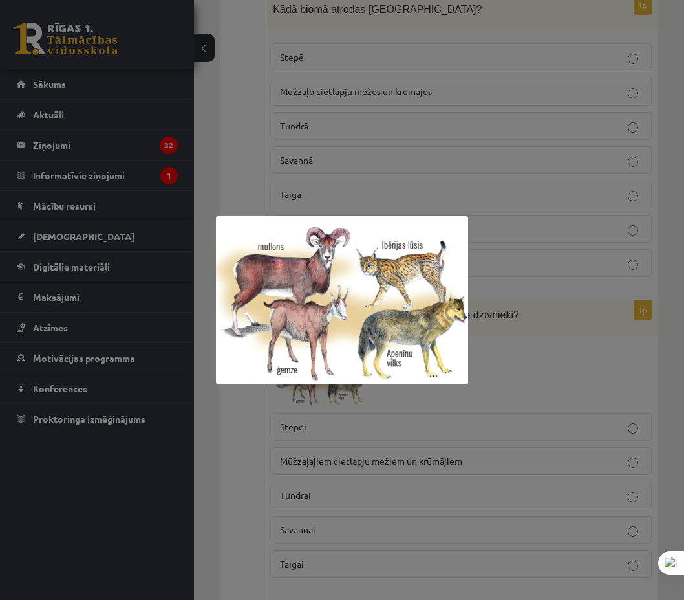
click at [490, 346] on div at bounding box center [342, 300] width 684 height 600
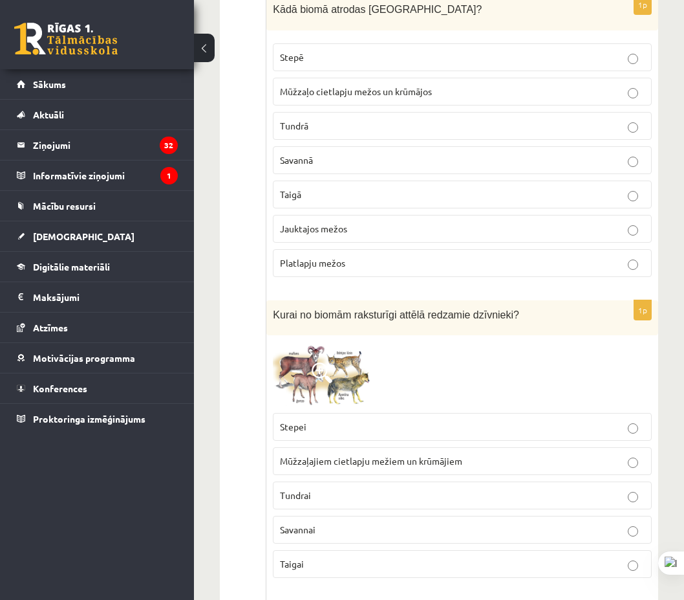
click at [327, 365] on img at bounding box center [321, 373] width 97 height 65
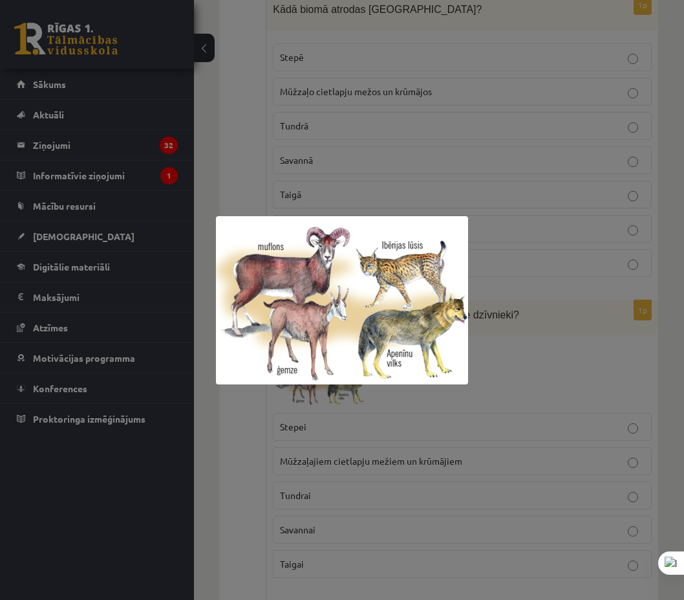
click at [563, 326] on div at bounding box center [342, 300] width 684 height 600
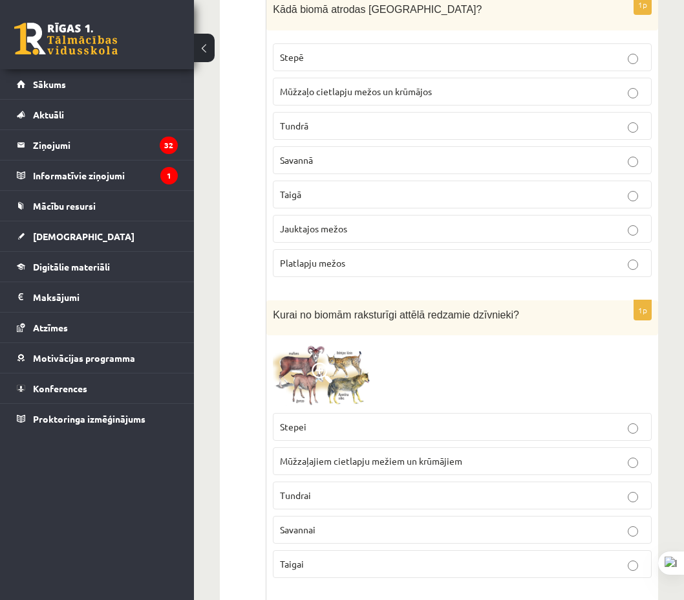
click at [310, 523] on span "Savannai" at bounding box center [298, 529] width 36 height 12
click at [353, 341] on img at bounding box center [321, 373] width 97 height 65
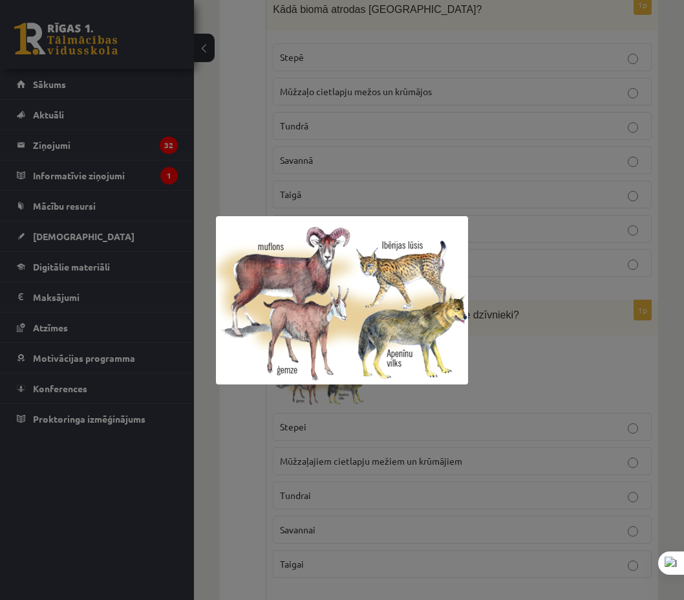
click at [566, 320] on div at bounding box center [342, 300] width 684 height 600
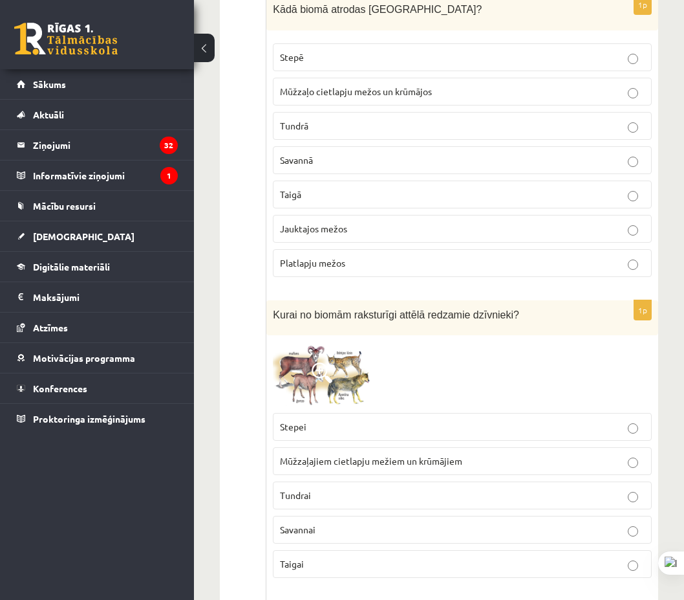
click at [347, 300] on div "1p Kurai no biomām raksturīgi attēlā redzamie dzīvnieki? Stepei Mūžzaļajiem cie…" at bounding box center [462, 444] width 392 height 288
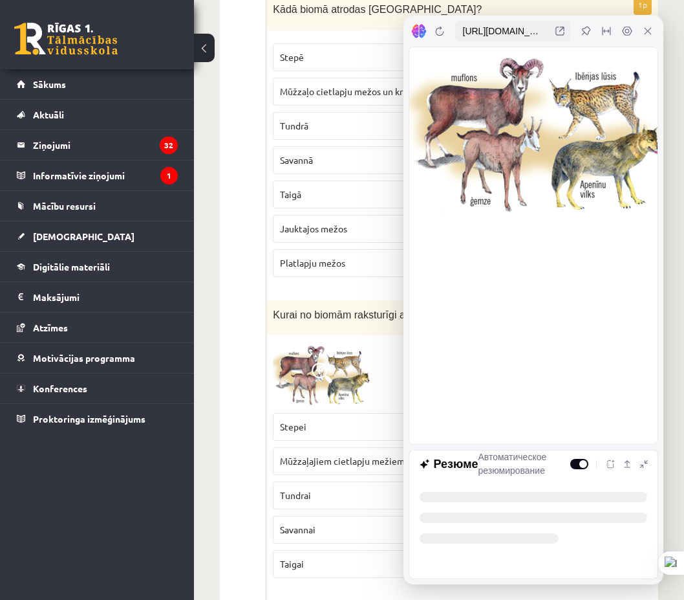
scroll to position [0, 0]
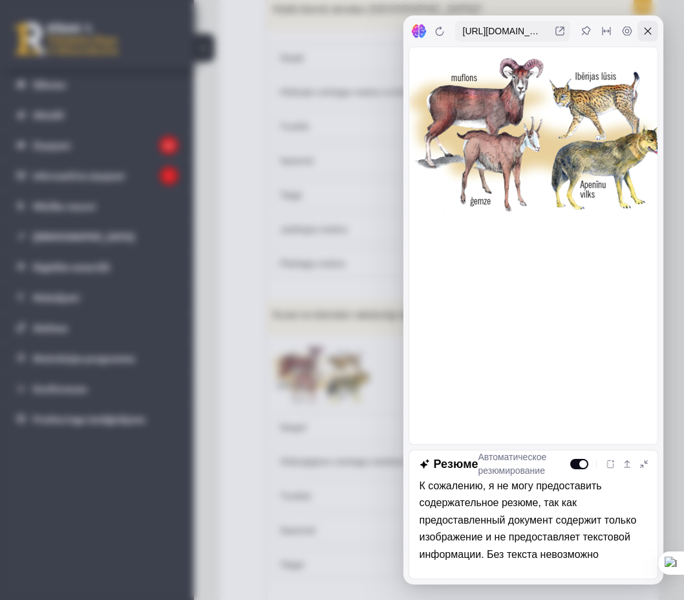
click at [642, 30] on div at bounding box center [648, 31] width 21 height 21
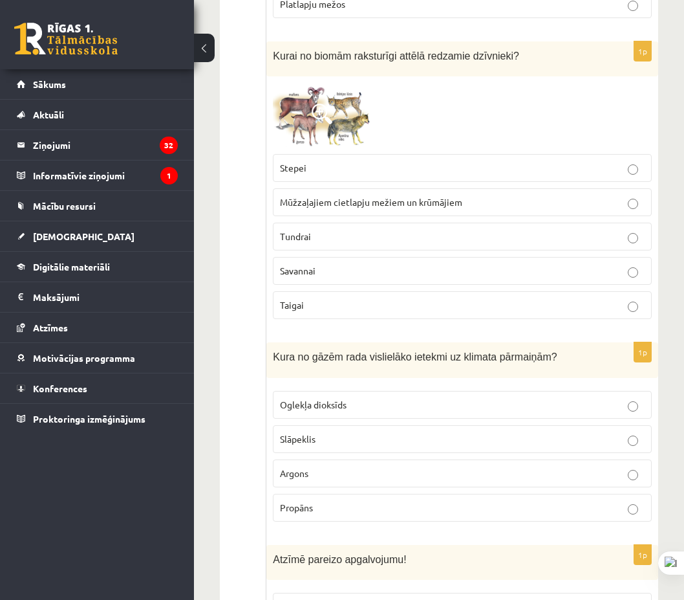
scroll to position [6178, 0]
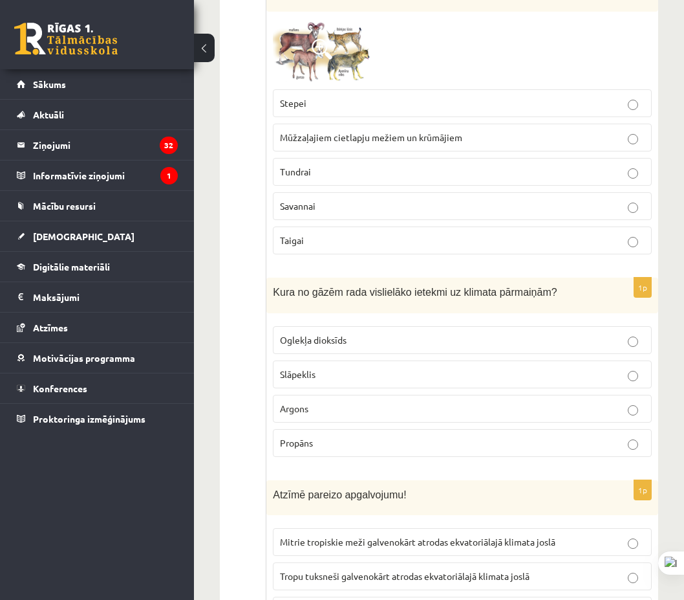
click at [351, 326] on label "Oglekļa dioksīds" at bounding box center [462, 340] width 379 height 28
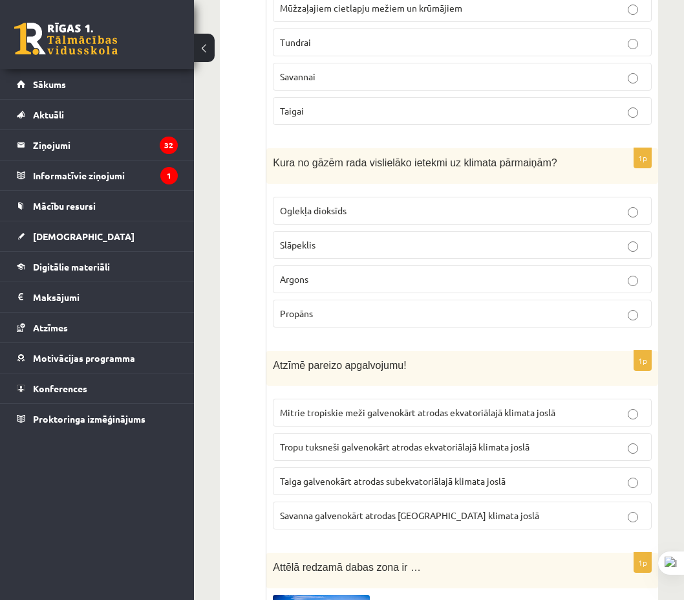
scroll to position [6372, 0]
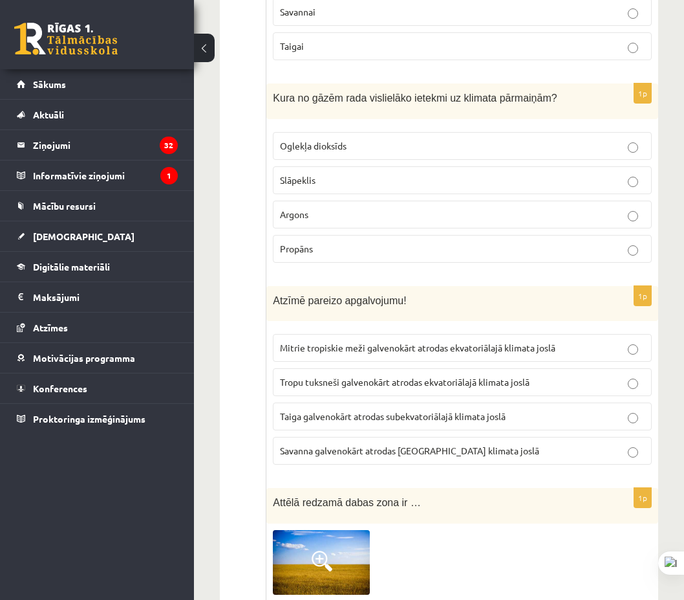
click at [347, 341] on p "Mitrie tropiskie meži galvenokārt atrodas ekvatoriālajā klimata joslā" at bounding box center [462, 348] width 365 height 14
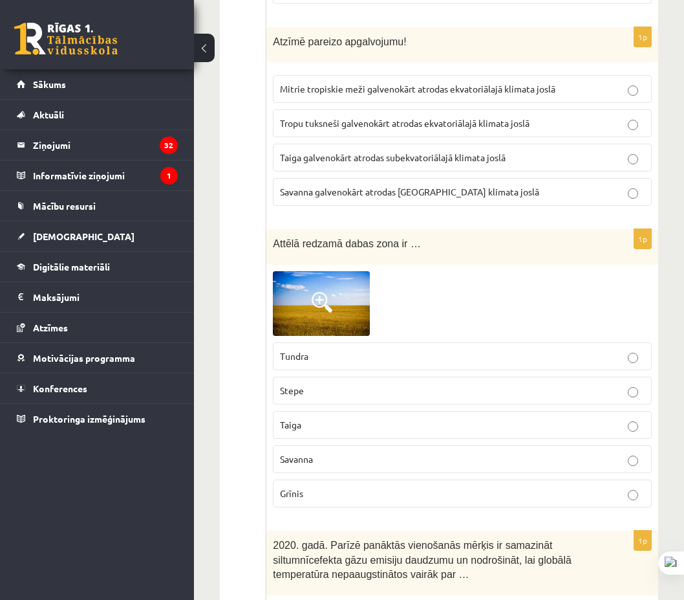
click at [339, 271] on img at bounding box center [321, 303] width 97 height 65
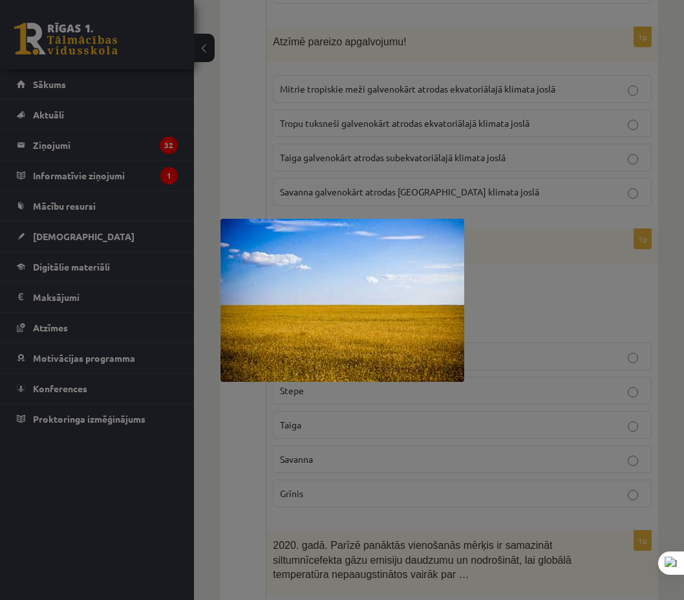
drag, startPoint x: 514, startPoint y: 291, endPoint x: 457, endPoint y: 290, distance: 57.6
click at [506, 299] on div at bounding box center [342, 300] width 684 height 600
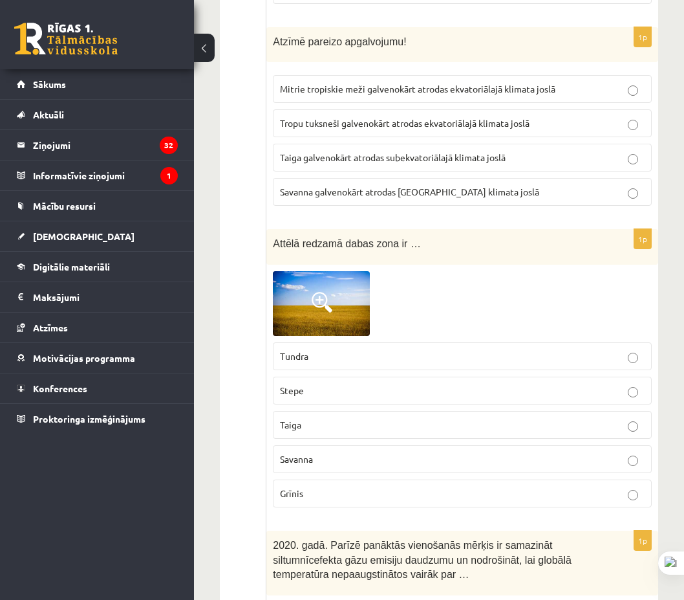
click at [335, 271] on img at bounding box center [321, 303] width 97 height 65
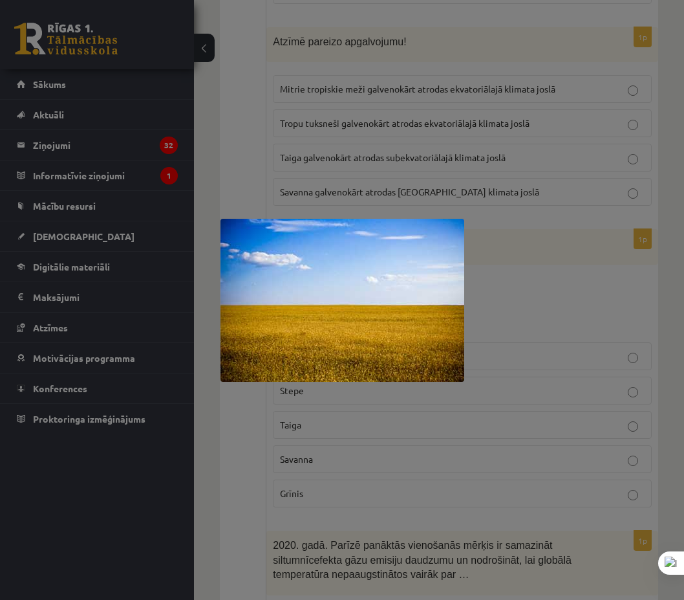
click at [535, 124] on div at bounding box center [342, 300] width 684 height 600
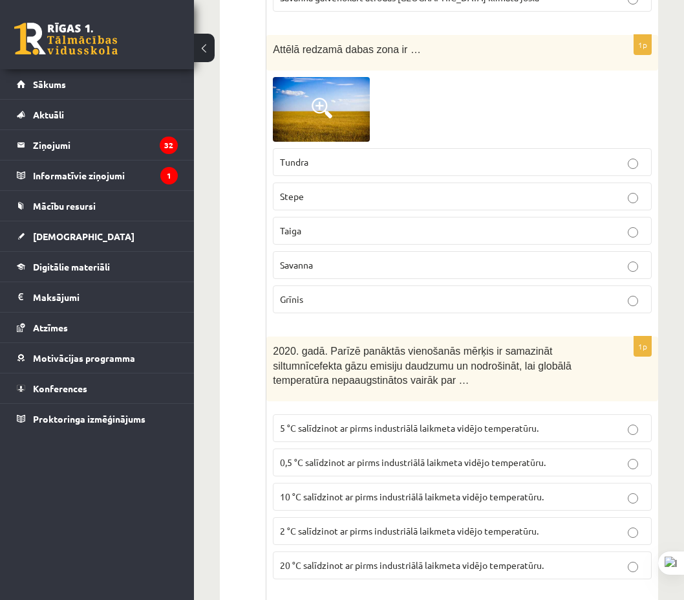
scroll to position [6760, 0]
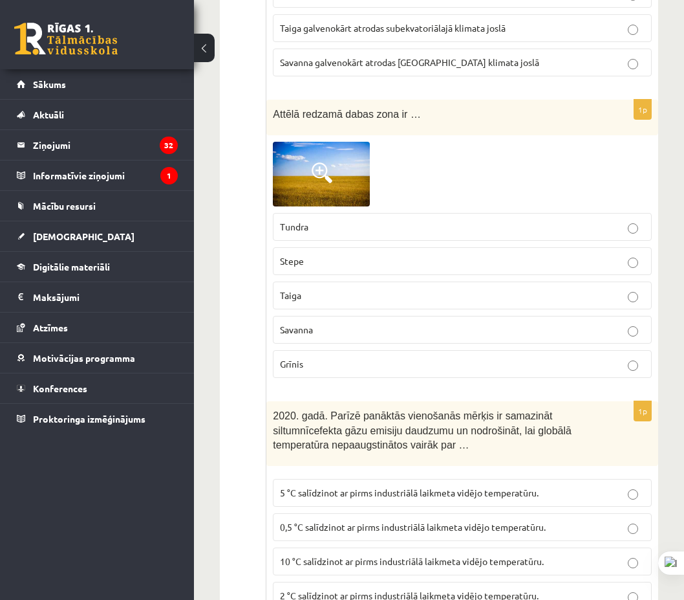
drag, startPoint x: 340, startPoint y: 184, endPoint x: 276, endPoint y: 180, distance: 64.8
drag, startPoint x: 327, startPoint y: 191, endPoint x: 691, endPoint y: 63, distance: 386.0
click at [271, 188] on div "1p Attēlā redzamā dabas zona ir … Tundra Stepe Taiga Savanna Grīnis" at bounding box center [462, 244] width 392 height 288
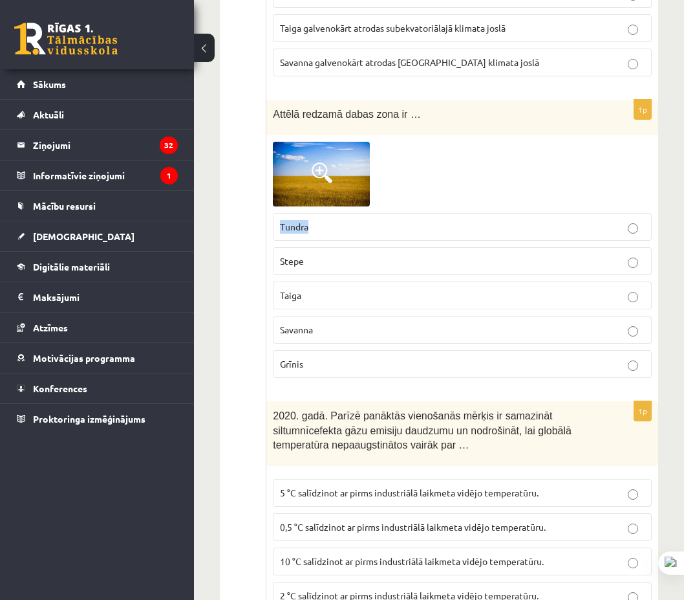
drag, startPoint x: 298, startPoint y: 221, endPoint x: 263, endPoint y: 221, distance: 34.3
drag, startPoint x: 334, startPoint y: 222, endPoint x: 689, endPoint y: 112, distance: 372.3
click at [278, 247] on label "Stepe" at bounding box center [462, 261] width 379 height 28
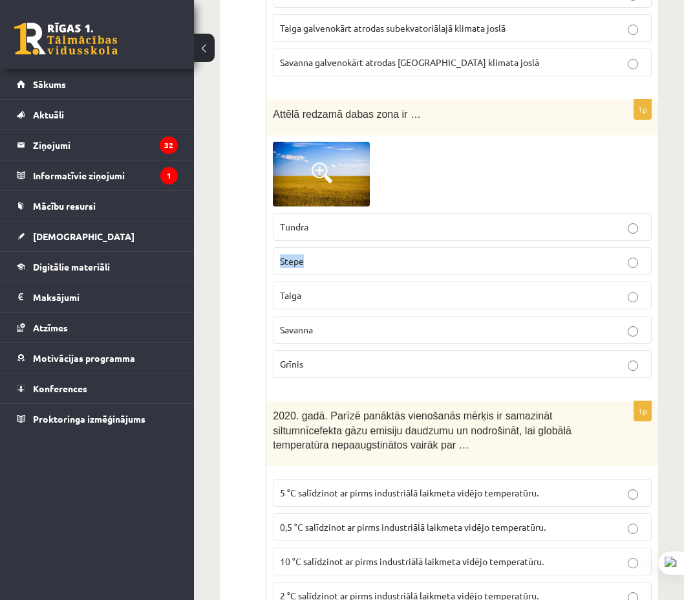
click at [398, 254] on p "Stepe" at bounding box center [462, 261] width 365 height 14
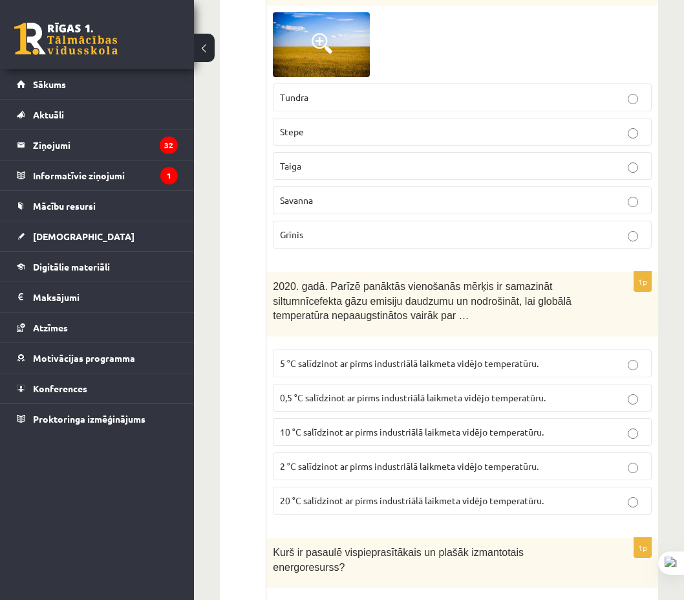
scroll to position [6954, 0]
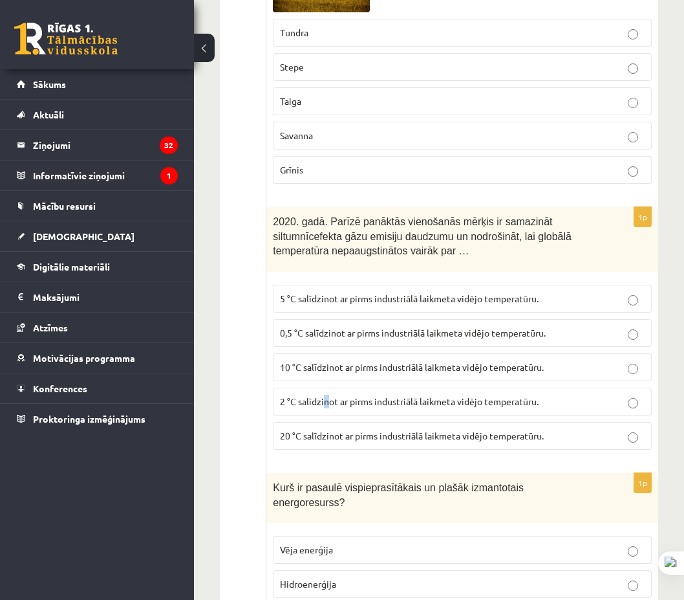
click at [328, 387] on label "2 °C salīdzinot ar pirms industriālā laikmeta vidējo temperatūru." at bounding box center [462, 401] width 379 height 28
click at [325, 387] on label "2 °C salīdzinot ar pirms industriālā laikmeta vidējo temperatūru." at bounding box center [462, 401] width 379 height 28
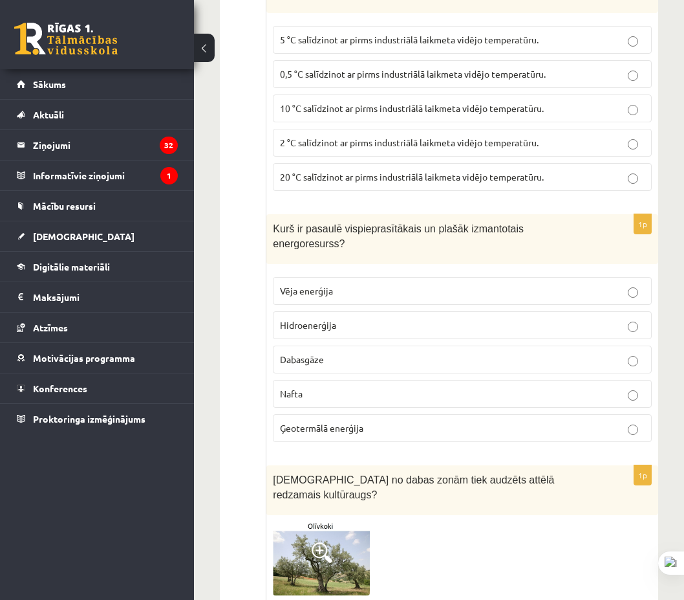
click at [325, 354] on fieldset "Vēja enerģija Hidroenerģija Dabasgāze Nafta Ģeotermālā enerģija" at bounding box center [462, 357] width 379 height 175
click at [329, 387] on p "Nafta" at bounding box center [462, 394] width 365 height 14
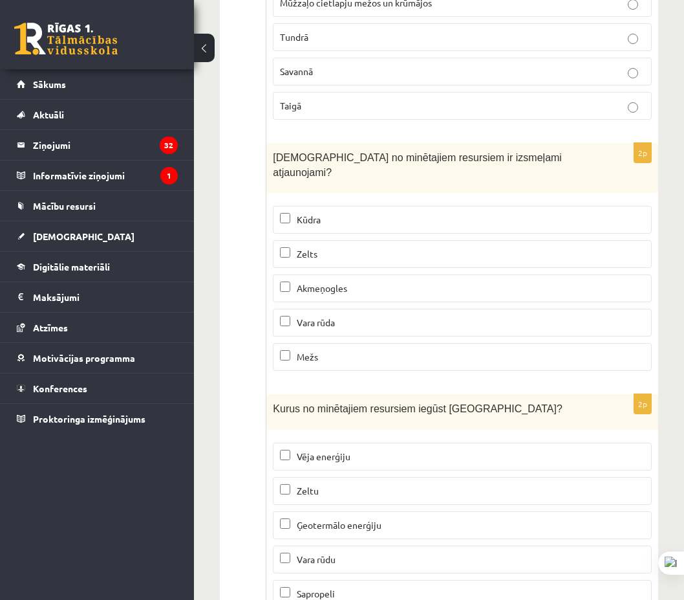
scroll to position [7867, 0]
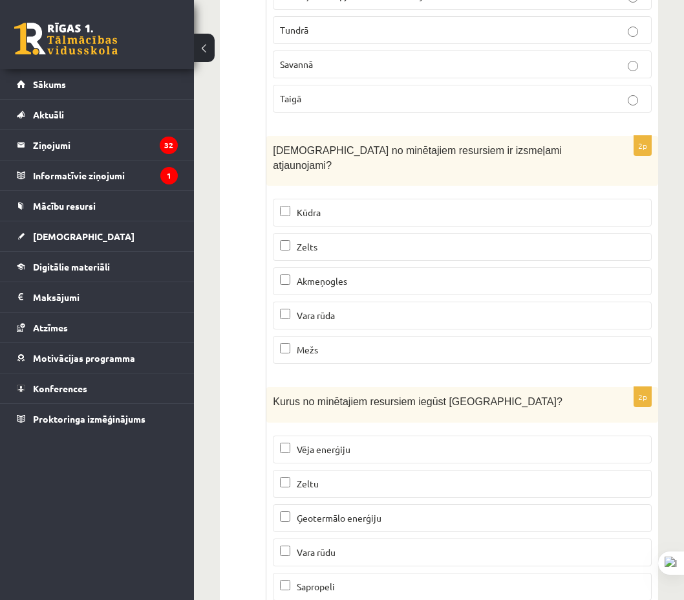
click at [342, 206] on p "Kūdra" at bounding box center [462, 213] width 365 height 14
click at [335, 343] on p "Mežs" at bounding box center [462, 350] width 365 height 14
click at [340, 443] on span "Vēja enerģiju" at bounding box center [324, 449] width 54 height 12
click at [345, 579] on p "Sapropeli" at bounding box center [462, 586] width 365 height 14
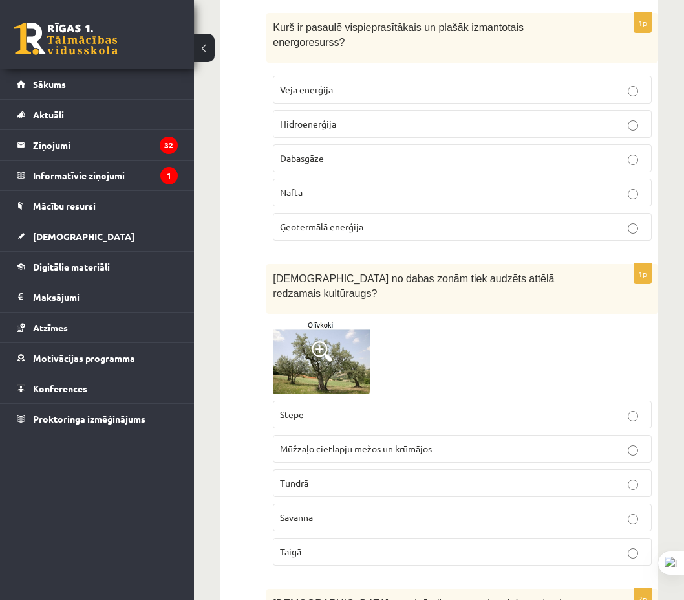
click at [296, 320] on img at bounding box center [321, 357] width 97 height 74
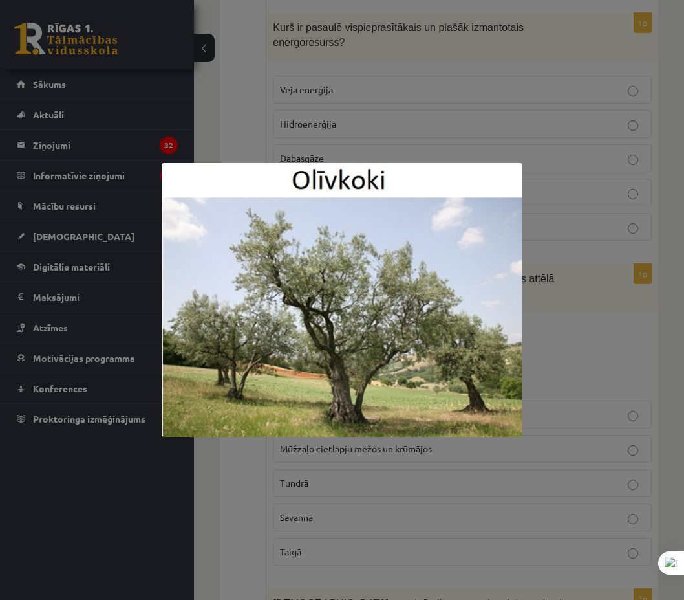
click at [565, 272] on div at bounding box center [342, 300] width 684 height 600
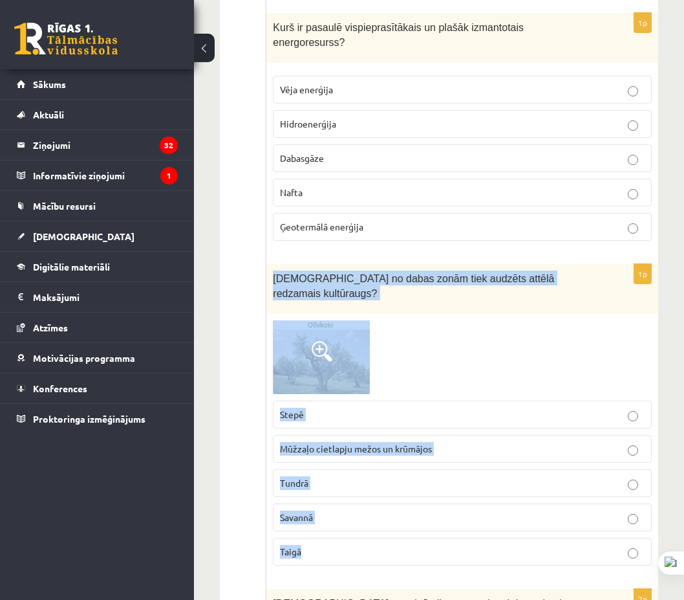
drag, startPoint x: 287, startPoint y: 225, endPoint x: 477, endPoint y: 474, distance: 313.3
click at [477, 474] on div "1p Kurā no dabas zonām tiek audzēts attēlā redzamais kultūraugs? Stepē Mūžzaļo …" at bounding box center [462, 420] width 392 height 312
click at [492, 320] on div at bounding box center [462, 357] width 379 height 74
click at [543, 320] on div at bounding box center [462, 357] width 379 height 74
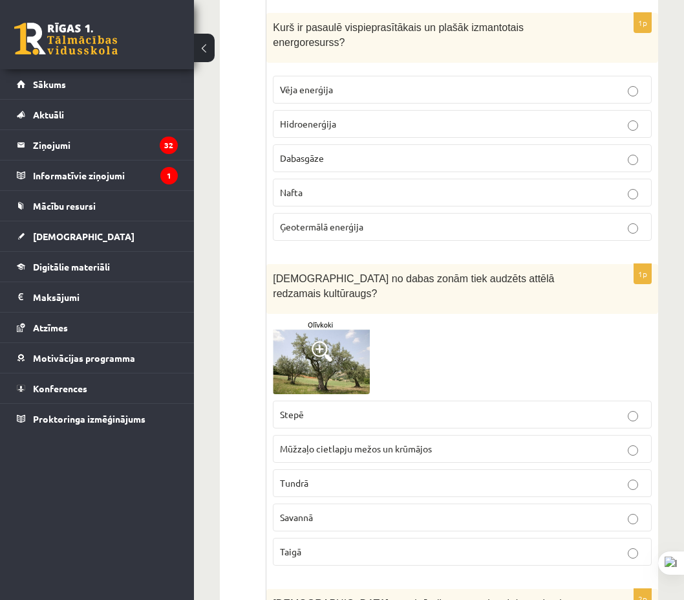
click at [409, 442] on p "Mūžzaļo cietlapju mežos un krūmājos" at bounding box center [462, 449] width 365 height 14
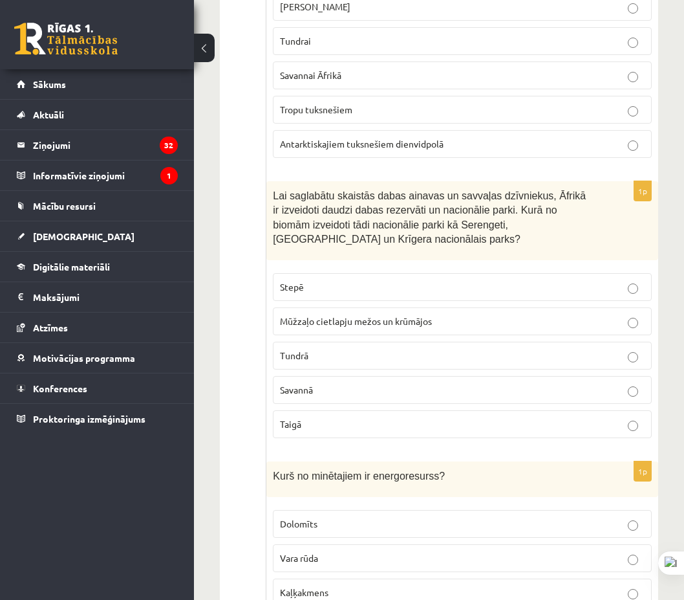
scroll to position [0, 0]
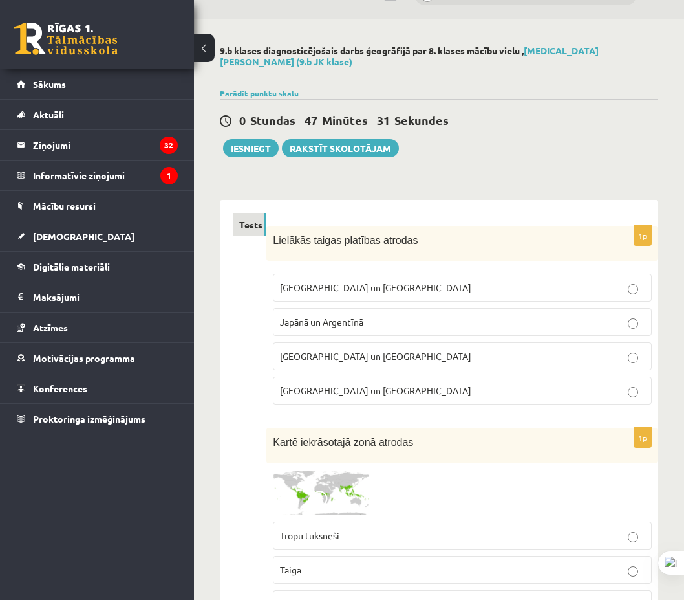
drag, startPoint x: 219, startPoint y: 328, endPoint x: 299, endPoint y: 50, distance: 289.4
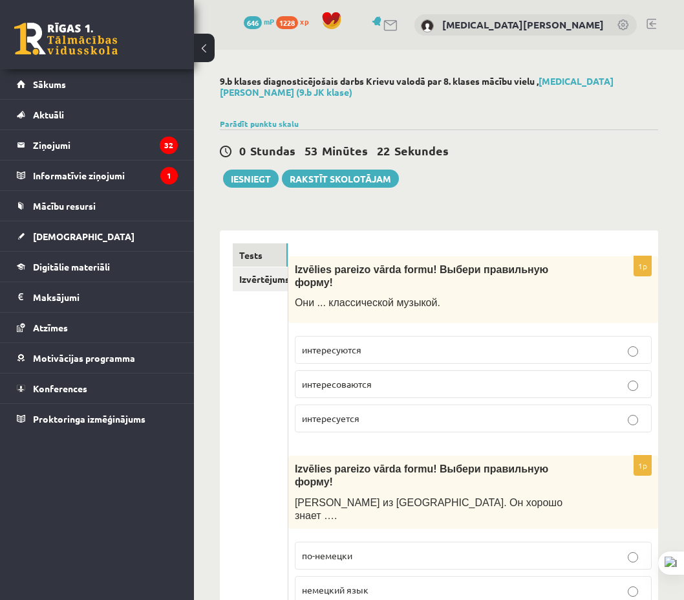
click at [409, 343] on p "интересуются" at bounding box center [473, 350] width 343 height 14
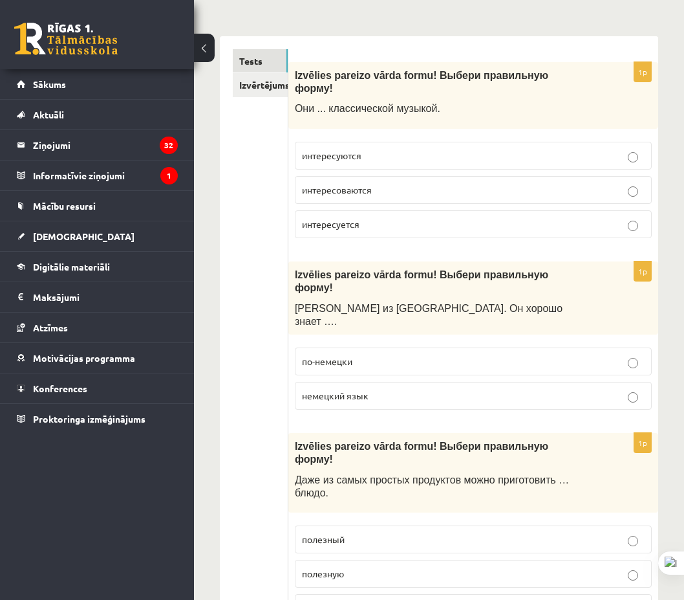
click at [408, 389] on p "немецкий язык" at bounding box center [473, 396] width 343 height 14
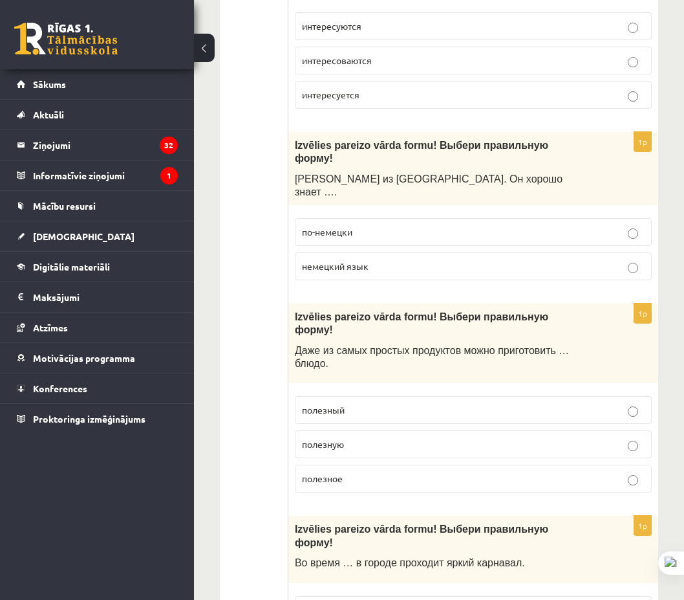
scroll to position [453, 0]
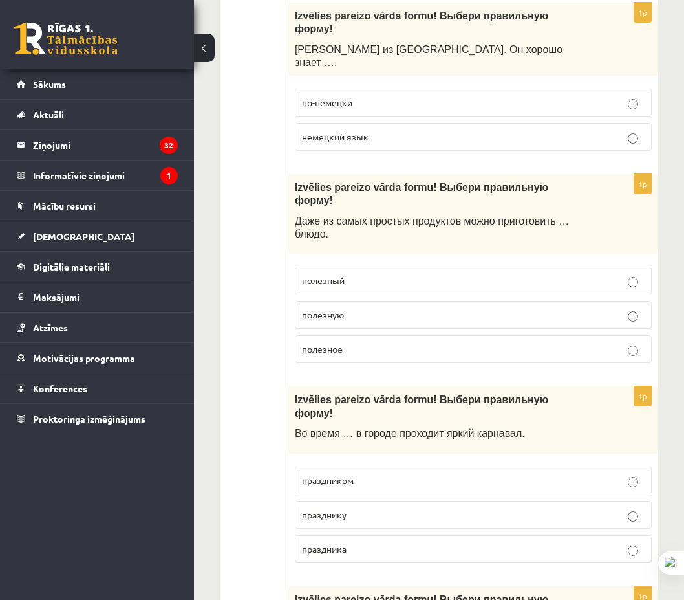
click at [377, 342] on p "полезное" at bounding box center [473, 349] width 343 height 14
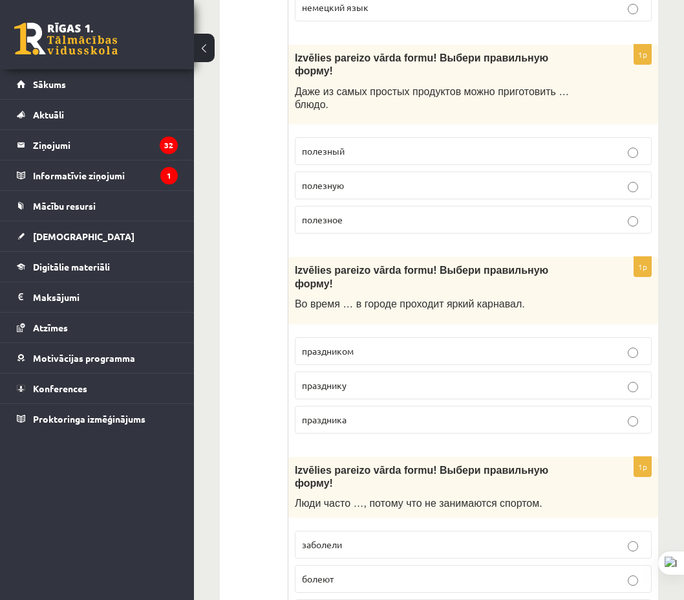
click at [369, 413] on p "праздника" at bounding box center [473, 420] width 343 height 14
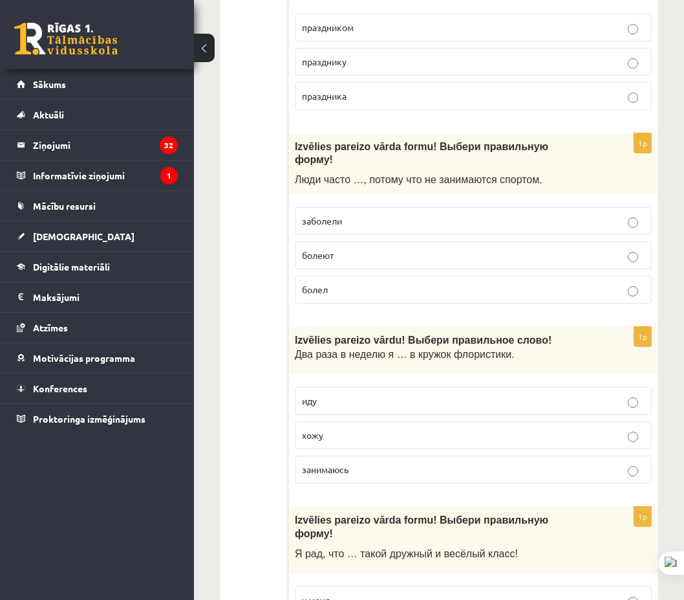
click at [366, 394] on p "иду" at bounding box center [473, 401] width 343 height 14
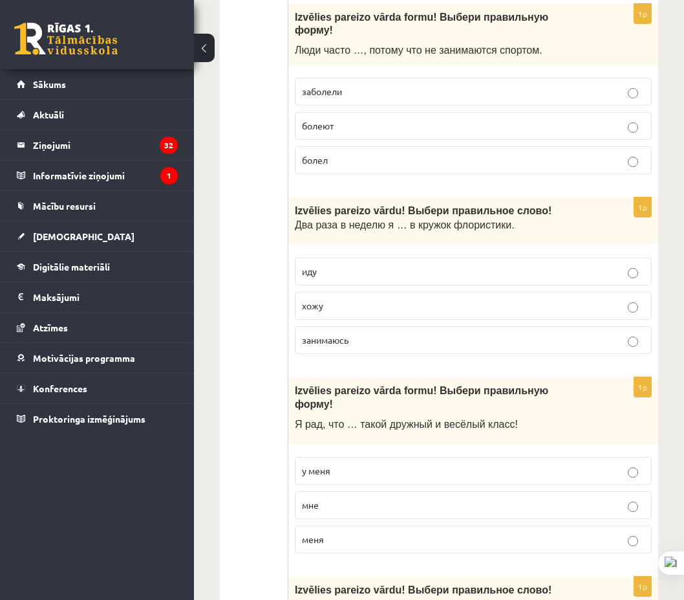
click at [366, 326] on label "занимаюсь" at bounding box center [473, 340] width 357 height 28
click at [355, 299] on p "хожу" at bounding box center [473, 306] width 343 height 14
click at [344, 457] on label "у меня" at bounding box center [473, 471] width 357 height 28
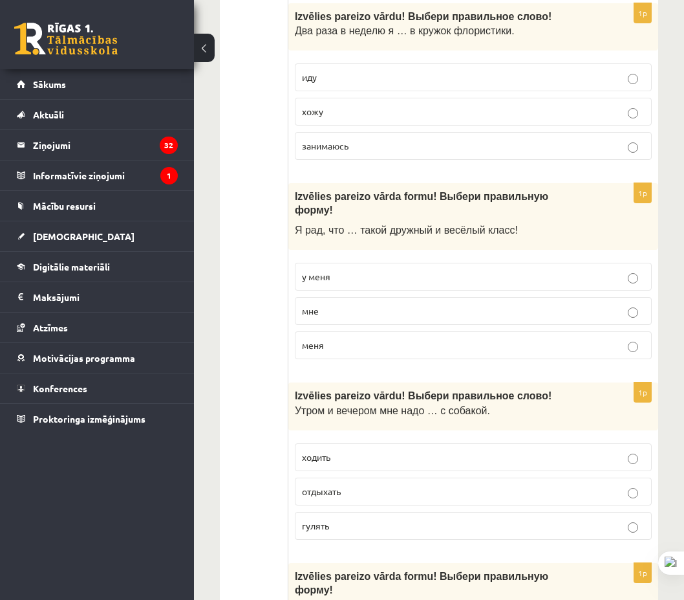
scroll to position [1293, 0]
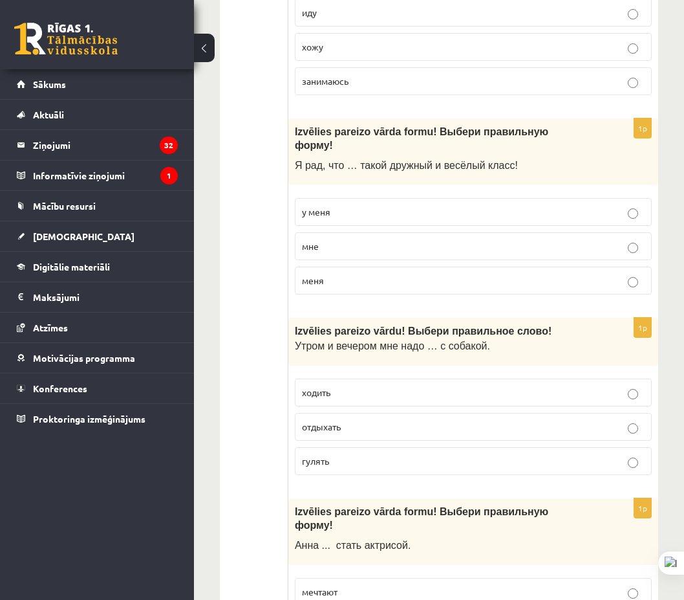
click at [356, 454] on p "гулять" at bounding box center [473, 461] width 343 height 14
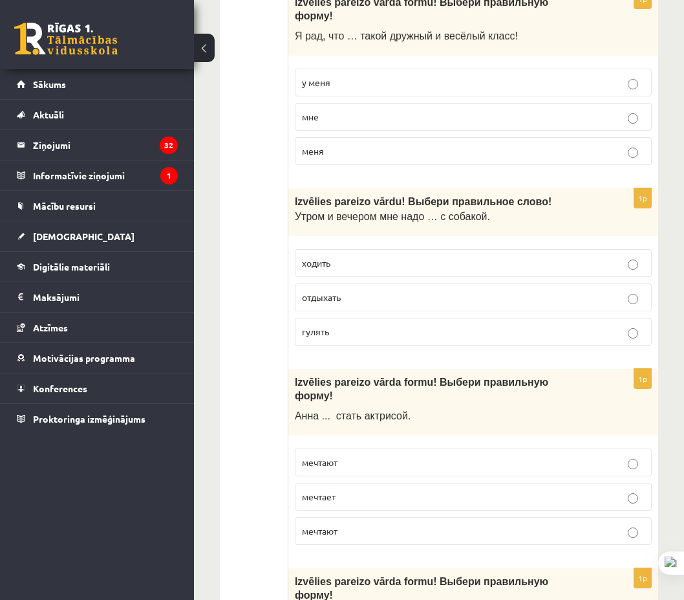
click at [339, 490] on p "мечтает" at bounding box center [473, 497] width 343 height 14
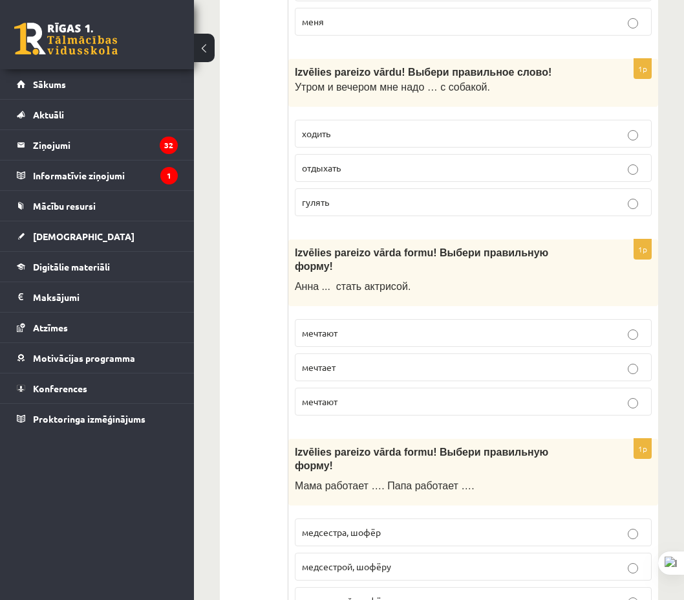
scroll to position [1617, 0]
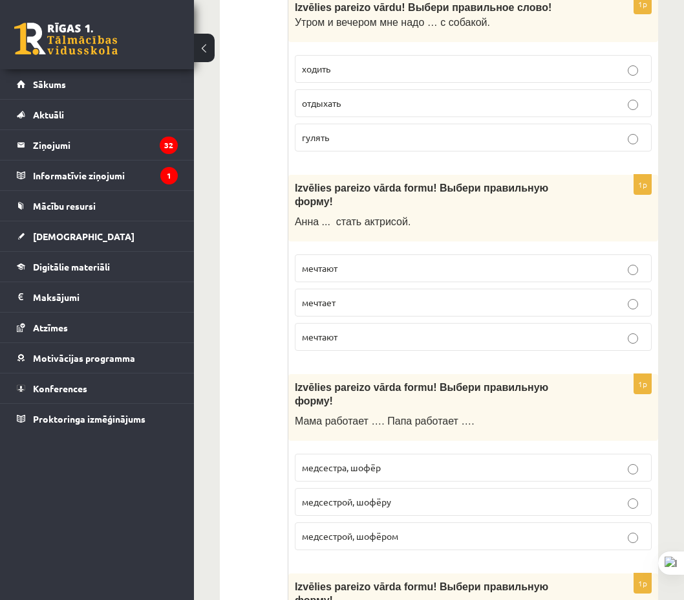
click at [415, 529] on p "медсестрой, шофёром" at bounding box center [473, 536] width 343 height 14
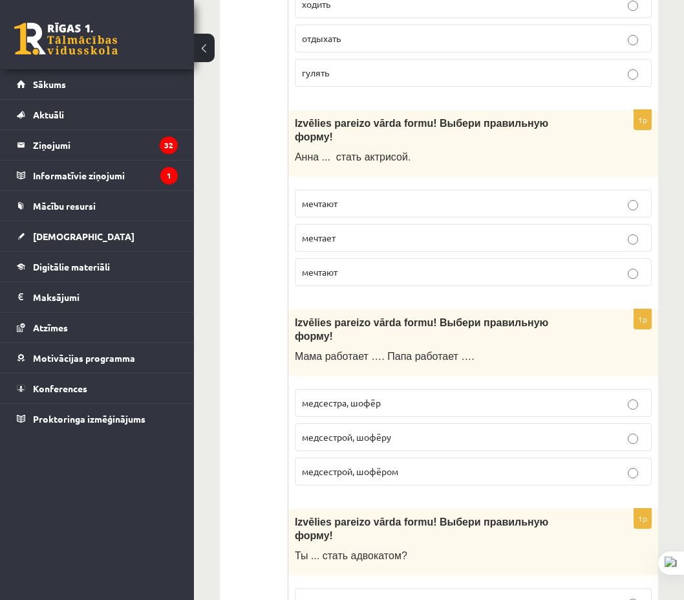
scroll to position [1746, 0]
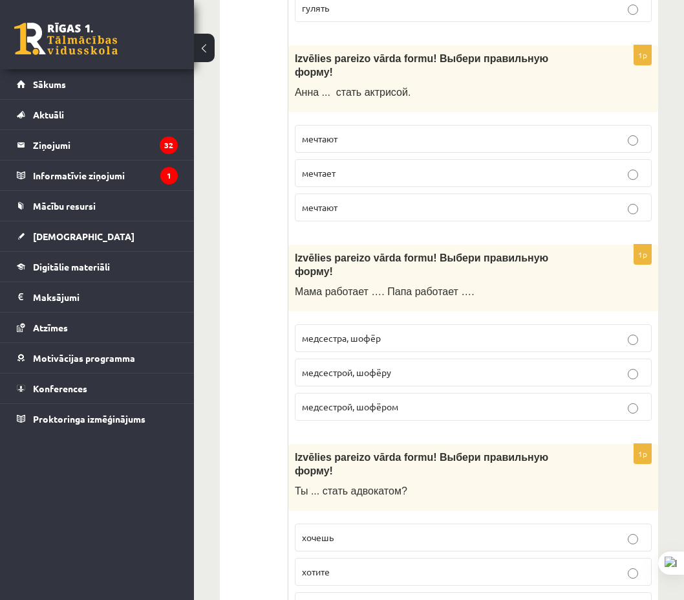
click at [360, 530] on p "хочешь" at bounding box center [473, 537] width 343 height 14
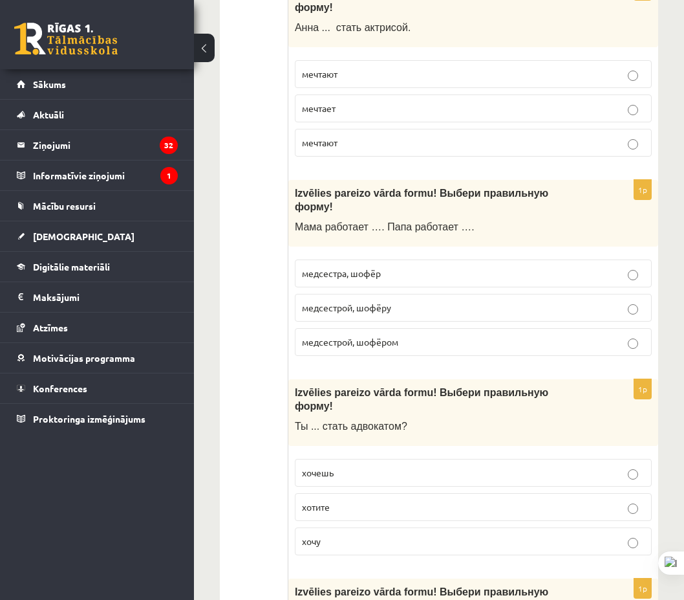
scroll to position [1940, 0]
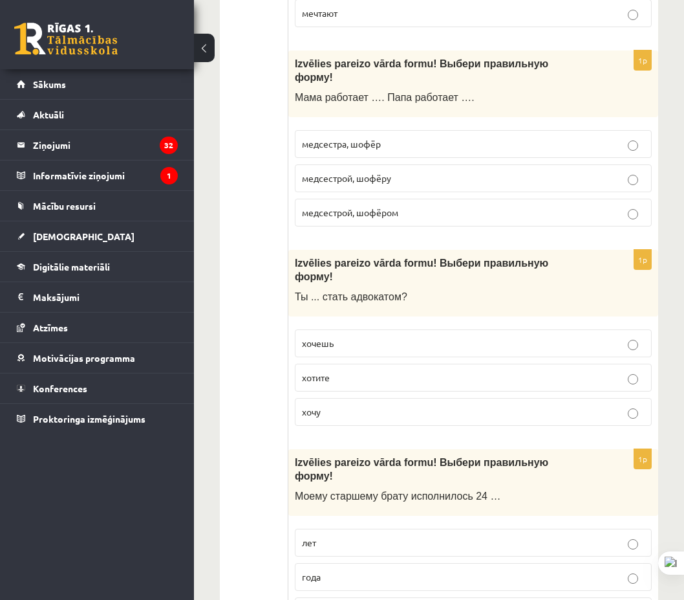
click at [373, 570] on p "года" at bounding box center [473, 577] width 343 height 14
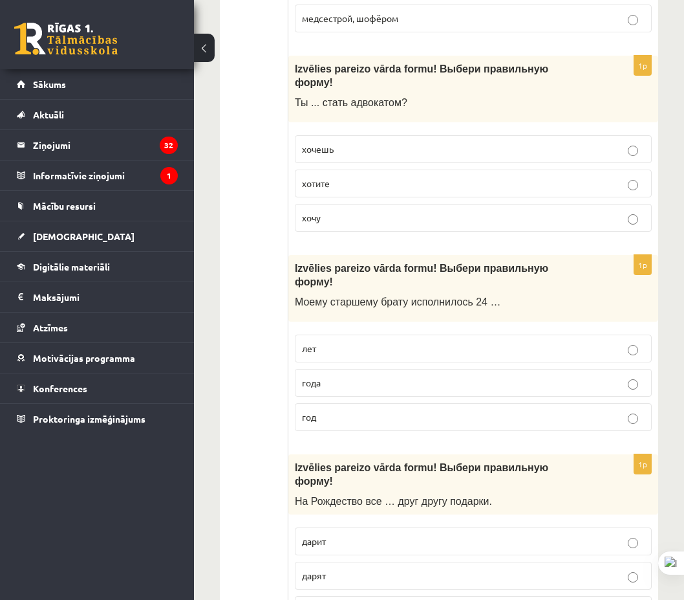
click at [370, 568] on p "дарят" at bounding box center [473, 575] width 343 height 14
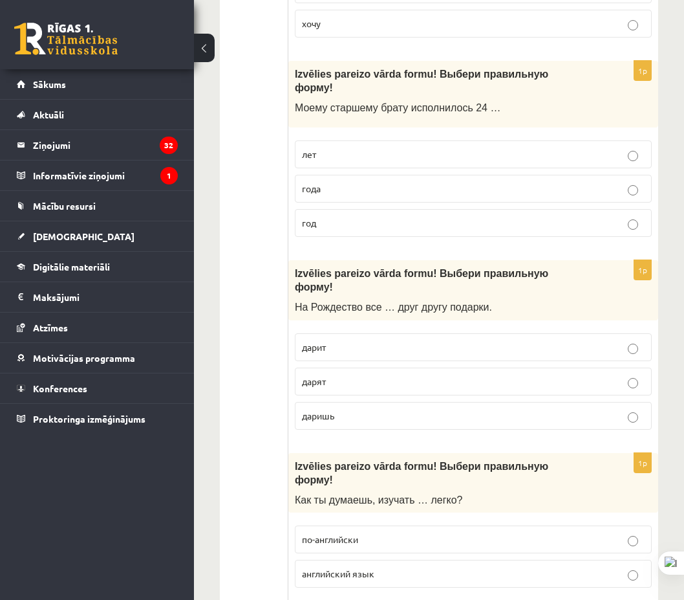
click at [382, 567] on p "английский язык" at bounding box center [473, 574] width 343 height 14
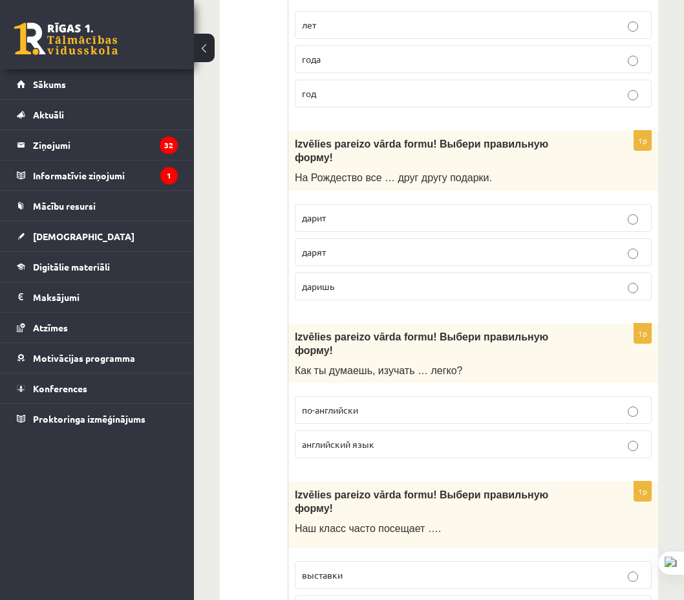
click at [367, 568] on p "выставки" at bounding box center [473, 575] width 343 height 14
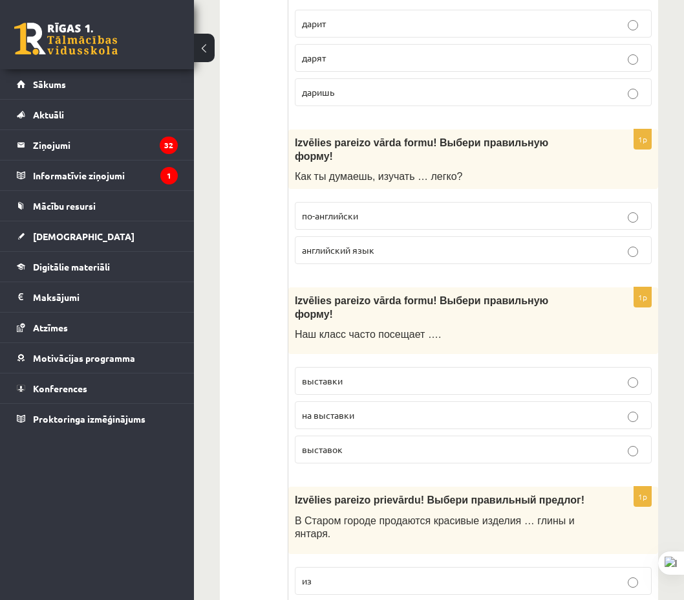
scroll to position [2716, 0]
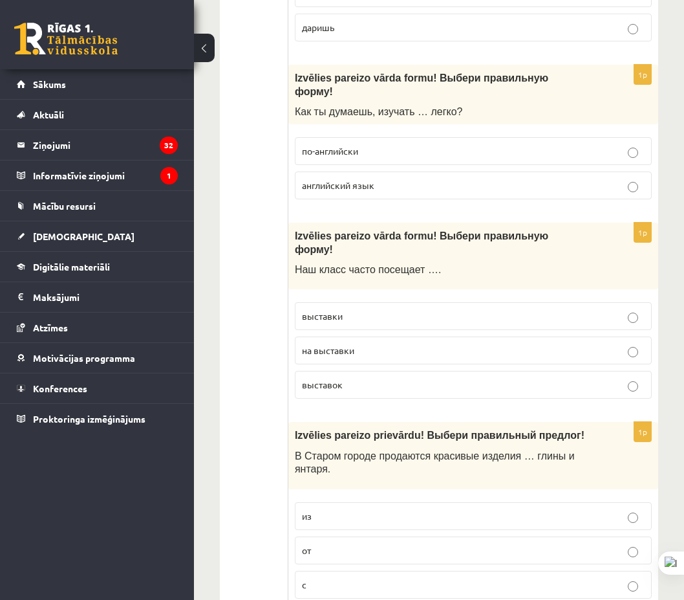
click at [357, 502] on label "из" at bounding box center [473, 516] width 357 height 28
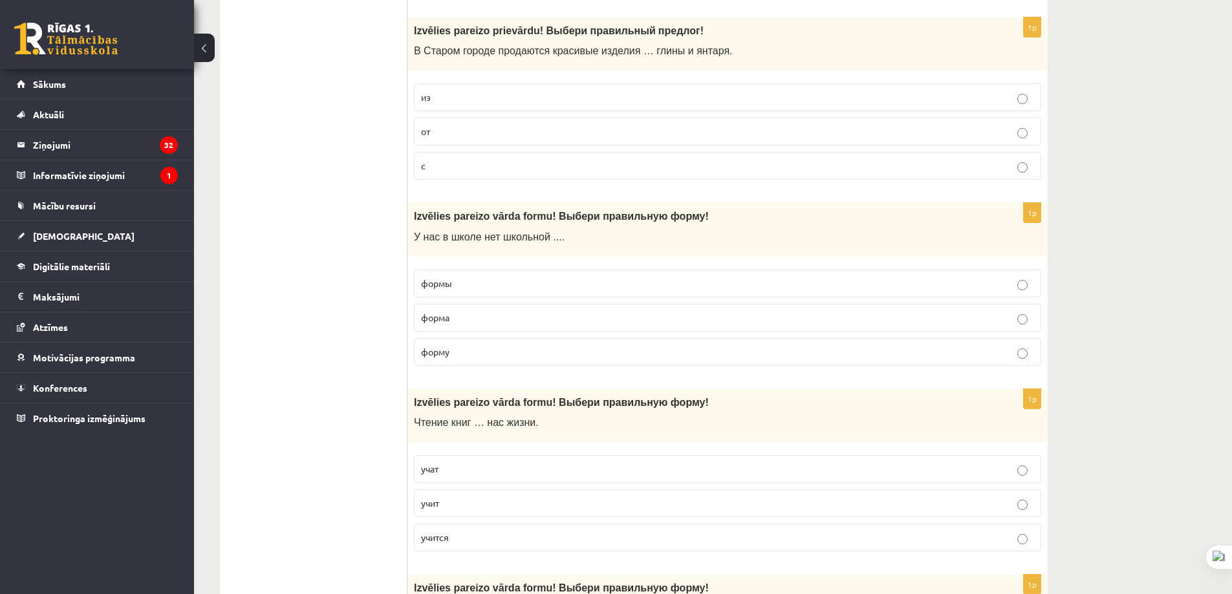
scroll to position [2975, 0]
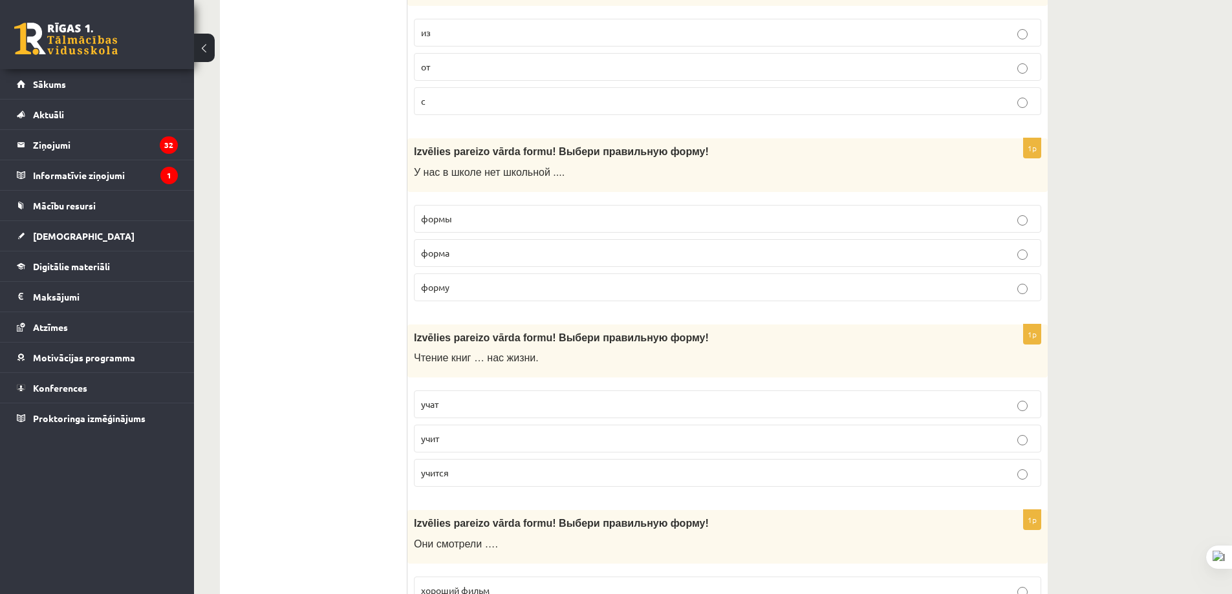
click at [465, 233] on fieldset "формы форма форму" at bounding box center [727, 252] width 627 height 107
click at [471, 228] on label "формы" at bounding box center [727, 219] width 627 height 28
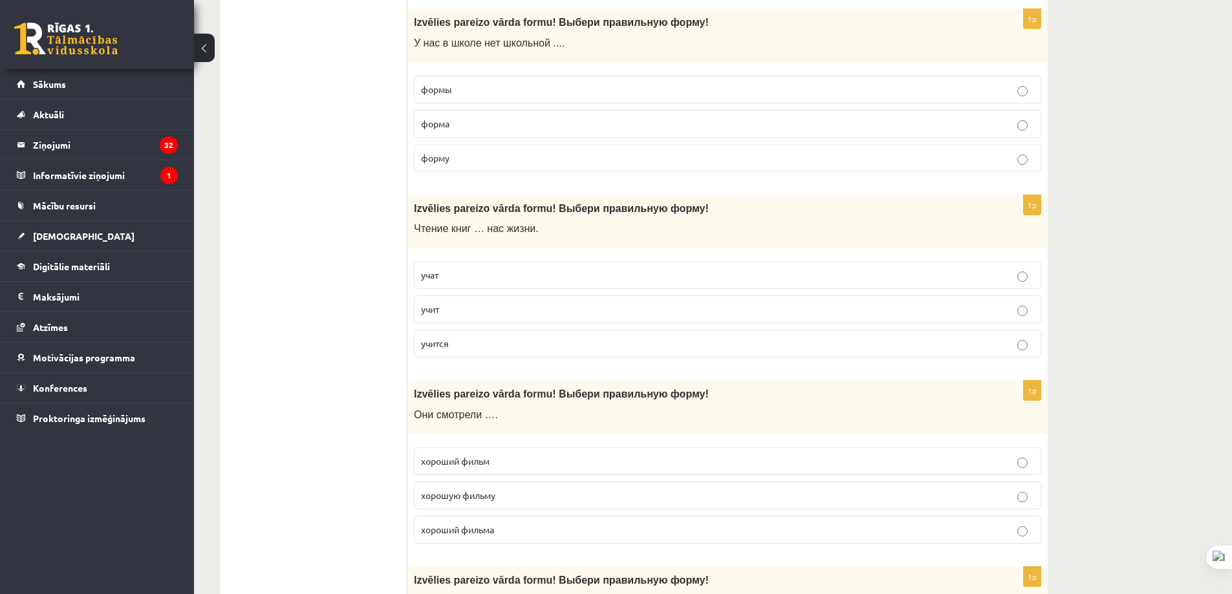
scroll to position [3169, 0]
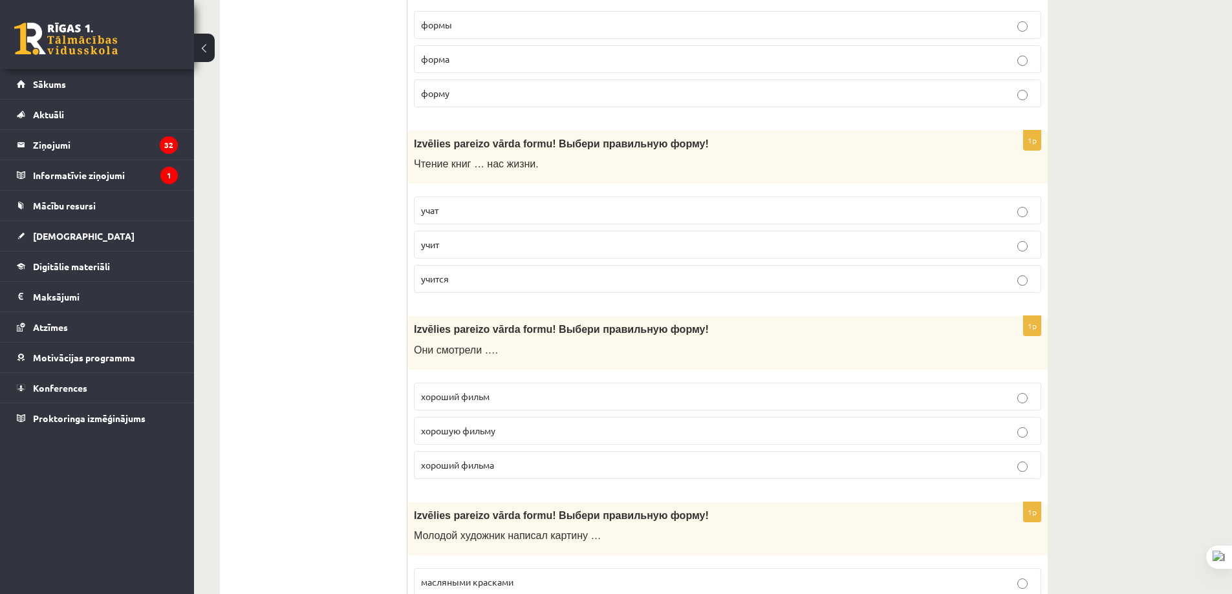
click at [470, 217] on p "учат" at bounding box center [727, 211] width 613 height 14
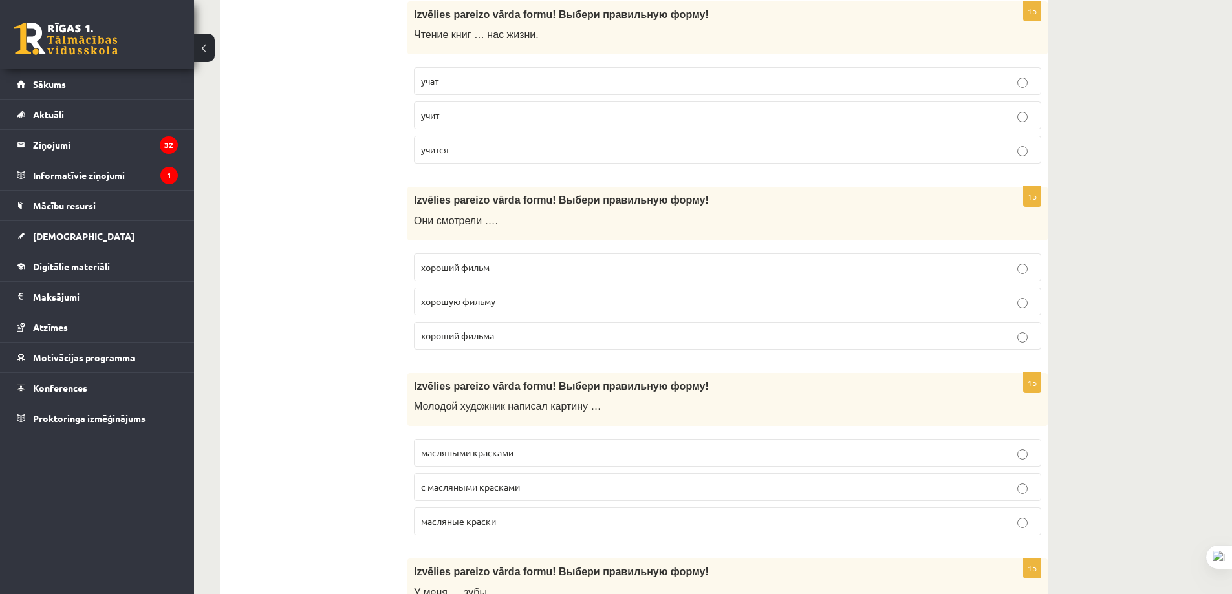
click at [508, 271] on p "хороший фильм" at bounding box center [727, 268] width 613 height 14
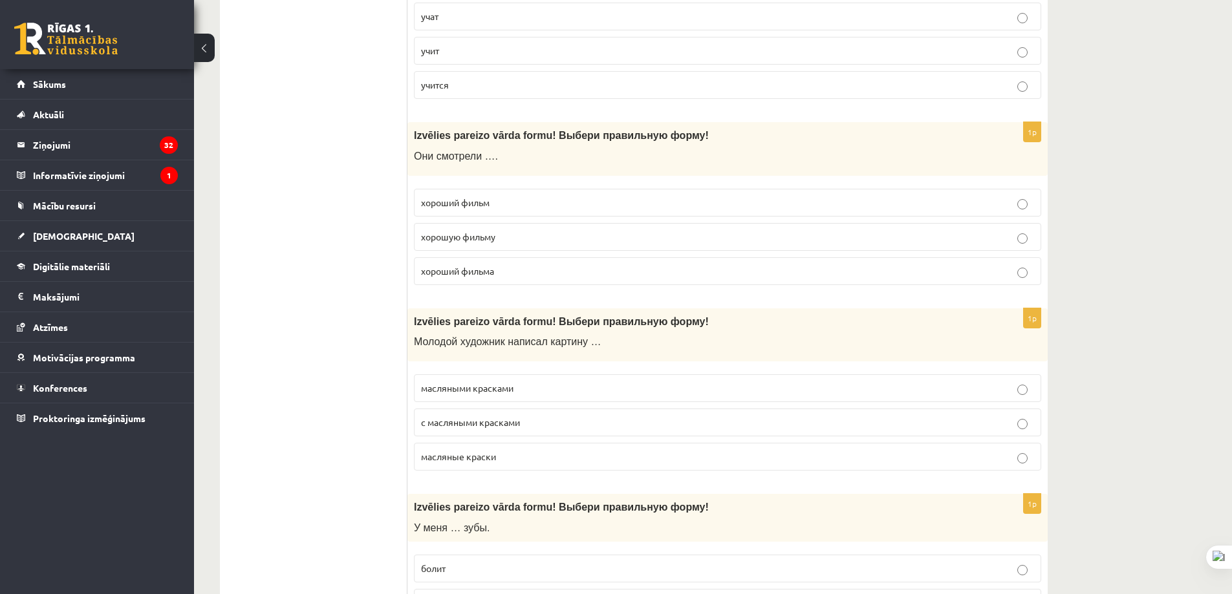
scroll to position [3428, 0]
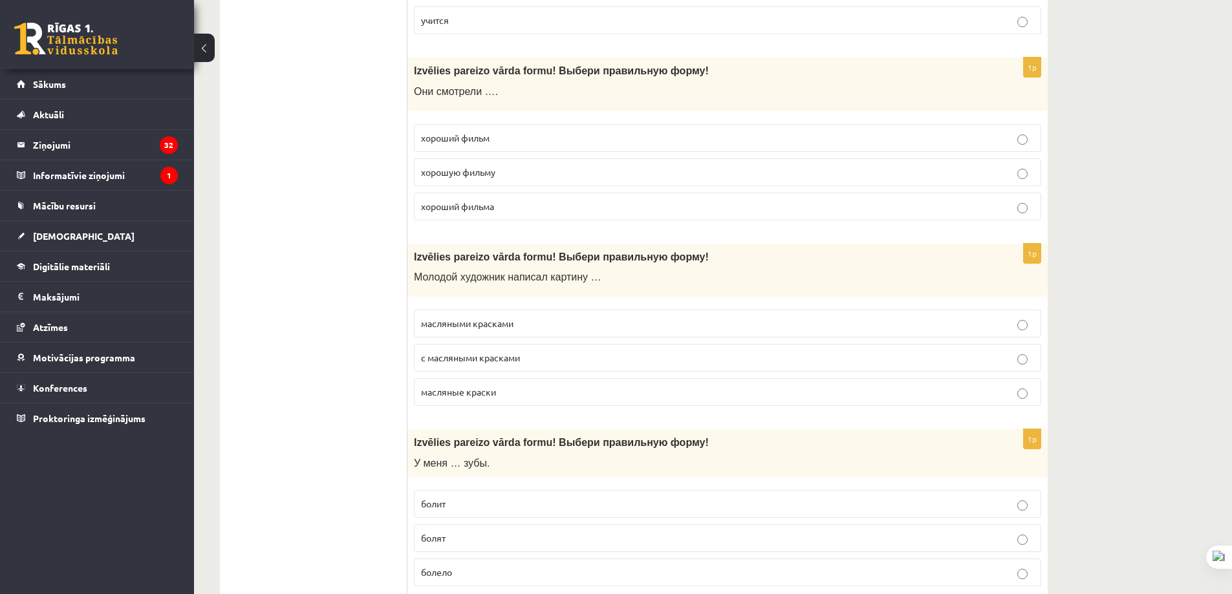
drag, startPoint x: 531, startPoint y: 358, endPoint x: 497, endPoint y: 369, distance: 36.0
click at [530, 358] on p "с масляными красками" at bounding box center [727, 358] width 613 height 14
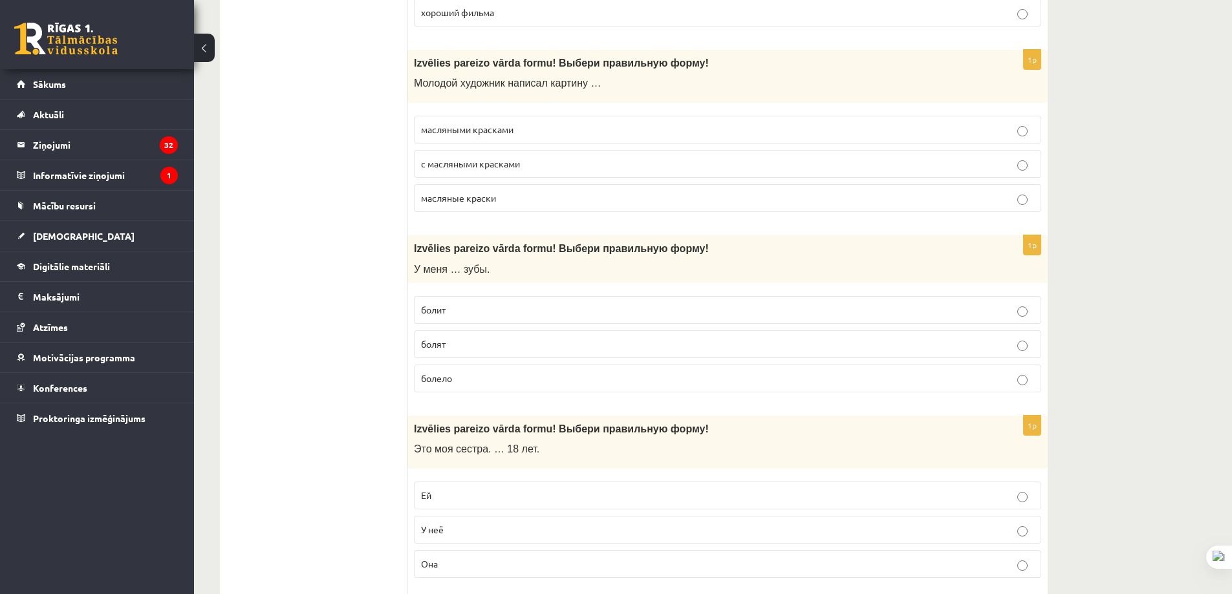
click at [473, 353] on label "болят" at bounding box center [727, 344] width 627 height 28
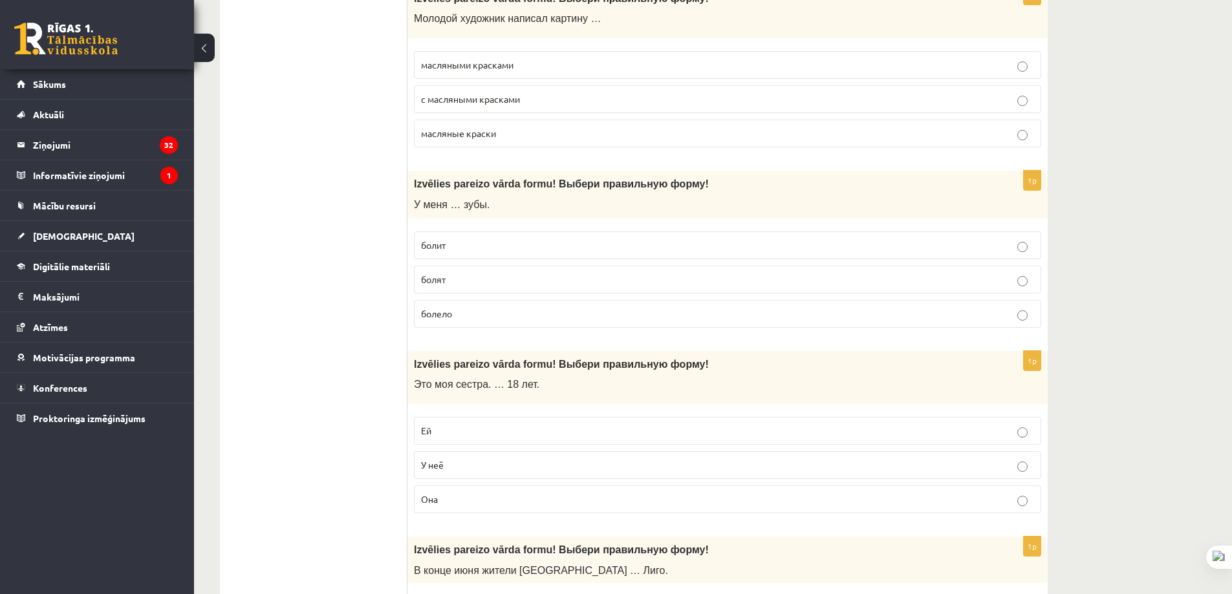
scroll to position [3751, 0]
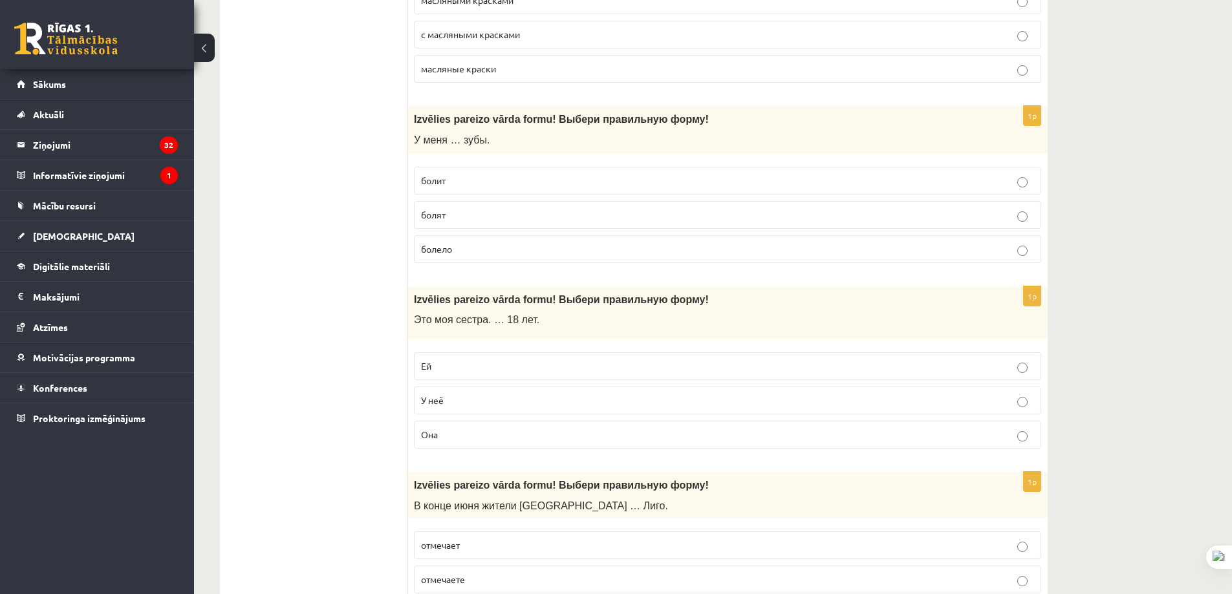
click at [470, 363] on p "Ей" at bounding box center [727, 367] width 613 height 14
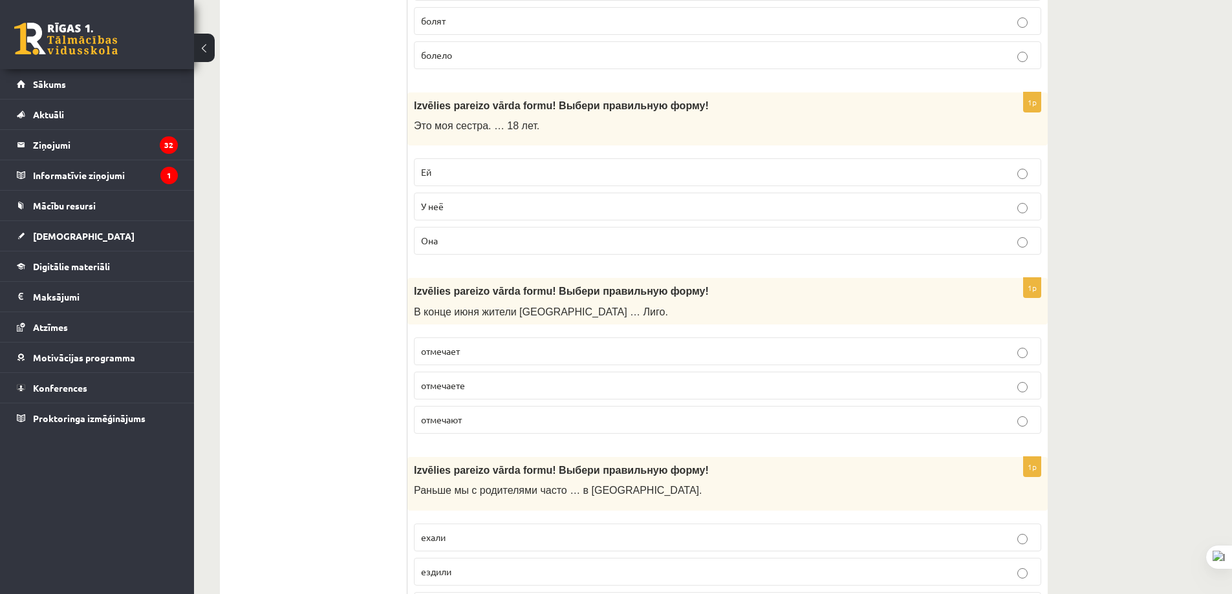
click at [505, 356] on p "отмечает" at bounding box center [727, 352] width 613 height 14
drag, startPoint x: 479, startPoint y: 422, endPoint x: 436, endPoint y: 428, distance: 43.2
click at [477, 422] on p "отмечают" at bounding box center [727, 420] width 613 height 14
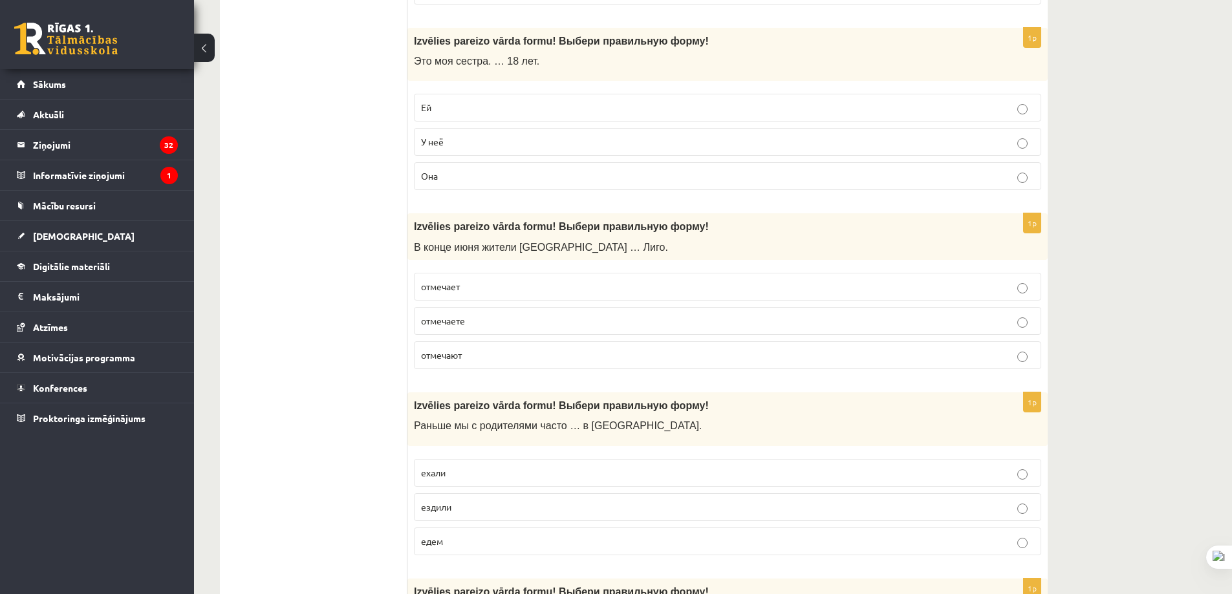
scroll to position [4139, 0]
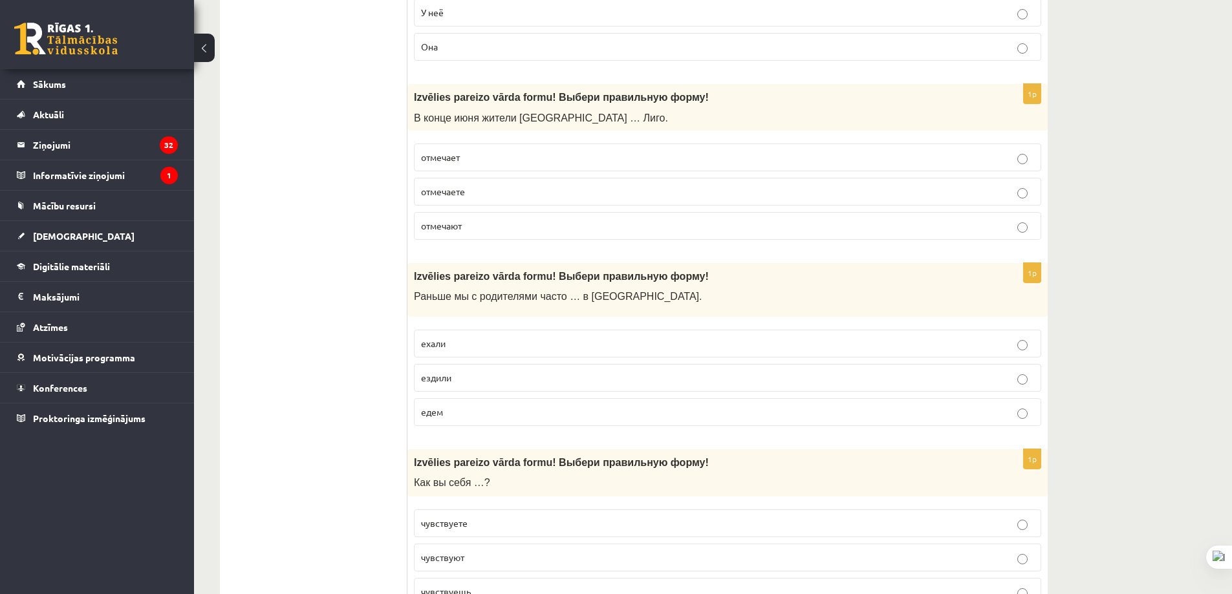
click at [508, 349] on p "ехали" at bounding box center [727, 344] width 613 height 14
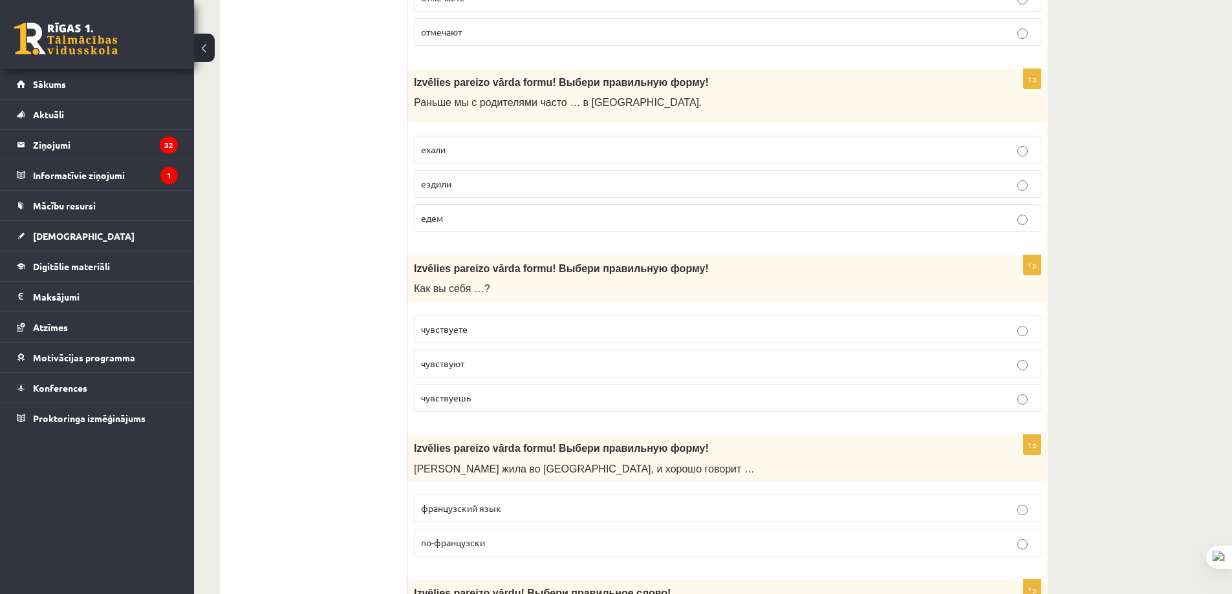
click at [500, 334] on p "чувствуете" at bounding box center [727, 330] width 613 height 14
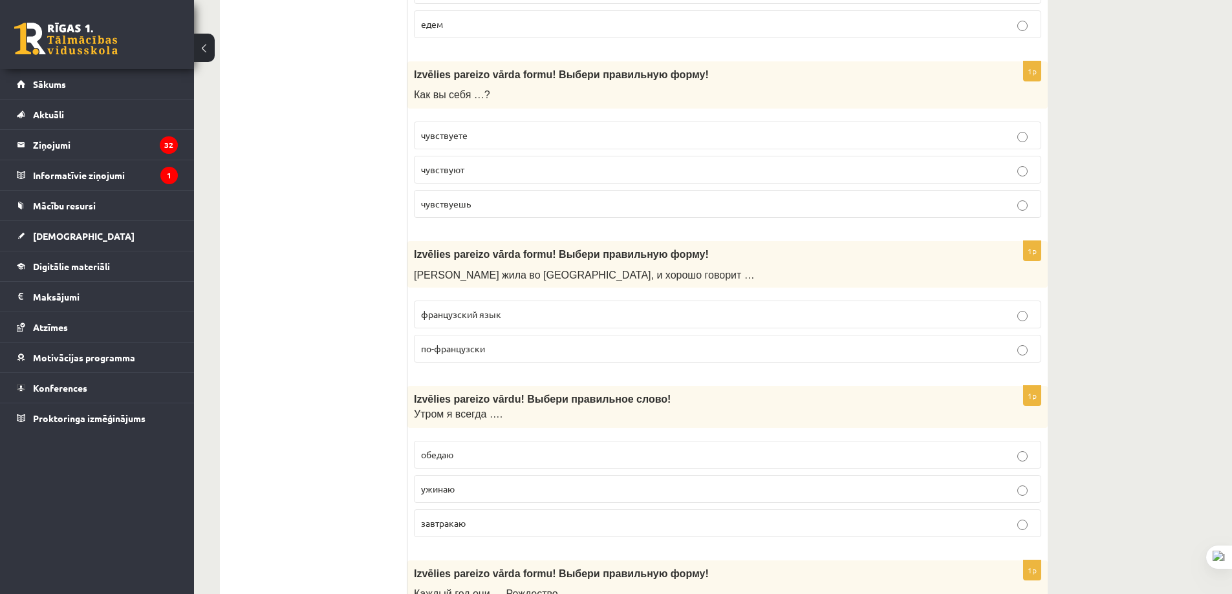
click at [495, 352] on p "по-французски" at bounding box center [727, 349] width 613 height 14
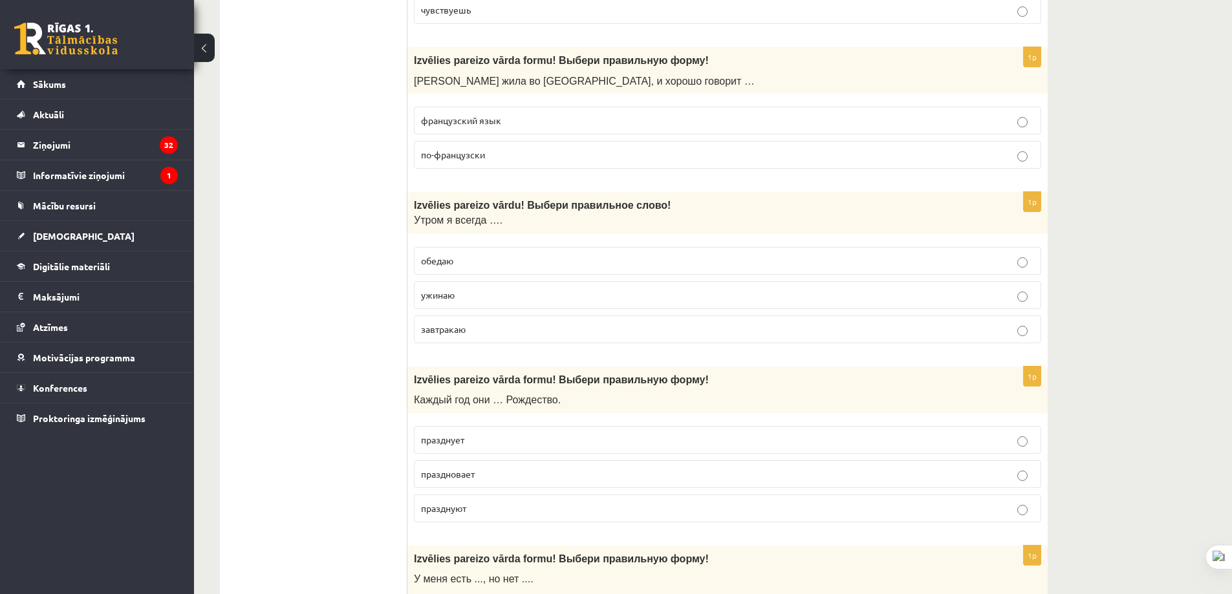
click at [483, 341] on label "завтракаю" at bounding box center [727, 330] width 627 height 28
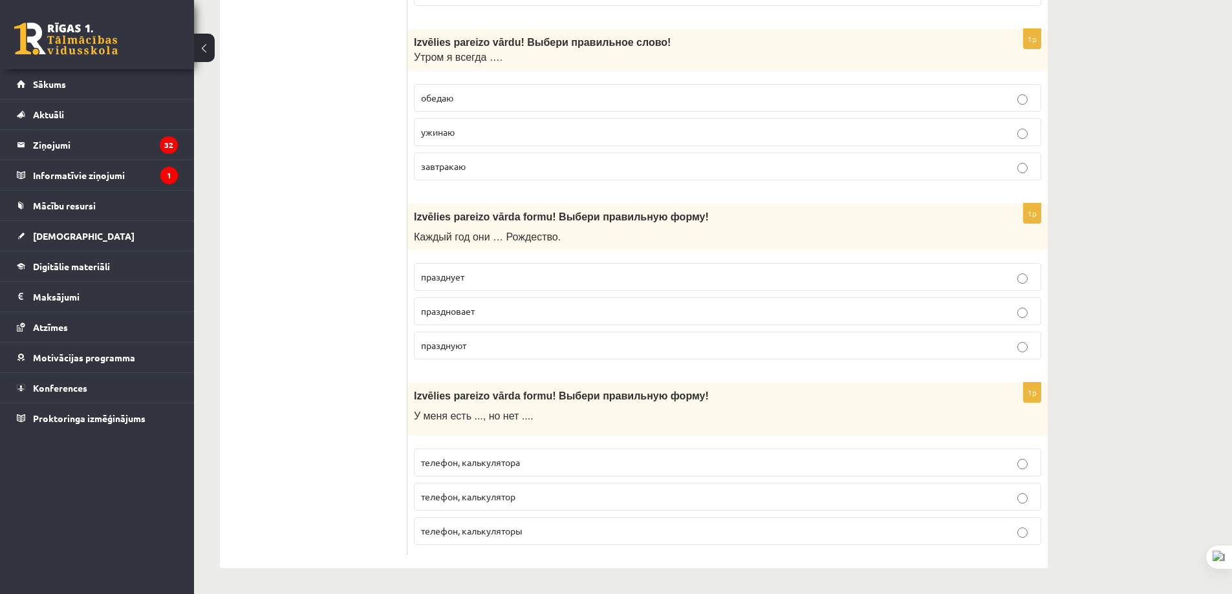
click at [495, 282] on p "празднует" at bounding box center [727, 277] width 613 height 14
drag, startPoint x: 493, startPoint y: 340, endPoint x: 487, endPoint y: 341, distance: 6.6
click at [493, 340] on p "празднуют" at bounding box center [727, 346] width 613 height 14
click at [539, 457] on p "телефон, калькулятора" at bounding box center [727, 463] width 613 height 14
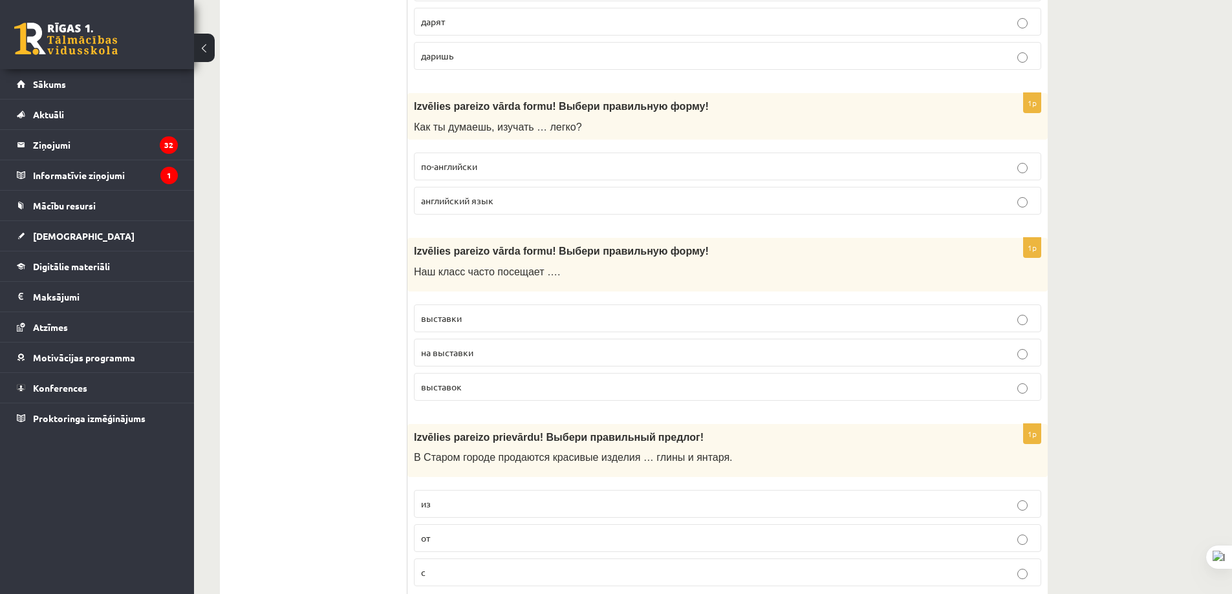
scroll to position [0, 0]
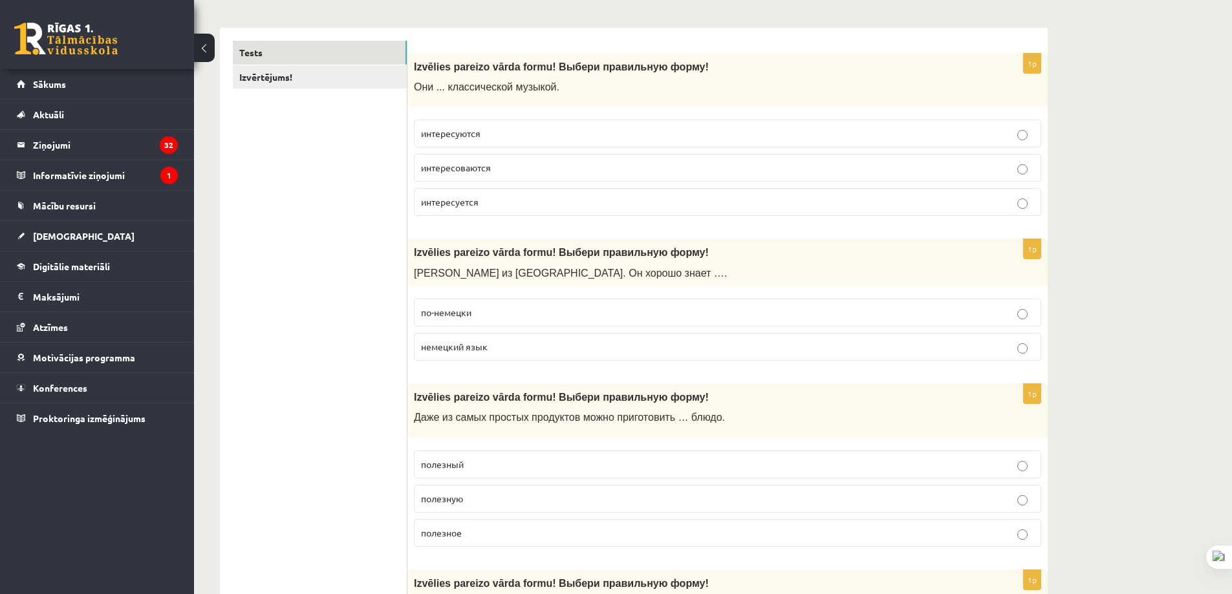
drag, startPoint x: 1223, startPoint y: 56, endPoint x: 1240, endPoint y: -68, distance: 124.7
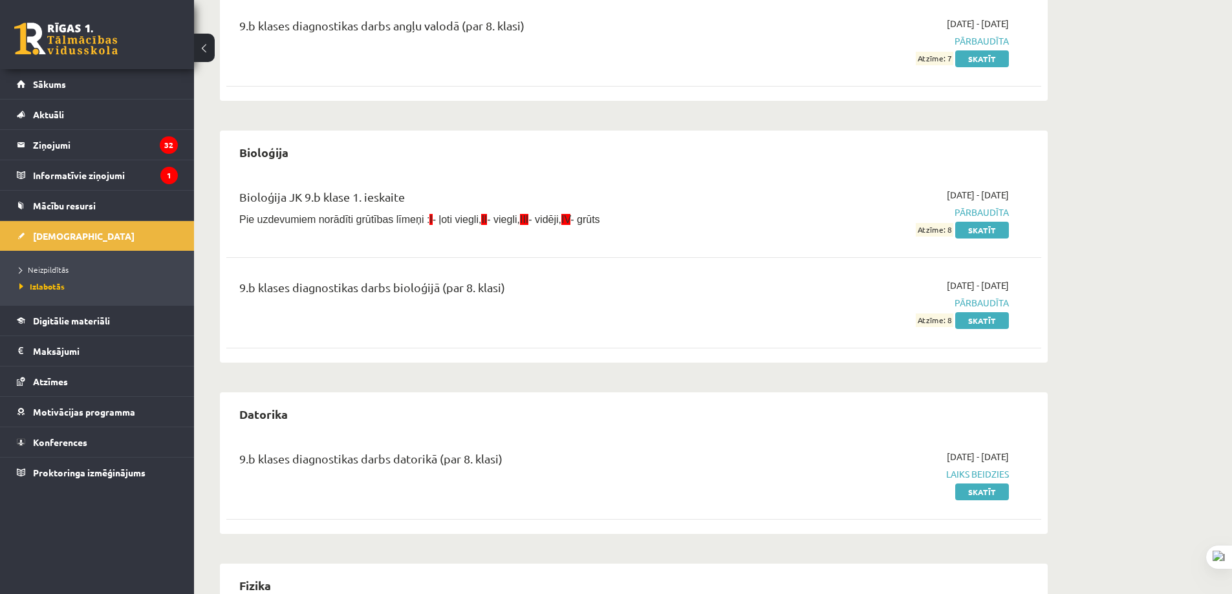
scroll to position [711, 0]
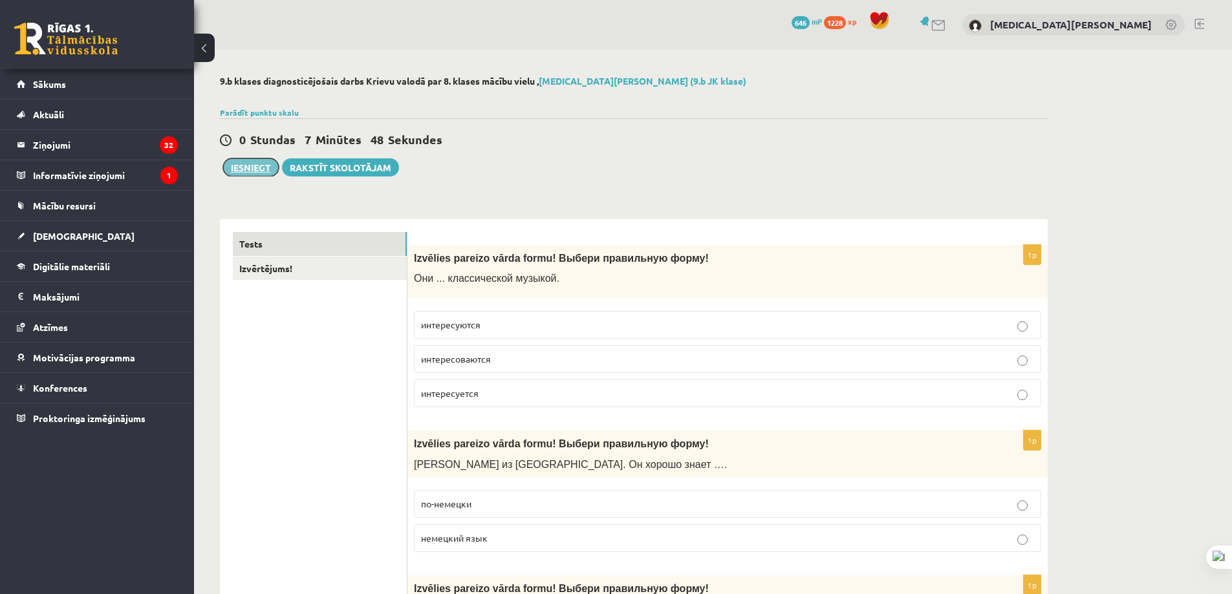
click at [244, 170] on button "Iesniegt" at bounding box center [251, 167] width 56 height 18
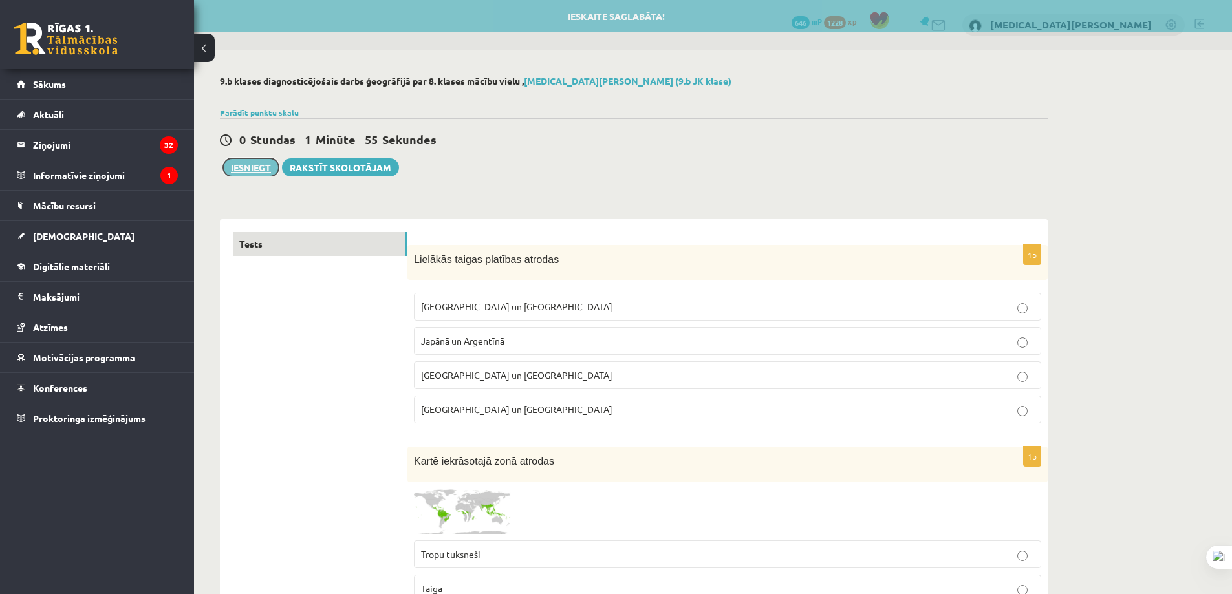
click at [238, 164] on button "Iesniegt" at bounding box center [251, 167] width 56 height 18
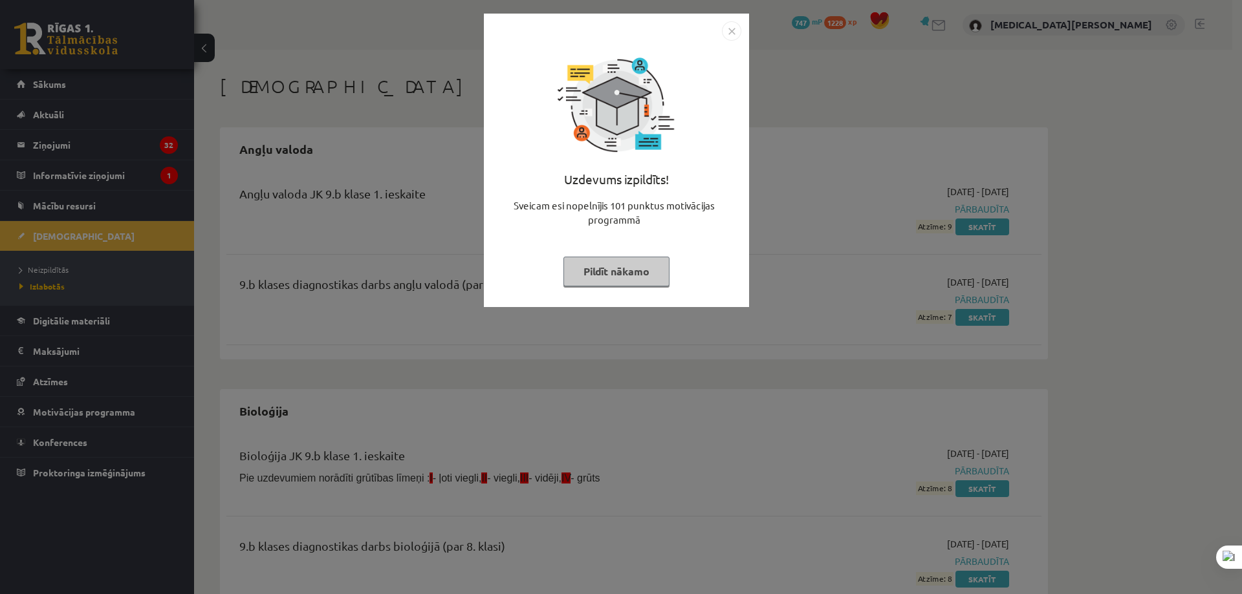
click at [281, 235] on div "Uzdevums izpildīts! Sveicam esi nopelnījis 101 punktus motivācijas programmā Pi…" at bounding box center [621, 297] width 1242 height 594
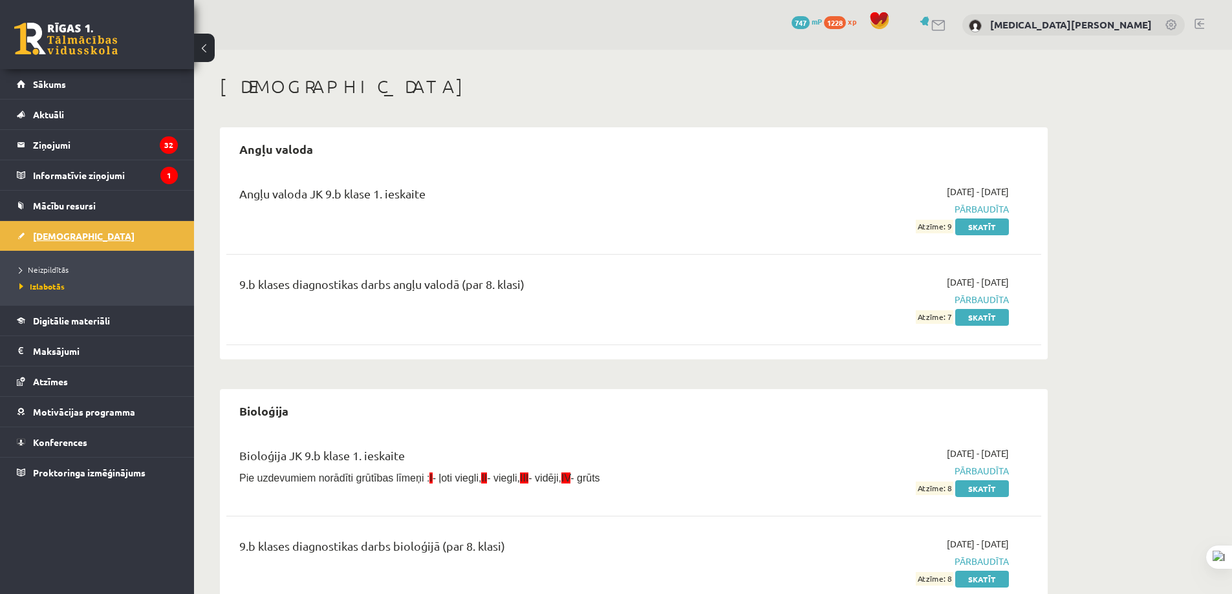
click at [96, 235] on link "[DEMOGRAPHIC_DATA]" at bounding box center [97, 236] width 161 height 30
